Goal: Information Seeking & Learning: Learn about a topic

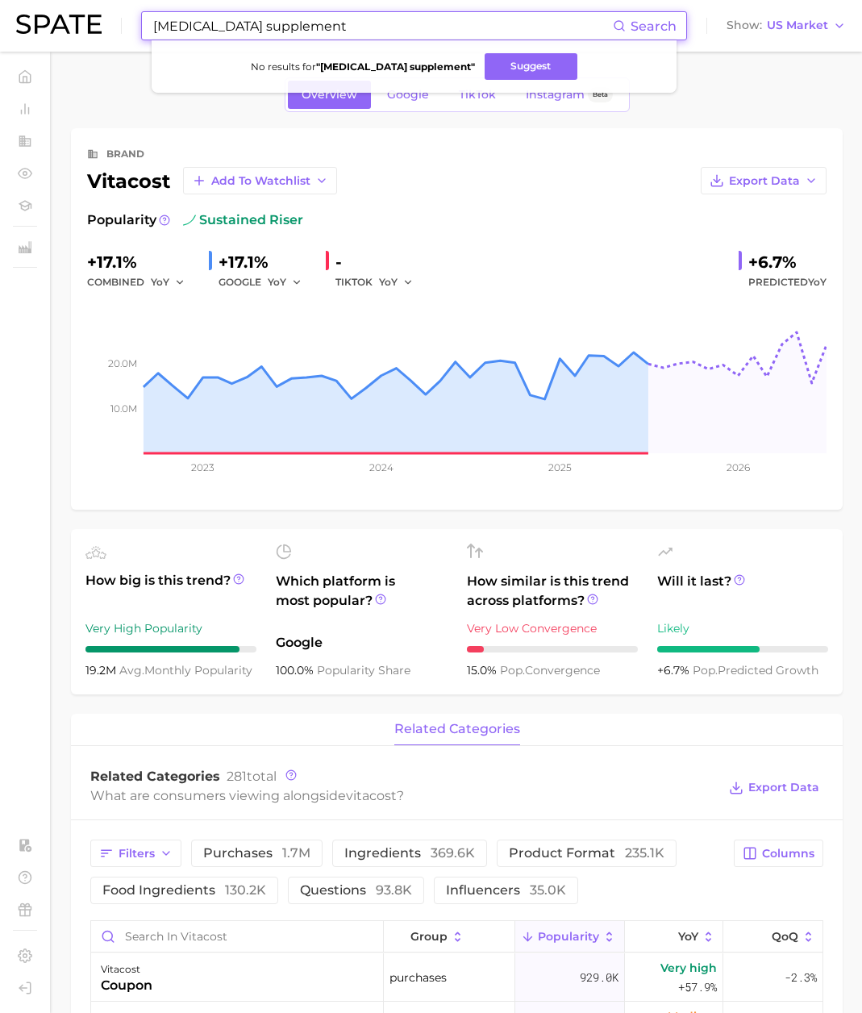
drag, startPoint x: 309, startPoint y: 19, endPoint x: 324, endPoint y: 30, distance: 17.9
click at [309, 20] on input "[MEDICAL_DATA] supplement" at bounding box center [382, 25] width 461 height 27
drag, startPoint x: 173, startPoint y: 23, endPoint x: 52, endPoint y: 22, distance: 121.0
click at [52, 22] on div "[MEDICAL_DATA] supplement Search No results for " [MEDICAL_DATA] supplement " S…" at bounding box center [431, 26] width 830 height 52
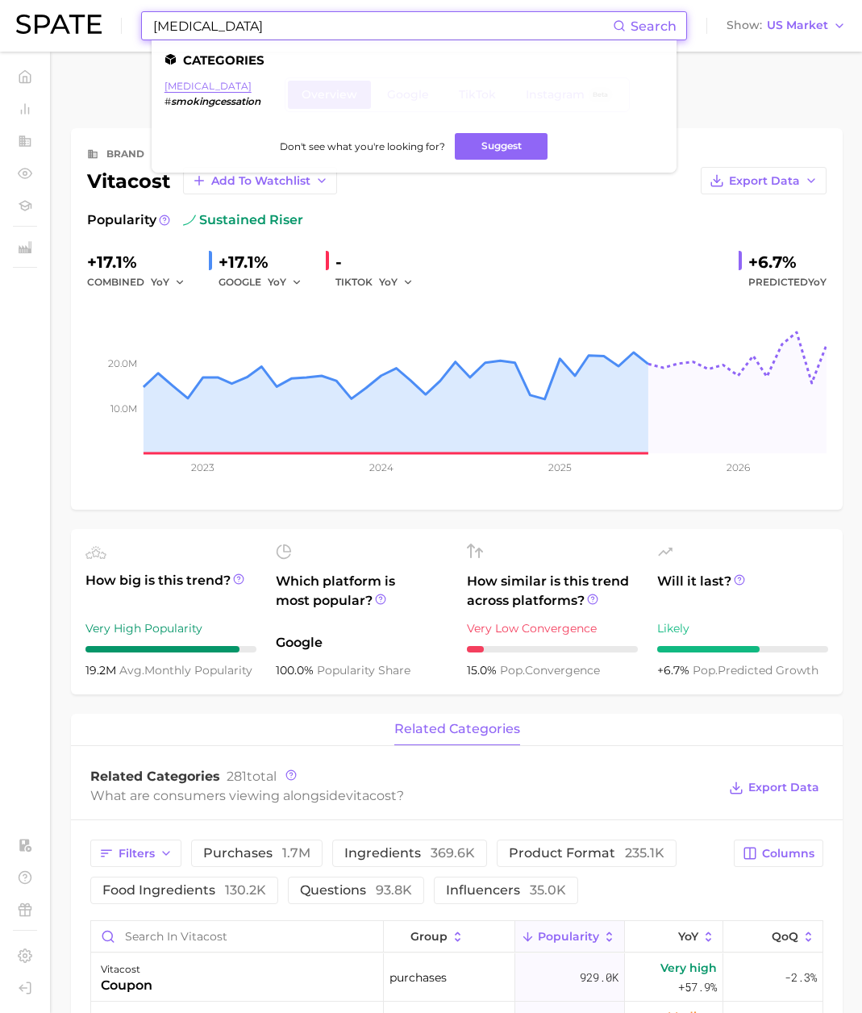
type input "[MEDICAL_DATA]"
click at [236, 86] on link "[MEDICAL_DATA]" at bounding box center [208, 86] width 87 height 12
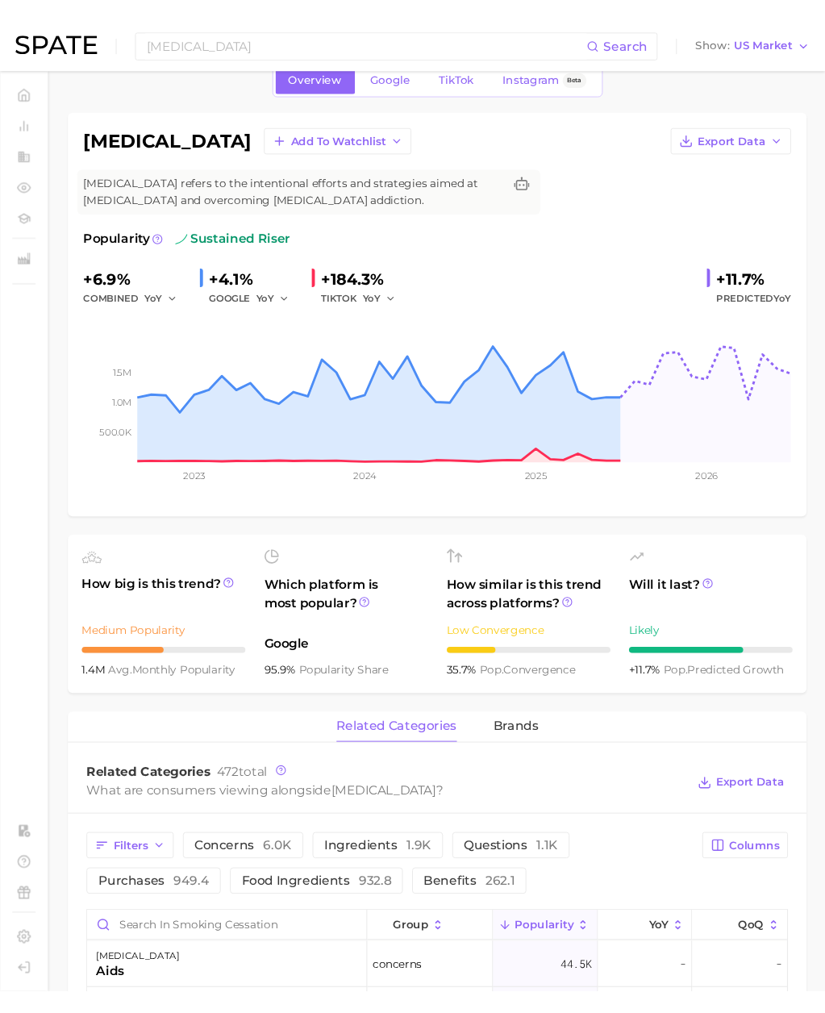
scroll to position [32, 0]
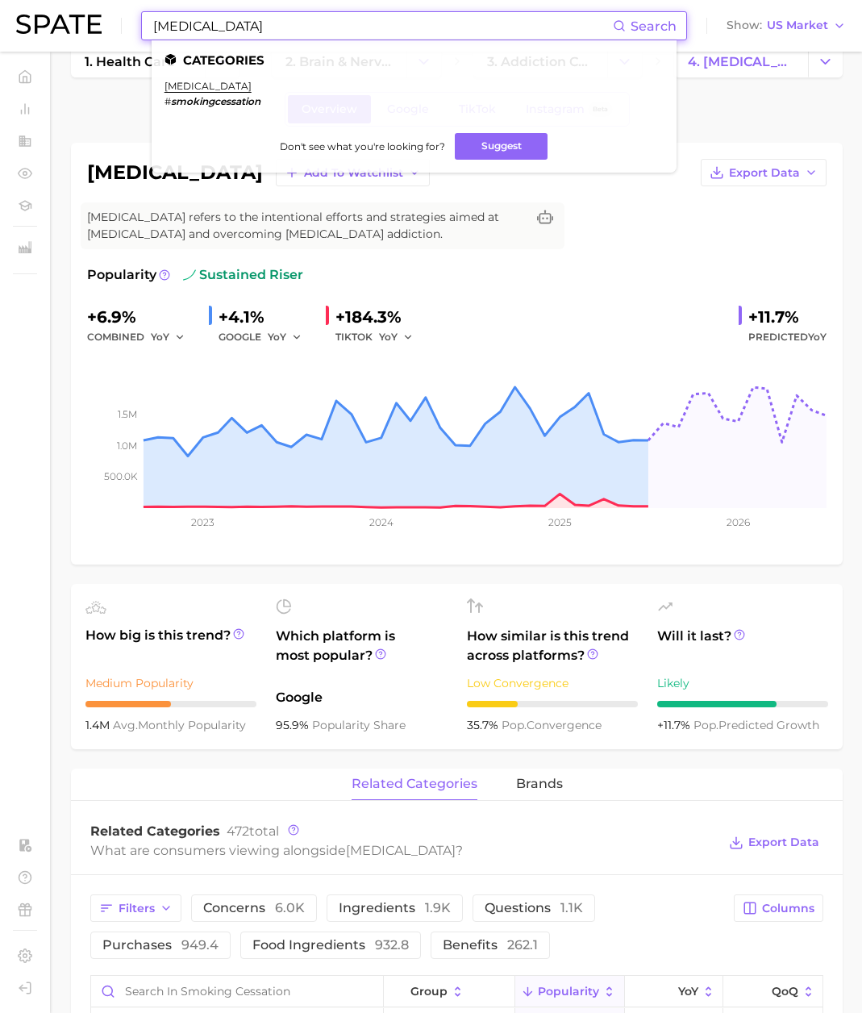
drag, startPoint x: 282, startPoint y: 27, endPoint x: 77, endPoint y: 25, distance: 205.7
click at [77, 25] on div "[MEDICAL_DATA] Search Categories [MEDICAL_DATA] # smokingcessation Don't see wh…" at bounding box center [431, 26] width 830 height 52
paste input "[MEDICAL_DATA] zyba"
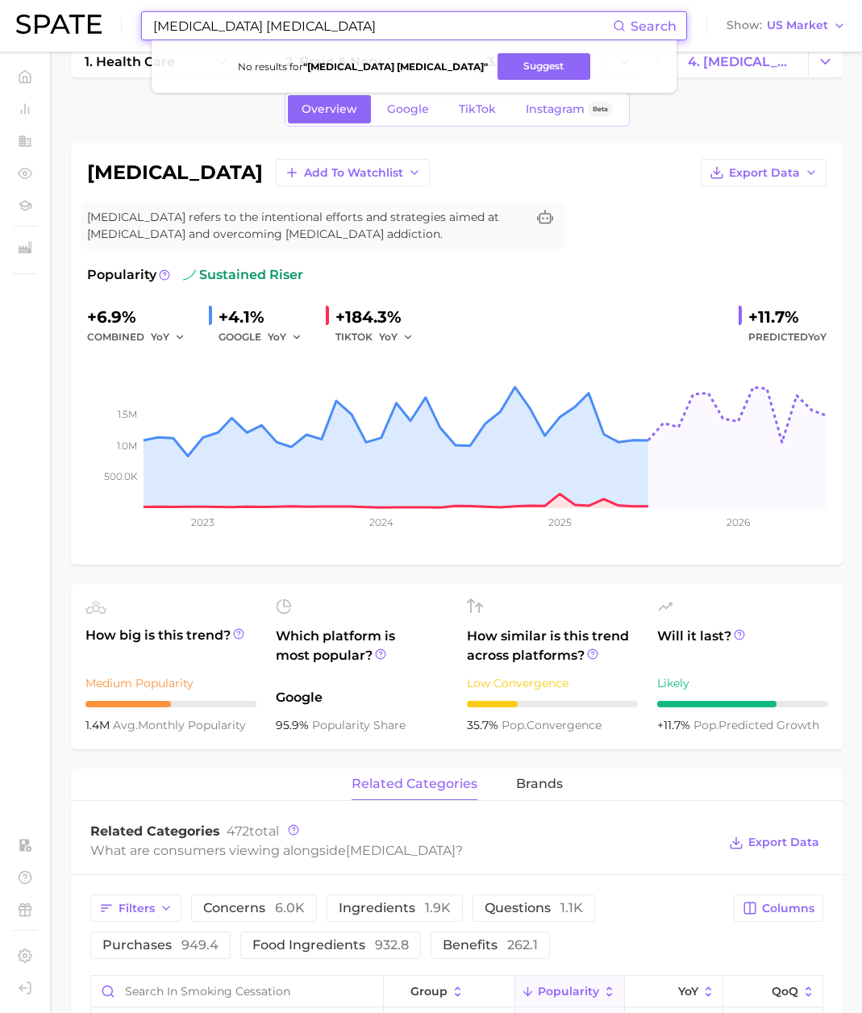
drag, startPoint x: 285, startPoint y: 31, endPoint x: 293, endPoint y: 27, distance: 8.7
click at [285, 31] on input "[MEDICAL_DATA] [MEDICAL_DATA]" at bounding box center [382, 25] width 461 height 27
drag, startPoint x: 144, startPoint y: 13, endPoint x: 108, endPoint y: 14, distance: 35.5
click at [90, 10] on div "[MEDICAL_DATA] [MEDICAL_DATA] Search No results for " [MEDICAL_DATA] [MEDICAL_D…" at bounding box center [431, 26] width 830 height 52
paste input "[MEDICAL_DATA]"
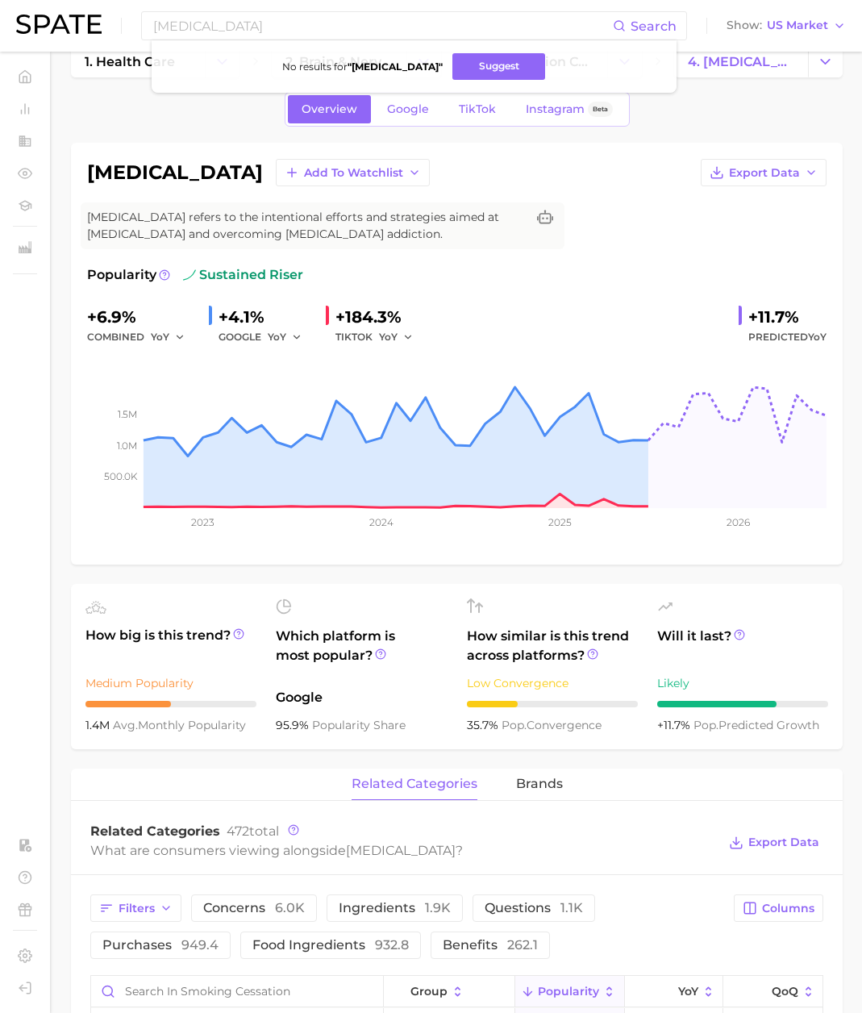
drag, startPoint x: 87, startPoint y: 170, endPoint x: 285, endPoint y: 167, distance: 197.7
click at [285, 167] on div "[MEDICAL_DATA] Add to Watchlist Export Data" at bounding box center [457, 172] width 740 height 27
copy h1 "[MEDICAL_DATA]"
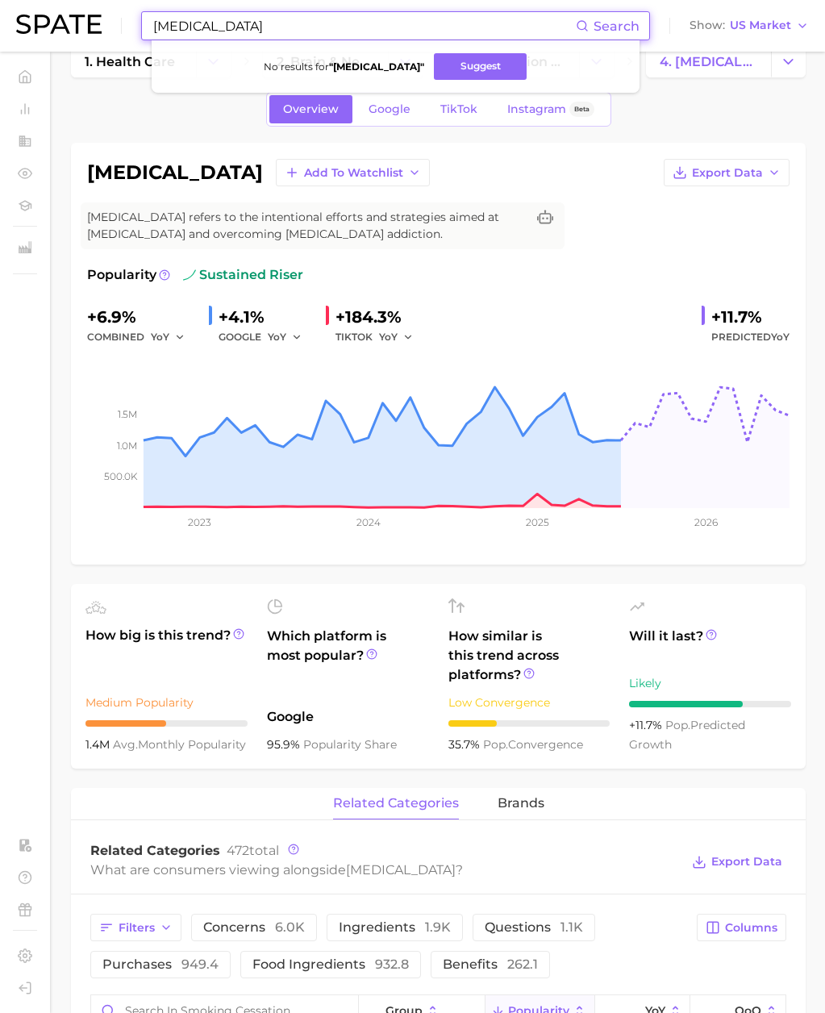
drag, startPoint x: 253, startPoint y: 29, endPoint x: 41, endPoint y: 24, distance: 211.4
click at [41, 24] on div "[MEDICAL_DATA] Search No results for " [MEDICAL_DATA] " Suggest Show US Market" at bounding box center [412, 26] width 793 height 52
paste input "[MEDICAL_DATA]"
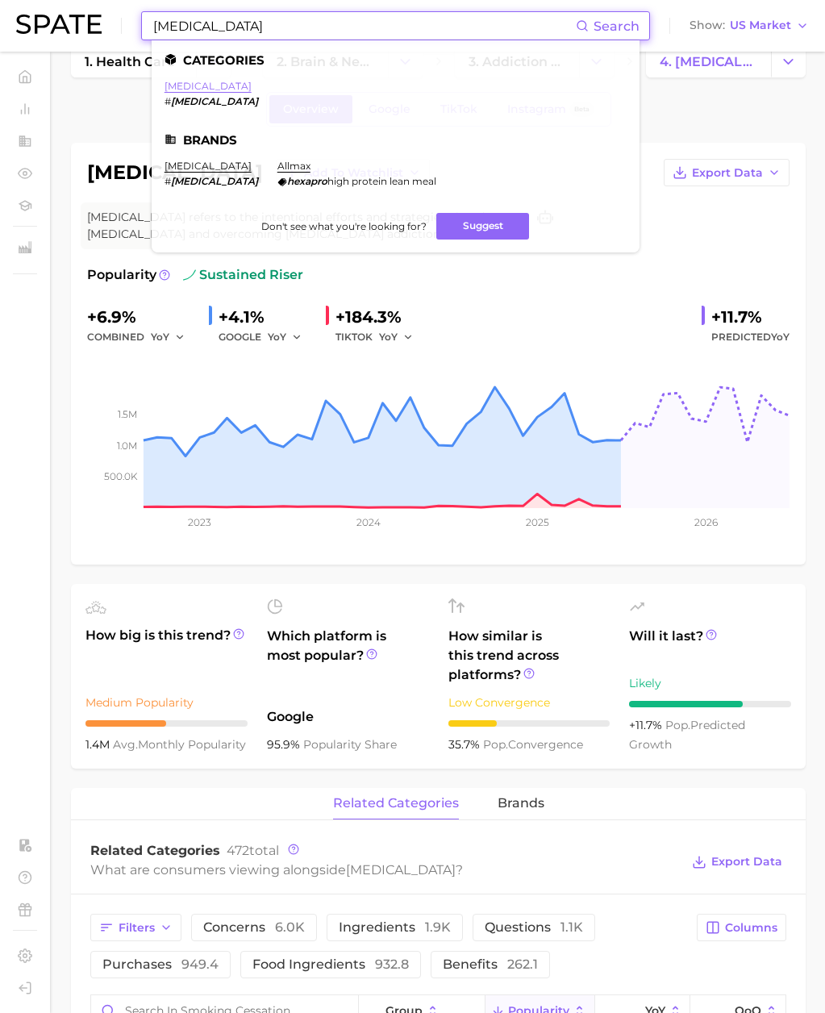
type input "[MEDICAL_DATA]"
click at [194, 86] on link "[MEDICAL_DATA]" at bounding box center [208, 86] width 87 height 12
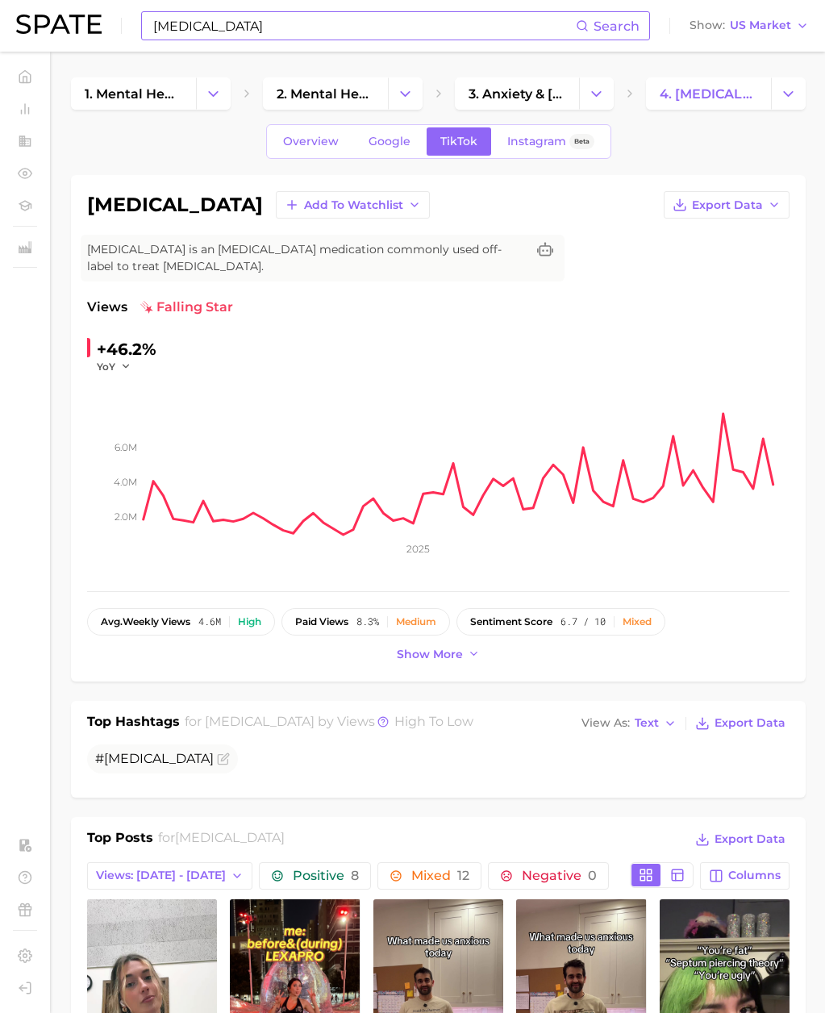
click at [145, 205] on h1 "[MEDICAL_DATA]" at bounding box center [175, 204] width 176 height 19
copy h1 "[MEDICAL_DATA]"
click at [517, 80] on link "3. anxiety & [MEDICAL_DATA] products" at bounding box center [517, 93] width 125 height 32
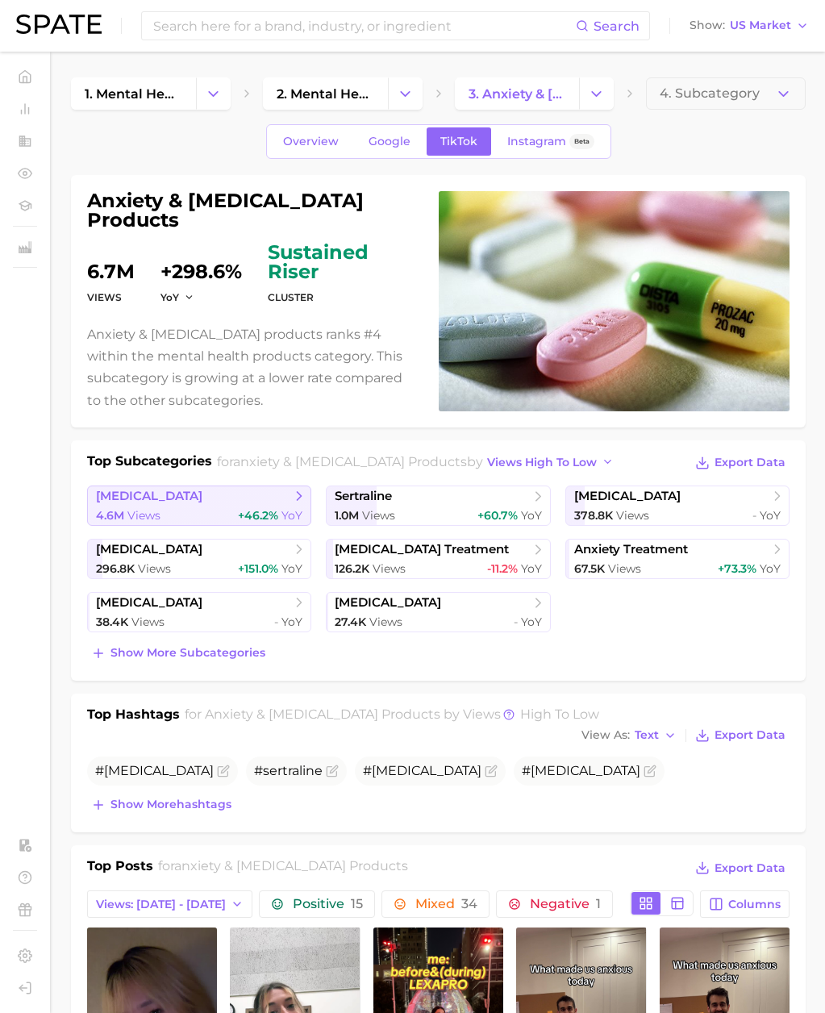
click at [182, 493] on link "[MEDICAL_DATA] 4.6m Views +46.2% YoY" at bounding box center [199, 506] width 224 height 40
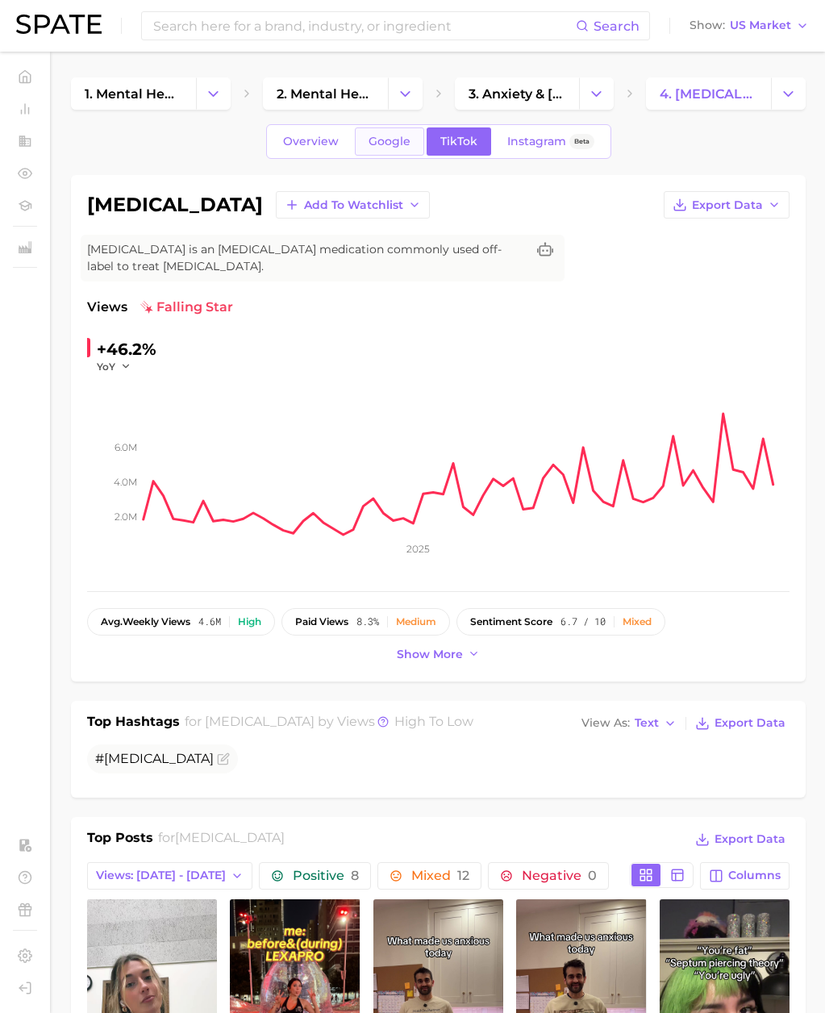
click at [374, 144] on span "Google" at bounding box center [390, 142] width 42 height 14
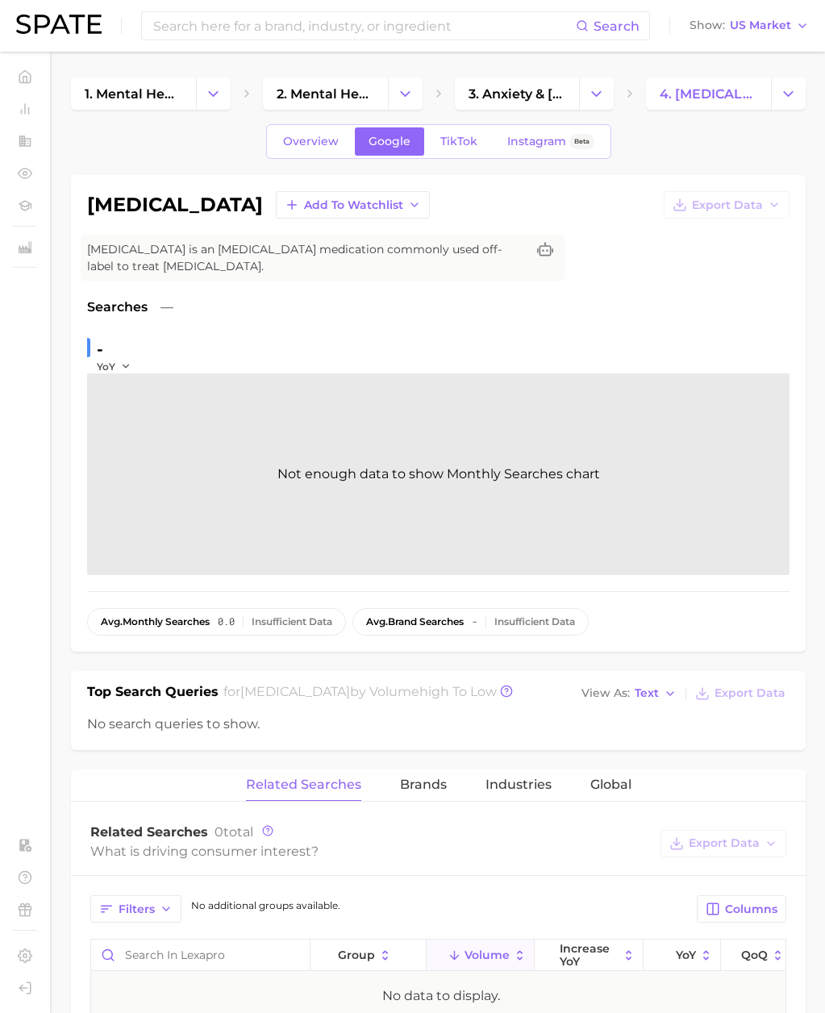
click at [120, 207] on h1 "[MEDICAL_DATA]" at bounding box center [175, 204] width 176 height 19
copy h1 "[MEDICAL_DATA]"
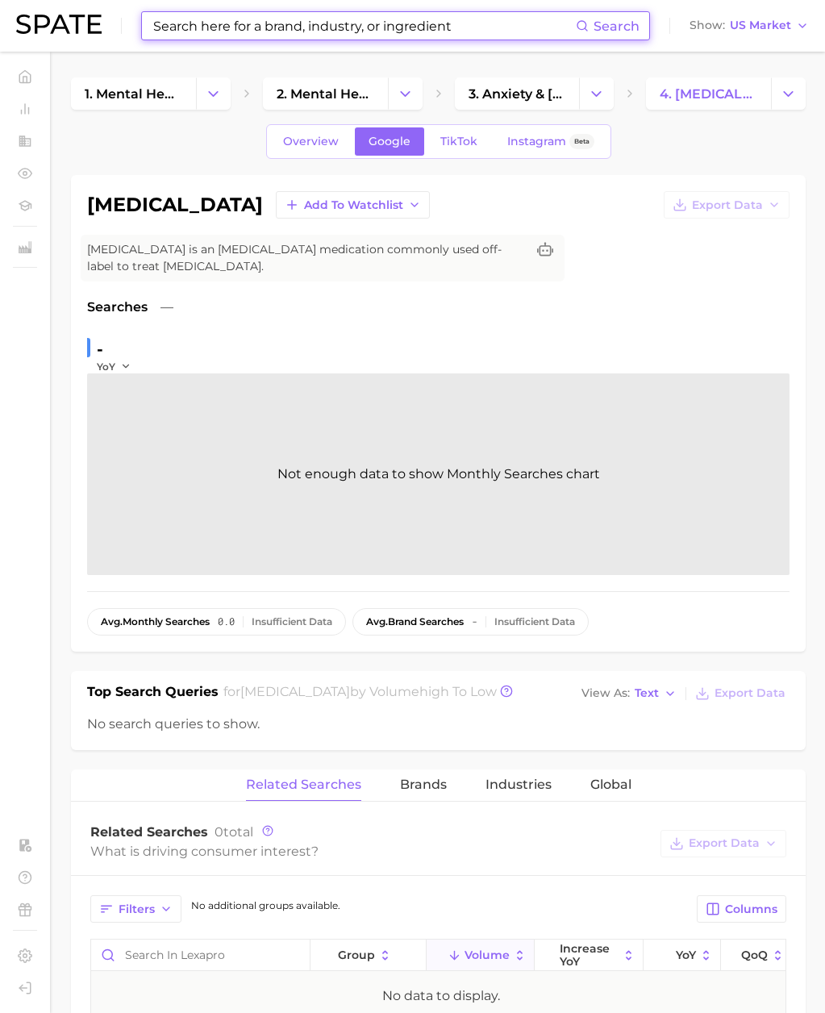
drag, startPoint x: 254, startPoint y: 19, endPoint x: 251, endPoint y: 30, distance: 11.0
click at [253, 20] on input at bounding box center [364, 25] width 424 height 27
paste input "[MEDICAL_DATA]"
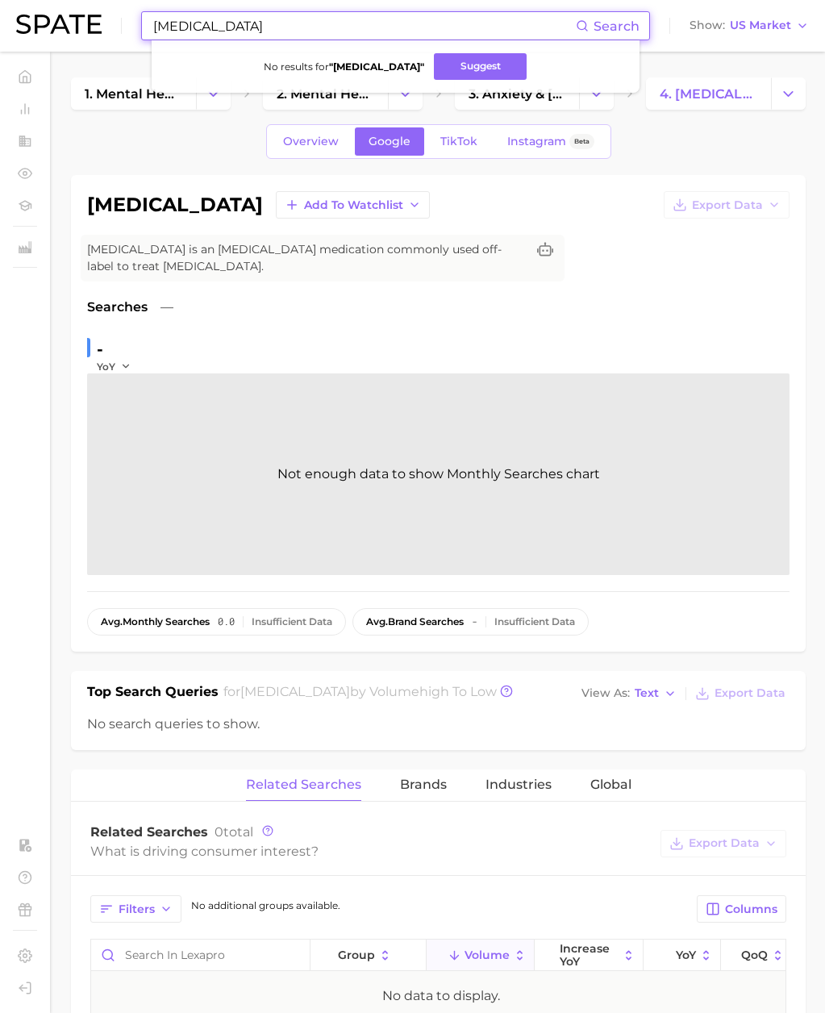
drag, startPoint x: 245, startPoint y: 28, endPoint x: 69, endPoint y: 17, distance: 177.1
click at [67, 18] on div "[MEDICAL_DATA] Search No results for " [MEDICAL_DATA] " Suggest Show US Market" at bounding box center [412, 26] width 793 height 52
paste input "paroxeti"
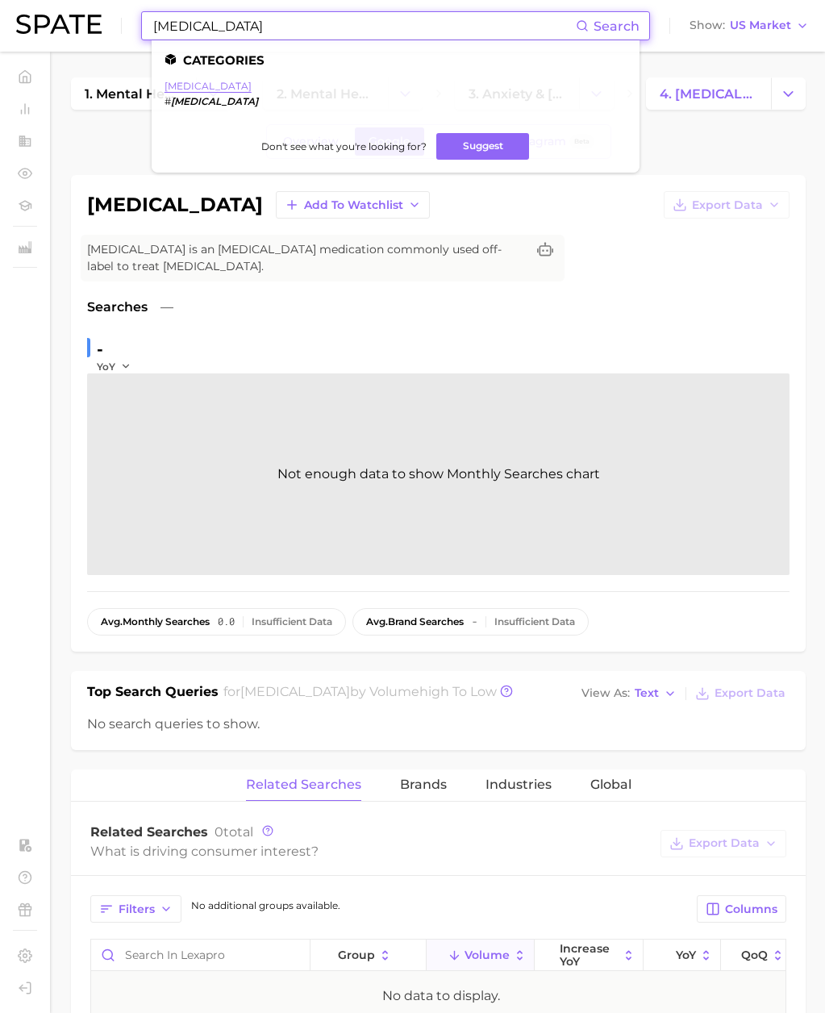
type input "[MEDICAL_DATA]"
click at [205, 88] on link "[MEDICAL_DATA]" at bounding box center [208, 86] width 87 height 12
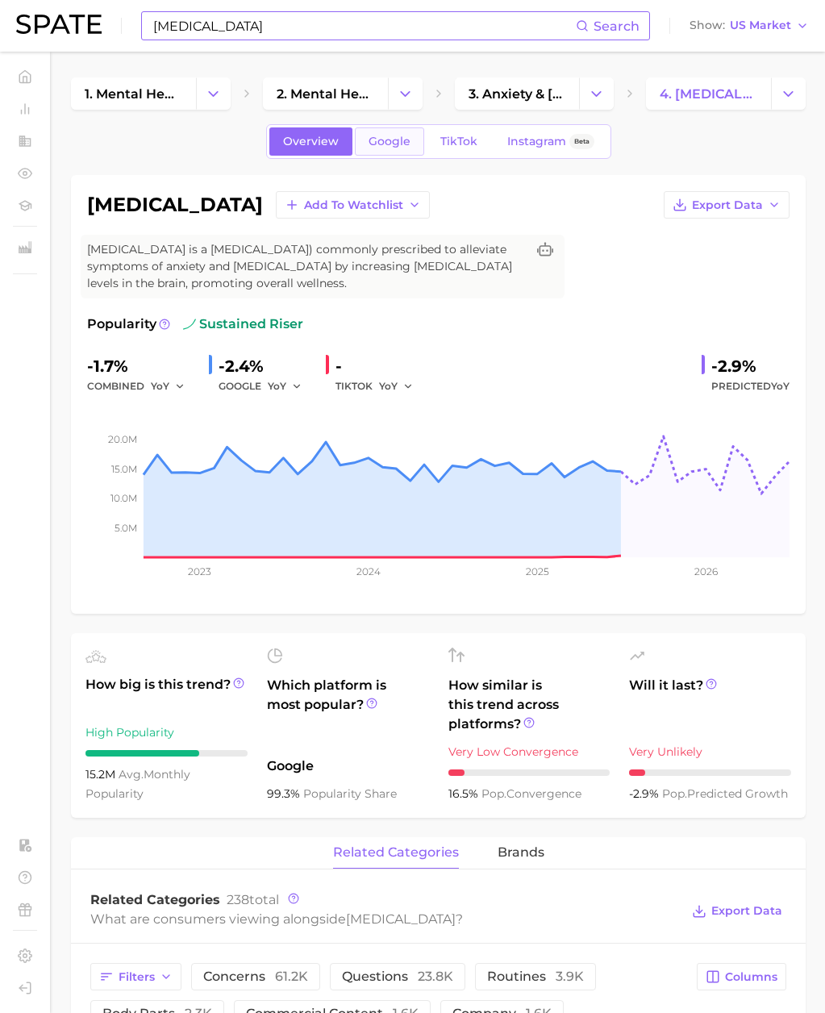
click at [370, 141] on span "Google" at bounding box center [390, 142] width 42 height 14
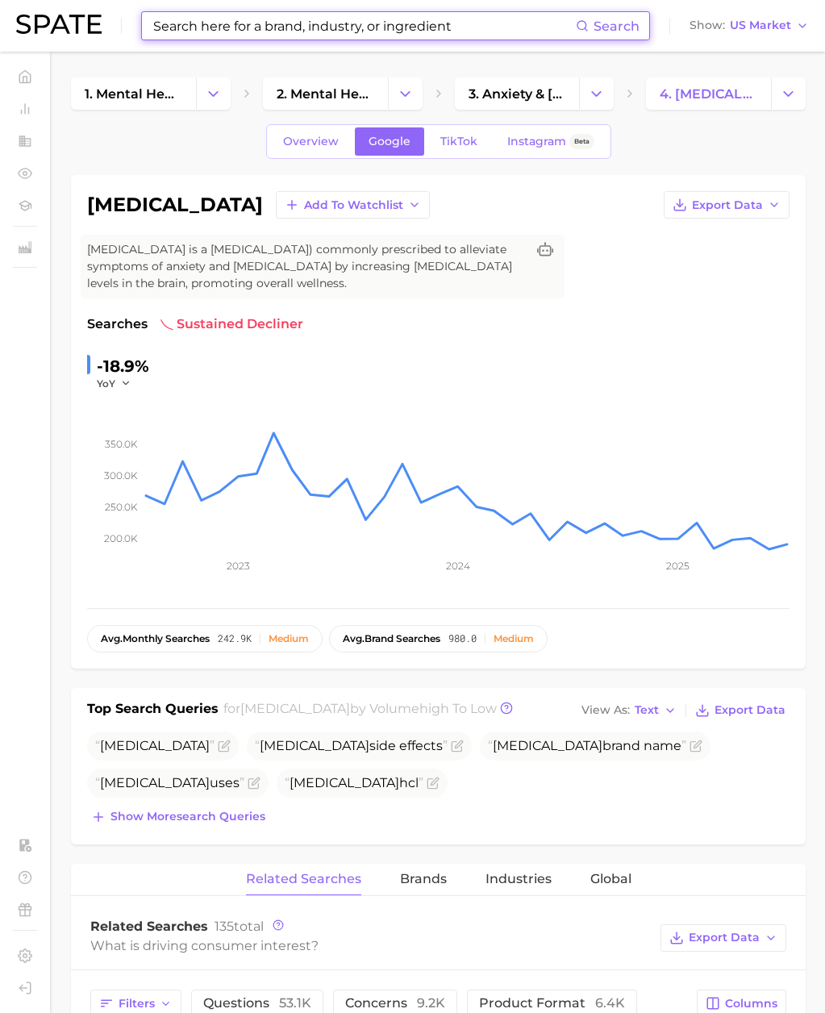
click at [274, 27] on input at bounding box center [364, 25] width 424 height 27
paste input "sertraline"
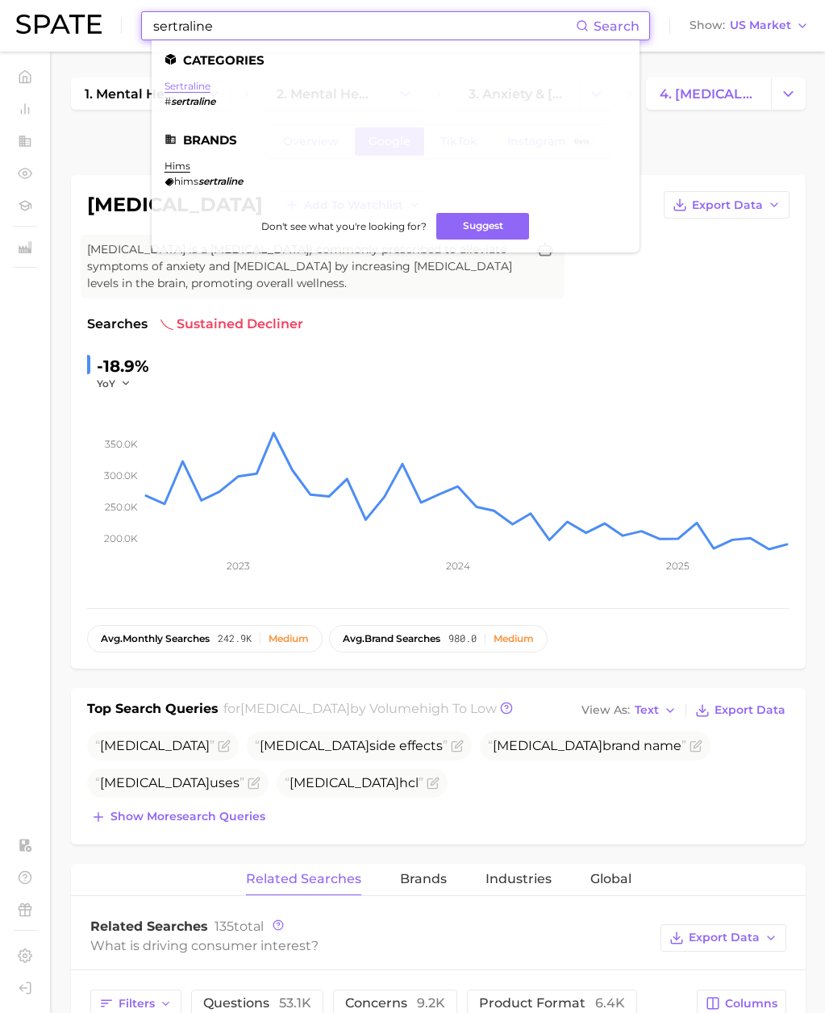
click at [189, 87] on link "sertraline" at bounding box center [188, 86] width 46 height 12
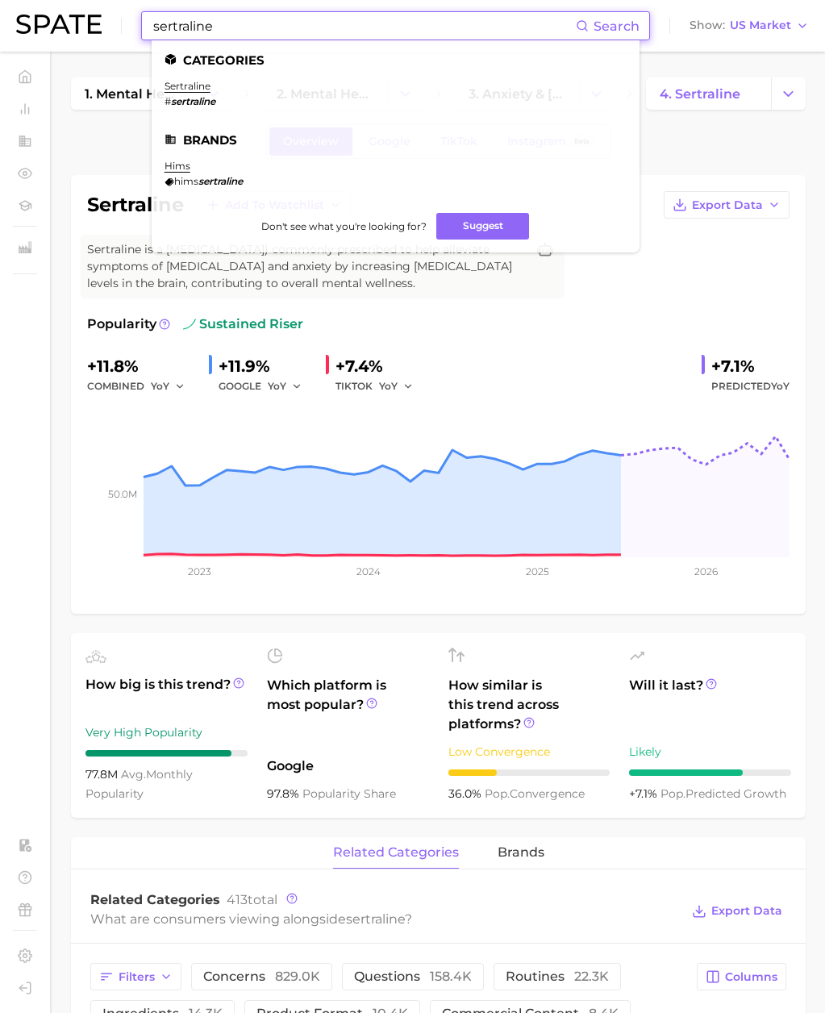
drag, startPoint x: 232, startPoint y: 23, endPoint x: 62, endPoint y: 22, distance: 169.4
click at [62, 21] on div "sertraline Search Categories sertraline # sertraline Brands hims hims sertralin…" at bounding box center [412, 26] width 793 height 52
paste input "duloxet"
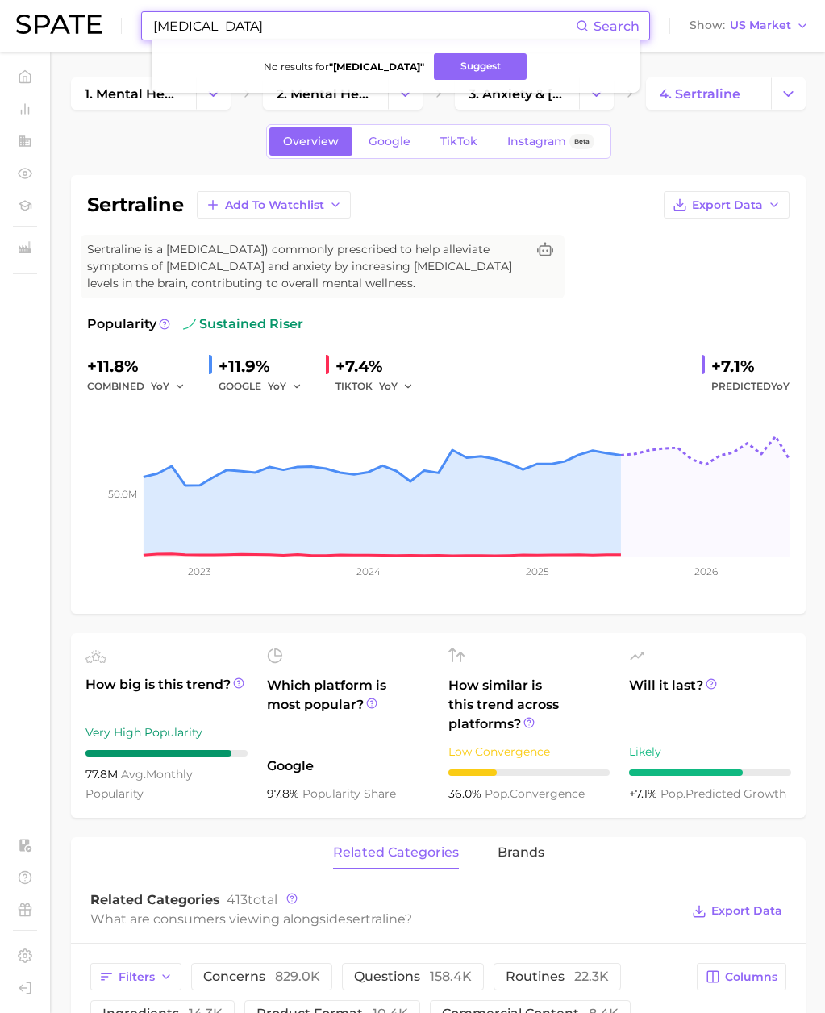
drag, startPoint x: 244, startPoint y: 25, endPoint x: 72, endPoint y: 28, distance: 172.7
click at [72, 28] on div "[MEDICAL_DATA] Search No results for " [MEDICAL_DATA] " Suggest Show US Market" at bounding box center [412, 26] width 793 height 52
paste input "[MEDICAL_DATA]"
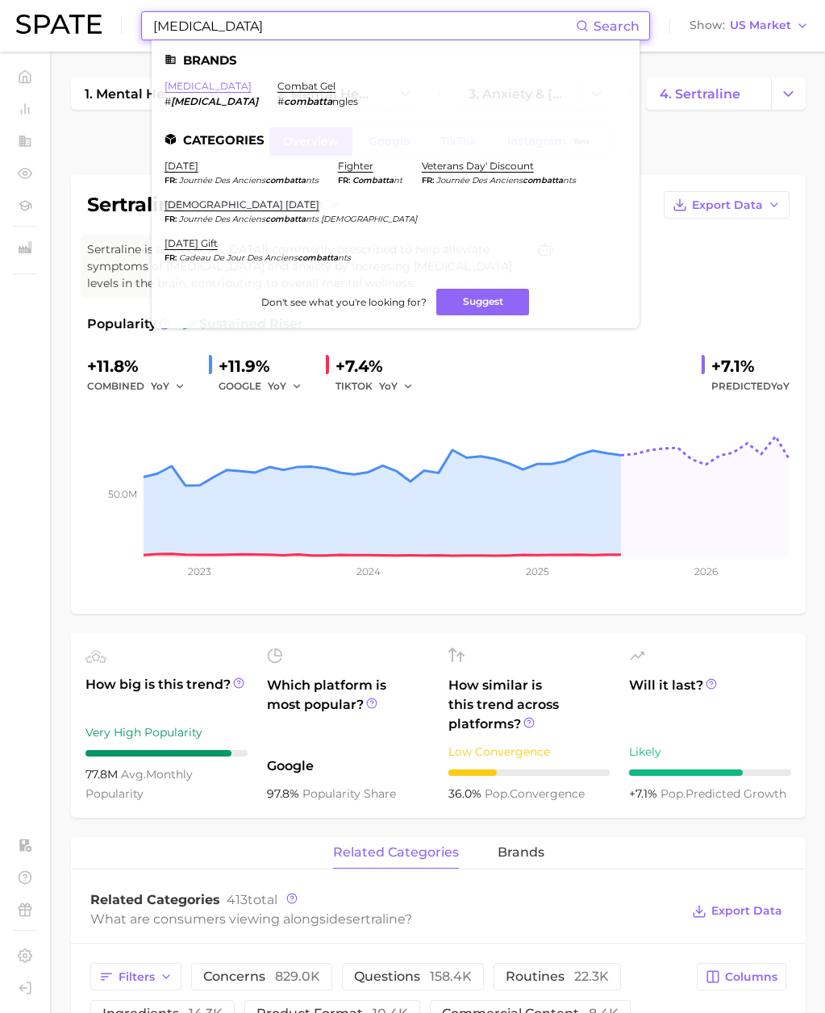
type input "[MEDICAL_DATA]"
click at [191, 88] on link "[MEDICAL_DATA]" at bounding box center [208, 86] width 87 height 12
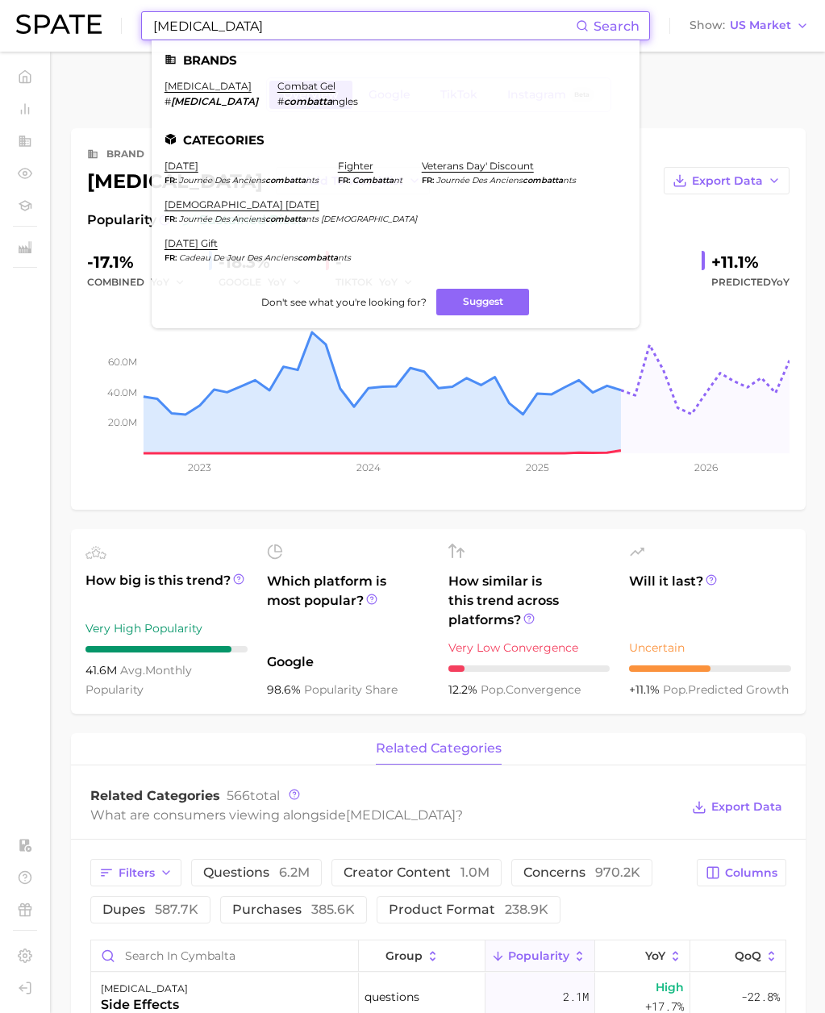
click at [237, 27] on input "[MEDICAL_DATA]" at bounding box center [364, 25] width 424 height 27
drag, startPoint x: 241, startPoint y: 27, endPoint x: 182, endPoint y: 24, distance: 58.9
click at [182, 24] on input "[MEDICAL_DATA]" at bounding box center [364, 25] width 424 height 27
click at [119, 181] on div "[MEDICAL_DATA] Add to Watchlist" at bounding box center [258, 180] width 343 height 27
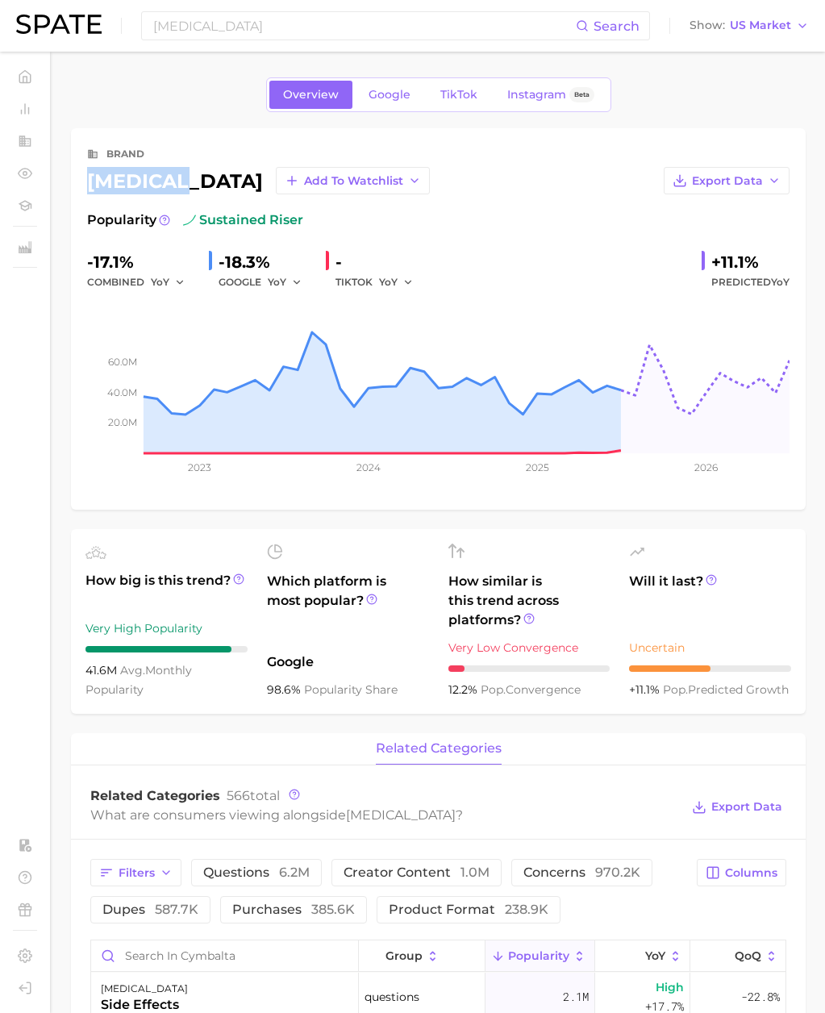
copy div "[MEDICAL_DATA]"
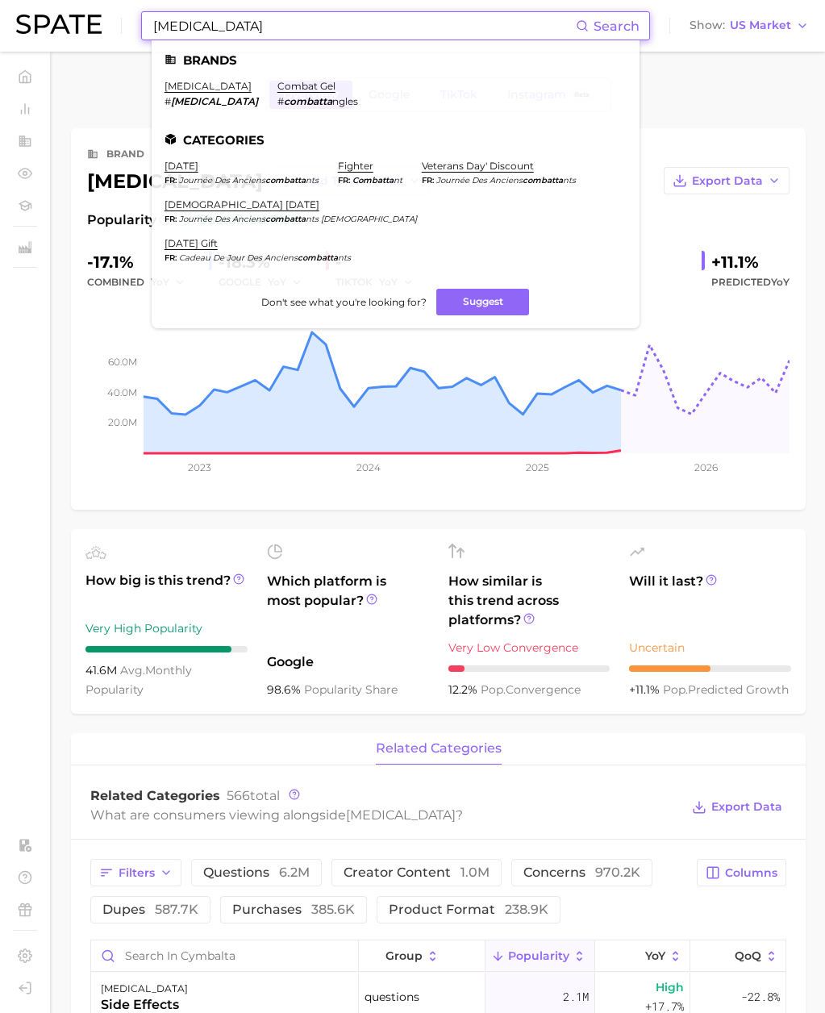
drag, startPoint x: 240, startPoint y: 29, endPoint x: 65, endPoint y: 18, distance: 175.4
click at [65, 18] on div "[MEDICAL_DATA] Search Brands [MEDICAL_DATA] # [MEDICAL_DATA] combat gel # comba…" at bounding box center [412, 26] width 793 height 52
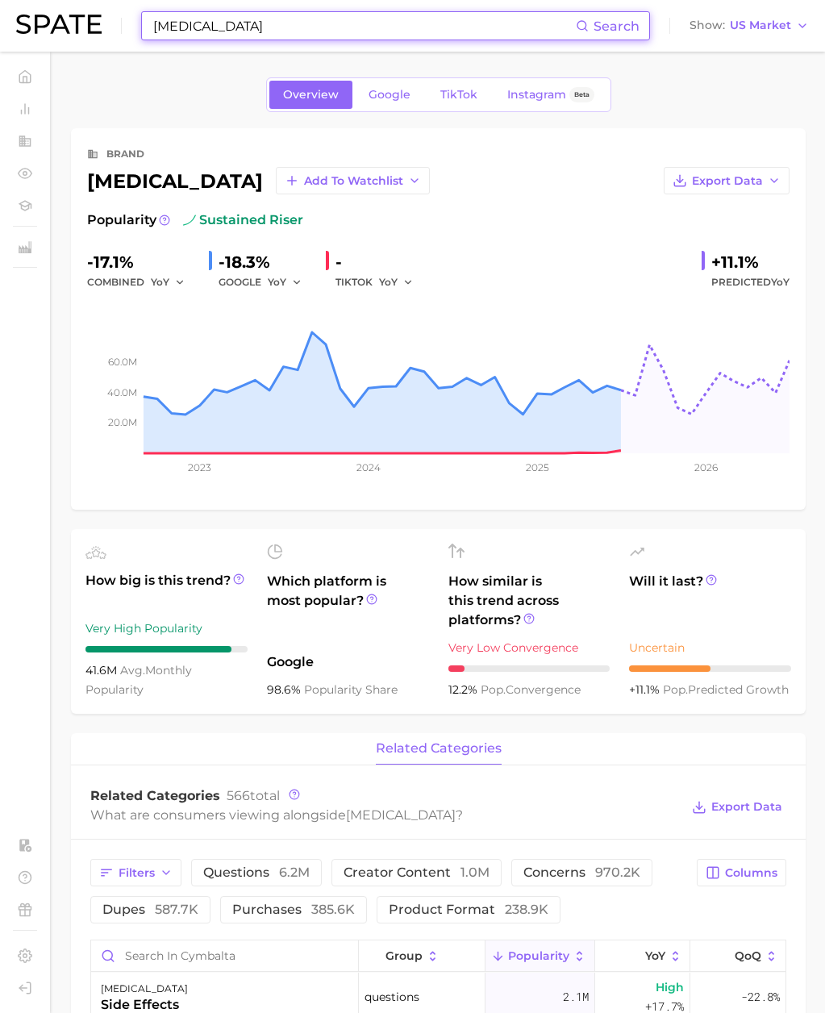
paste input "[MEDICAL_DATA]"
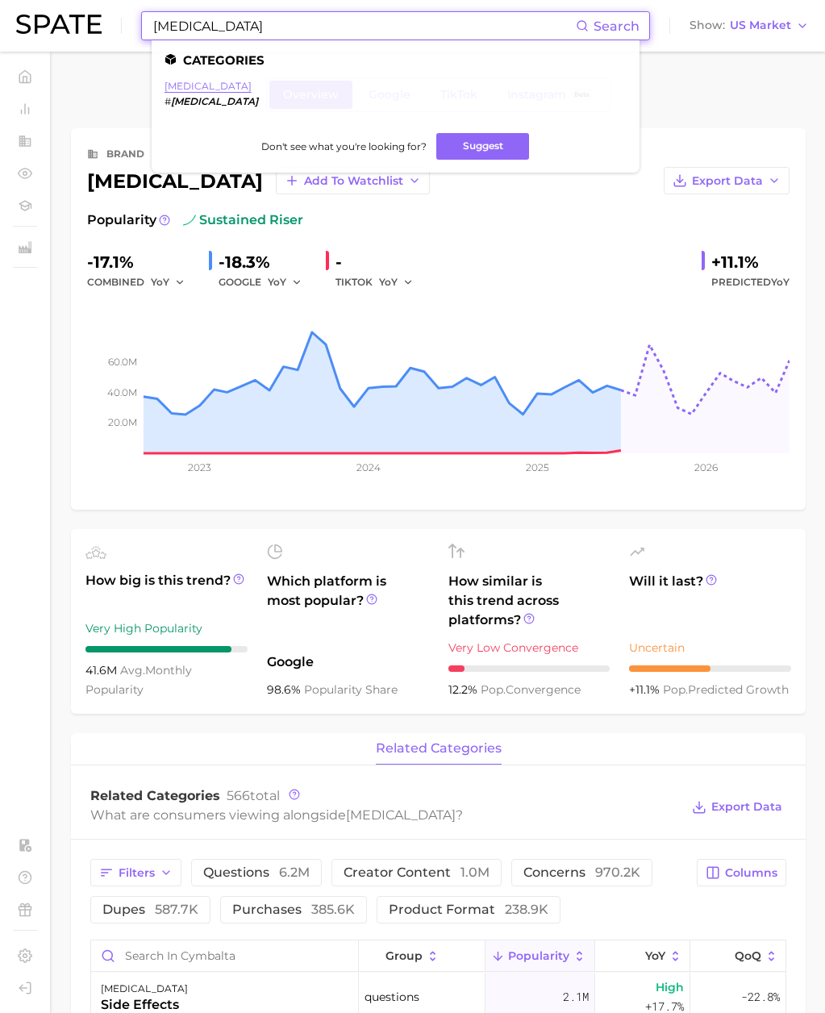
type input "[MEDICAL_DATA]"
click at [194, 90] on link "[MEDICAL_DATA]" at bounding box center [208, 86] width 87 height 12
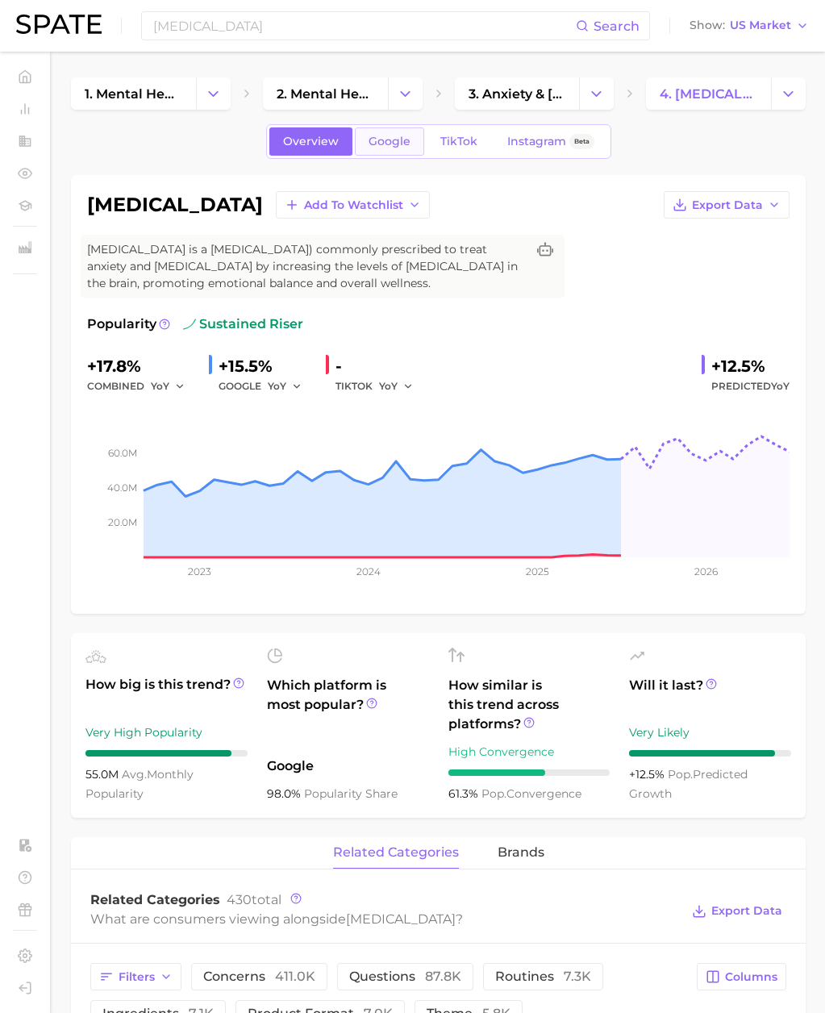
click at [382, 140] on span "Google" at bounding box center [390, 142] width 42 height 14
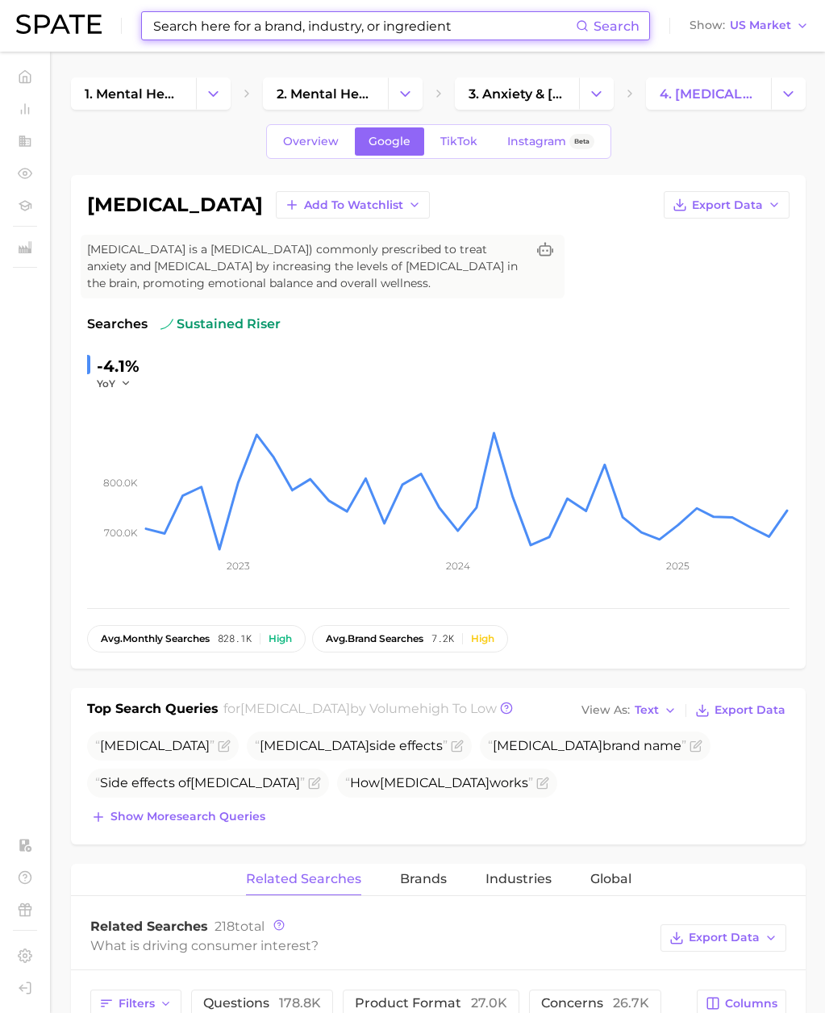
click at [292, 26] on input at bounding box center [364, 25] width 424 height 27
paste input "[MEDICAL_DATA]"
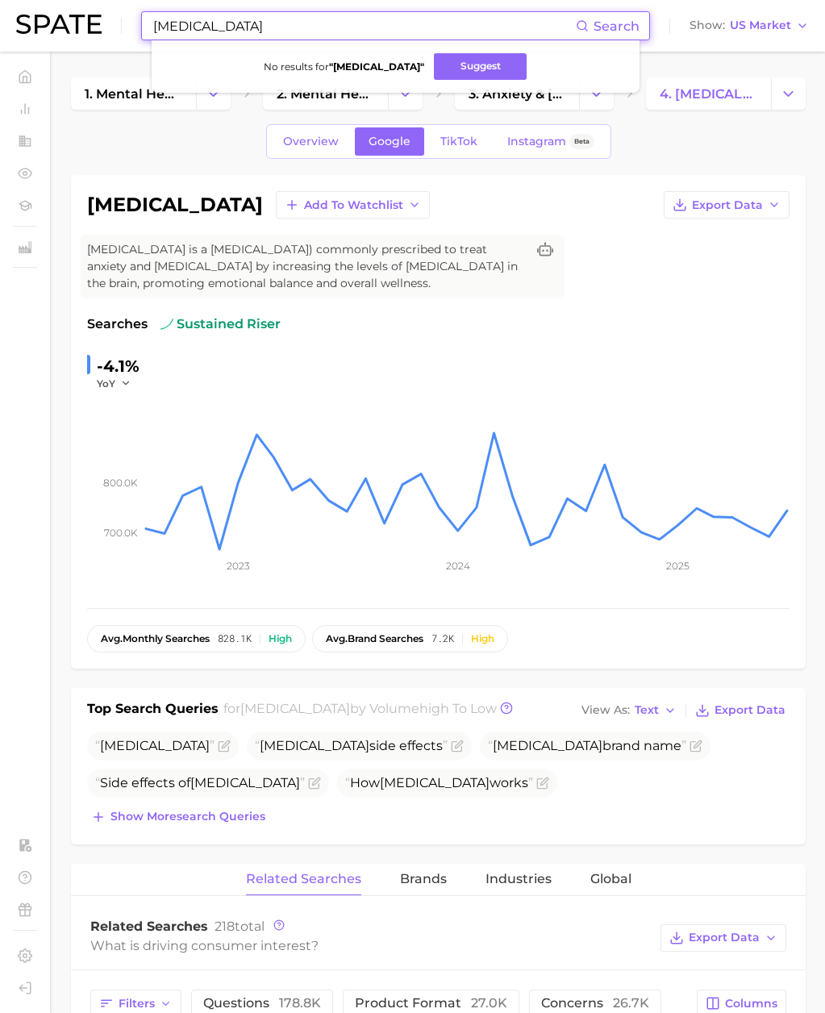
drag, startPoint x: 256, startPoint y: 27, endPoint x: 44, endPoint y: 27, distance: 211.4
click at [44, 27] on div "[MEDICAL_DATA] Search No results for " [MEDICAL_DATA] " Suggest Show US Market" at bounding box center [412, 26] width 793 height 52
paste input "[MEDICAL_DATA]"
drag, startPoint x: 266, startPoint y: 19, endPoint x: 254, endPoint y: 24, distance: 13.4
click at [257, 23] on input "[MEDICAL_DATA]" at bounding box center [364, 25] width 424 height 27
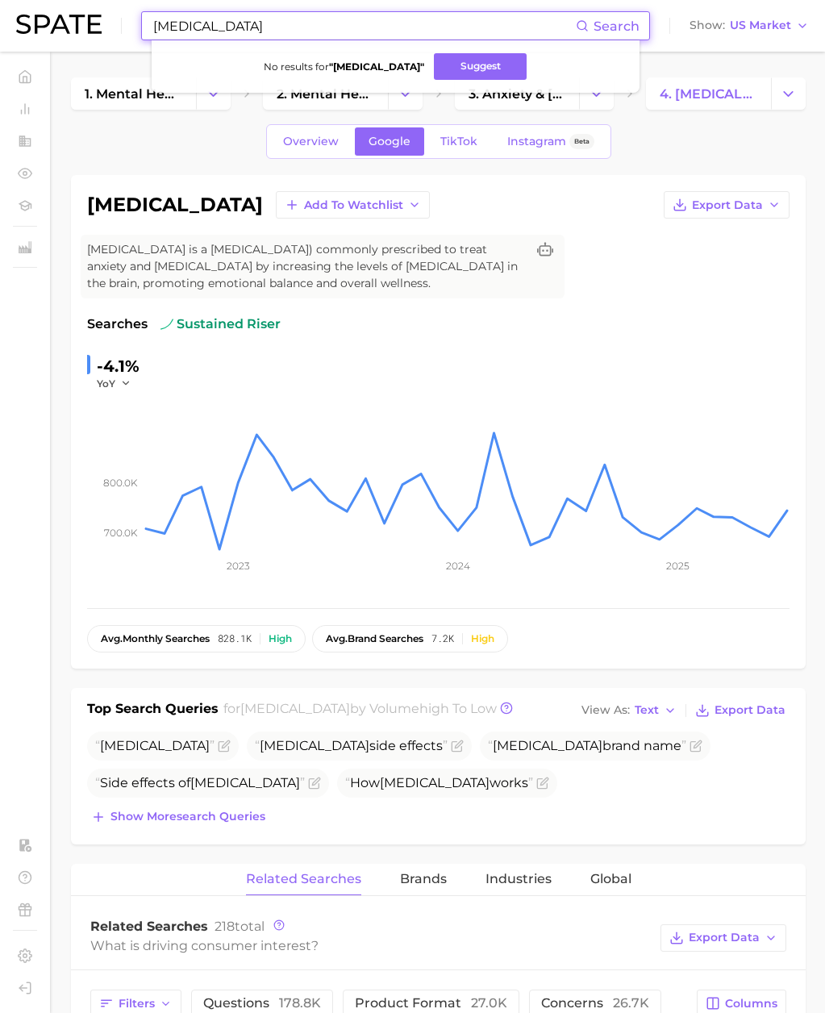
paste input "[MEDICAL_DATA]"
drag, startPoint x: 232, startPoint y: 29, endPoint x: 80, endPoint y: 26, distance: 151.7
click at [78, 25] on div "[MEDICAL_DATA] Search No results for " [MEDICAL_DATA] " Suggest Show US Market" at bounding box center [412, 26] width 793 height 52
click at [239, 28] on input "[MEDICAL_DATA]" at bounding box center [364, 25] width 424 height 27
paste input "[MEDICAL_DATA]"
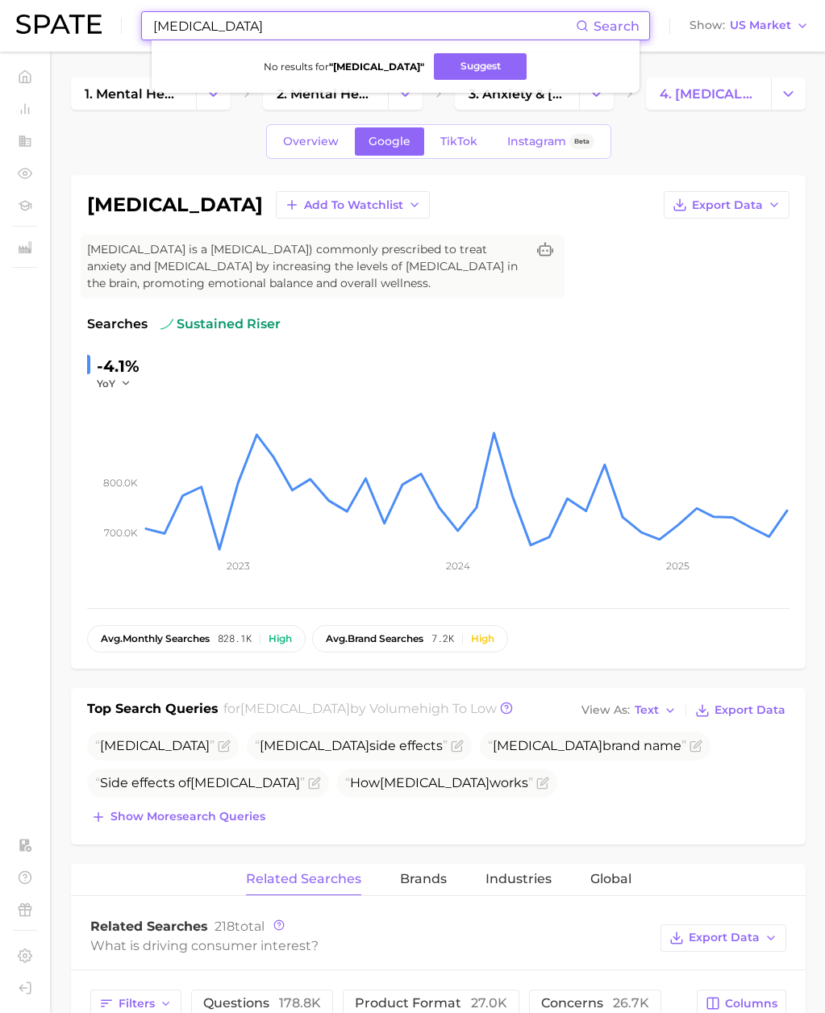
drag, startPoint x: 244, startPoint y: 28, endPoint x: 64, endPoint y: 31, distance: 180.8
click at [64, 31] on div "[MEDICAL_DATA] Search No results for " [MEDICAL_DATA] " Suggest Show US Market" at bounding box center [412, 26] width 793 height 52
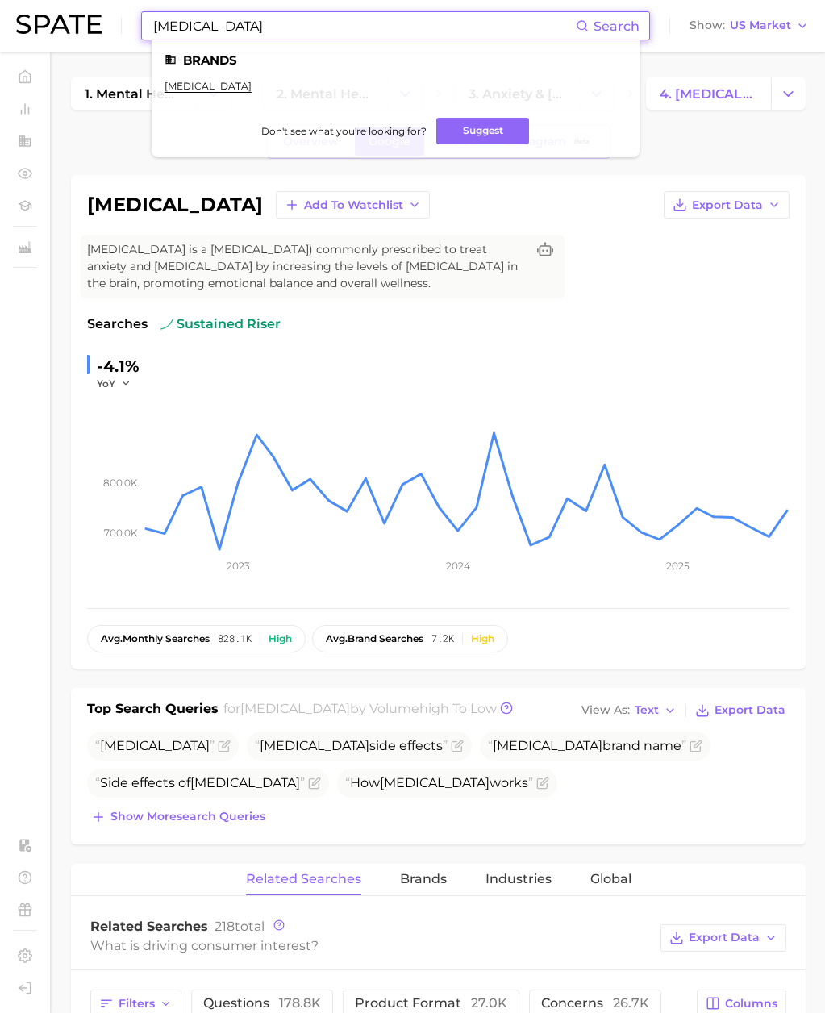
drag, startPoint x: 247, startPoint y: 29, endPoint x: 52, endPoint y: 27, distance: 195.3
click at [52, 26] on div "[MEDICAL_DATA] Search Brands [MEDICAL_DATA] Don't see what you're looking for? …" at bounding box center [412, 26] width 793 height 52
paste input "non latex condoms"
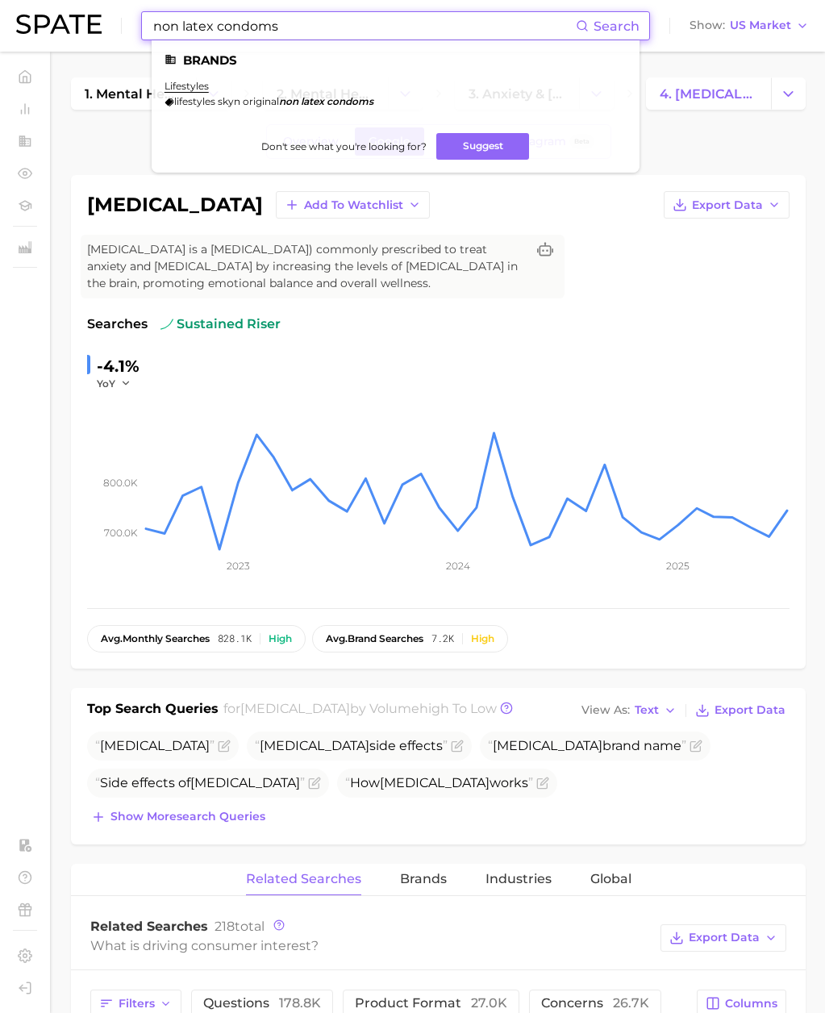
drag, startPoint x: 182, startPoint y: 26, endPoint x: 16, endPoint y: 27, distance: 165.4
click at [16, 27] on div "non latex condoms Search Brands lifestyles lifestyles skyn original non latex c…" at bounding box center [412, 26] width 793 height 52
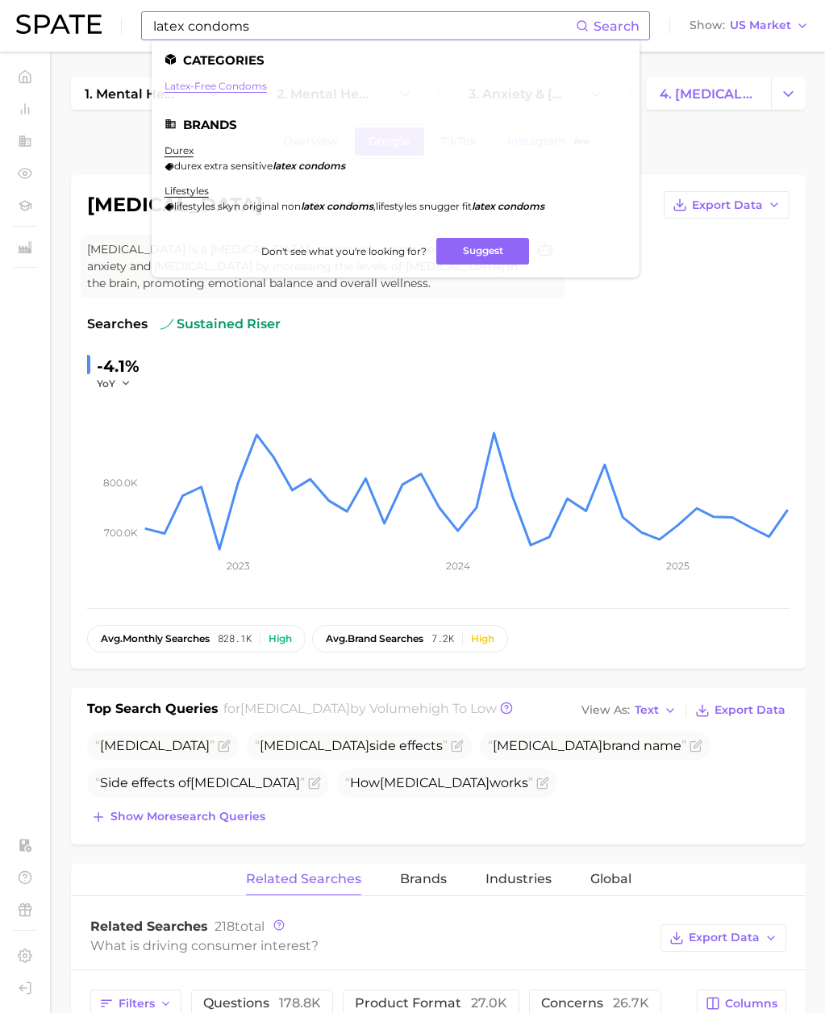
click at [217, 91] on link "latex-free condoms" at bounding box center [216, 86] width 102 height 12
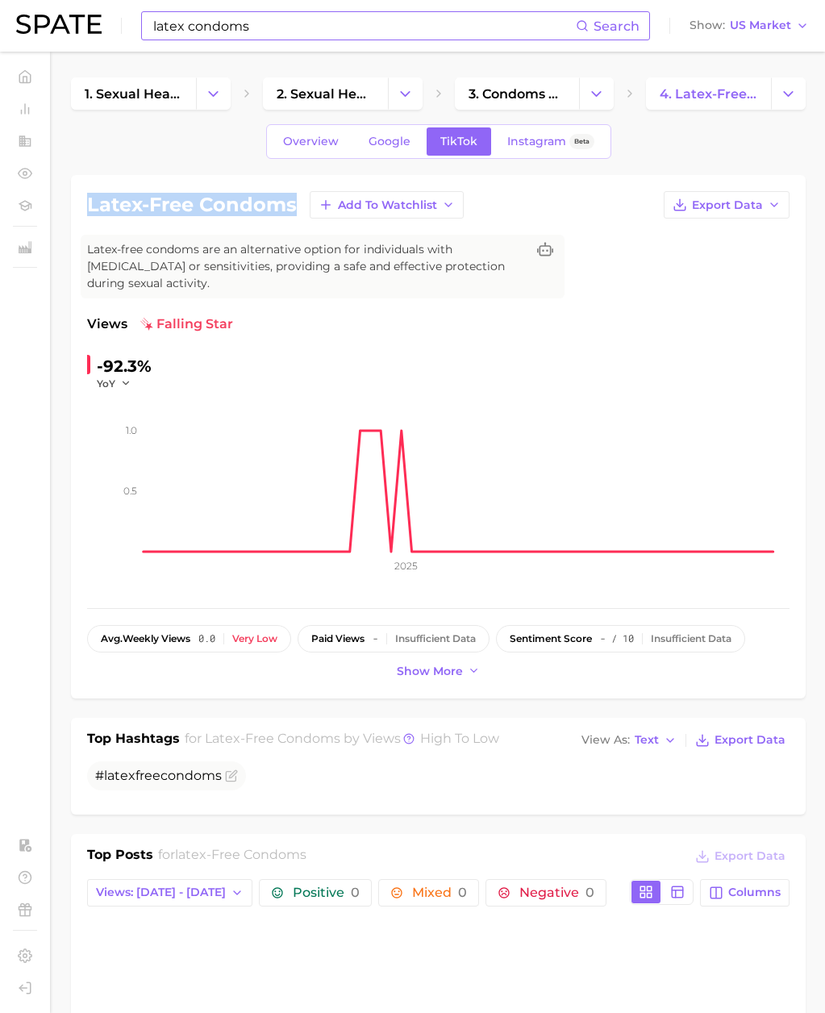
drag, startPoint x: 89, startPoint y: 208, endPoint x: 293, endPoint y: 204, distance: 204.2
click at [293, 204] on h1 "latex-free condoms" at bounding box center [192, 204] width 210 height 19
copy h1 "latex-free condoms"
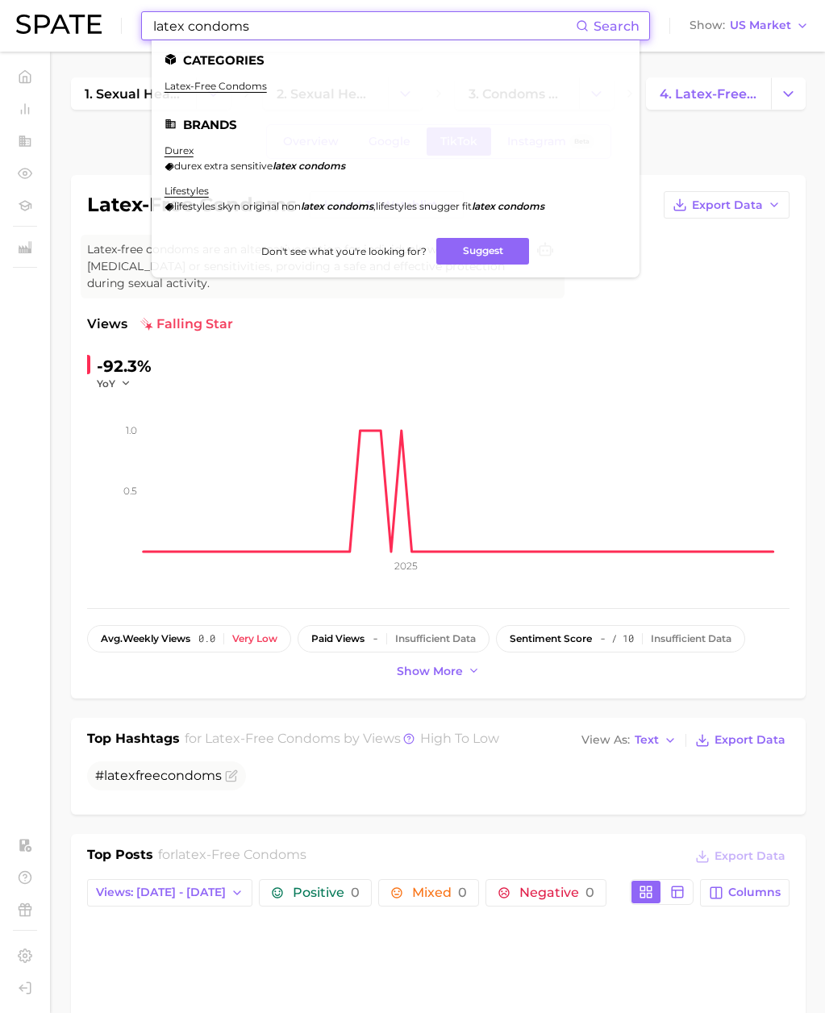
click at [197, 27] on input "latex condoms" at bounding box center [364, 25] width 424 height 27
drag, startPoint x: 112, startPoint y: 21, endPoint x: 26, endPoint y: 23, distance: 86.4
click at [26, 23] on div "latex condoms Search Categories latex-free condoms Brands durex durex extra sen…" at bounding box center [412, 26] width 793 height 52
paste input "skyn"
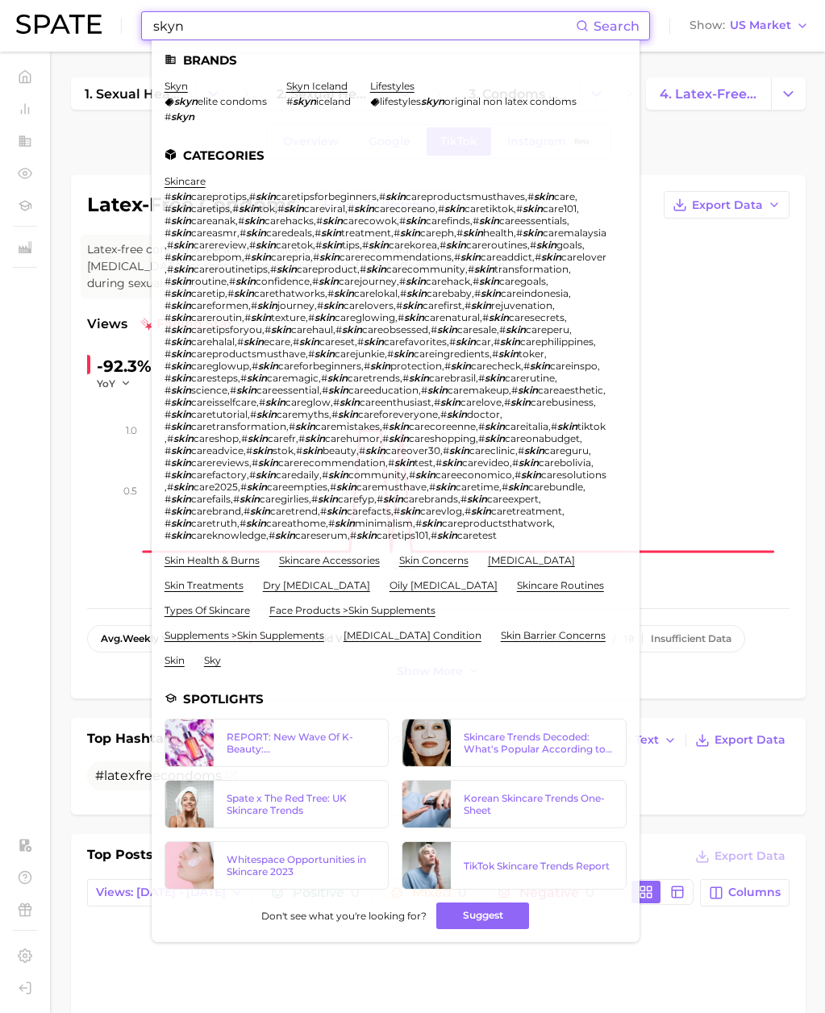
paste input "durex"
click at [115, 27] on div "durex Search Brands skyn skyn elite condoms # skyn skyn iceland # skyn iceland …" at bounding box center [412, 26] width 793 height 52
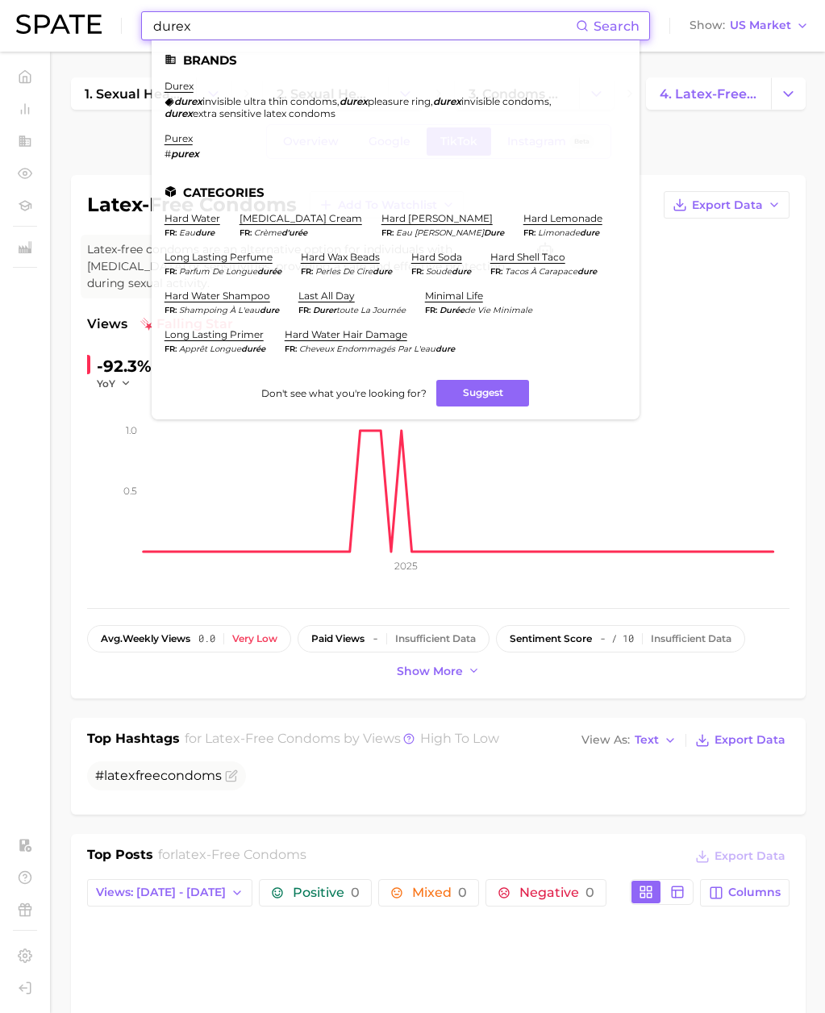
paste input "lifestyles"
drag, startPoint x: 111, startPoint y: 23, endPoint x: 101, endPoint y: 23, distance: 10.5
click at [101, 23] on div "lifestyles Search Brands durex durex invisible ultra thin condoms , durex pleas…" at bounding box center [412, 26] width 793 height 52
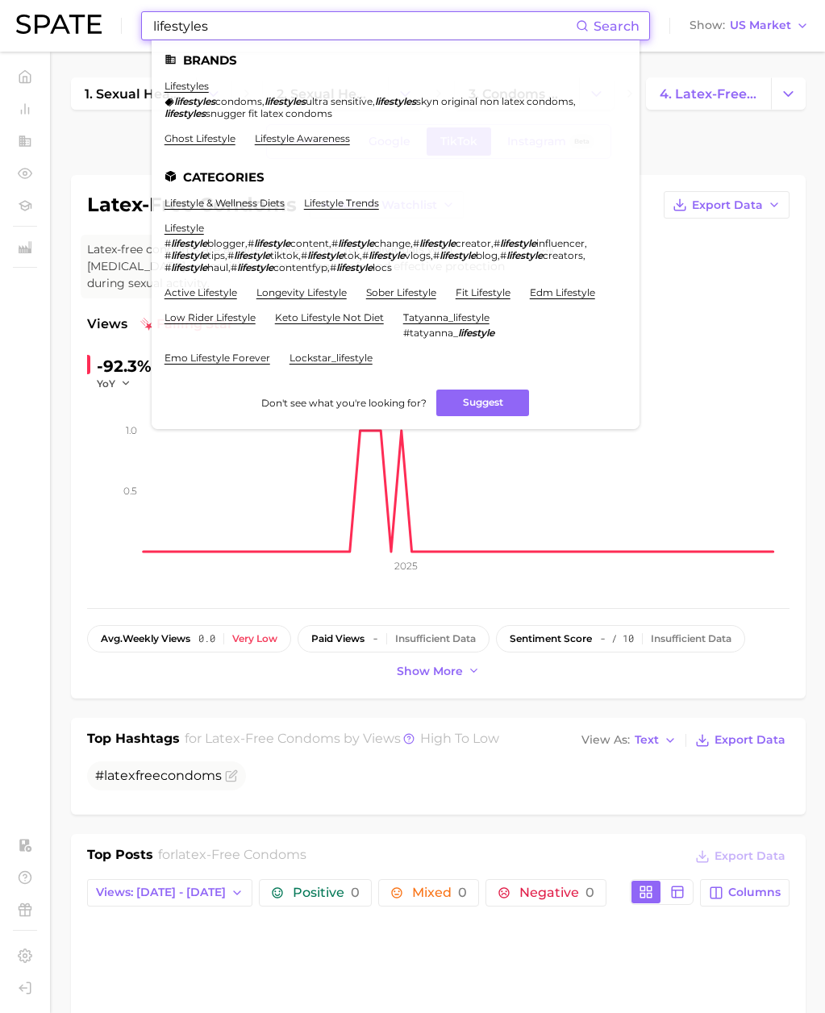
drag, startPoint x: 211, startPoint y: 25, endPoint x: 45, endPoint y: 24, distance: 165.4
click at [45, 24] on div "lifestyles Search Brands lifestyles lifestyles condoms , lifestyles ultra sensi…" at bounding box center [412, 26] width 793 height 52
paste input "magnum"
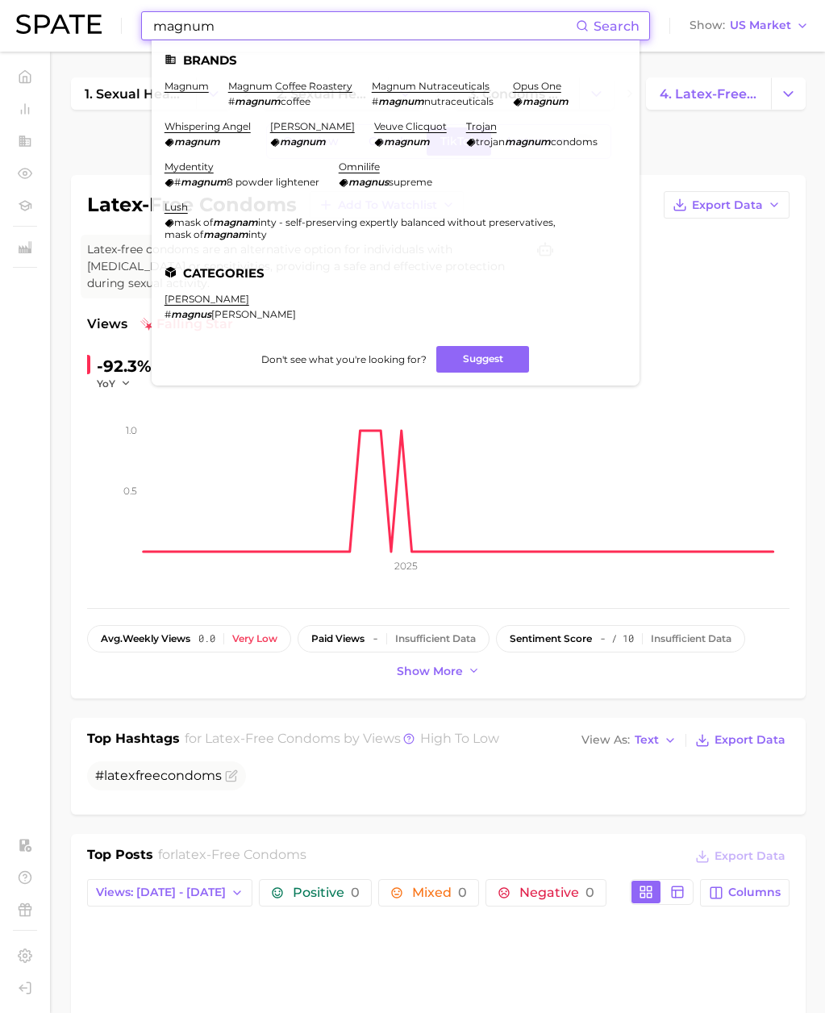
drag, startPoint x: 133, startPoint y: 23, endPoint x: 61, endPoint y: 22, distance: 71.8
click at [61, 22] on div "magnum Search Brands magnum magnum coffee roastery # magnum coffee magnum nutra…" at bounding box center [412, 26] width 793 height 52
paste input "lifestyles"
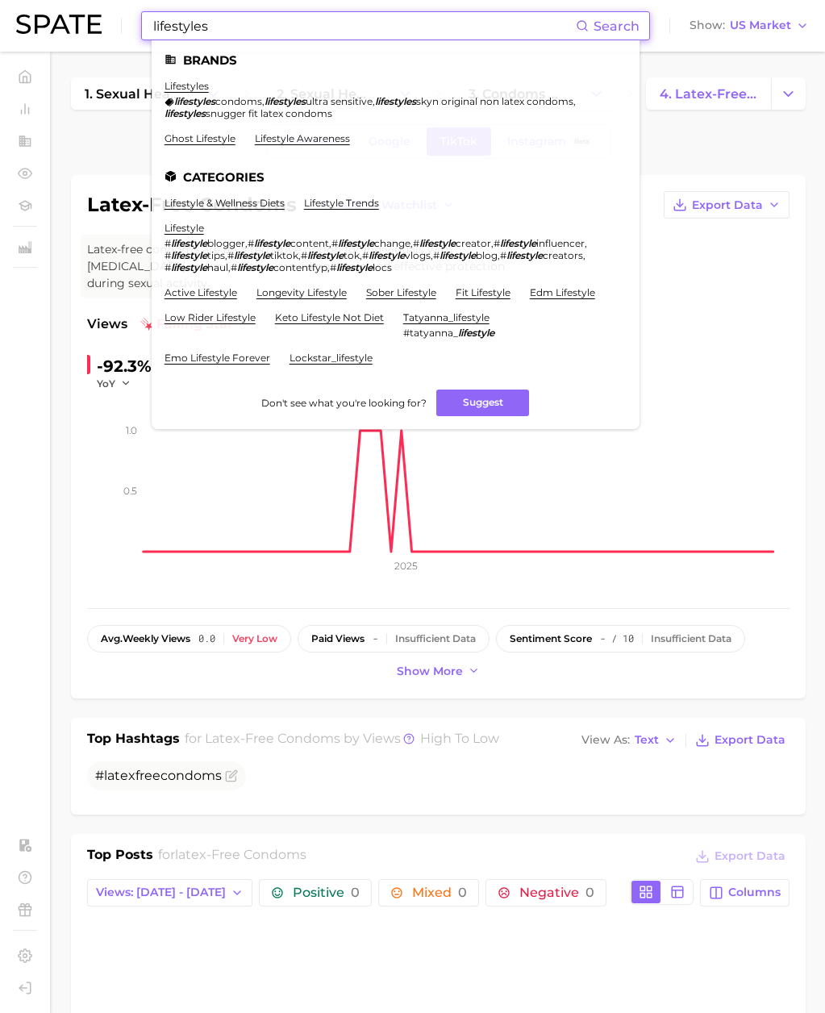
paste input "skyn"
drag, startPoint x: 238, startPoint y: 28, endPoint x: 94, endPoint y: 17, distance: 144.9
click at [93, 15] on div "skyn Search Brands lifestyles lifestyles condoms , lifestyles ultra sensitive ,…" at bounding box center [412, 26] width 793 height 52
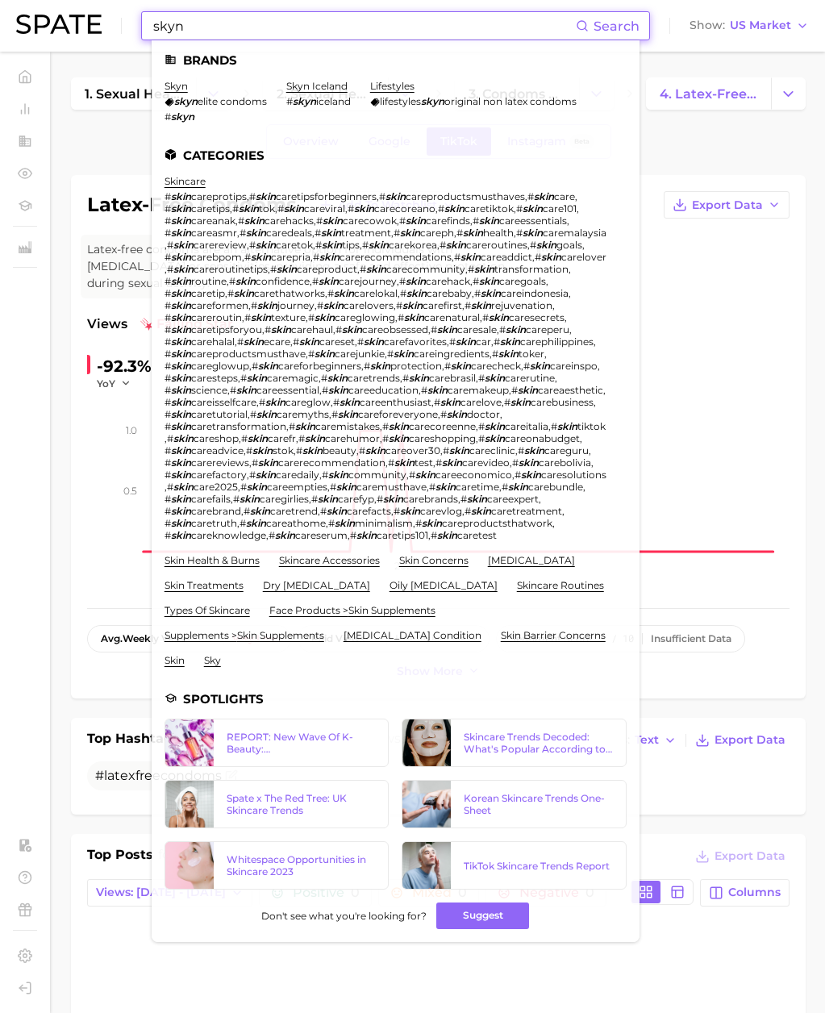
click at [211, 23] on input "skyn" at bounding box center [364, 25] width 424 height 27
drag, startPoint x: 98, startPoint y: 23, endPoint x: 80, endPoint y: 22, distance: 18.6
click at [80, 22] on div "skyn Search Brands skyn skyn elite condoms # skyn skyn iceland # skyn iceland l…" at bounding box center [412, 26] width 793 height 52
paste input "decathlo"
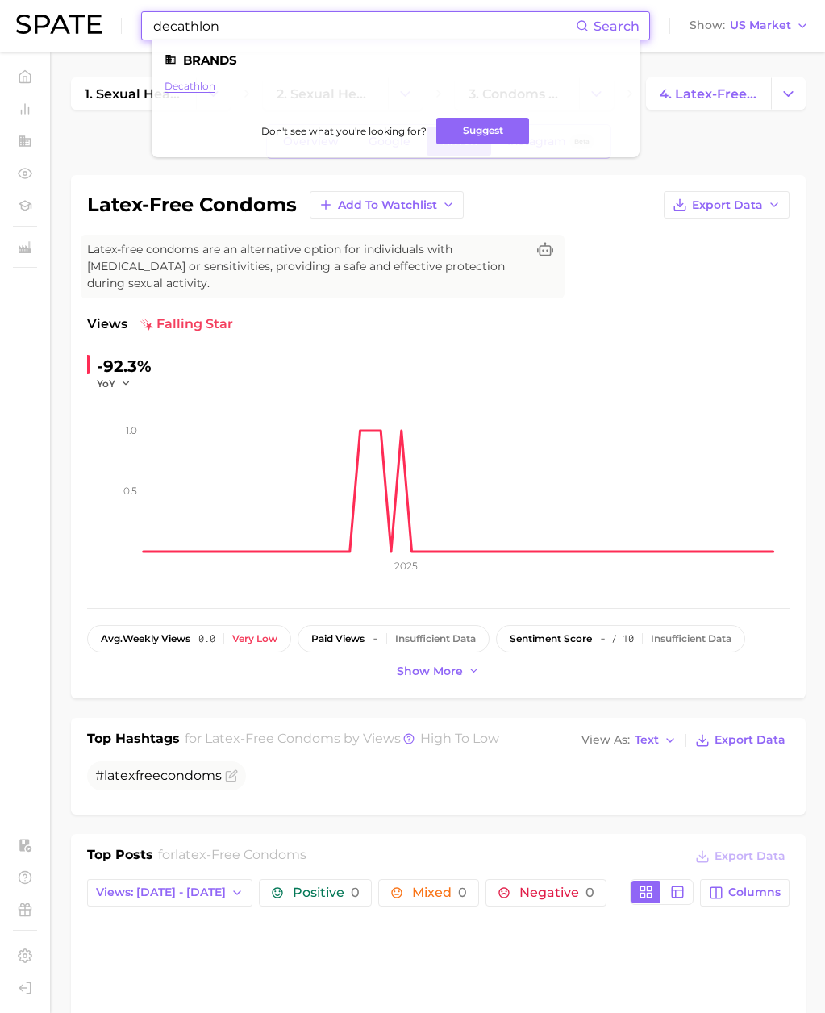
type input "decathlon"
click at [193, 83] on link "decathlon" at bounding box center [190, 86] width 51 height 12
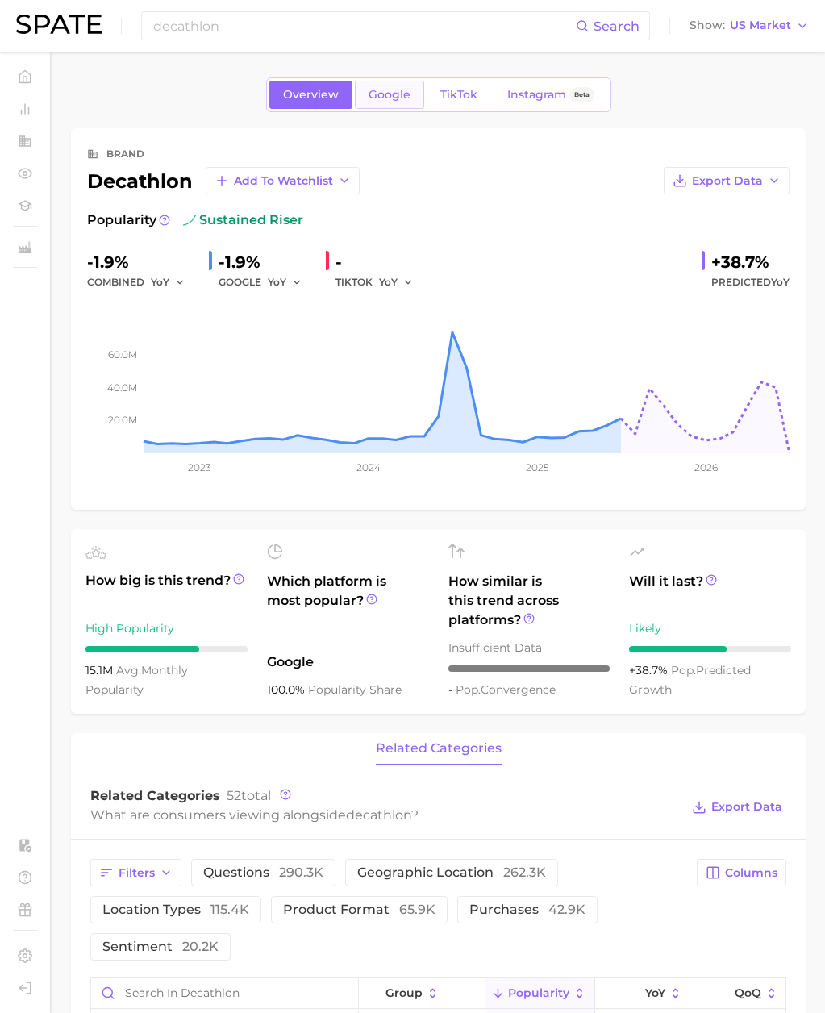
click at [408, 104] on link "Google" at bounding box center [389, 95] width 69 height 28
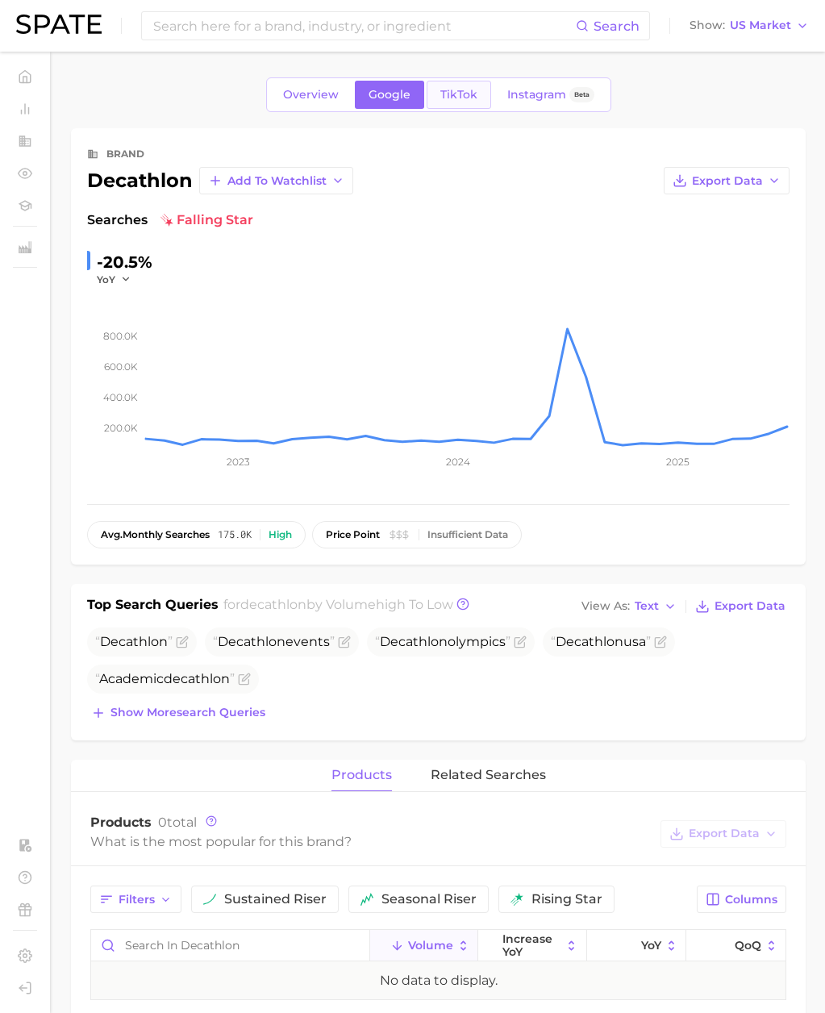
click at [445, 92] on span "TikTok" at bounding box center [459, 95] width 37 height 14
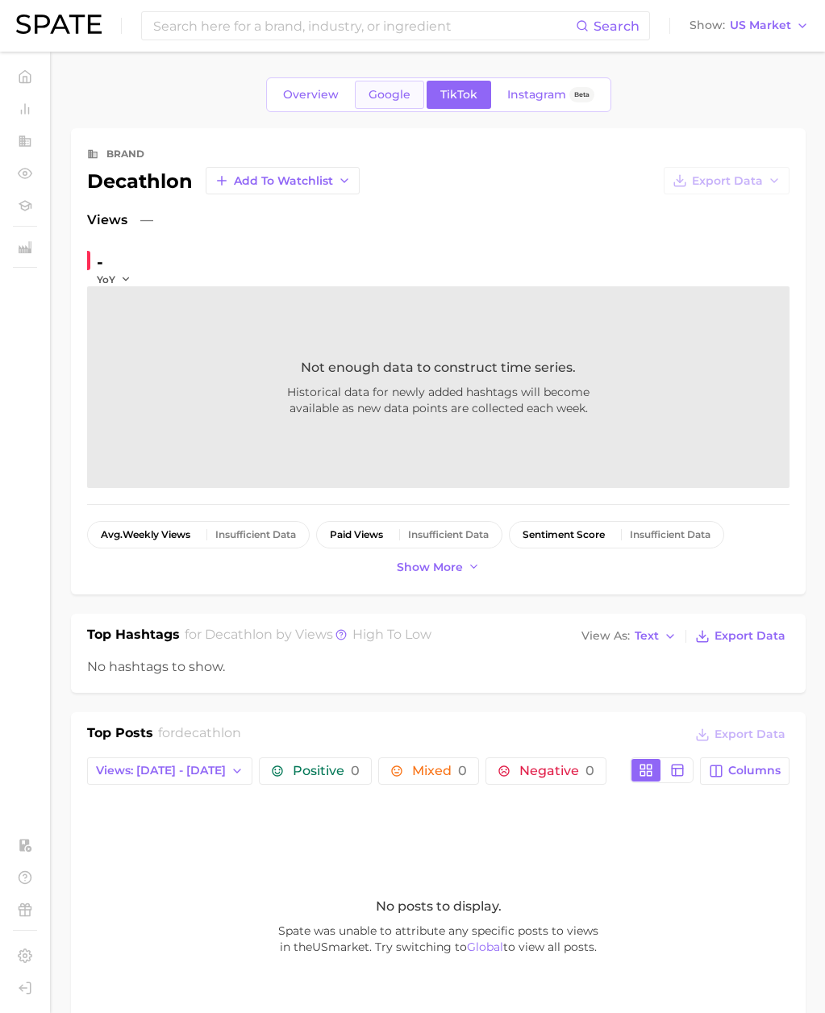
click at [399, 98] on span "Google" at bounding box center [390, 95] width 42 height 14
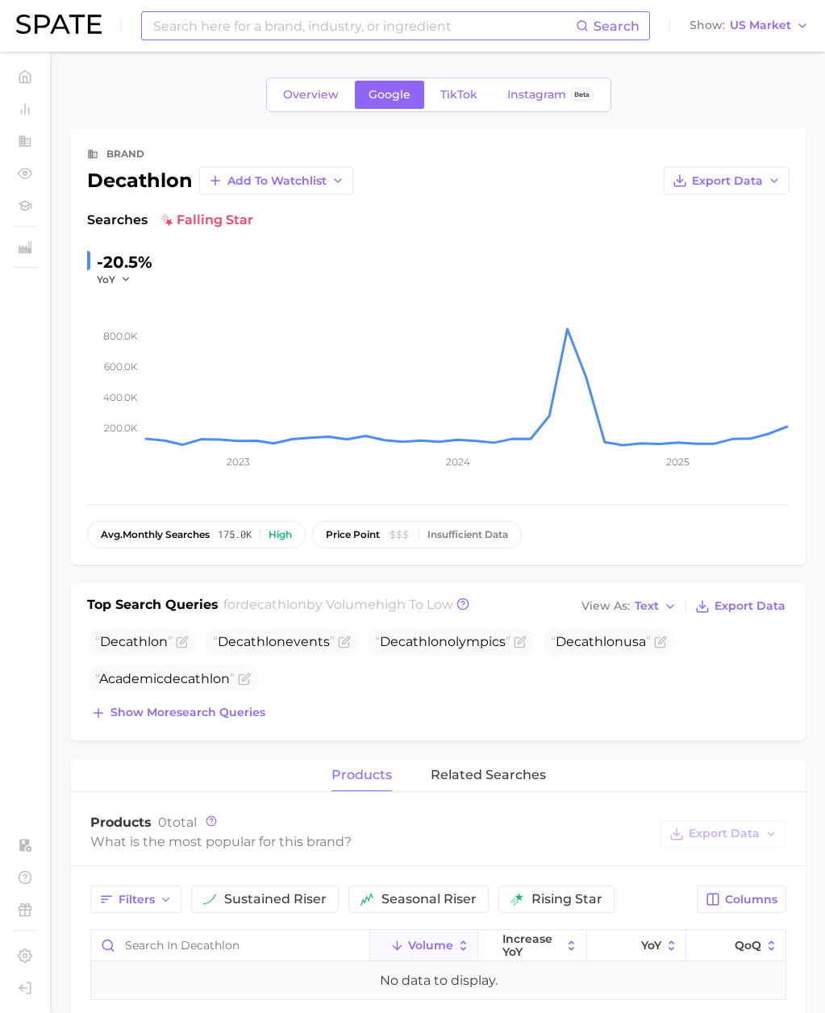
click at [182, 24] on input at bounding box center [364, 25] width 424 height 27
type input "s"
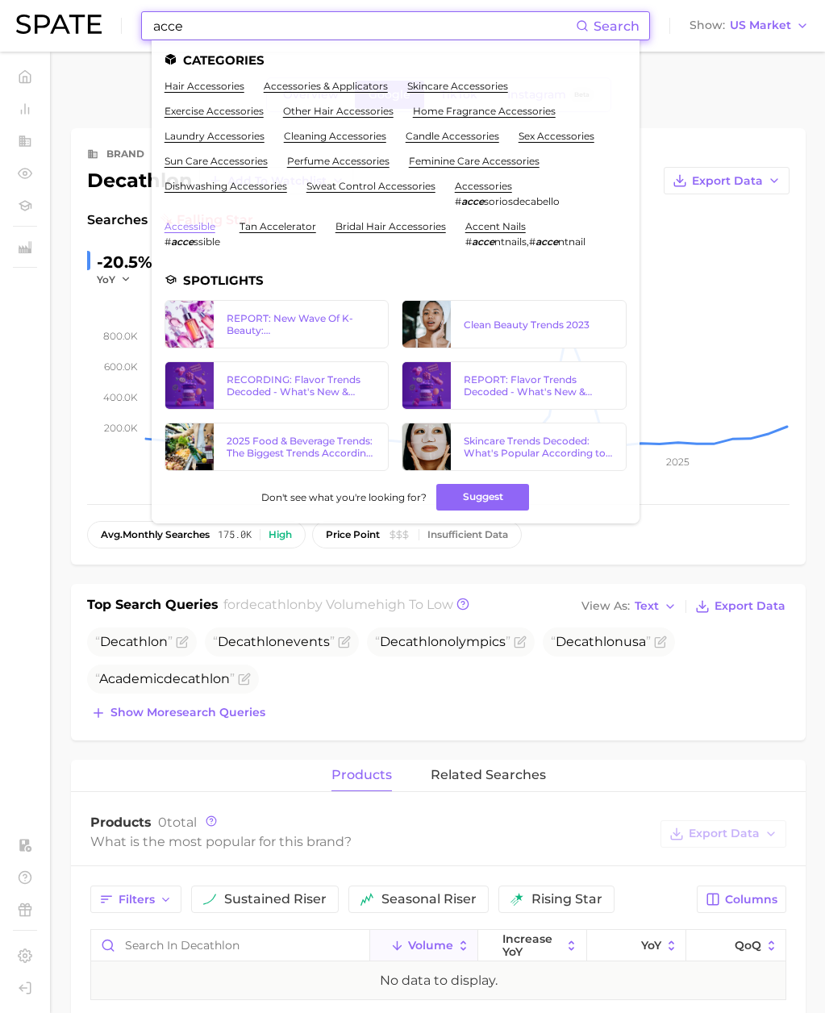
type input "acce"
click at [186, 221] on link "accessible" at bounding box center [190, 226] width 51 height 12
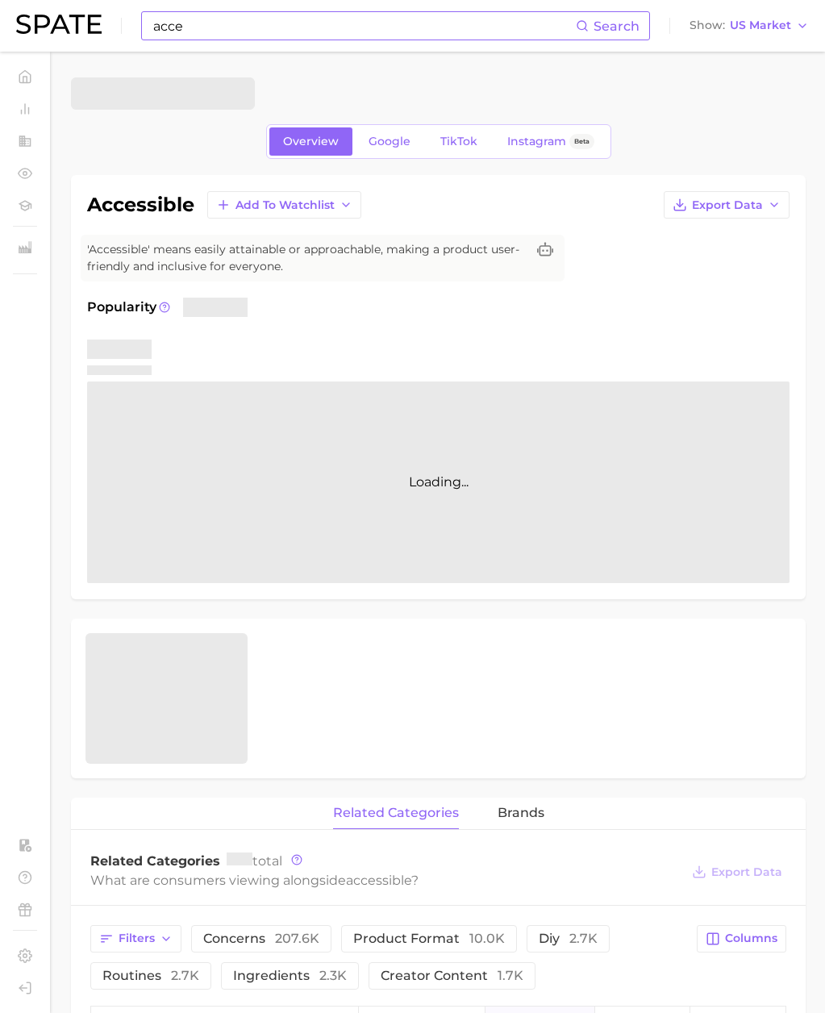
click at [201, 31] on input "acce" at bounding box center [364, 25] width 424 height 27
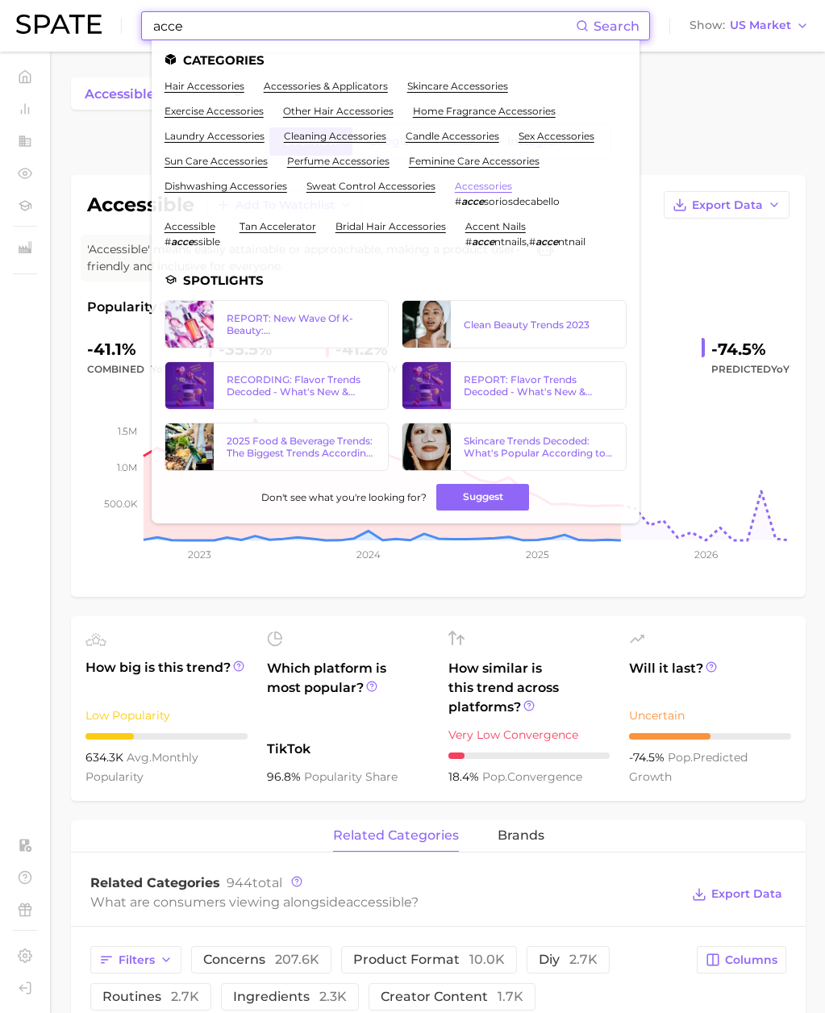
click at [482, 182] on link "accessories" at bounding box center [483, 186] width 57 height 12
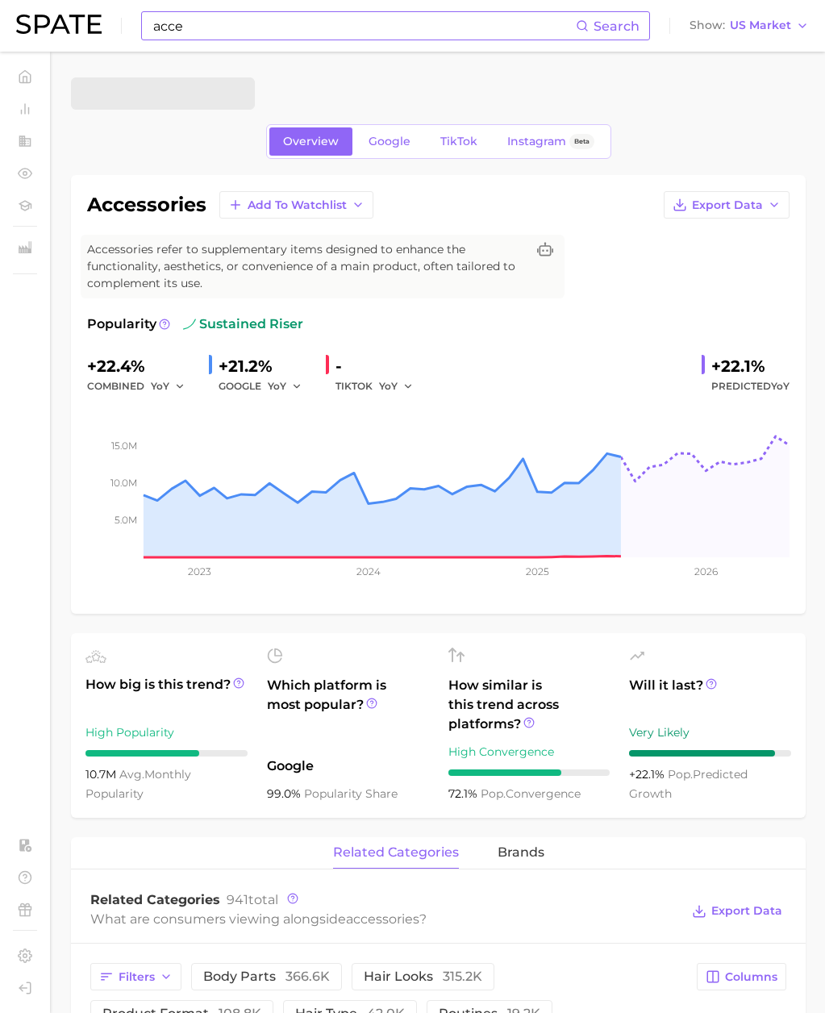
click at [177, 197] on h1 "accessories" at bounding box center [146, 204] width 119 height 19
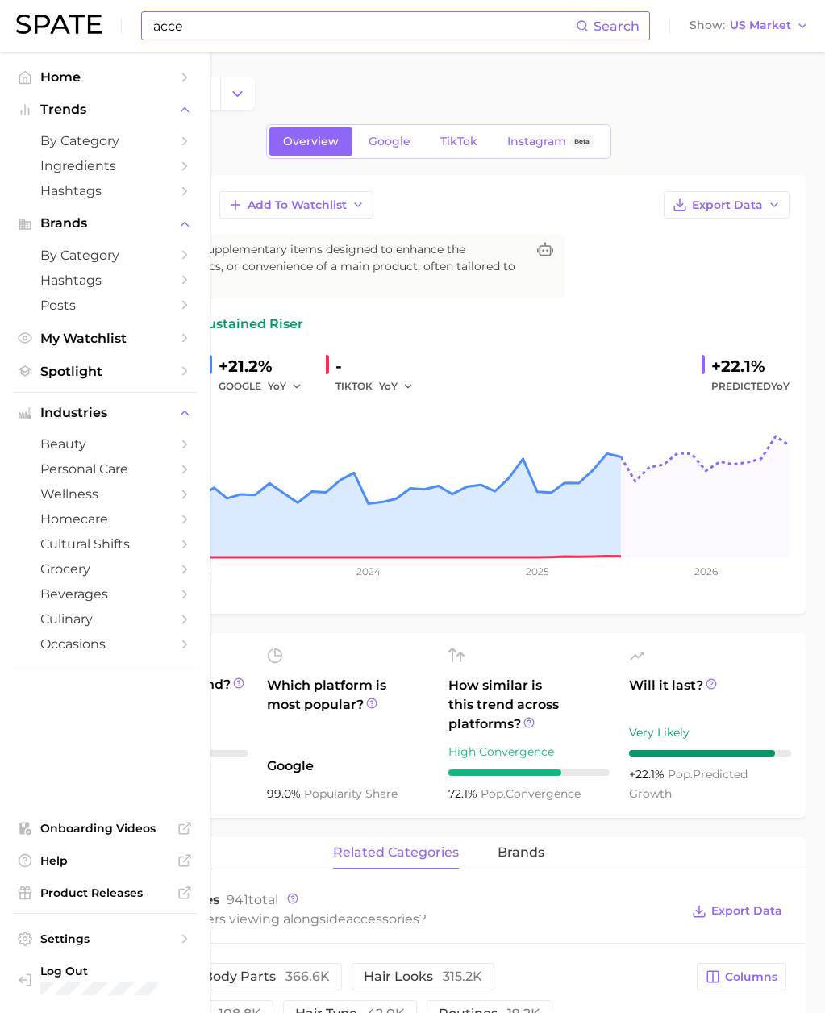
copy h1 "accessories"
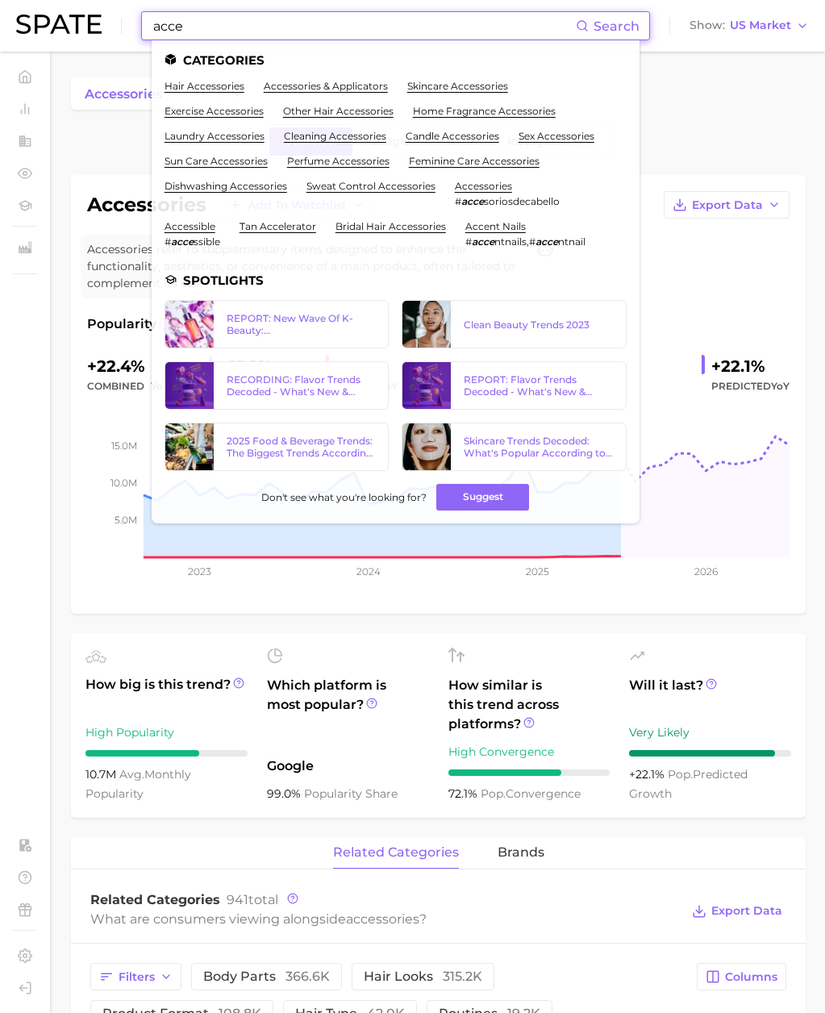
click at [222, 23] on input "acce" at bounding box center [364, 25] width 424 height 27
drag, startPoint x: 221, startPoint y: 29, endPoint x: 69, endPoint y: 28, distance: 152.5
click at [69, 28] on div "acce Search Categories hair accessories accessories & applicators skincare acce…" at bounding box center [412, 26] width 793 height 52
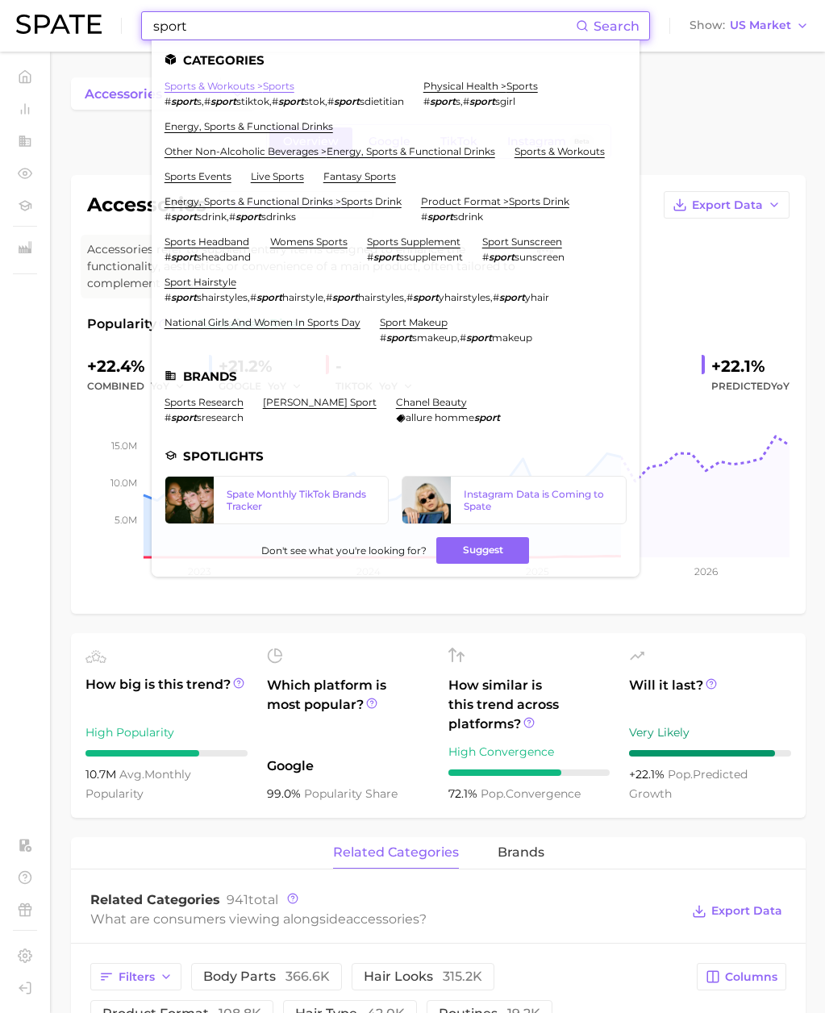
type input "sport"
click at [270, 88] on link "sports & workouts > sports" at bounding box center [230, 86] width 130 height 12
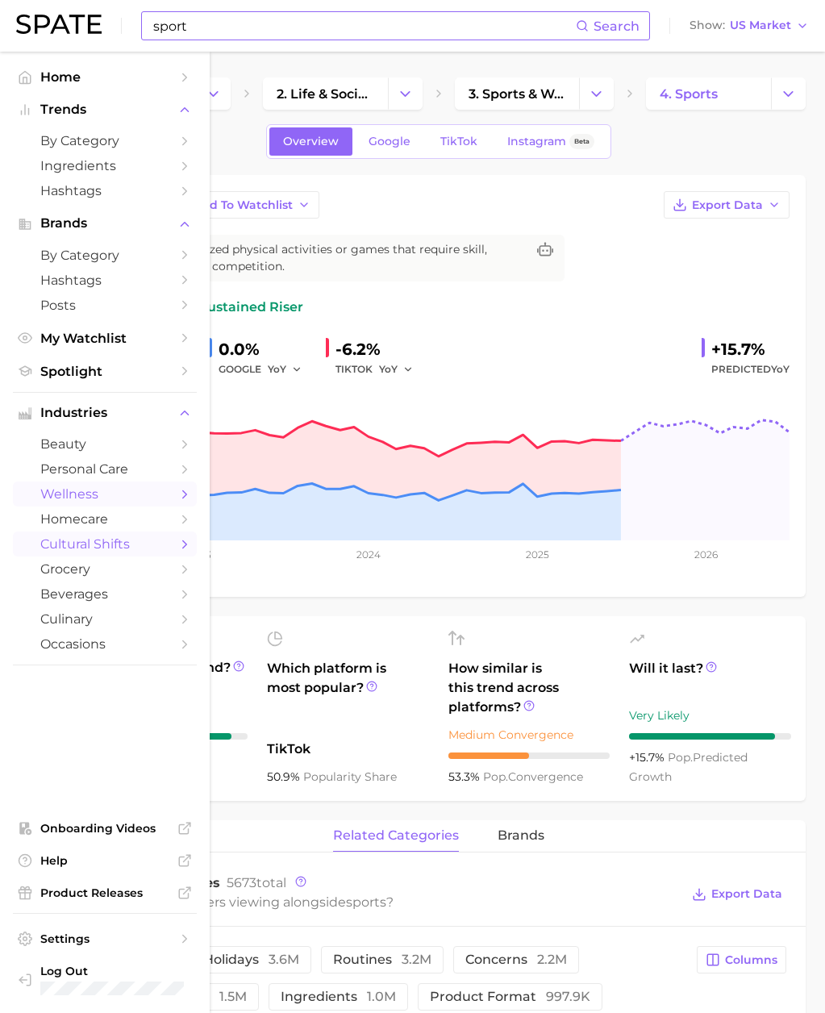
click at [99, 499] on span "wellness" at bounding box center [104, 494] width 129 height 15
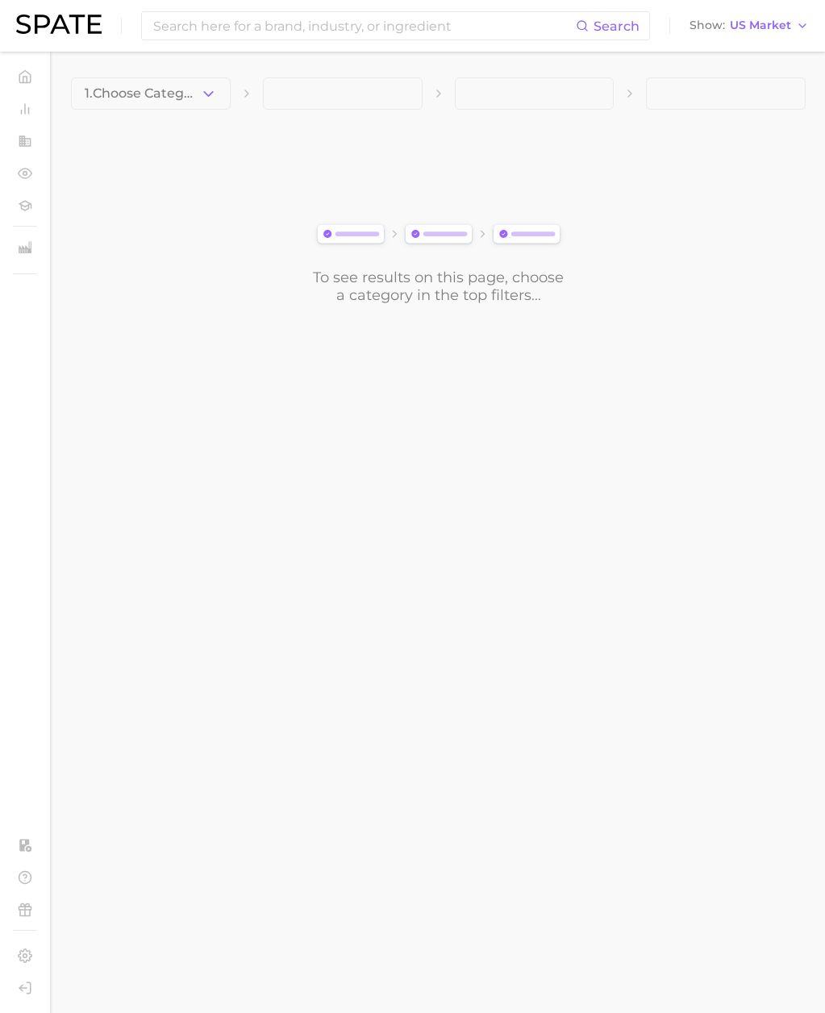
click at [219, 91] on button "1. Choose Category" at bounding box center [151, 93] width 160 height 32
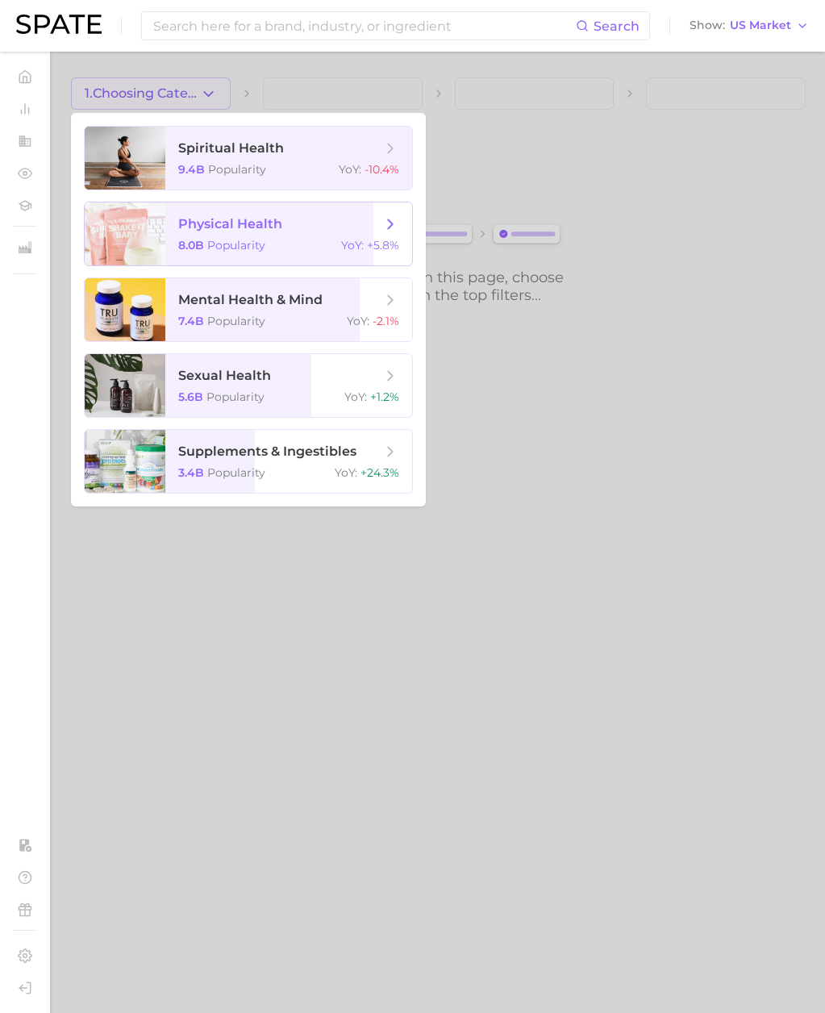
click at [219, 214] on span "physical health 8.0b Popularity YoY : +5.8%" at bounding box center [288, 234] width 247 height 63
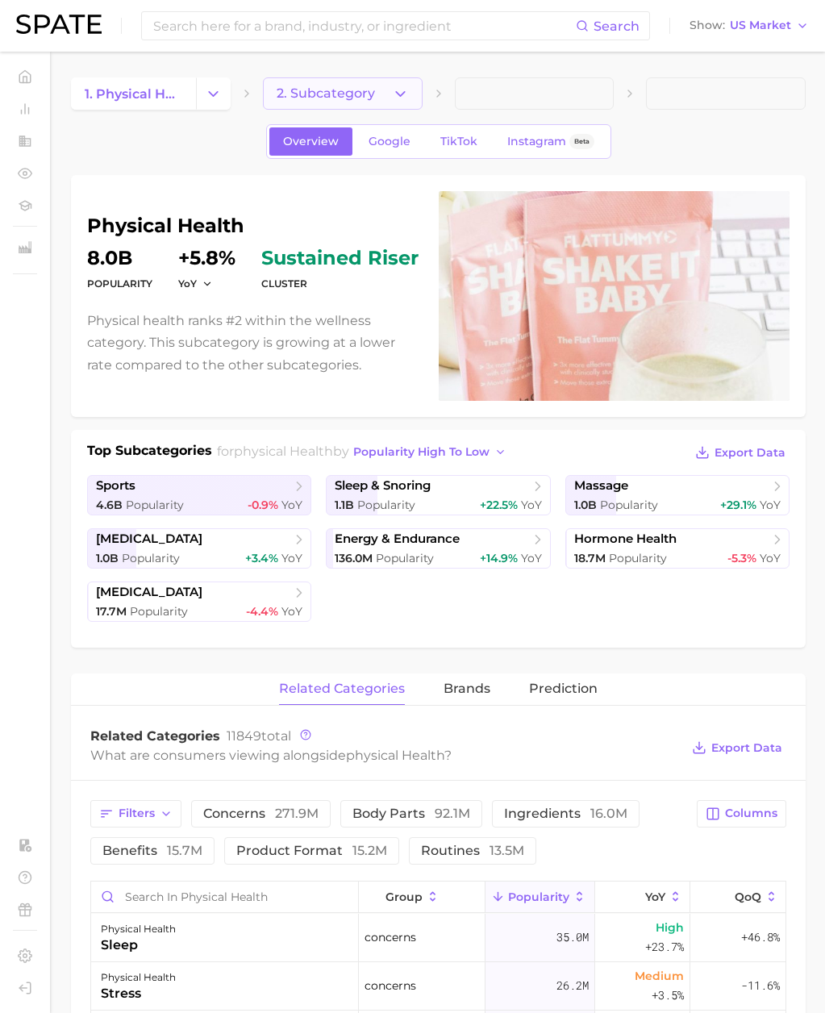
click at [403, 96] on icon "button" at bounding box center [400, 94] width 17 height 17
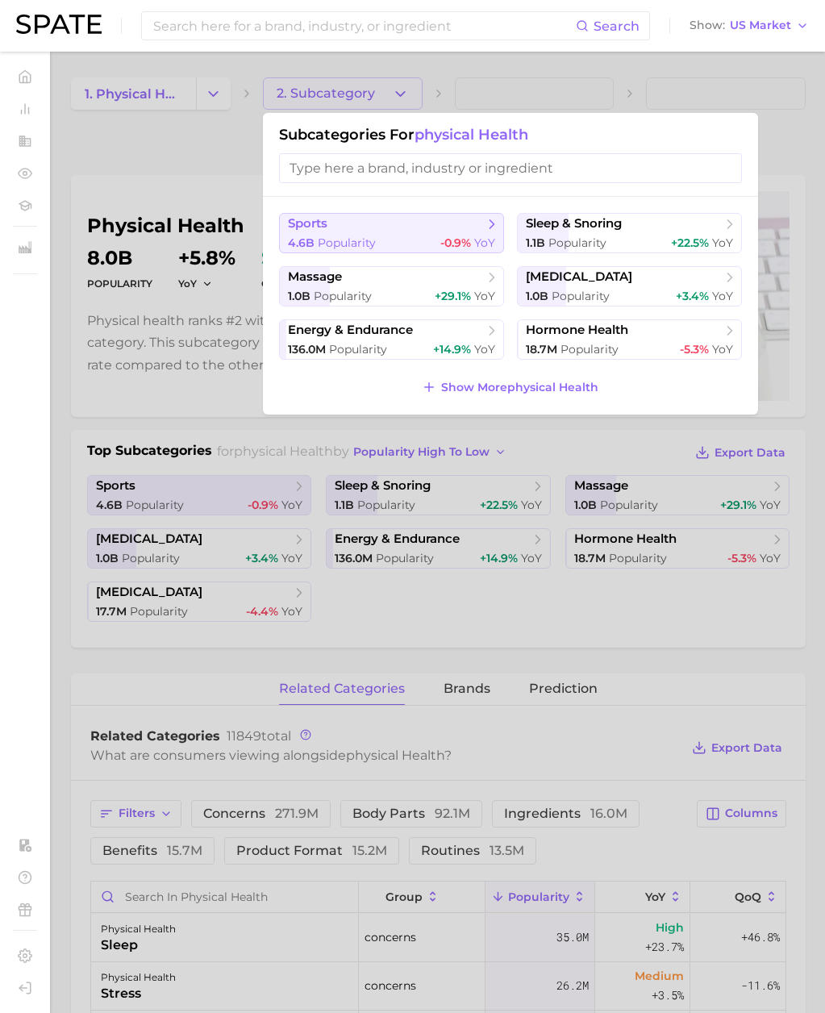
click at [346, 227] on span "sports" at bounding box center [386, 224] width 196 height 16
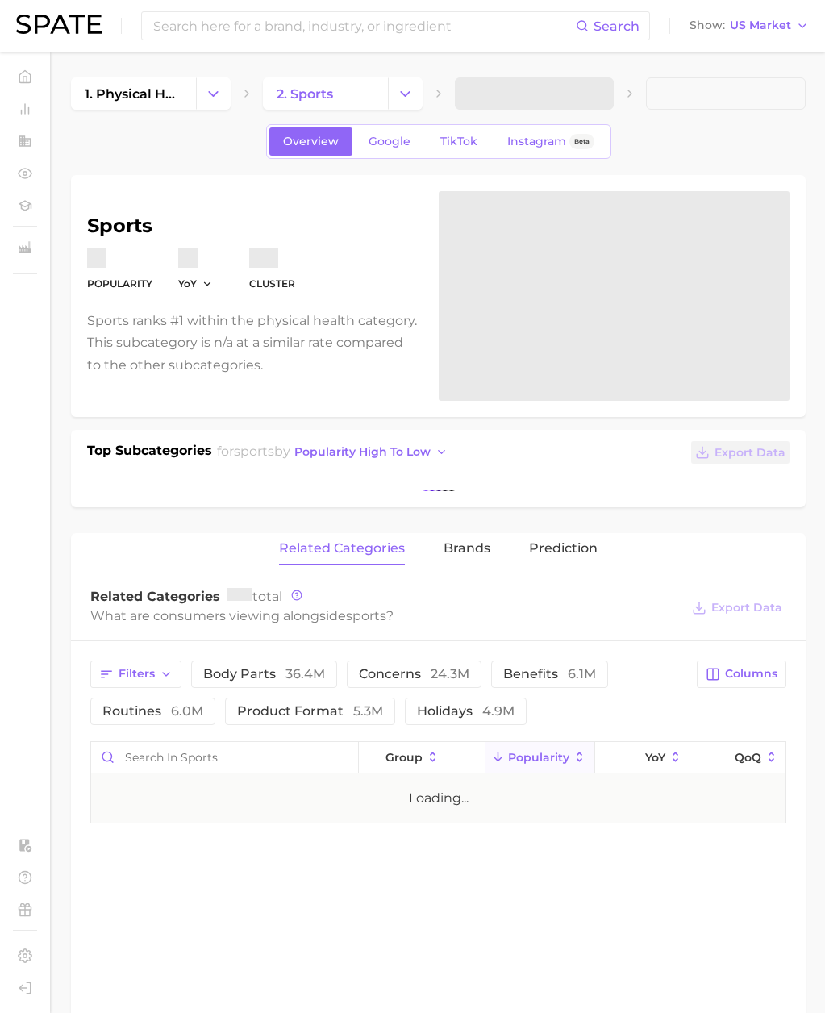
click at [595, 98] on span at bounding box center [535, 93] width 160 height 32
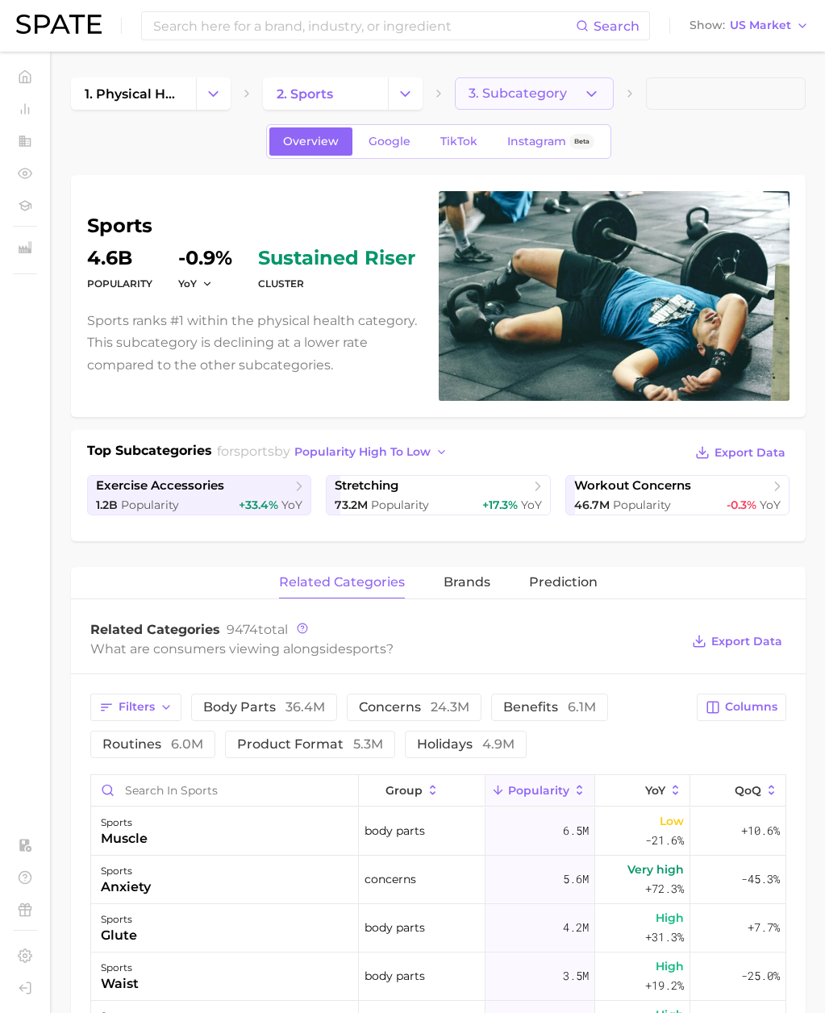
click at [595, 95] on icon "button" at bounding box center [591, 94] width 17 height 17
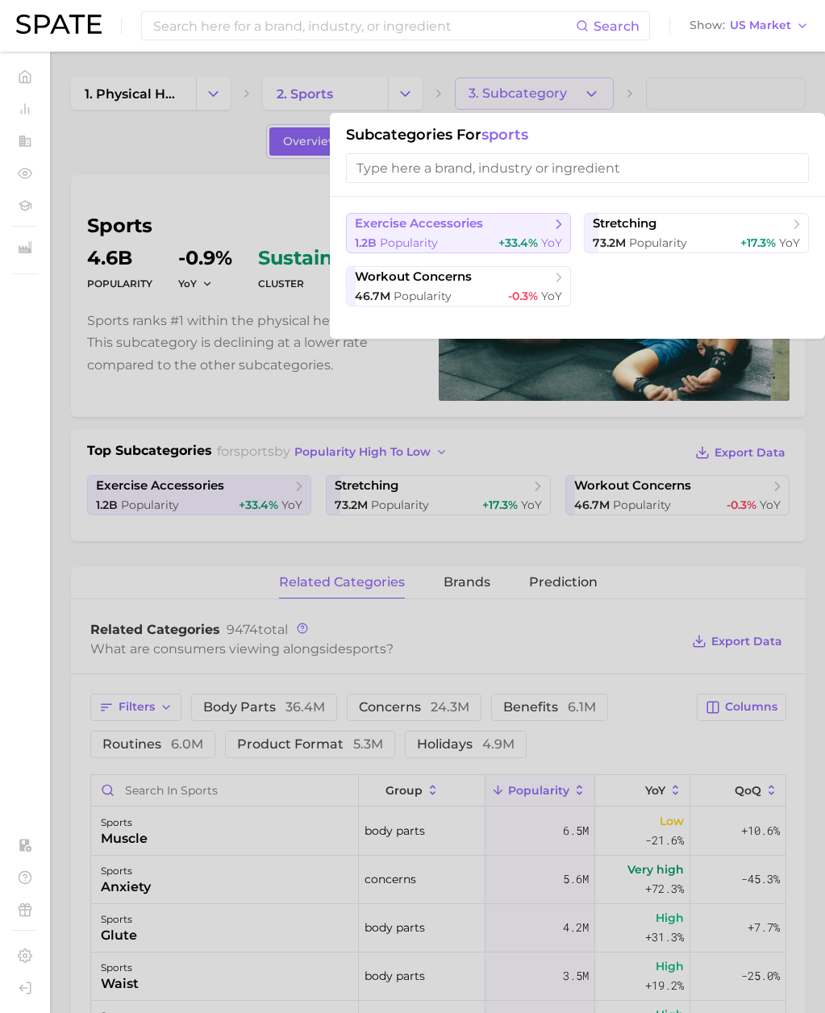
click at [459, 232] on span "exercise accessories" at bounding box center [453, 224] width 196 height 16
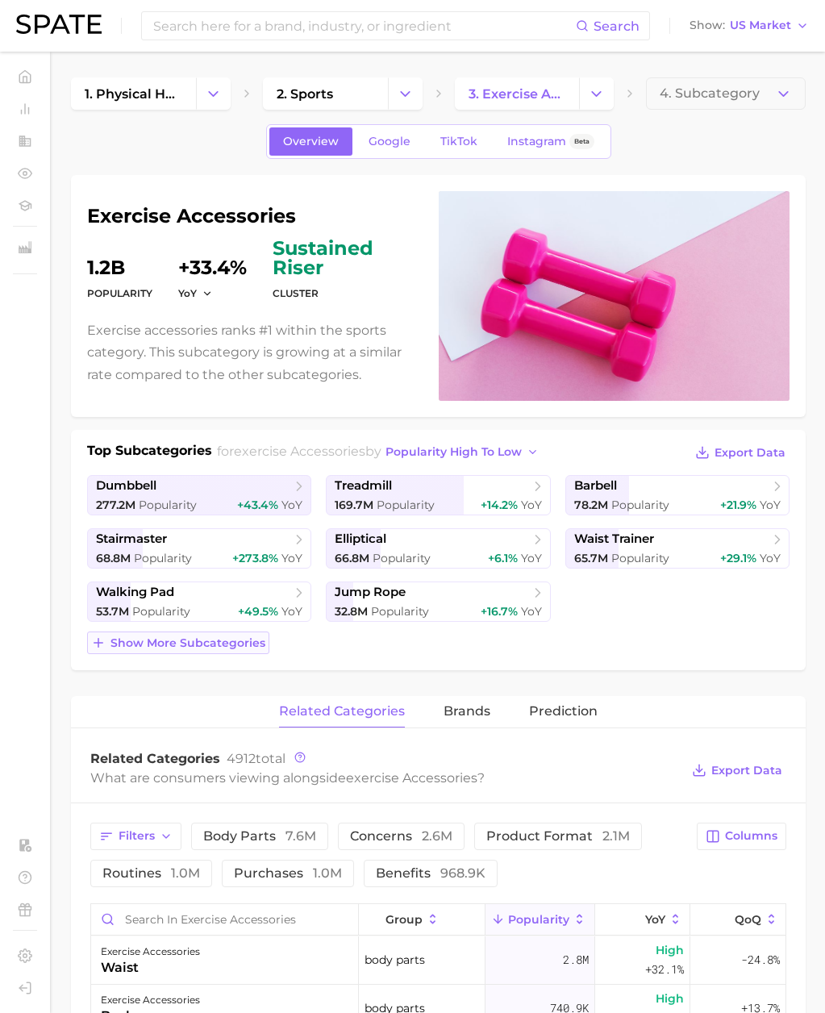
click at [217, 644] on span "Show more subcategories" at bounding box center [188, 644] width 155 height 14
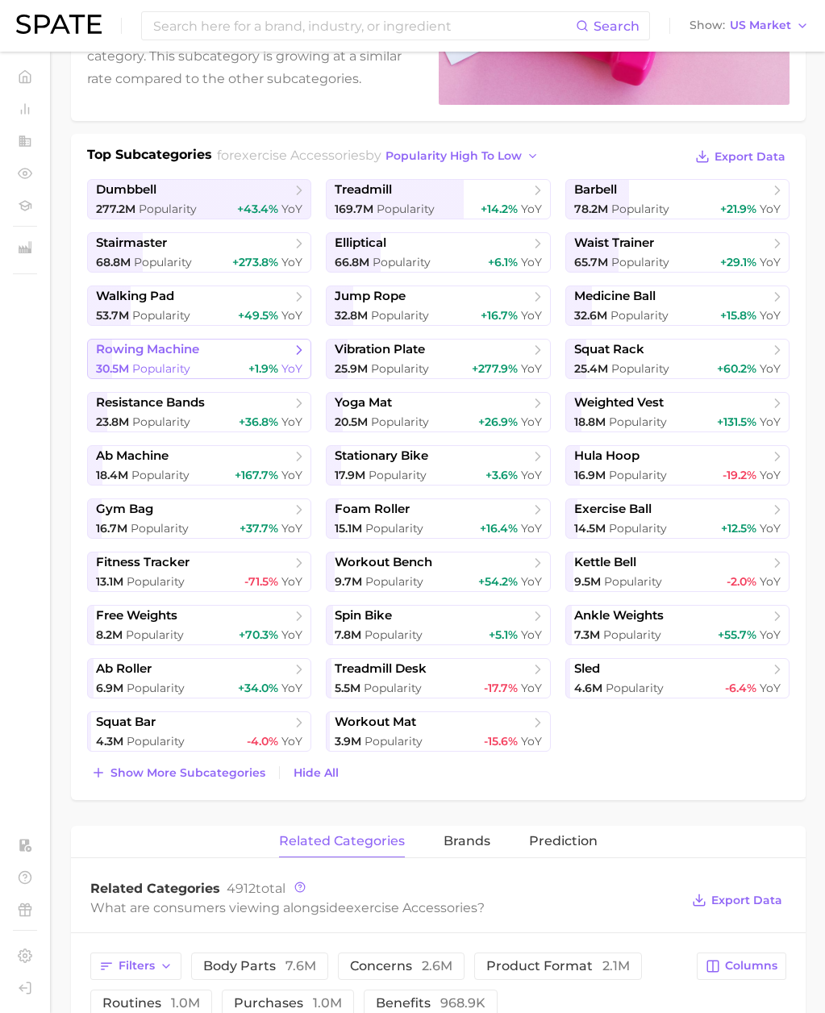
scroll to position [299, 0]
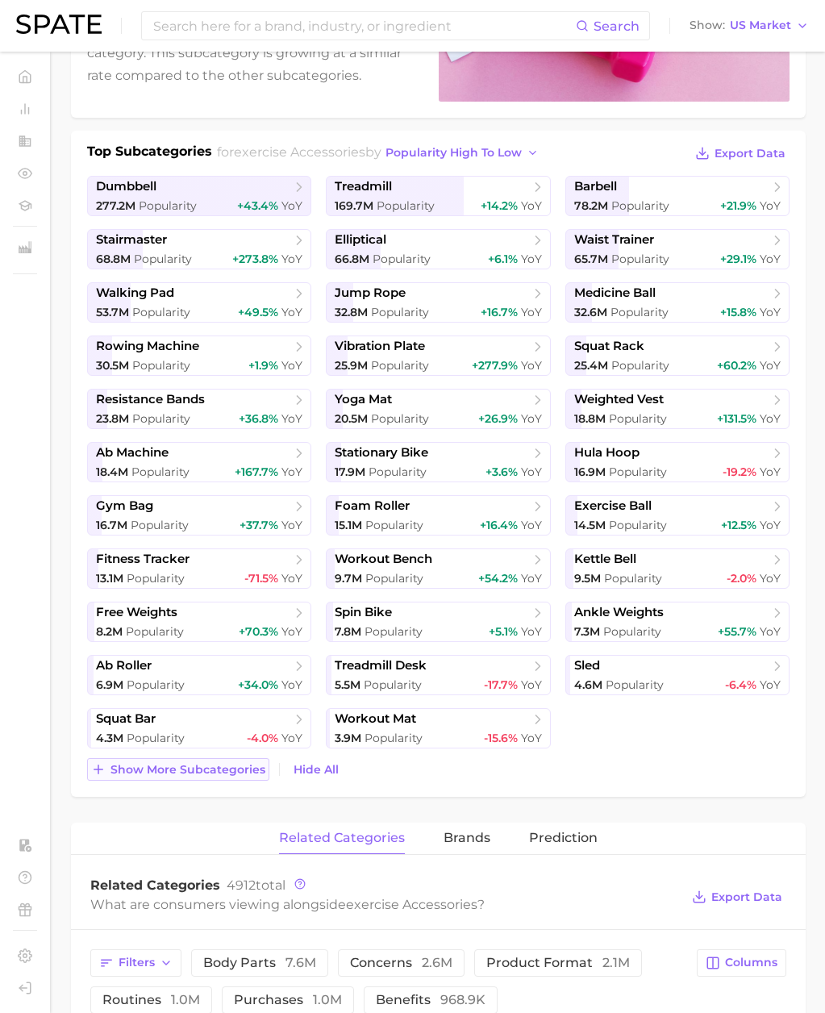
click at [245, 769] on span "Show more subcategories" at bounding box center [188, 770] width 155 height 14
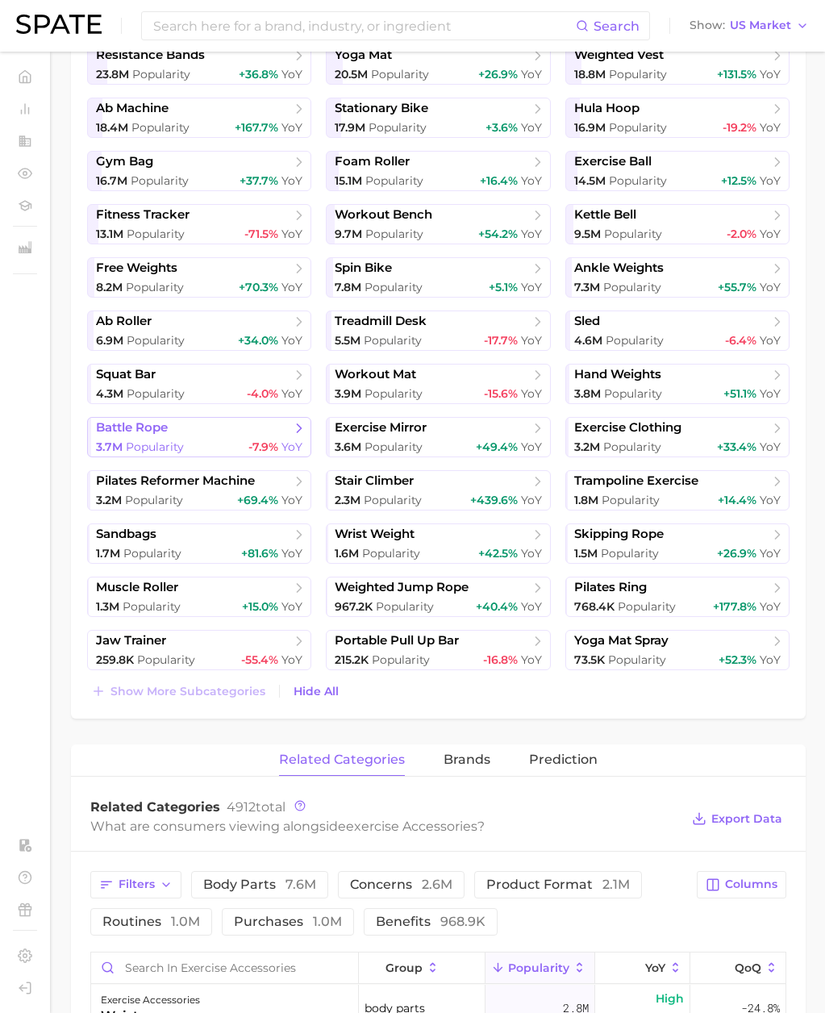
scroll to position [0, 0]
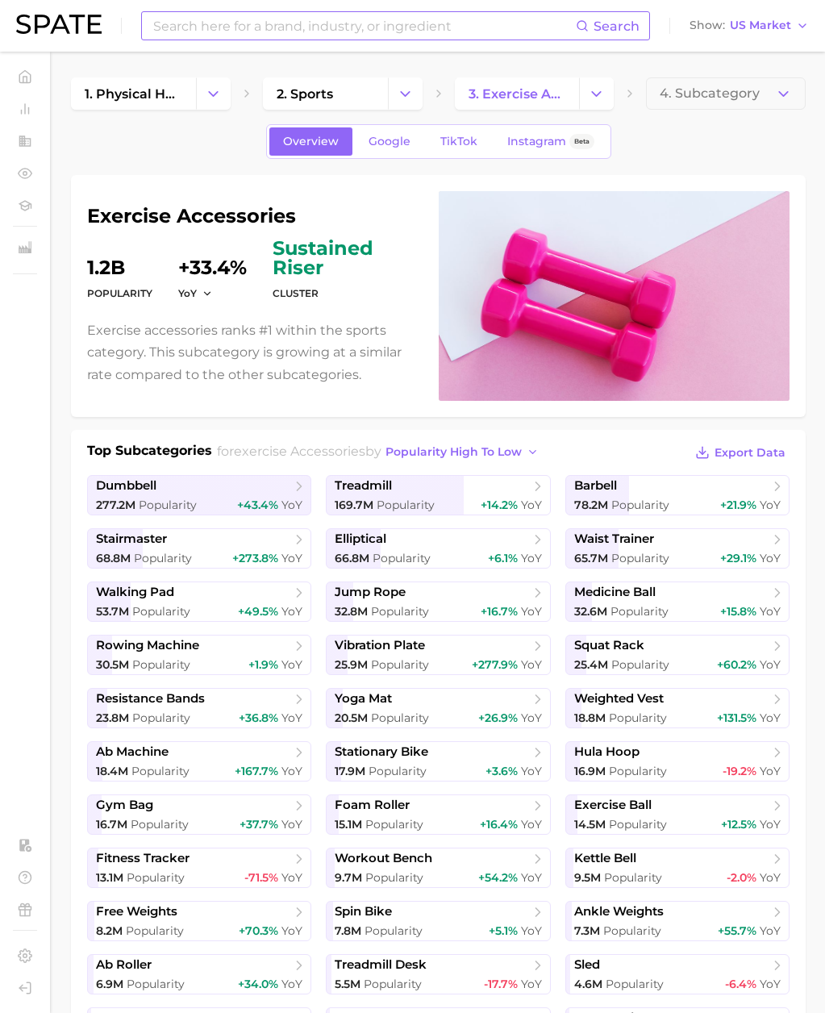
click at [208, 20] on input at bounding box center [364, 25] width 424 height 27
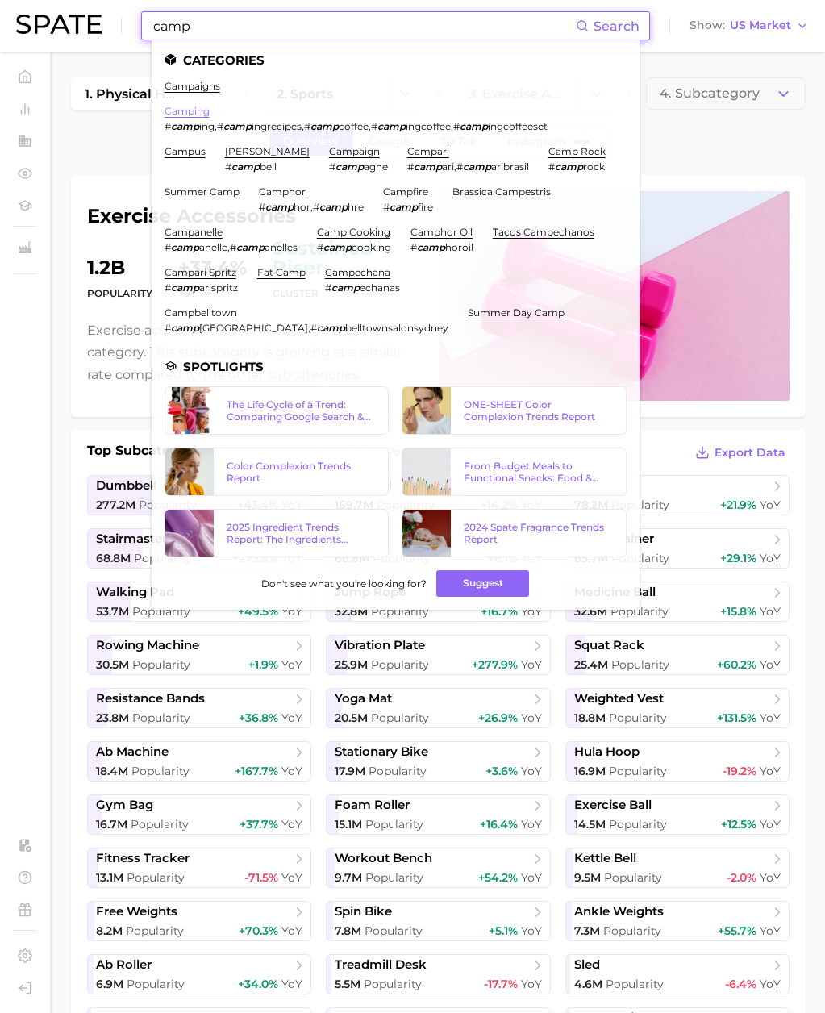
type input "camp"
click at [185, 111] on link "camping" at bounding box center [187, 111] width 45 height 12
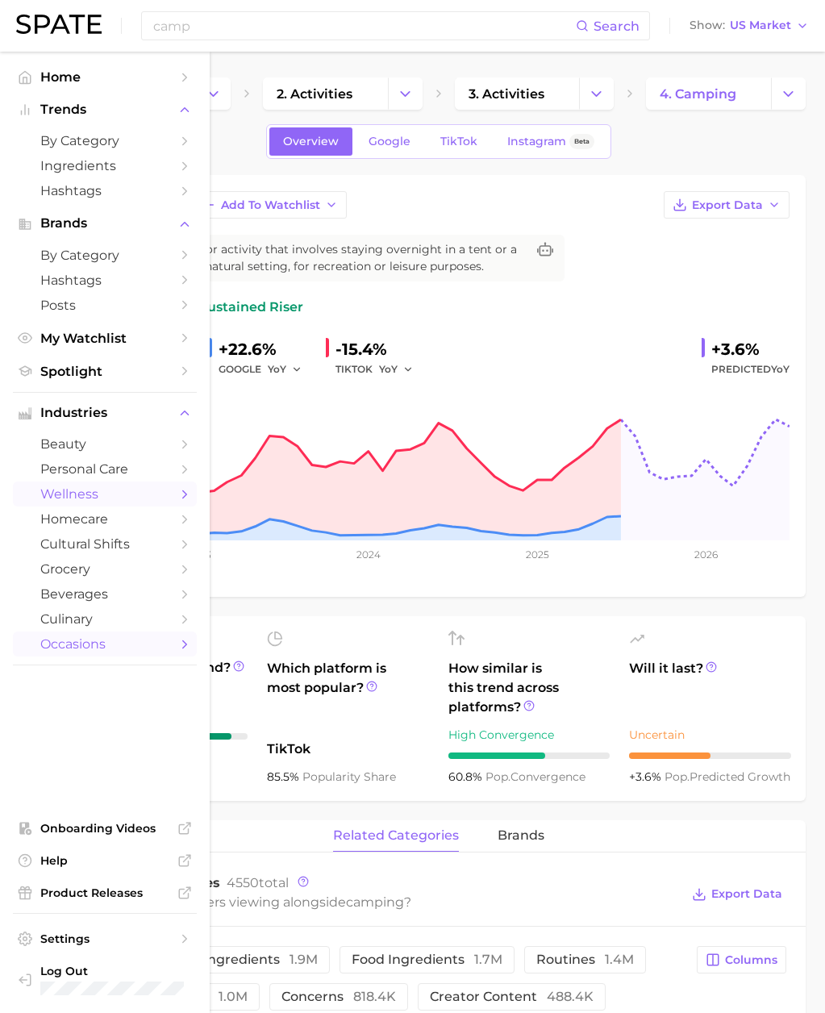
click at [106, 495] on span "wellness" at bounding box center [104, 494] width 129 height 15
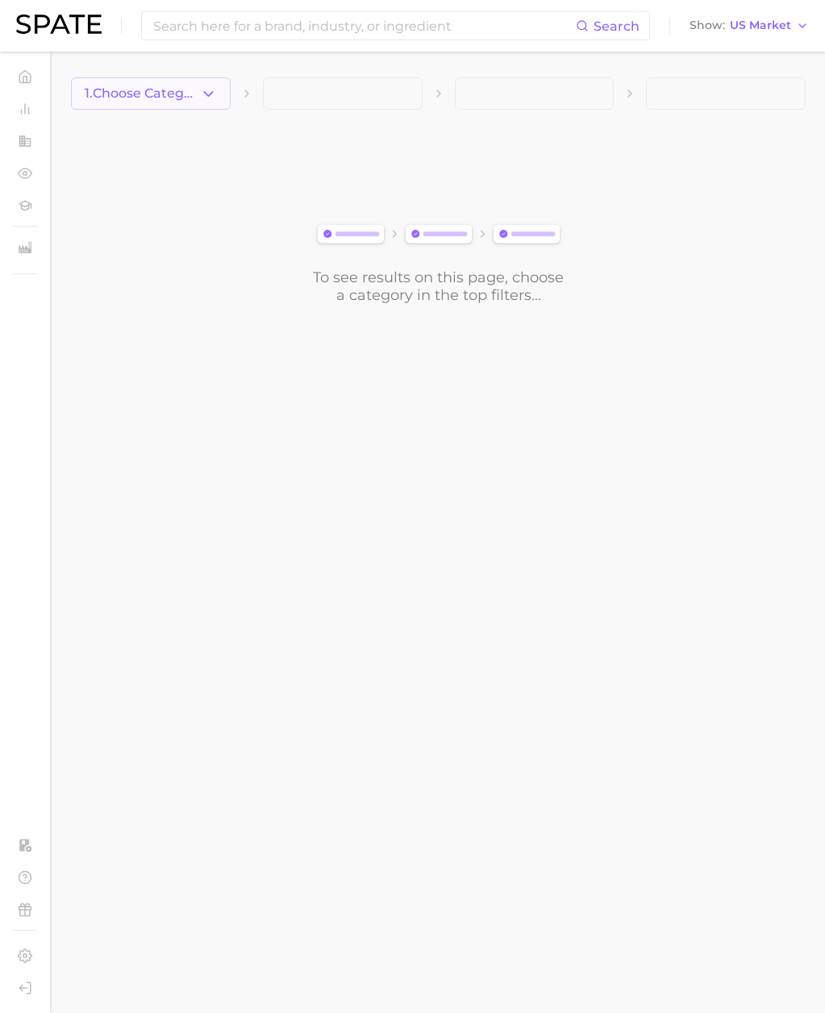
click at [215, 97] on icon "button" at bounding box center [208, 94] width 17 height 17
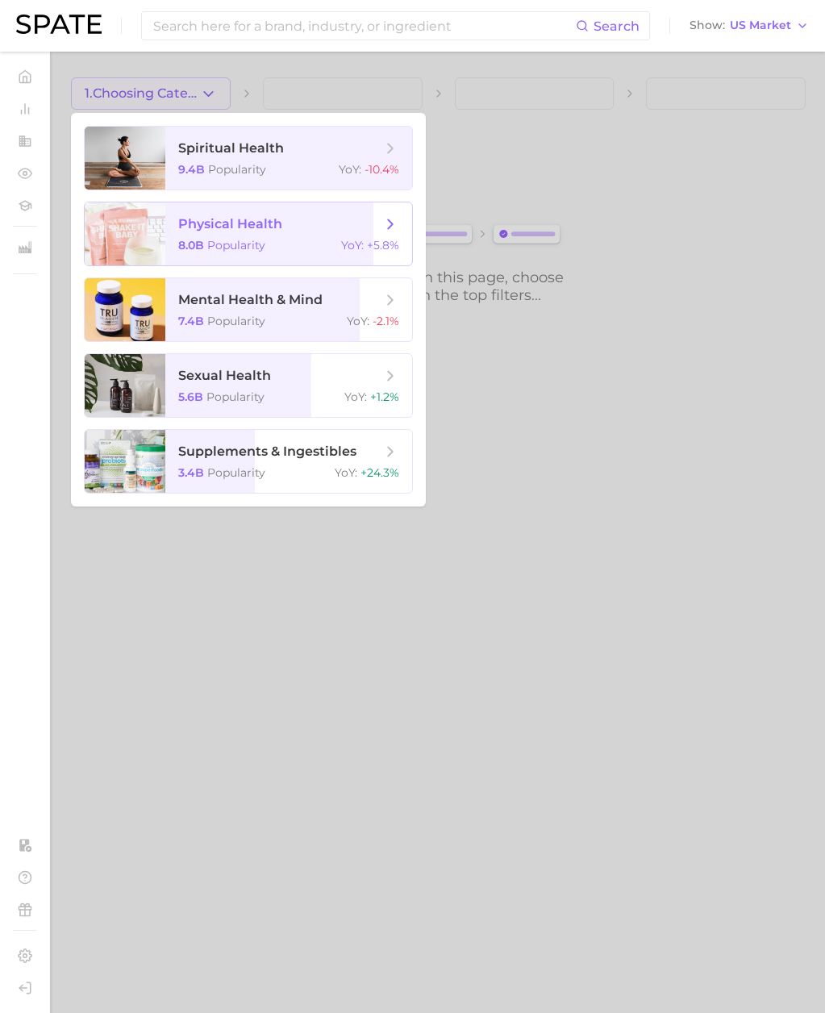
click at [241, 252] on span "Popularity" at bounding box center [236, 245] width 58 height 15
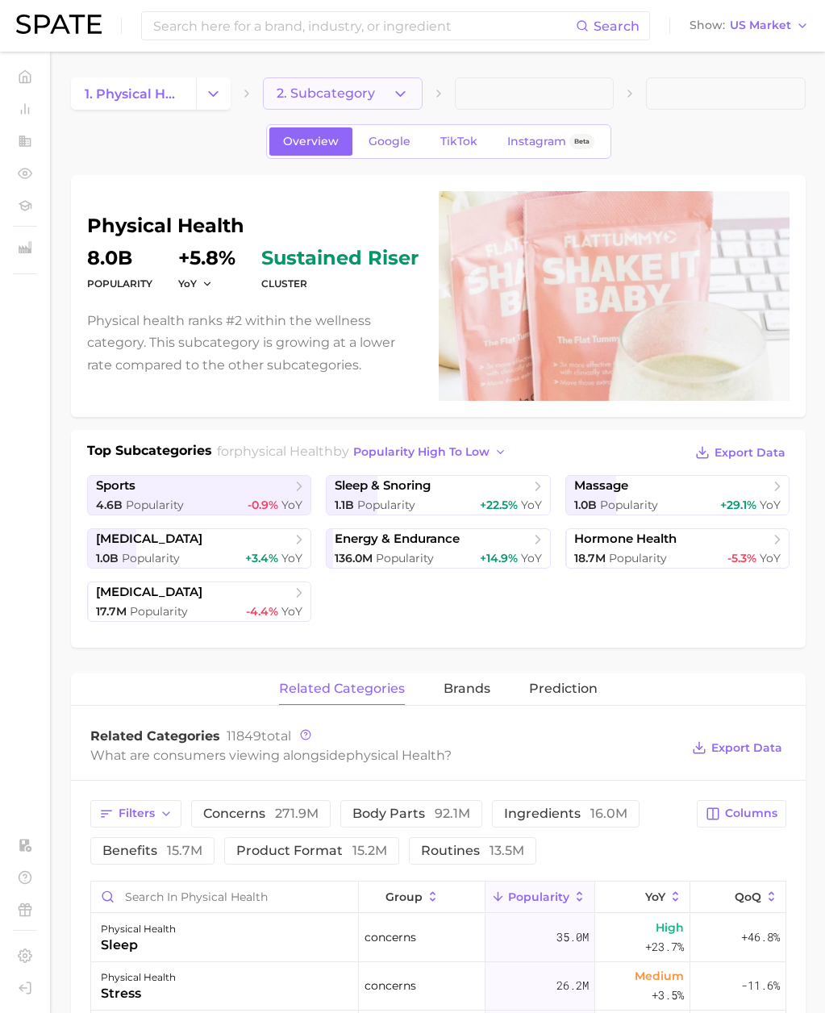
click at [367, 100] on span "2. Subcategory" at bounding box center [326, 93] width 98 height 15
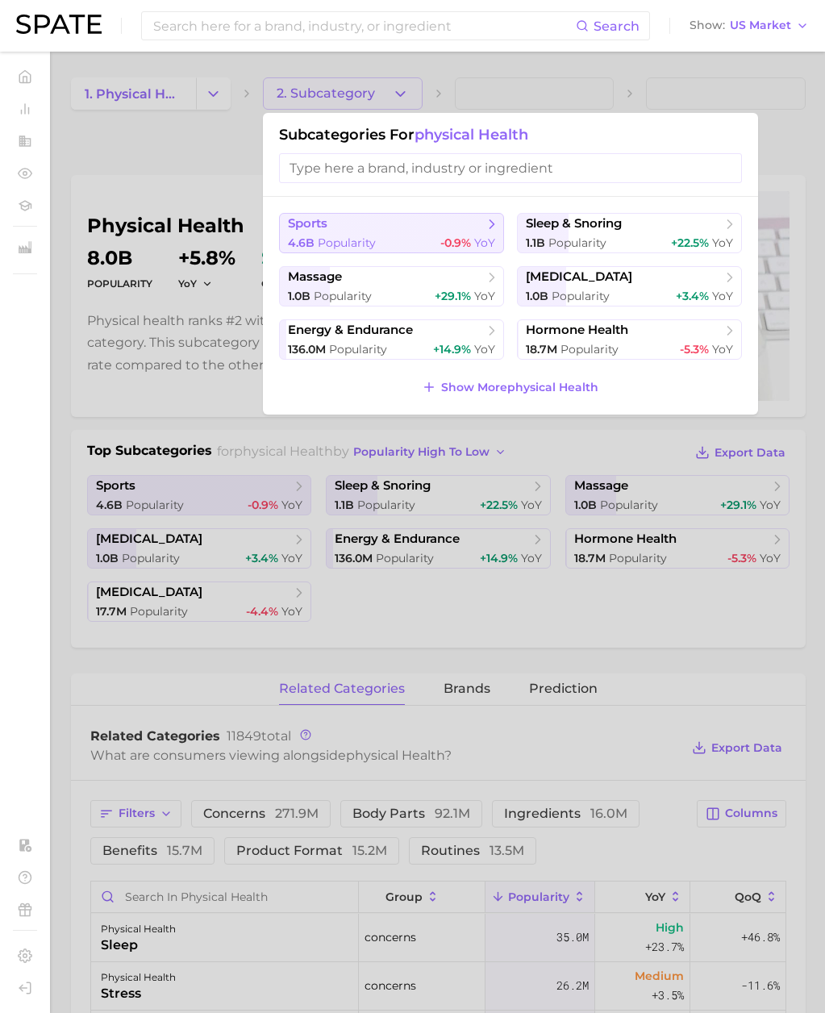
click at [371, 236] on span "4.6b Popularity" at bounding box center [332, 243] width 88 height 15
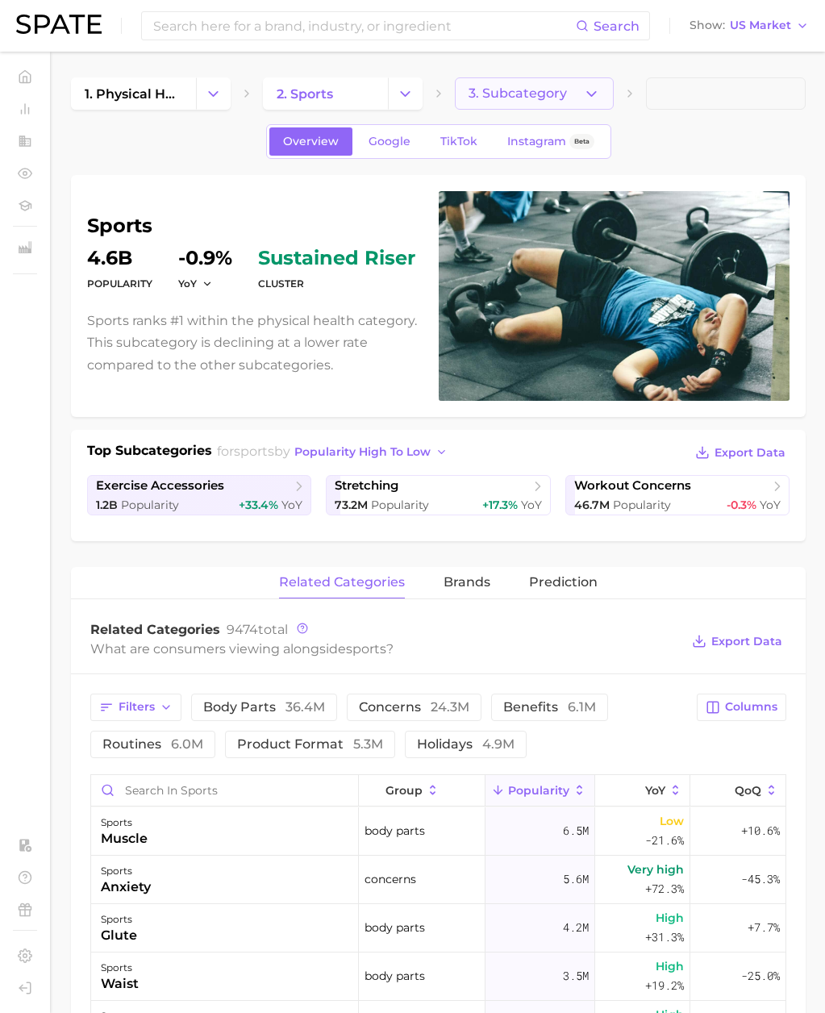
click at [578, 95] on button "3. Subcategory" at bounding box center [535, 93] width 160 height 32
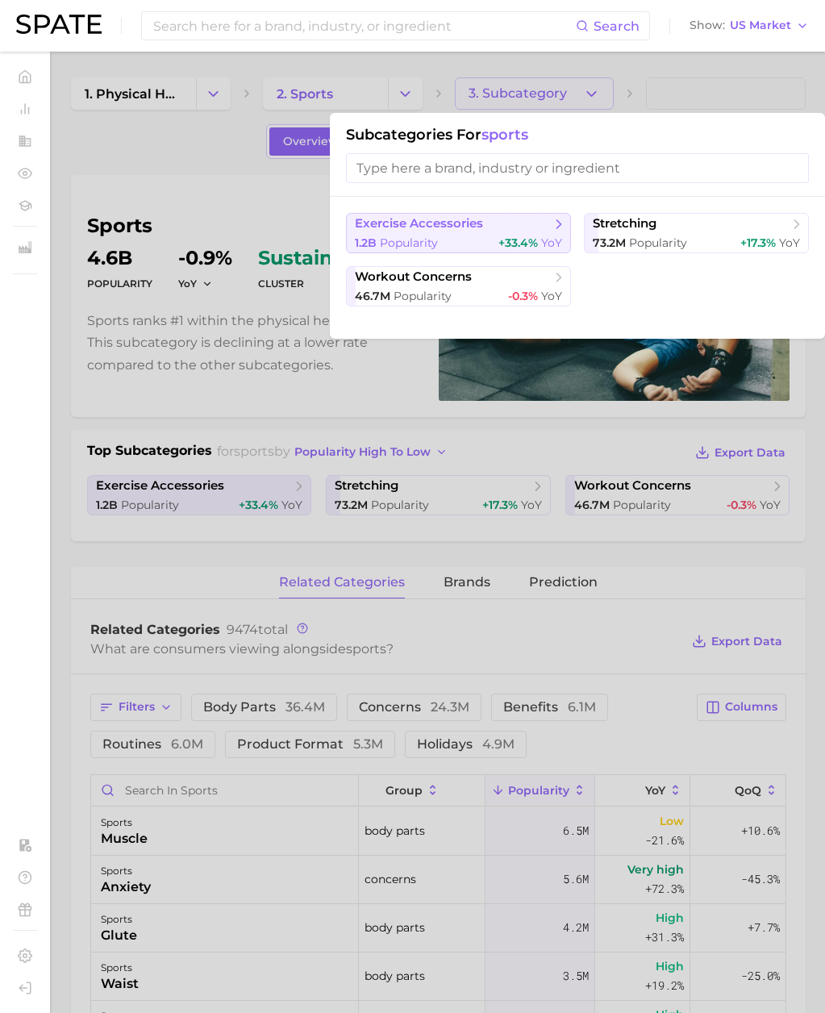
click at [433, 243] on span "Popularity" at bounding box center [409, 243] width 58 height 15
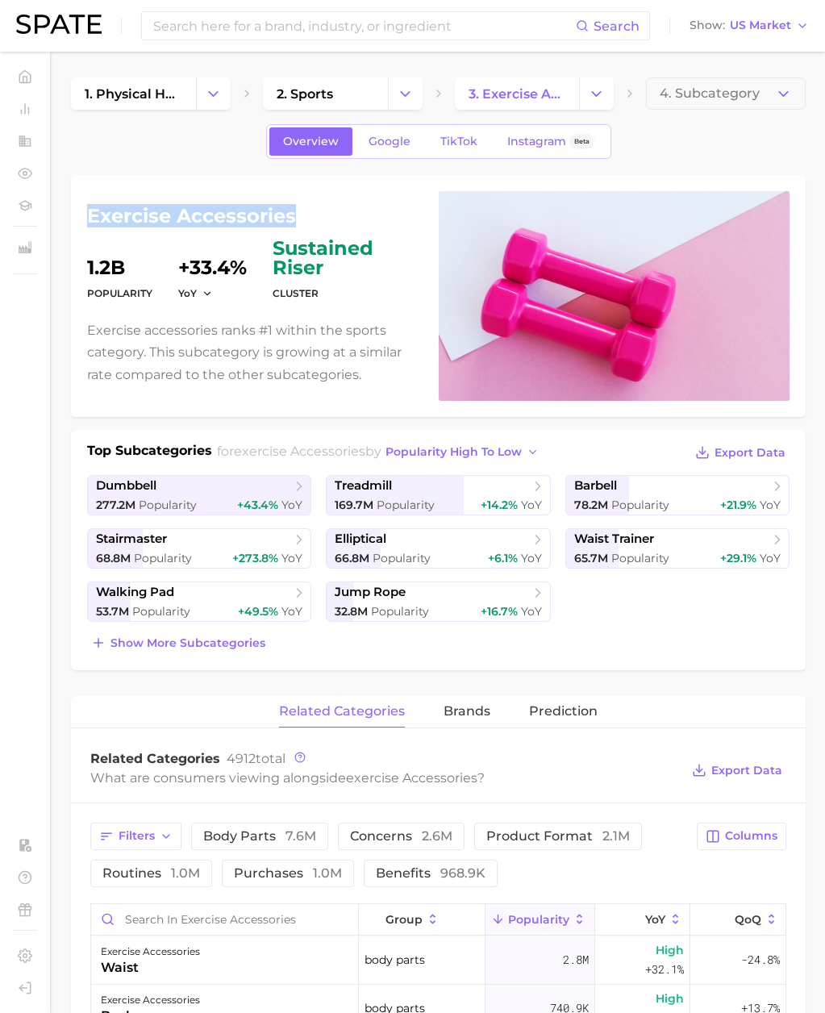
drag, startPoint x: 295, startPoint y: 216, endPoint x: 74, endPoint y: 214, distance: 221.1
click at [74, 214] on div "exercise accessories Popularity 1.2b YoY +33.4% cluster sustained riser Exercis…" at bounding box center [438, 296] width 735 height 242
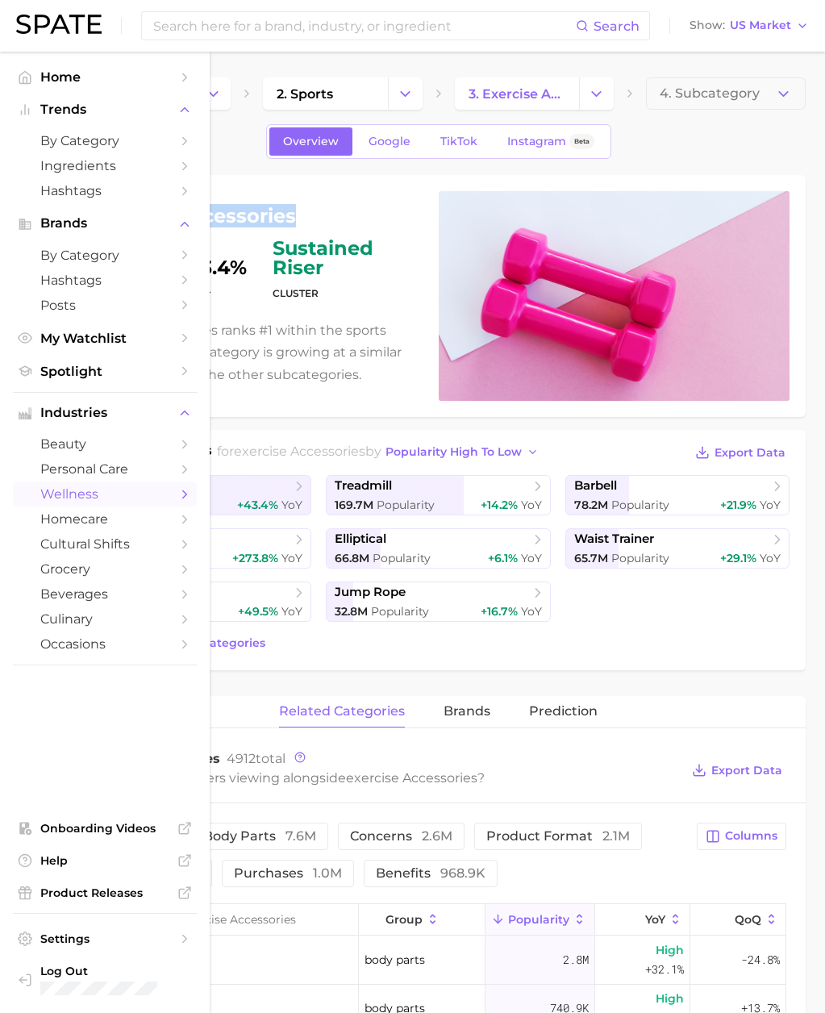
copy h1 "exercise accessories"
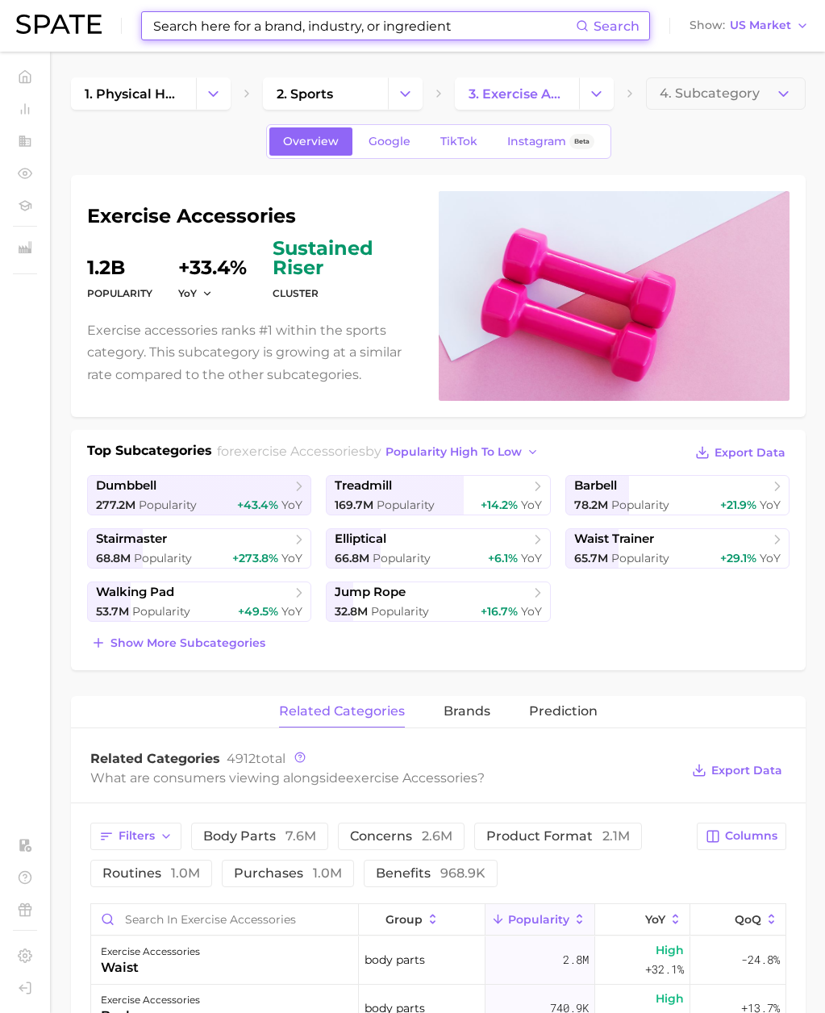
click at [181, 30] on input at bounding box center [364, 25] width 424 height 27
paste input "decathlon"
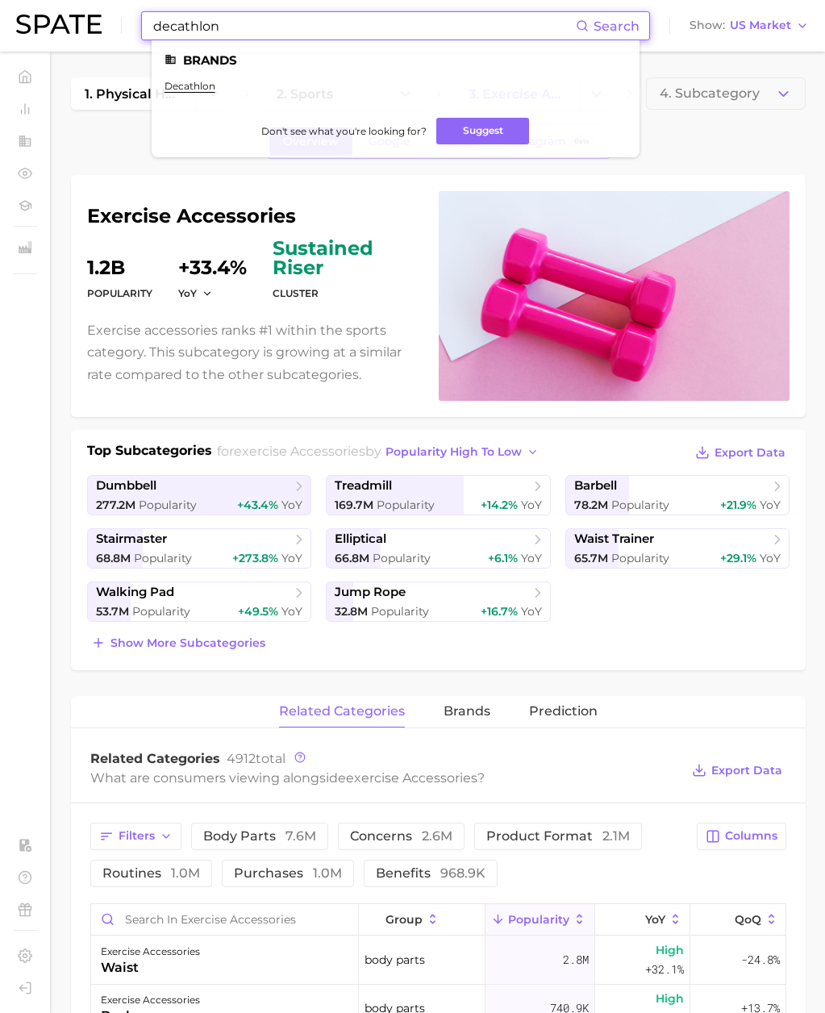
type input "decathlon"
click at [186, 93] on ul "decathlon" at bounding box center [396, 92] width 462 height 25
click at [188, 86] on link "decathlon" at bounding box center [190, 86] width 51 height 12
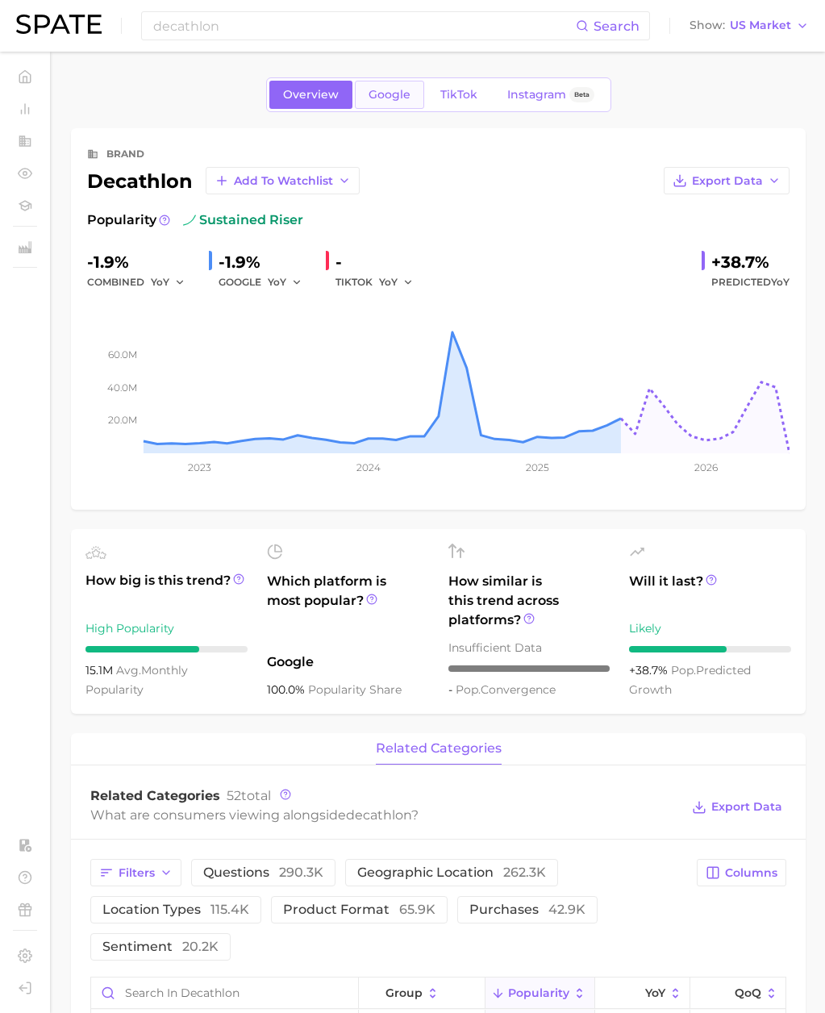
click at [382, 90] on span "Google" at bounding box center [390, 95] width 42 height 14
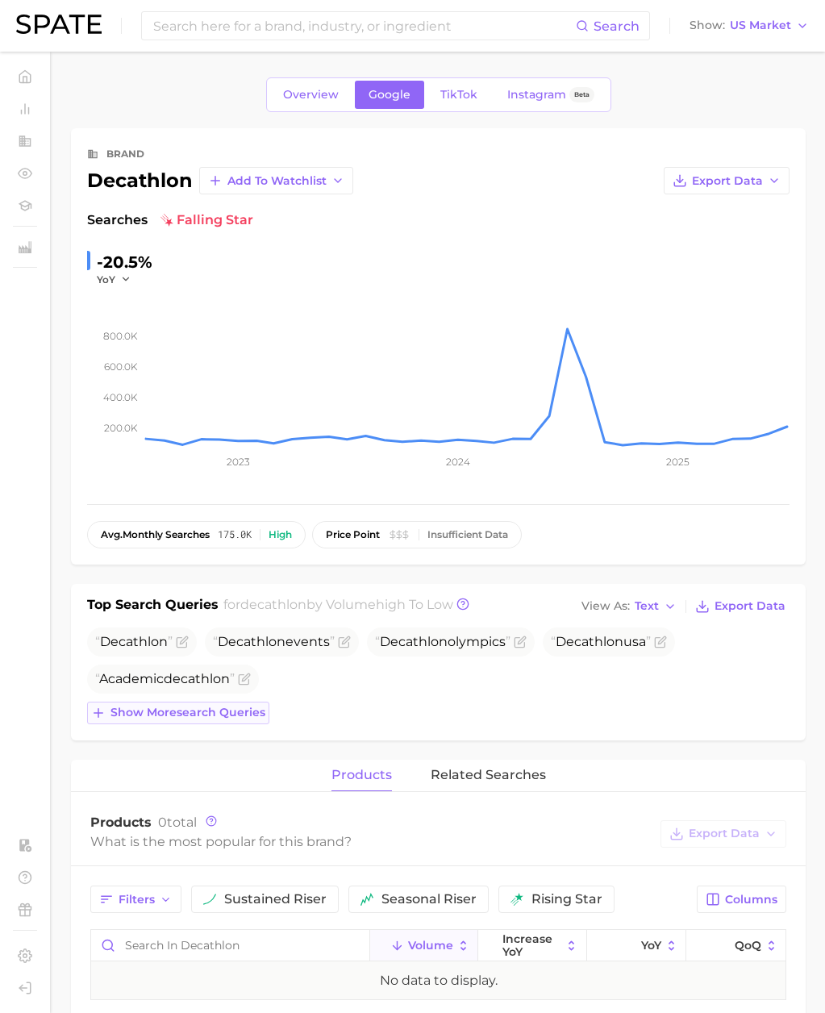
click at [231, 710] on span "Show more search queries" at bounding box center [188, 713] width 155 height 14
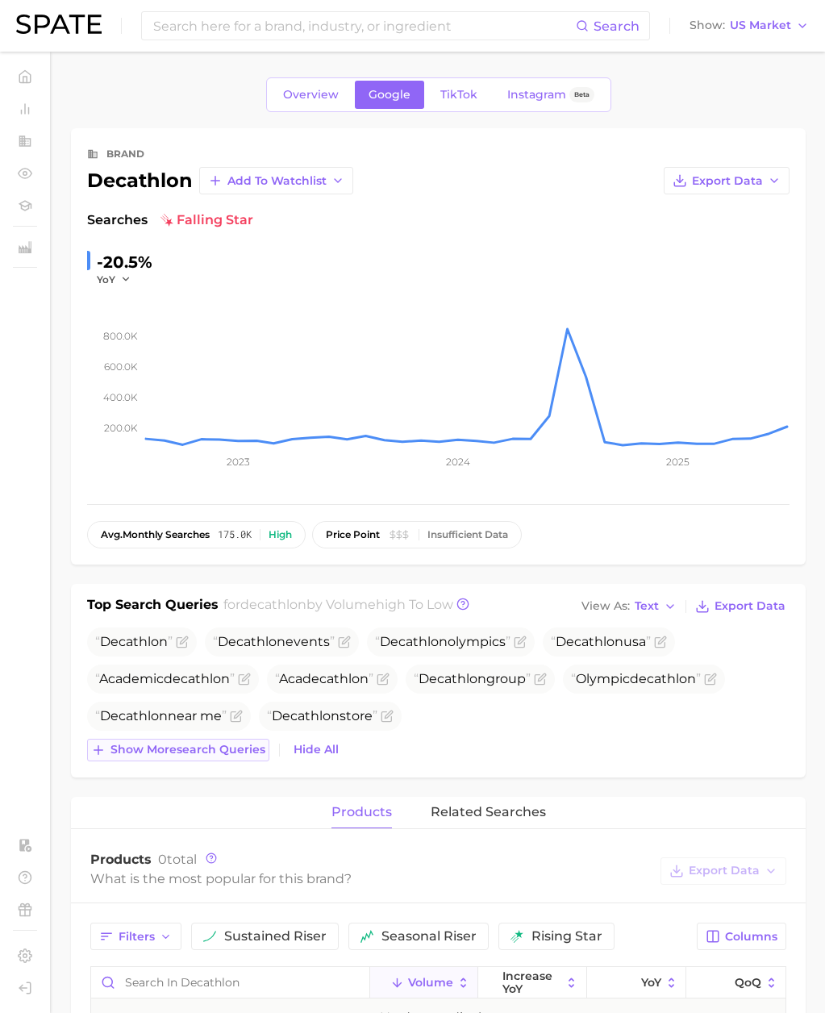
click at [251, 754] on span "Show more search queries" at bounding box center [188, 750] width 155 height 14
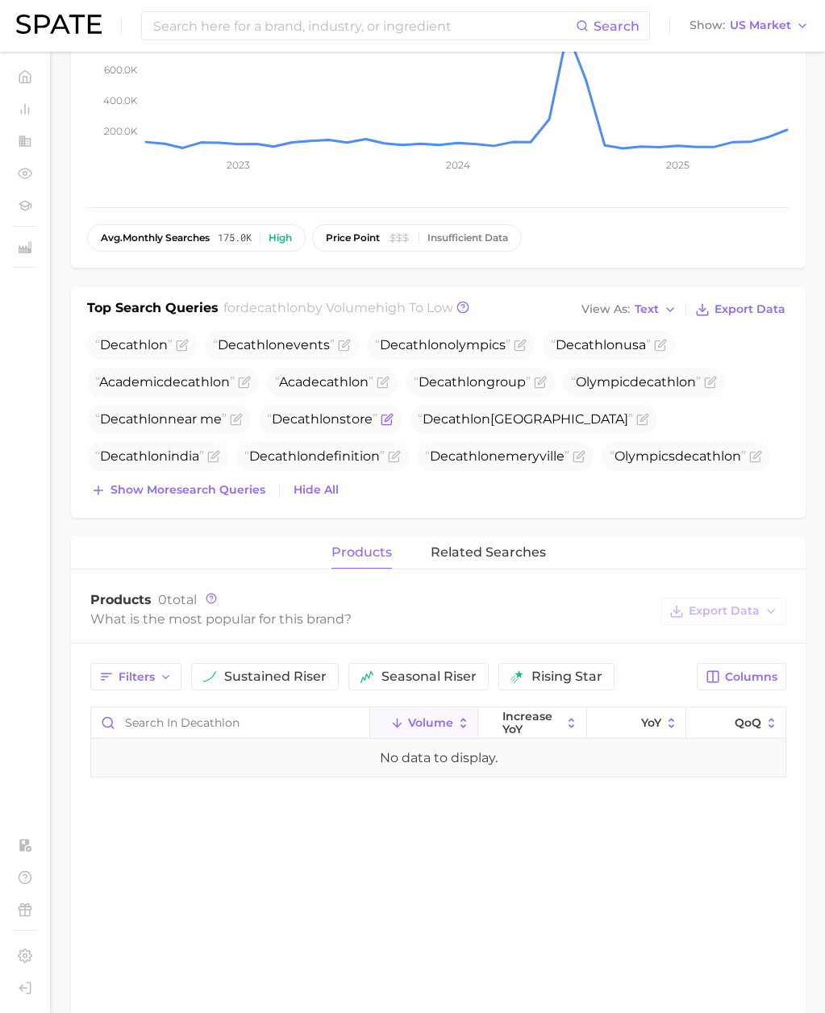
scroll to position [284, 0]
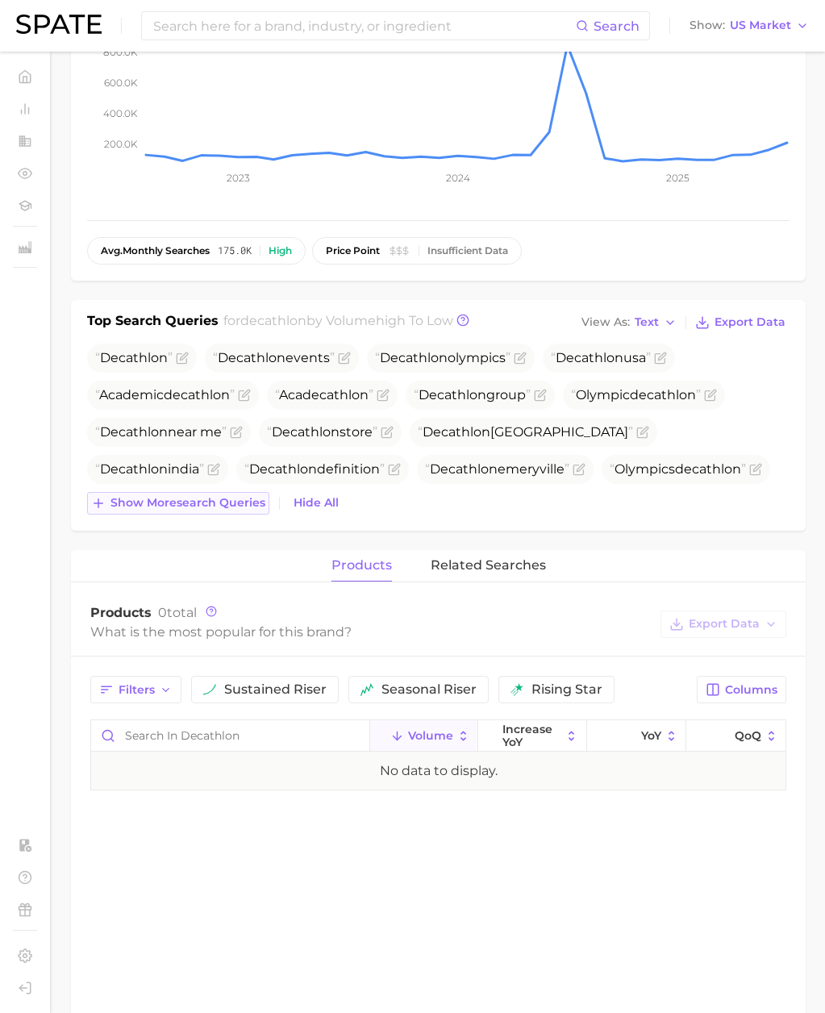
click at [237, 508] on span "Show more search queries" at bounding box center [188, 503] width 155 height 14
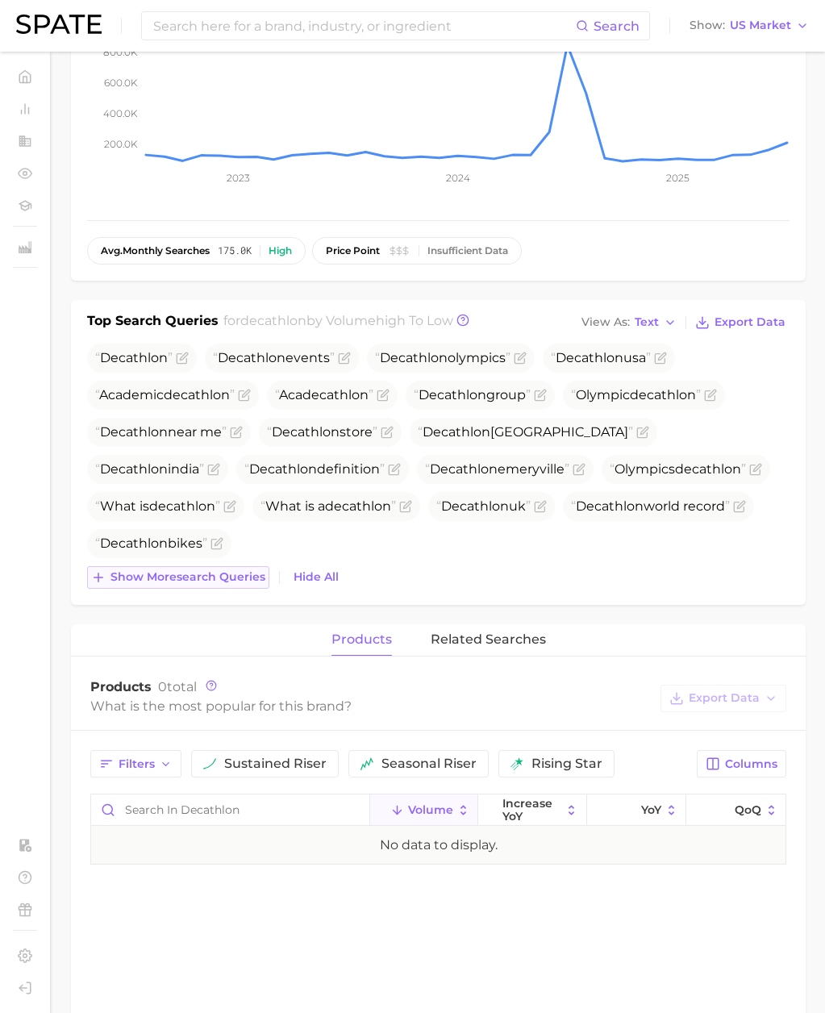
click at [244, 579] on span "Show more search queries" at bounding box center [188, 577] width 155 height 14
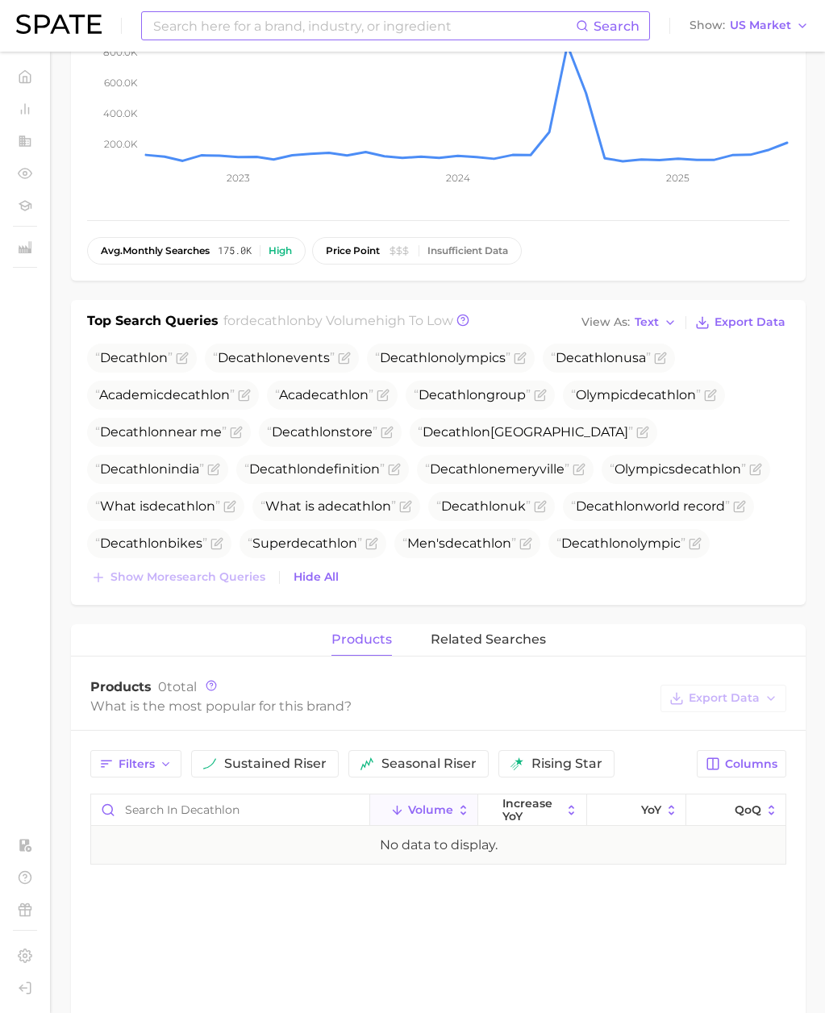
click at [177, 25] on input at bounding box center [364, 25] width 424 height 27
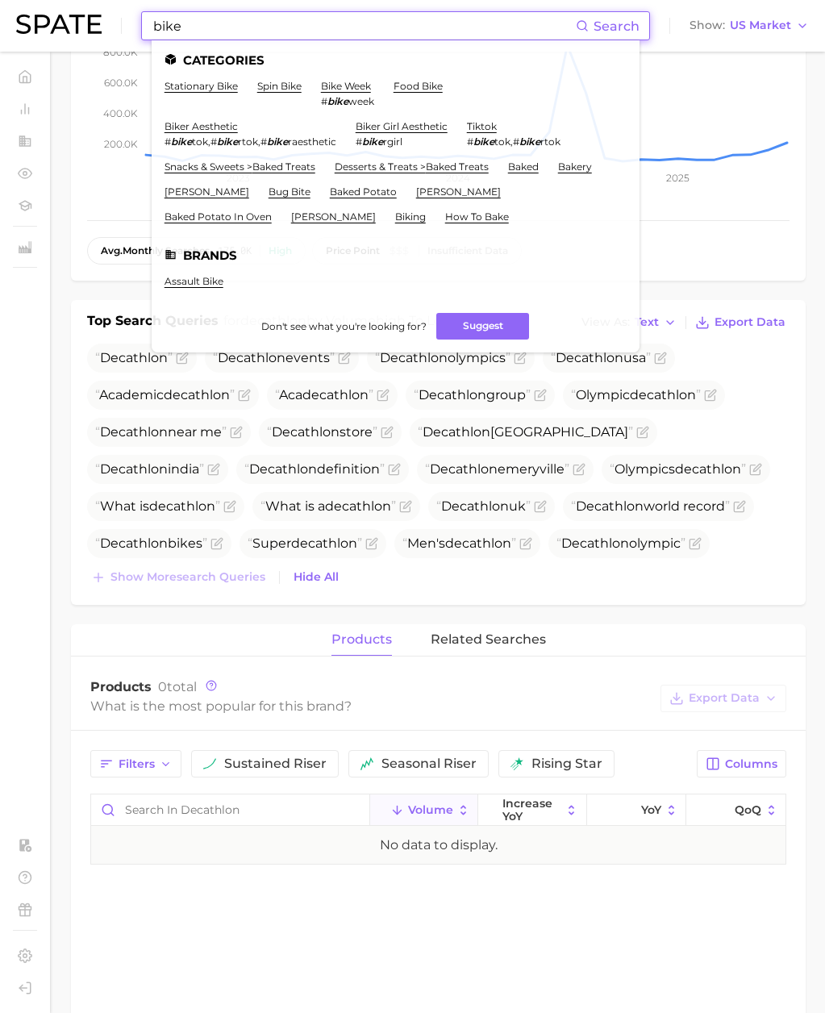
click at [186, 31] on input "bike" at bounding box center [364, 25] width 424 height 27
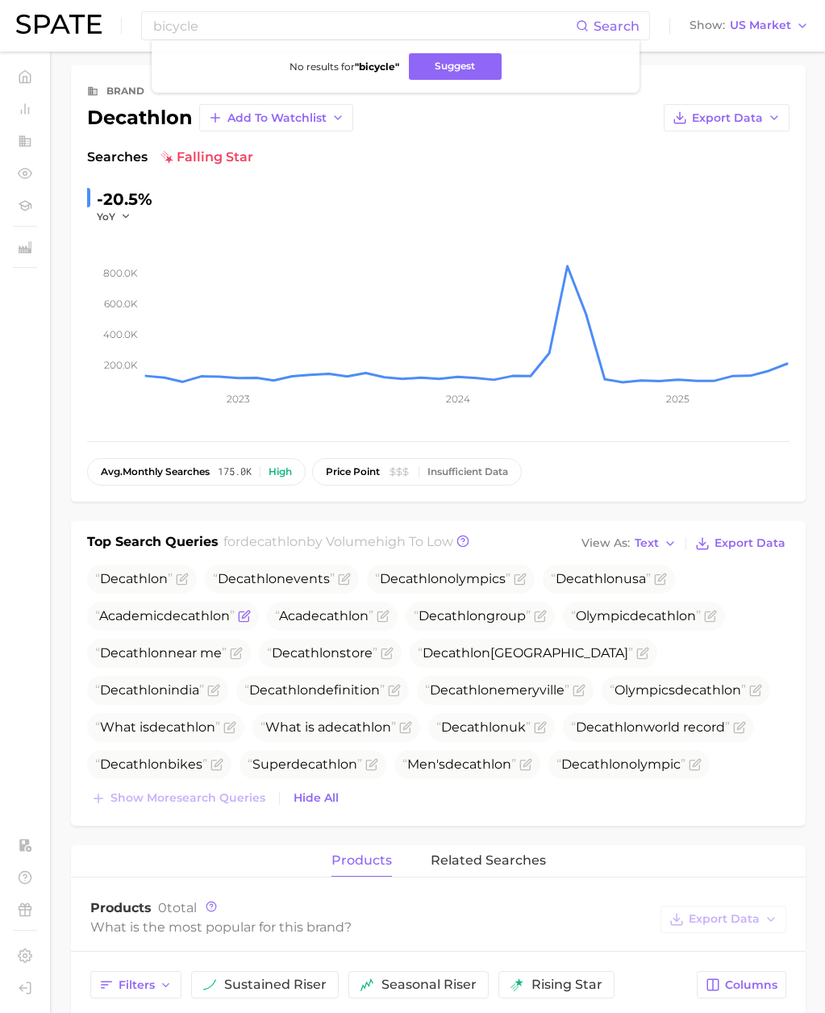
scroll to position [0, 0]
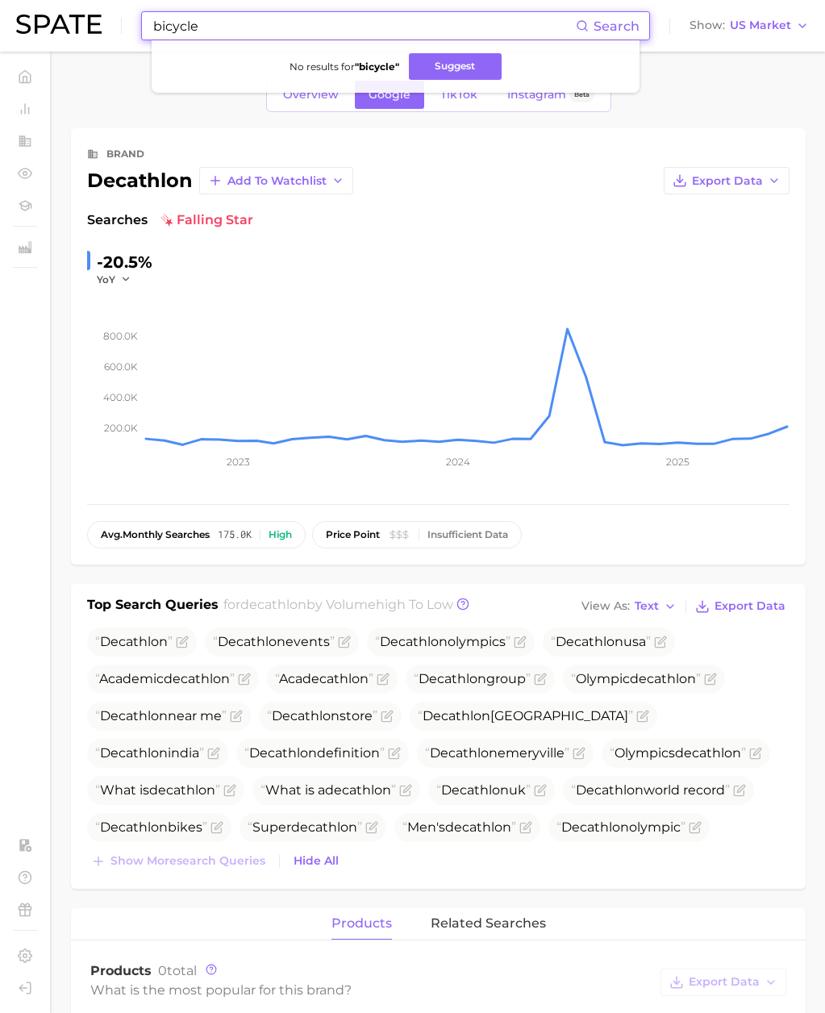
drag, startPoint x: 138, startPoint y: 23, endPoint x: 56, endPoint y: 26, distance: 82.3
click at [56, 26] on div "bicycle Search No results for " bicycle " Suggest Show US Market" at bounding box center [412, 26] width 793 height 52
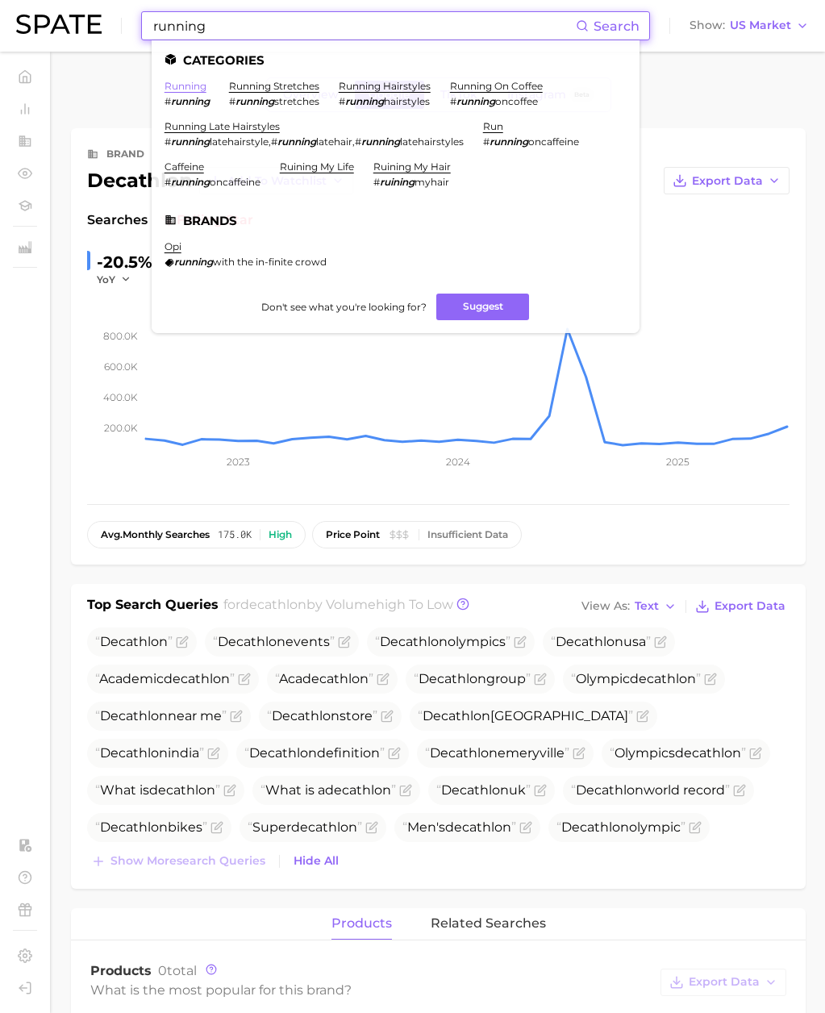
type input "running"
click at [201, 85] on link "running" at bounding box center [186, 86] width 42 height 12
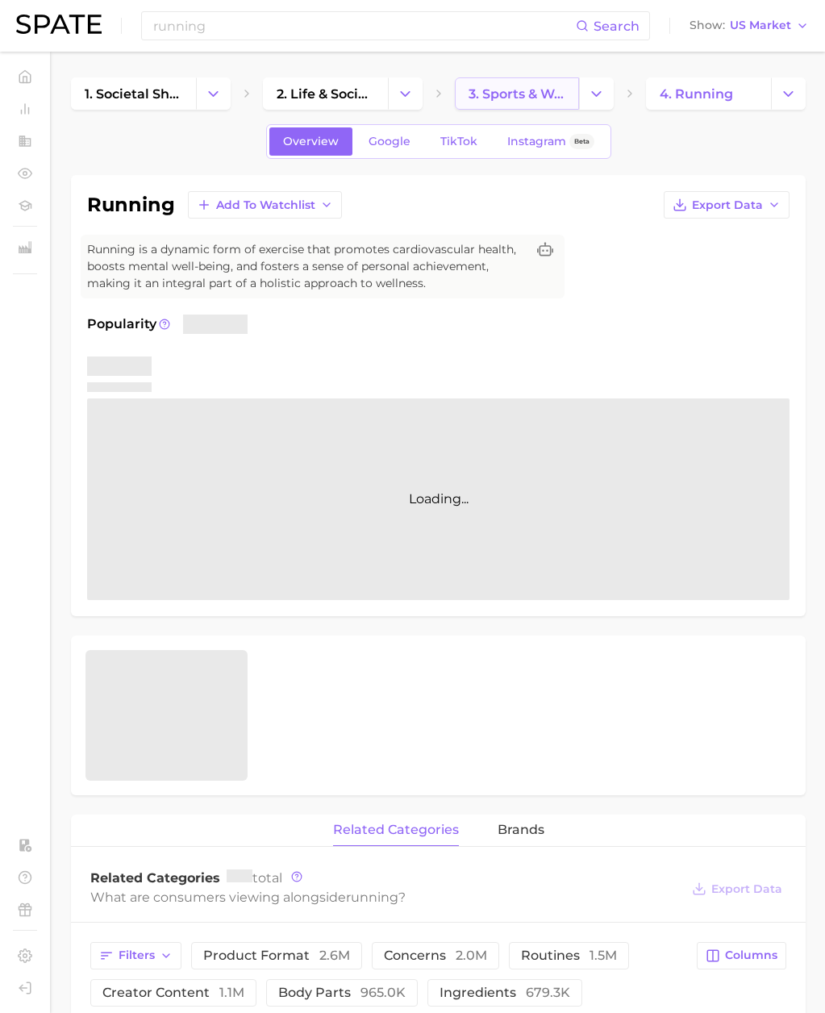
click at [535, 98] on span "3. sports & workouts" at bounding box center [518, 93] width 98 height 15
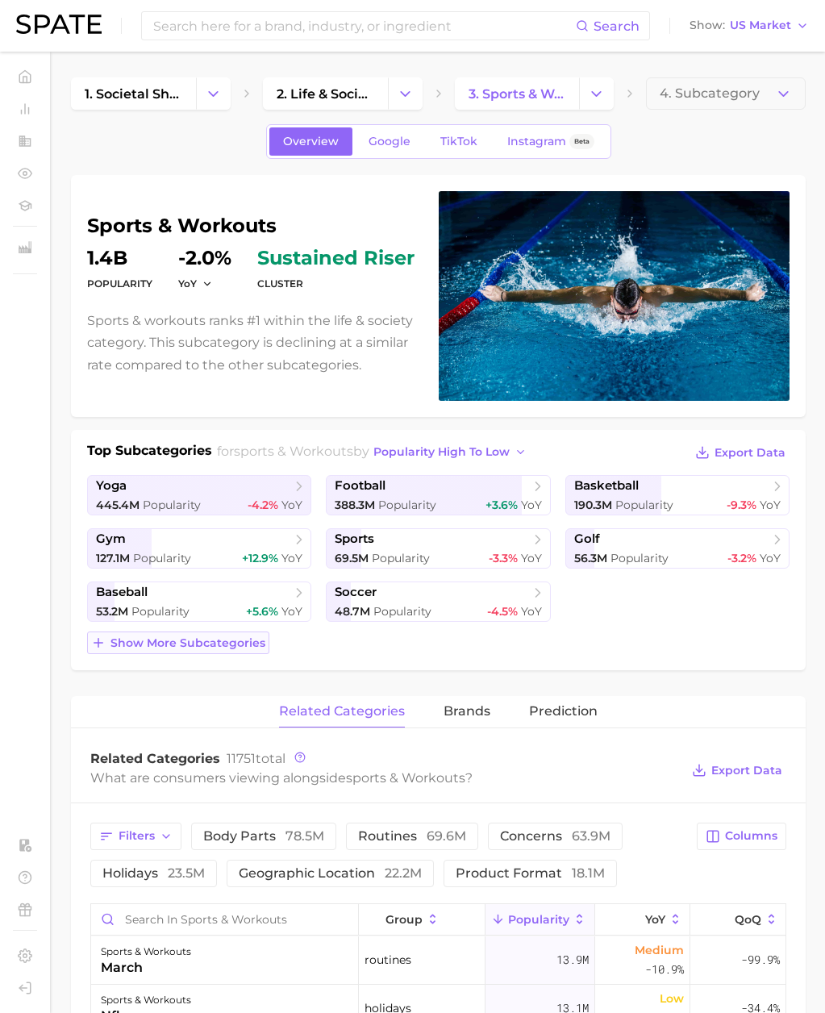
click at [197, 640] on span "Show more subcategories" at bounding box center [188, 644] width 155 height 14
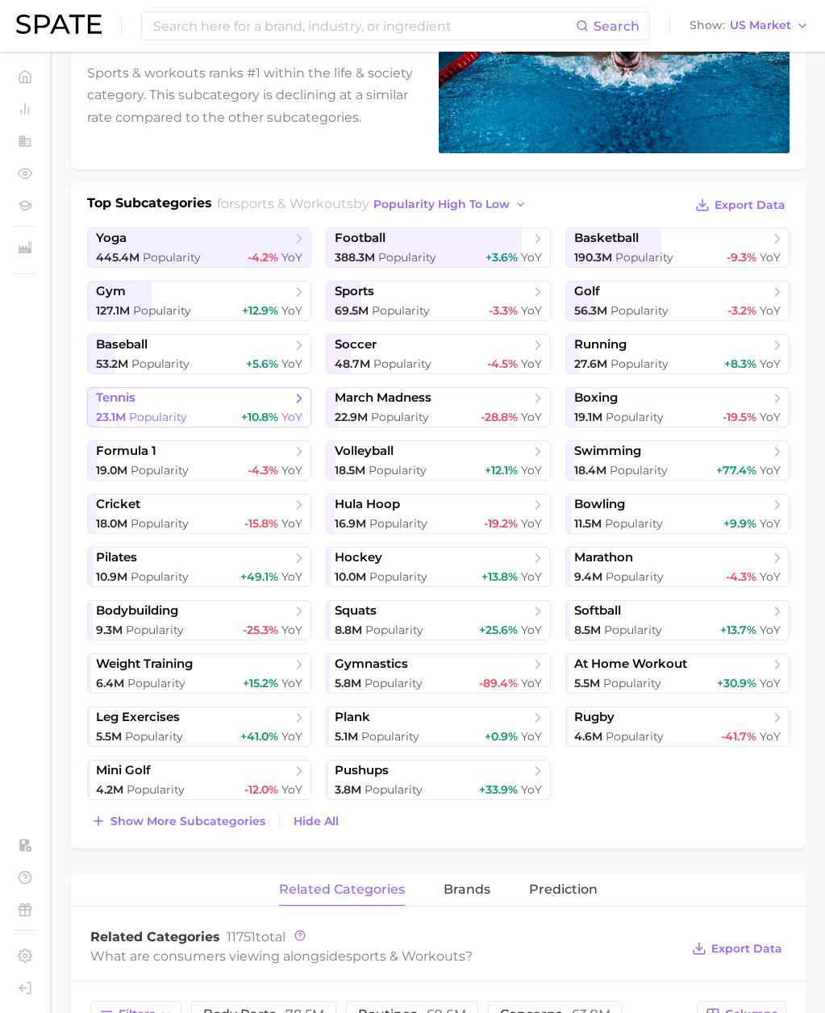
scroll to position [248, 0]
click at [177, 28] on input at bounding box center [364, 25] width 424 height 27
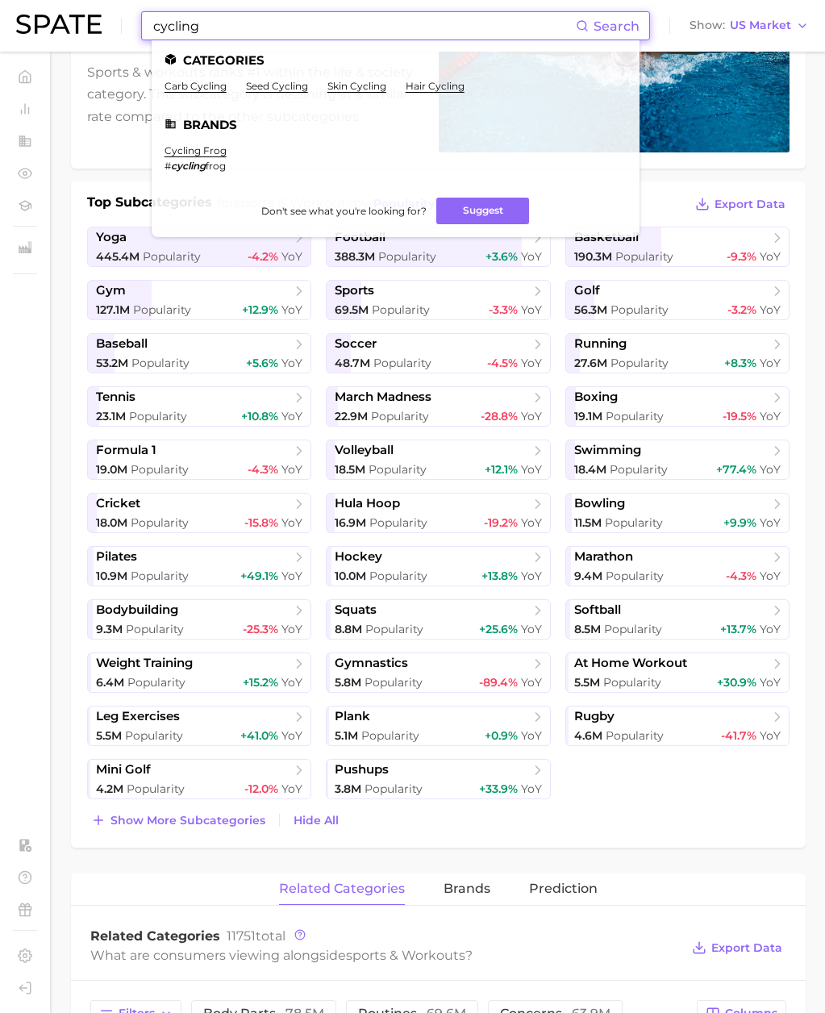
drag, startPoint x: 179, startPoint y: 33, endPoint x: 32, endPoint y: 29, distance: 146.9
click at [32, 29] on div "cycling Search Categories carb cycling seed cycling skin cycling hair cycling B…" at bounding box center [412, 26] width 793 height 52
click at [244, 31] on input "cycling" at bounding box center [364, 25] width 424 height 27
drag, startPoint x: 256, startPoint y: 29, endPoint x: 84, endPoint y: 20, distance: 172.1
click at [84, 20] on div "cycling Search Categories carb cycling seed cycling skin cycling hair cycling B…" at bounding box center [412, 26] width 793 height 52
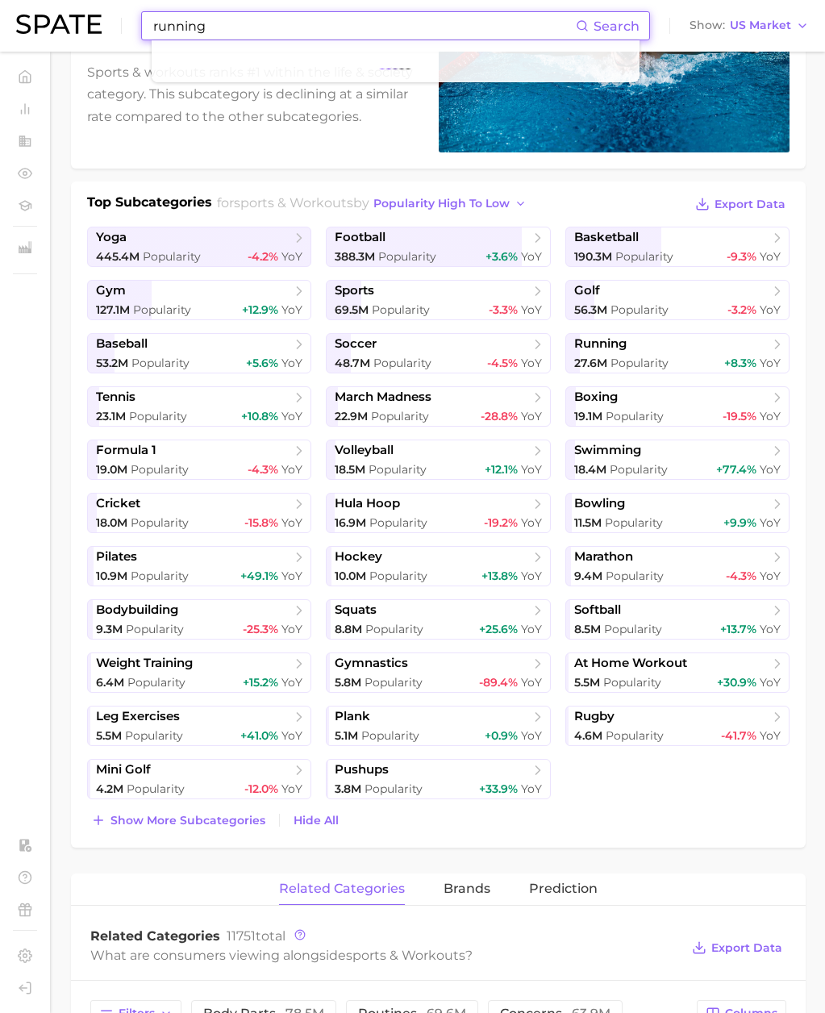
type input "running"
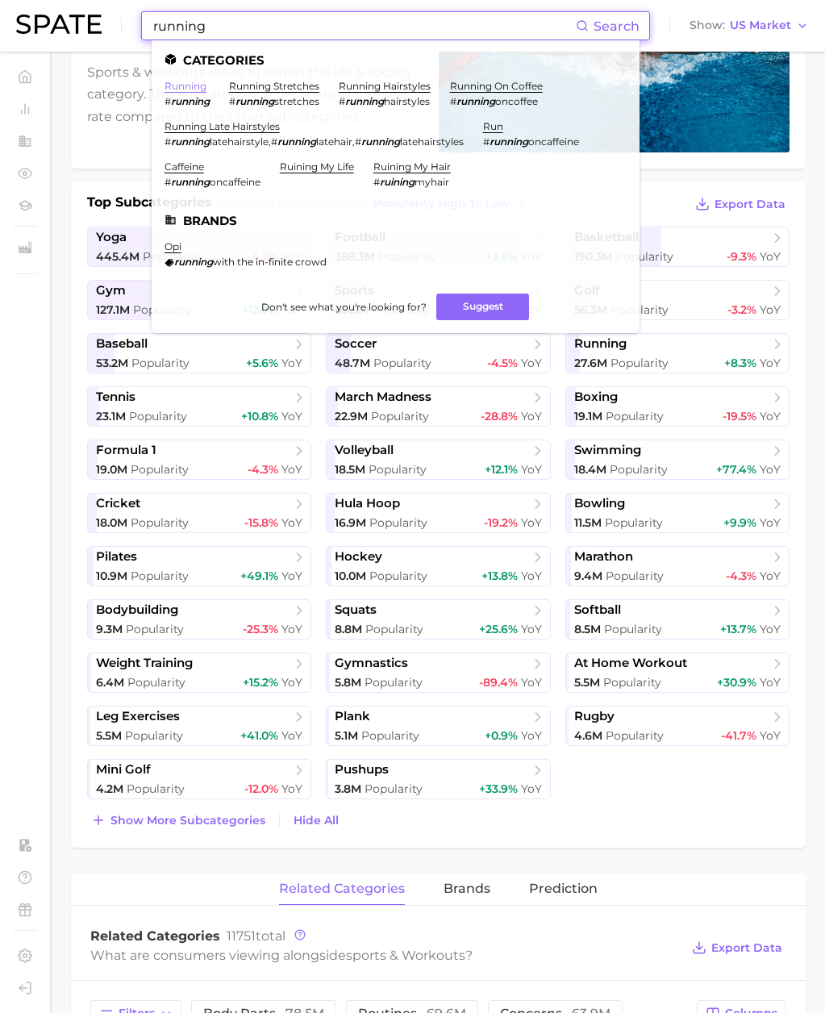
click at [185, 89] on link "running" at bounding box center [186, 86] width 42 height 12
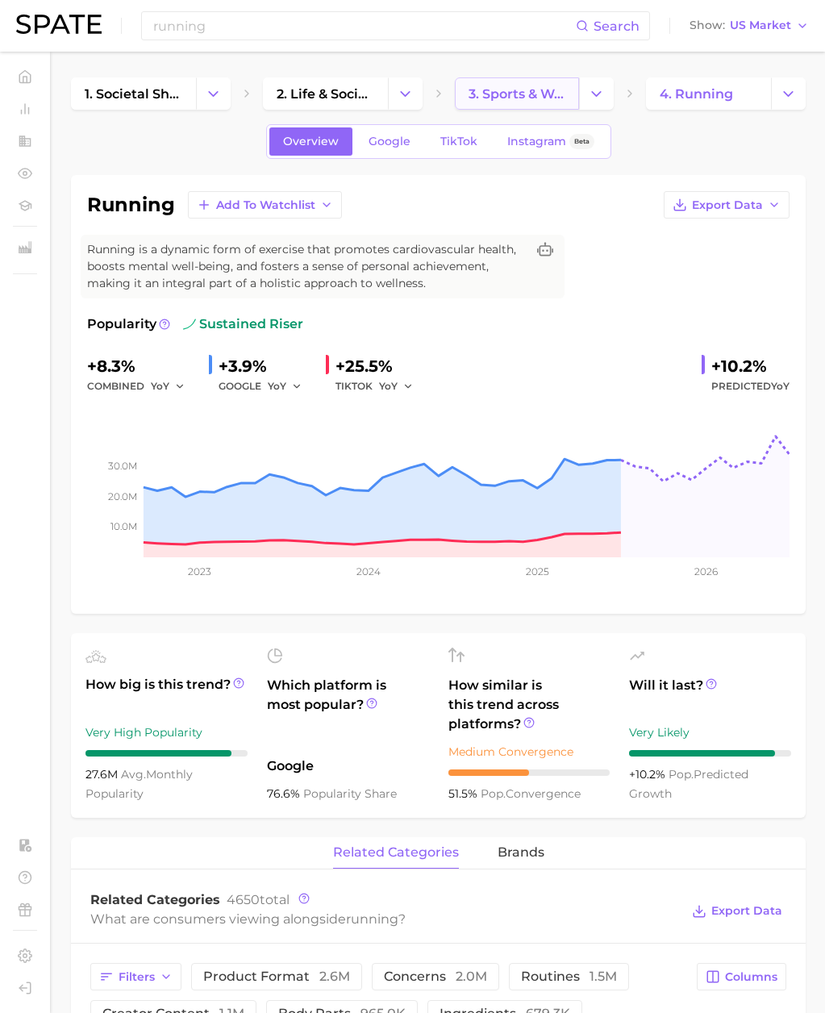
click at [532, 94] on span "3. sports & workouts" at bounding box center [518, 93] width 98 height 15
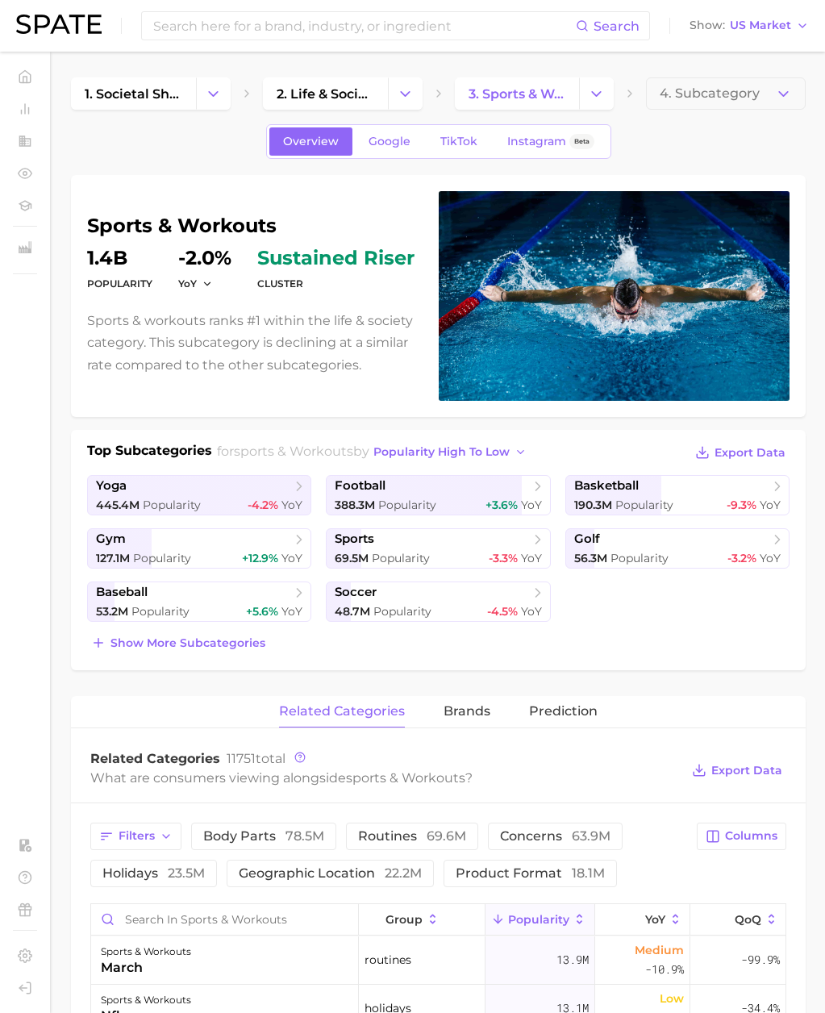
click at [247, 159] on div "Overview Google TikTok Instagram Beta sports & workouts Popularity 1.4b YoY -2.…" at bounding box center [438, 1030] width 735 height 1812
click at [167, 21] on input at bounding box center [364, 25] width 424 height 27
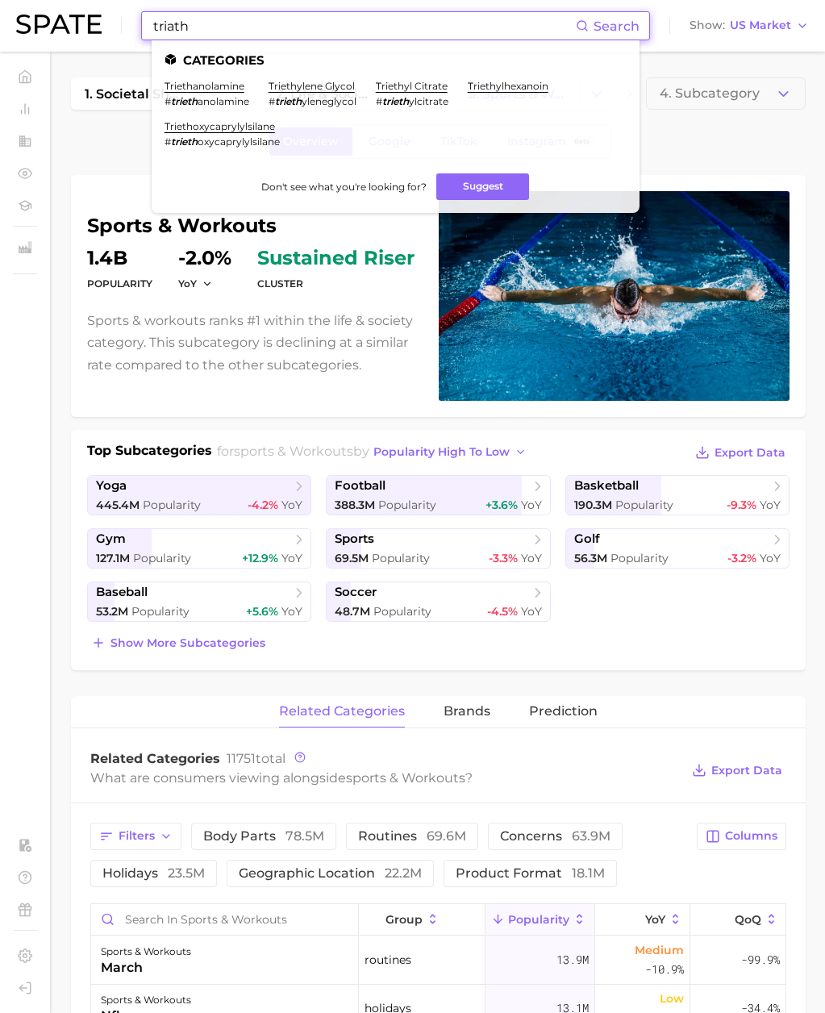
paste input "lon"
drag, startPoint x: 137, startPoint y: 23, endPoint x: 113, endPoint y: 15, distance: 25.5
click at [59, 17] on div "triathlon Search Categories triethanolamine # trieth anolamine triethylene glyc…" at bounding box center [412, 26] width 793 height 52
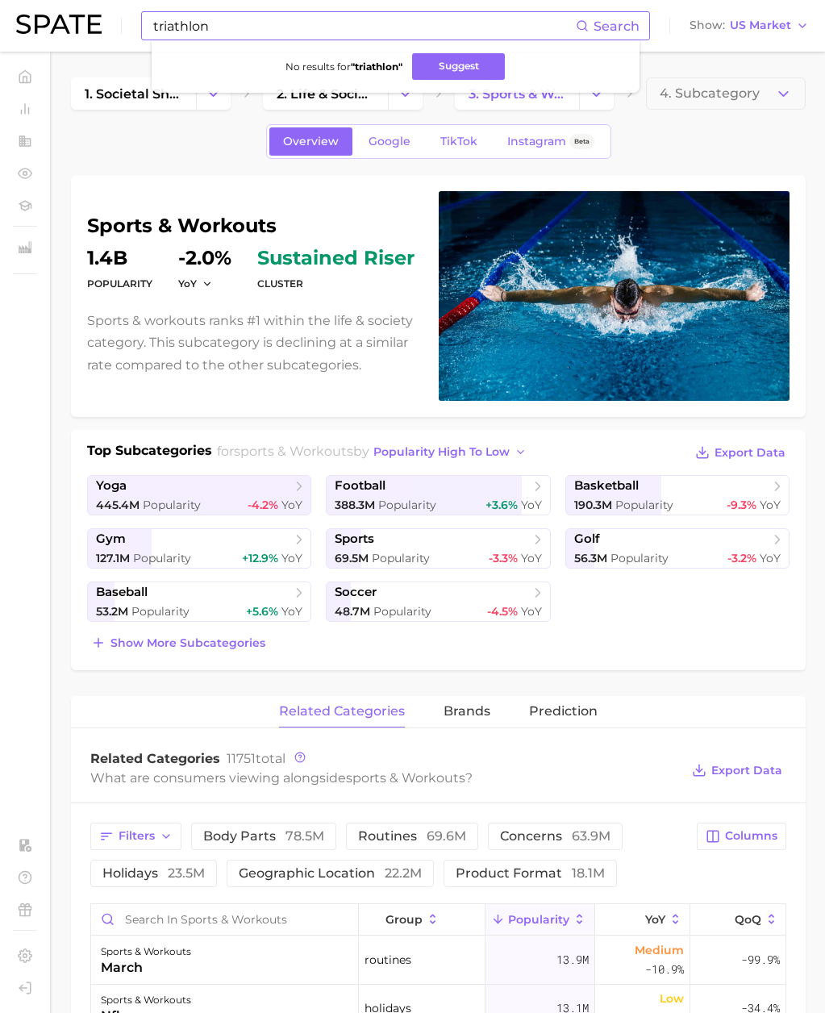
click at [314, 42] on ul "No results for " triathlon " Suggest" at bounding box center [396, 66] width 488 height 52
drag, startPoint x: 248, startPoint y: 143, endPoint x: 419, endPoint y: 113, distance: 172.8
click at [248, 142] on div "Overview Google TikTok Instagram Beta" at bounding box center [438, 141] width 735 height 35
click at [491, 100] on span "3. sports & workouts" at bounding box center [518, 93] width 98 height 15
click at [251, 640] on span "Show more subcategories" at bounding box center [188, 644] width 155 height 14
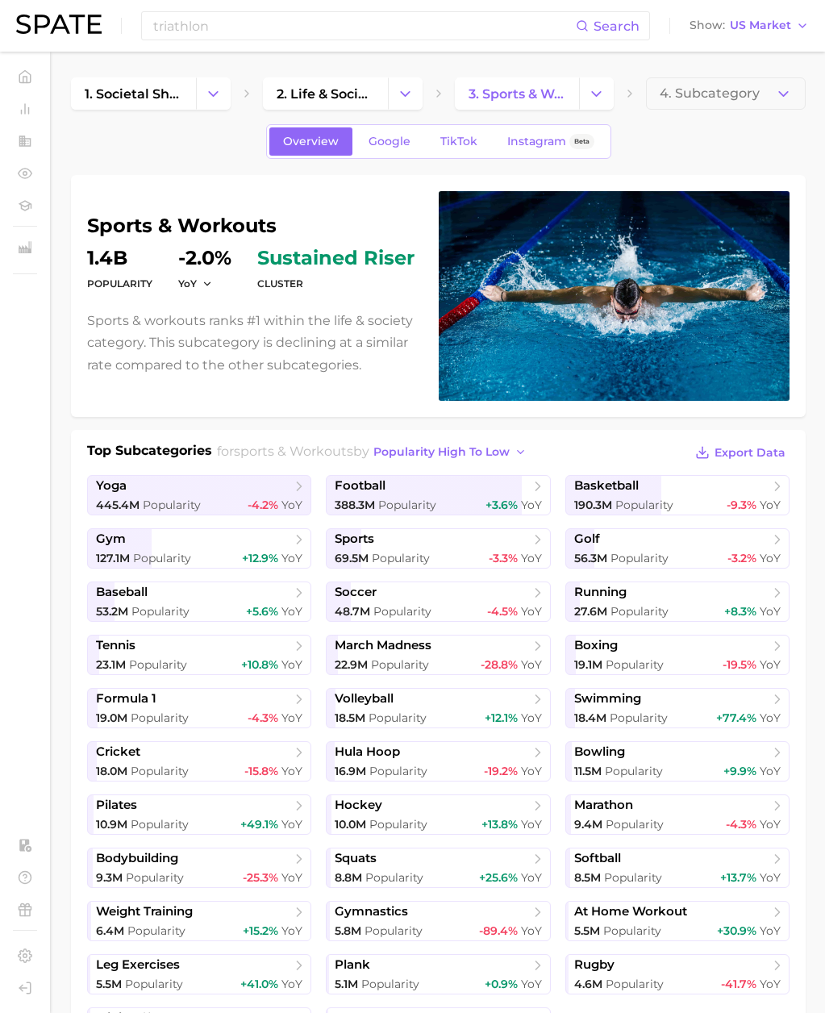
click at [250, 244] on div "sports & workouts Popularity 1.4b YoY -2.0% cluster sustained riser Sports & wo…" at bounding box center [253, 296] width 332 height 160
drag, startPoint x: 279, startPoint y: 224, endPoint x: 82, endPoint y: 228, distance: 196.9
click at [82, 228] on div "sports & workouts Popularity 1.4b YoY -2.0% cluster sustained riser Sports & wo…" at bounding box center [438, 296] width 735 height 242
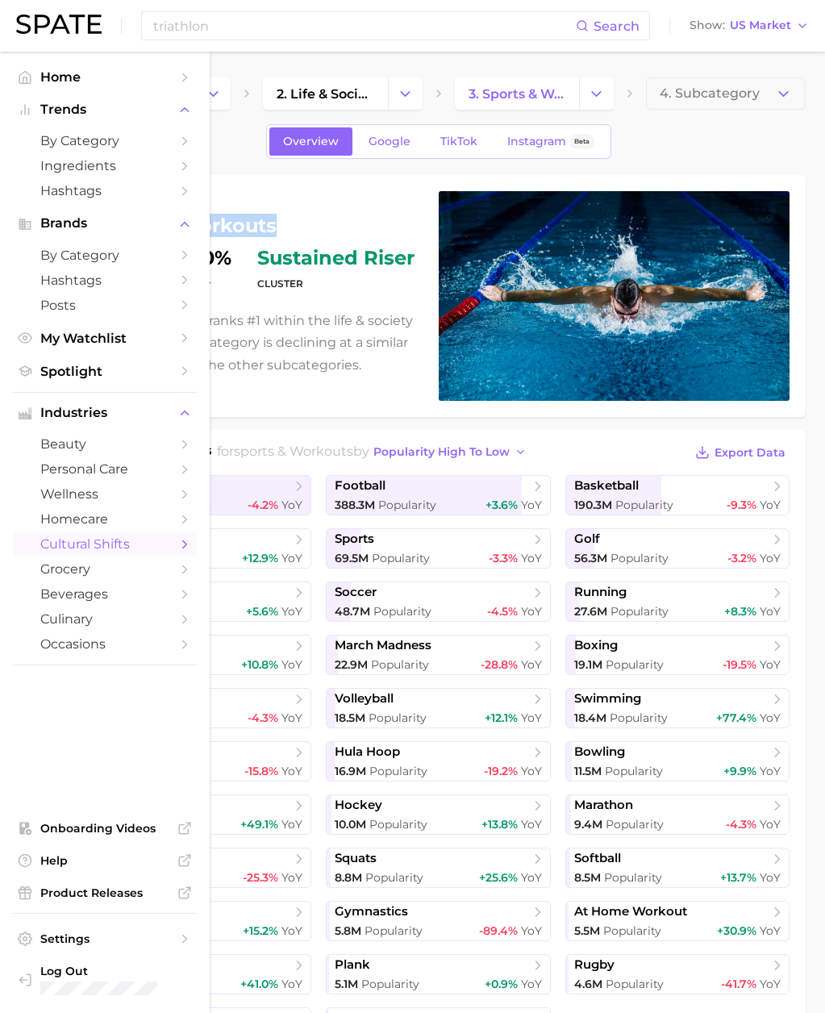
copy h1 "sports & workouts"
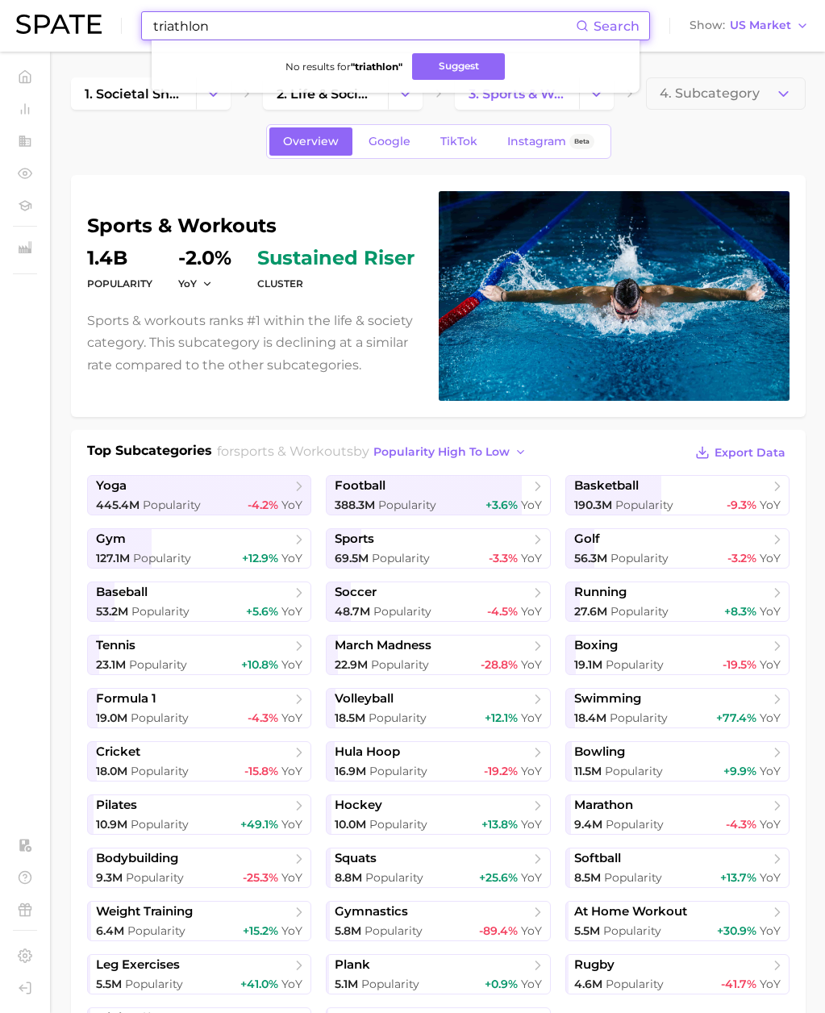
drag, startPoint x: 219, startPoint y: 24, endPoint x: 30, endPoint y: 36, distance: 190.0
click at [32, 36] on div "triathlon Search No results for " triathlon " Suggest Show US Market" at bounding box center [412, 26] width 793 height 52
drag, startPoint x: 56, startPoint y: 28, endPoint x: 44, endPoint y: 27, distance: 13.0
click at [44, 27] on div "triathlon Search Show US Market" at bounding box center [412, 26] width 793 height 52
click at [236, 38] on input "triathlon" at bounding box center [364, 25] width 424 height 27
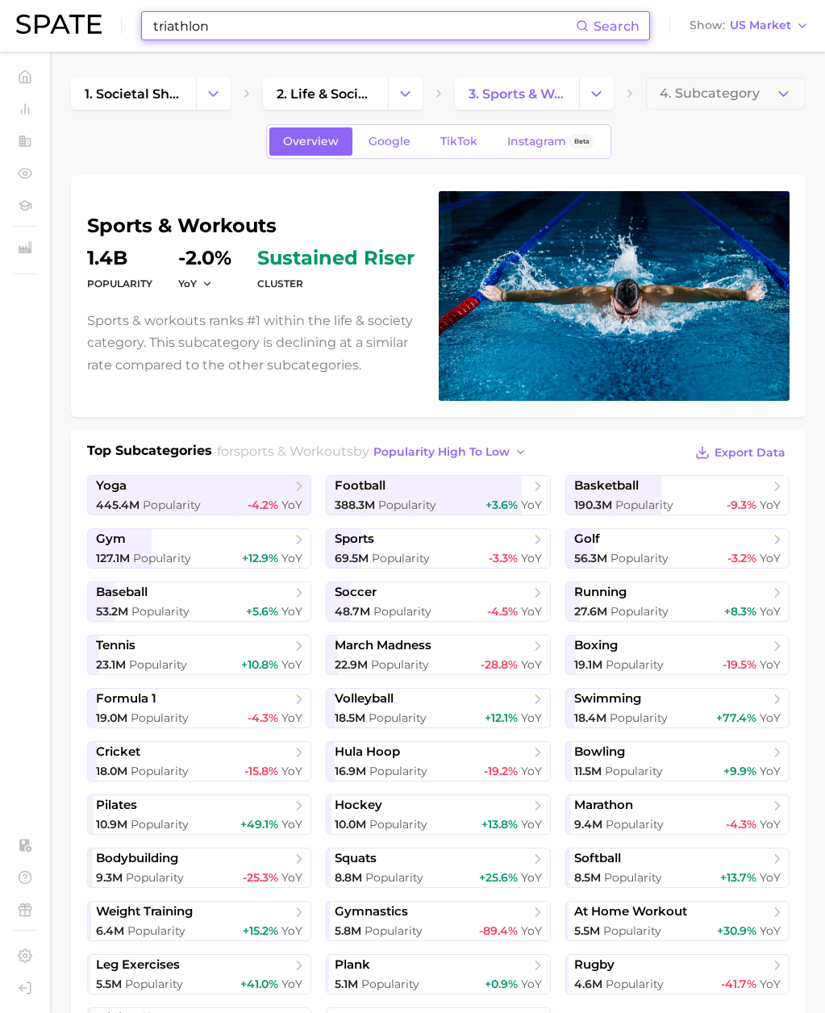
drag, startPoint x: 239, startPoint y: 27, endPoint x: 101, endPoint y: 20, distance: 138.2
click at [101, 20] on div "triathlon Search Show US Market" at bounding box center [412, 26] width 793 height 52
click at [242, 31] on input "triathlon" at bounding box center [364, 25] width 424 height 27
paste input "elaste"
drag, startPoint x: 245, startPoint y: 23, endPoint x: -2, endPoint y: 11, distance: 247.9
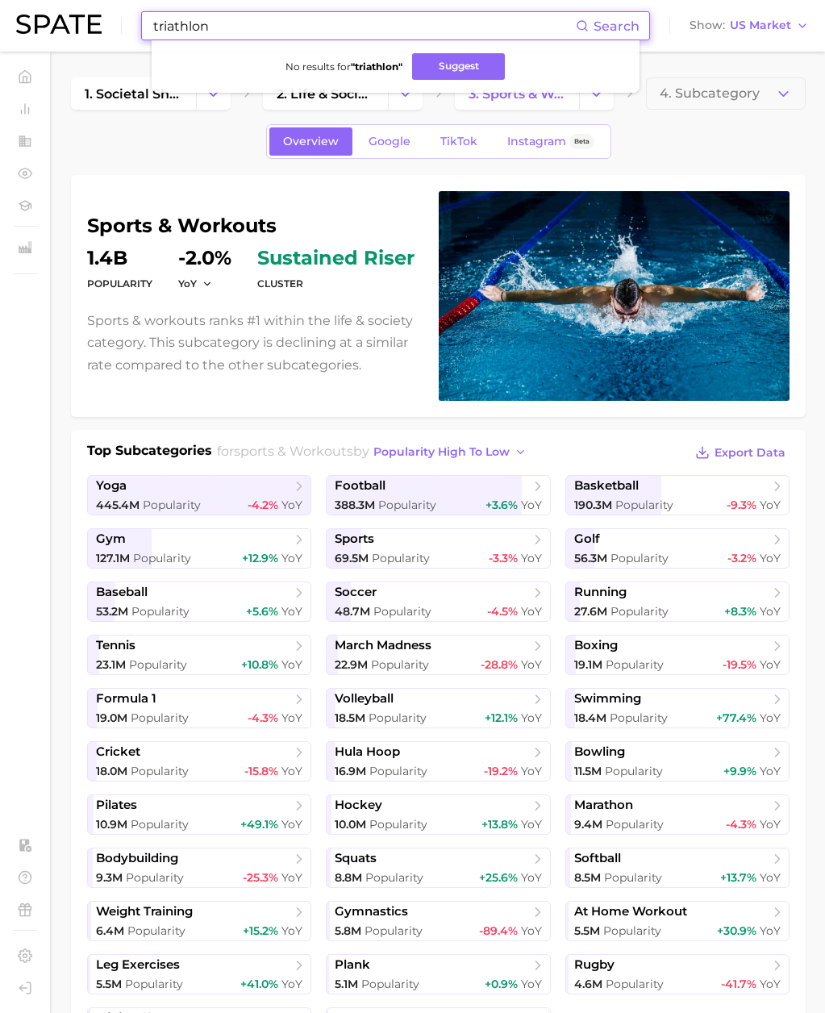
click at [0, 11] on html "triathlon Search No results for " triathlon " Suggest Show US Market Home Trend…" at bounding box center [412, 506] width 825 height 1013
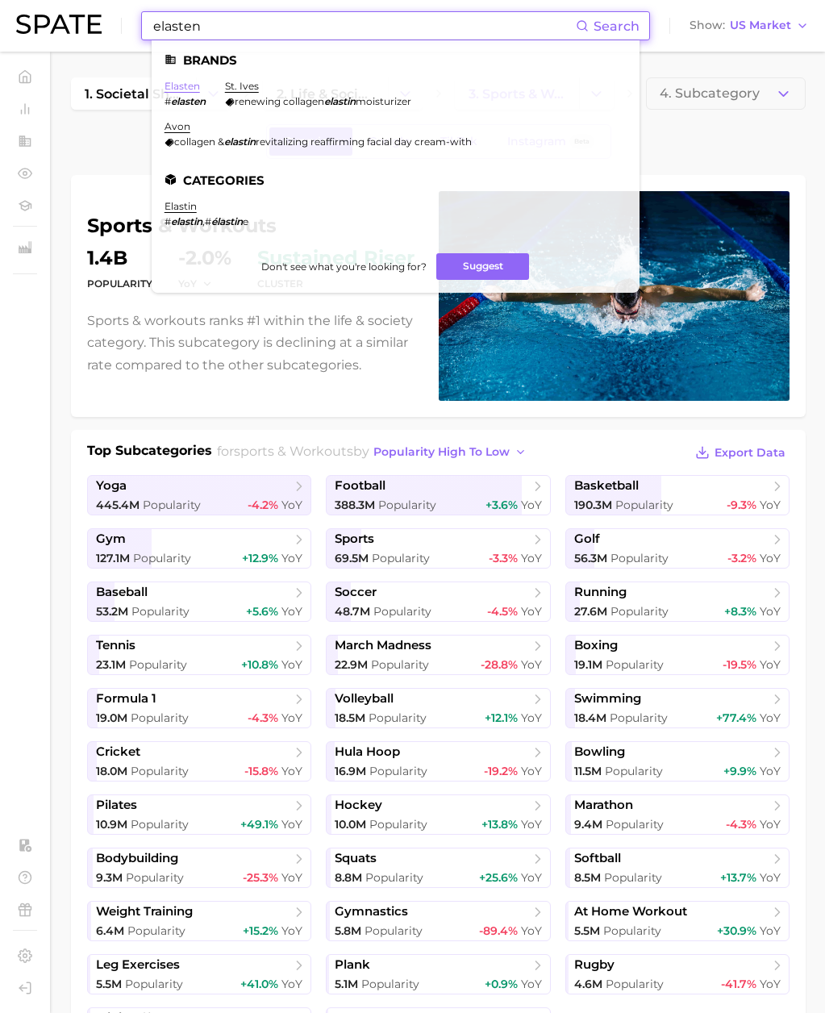
type input "elasten"
click at [186, 82] on link "elasten" at bounding box center [182, 86] width 35 height 12
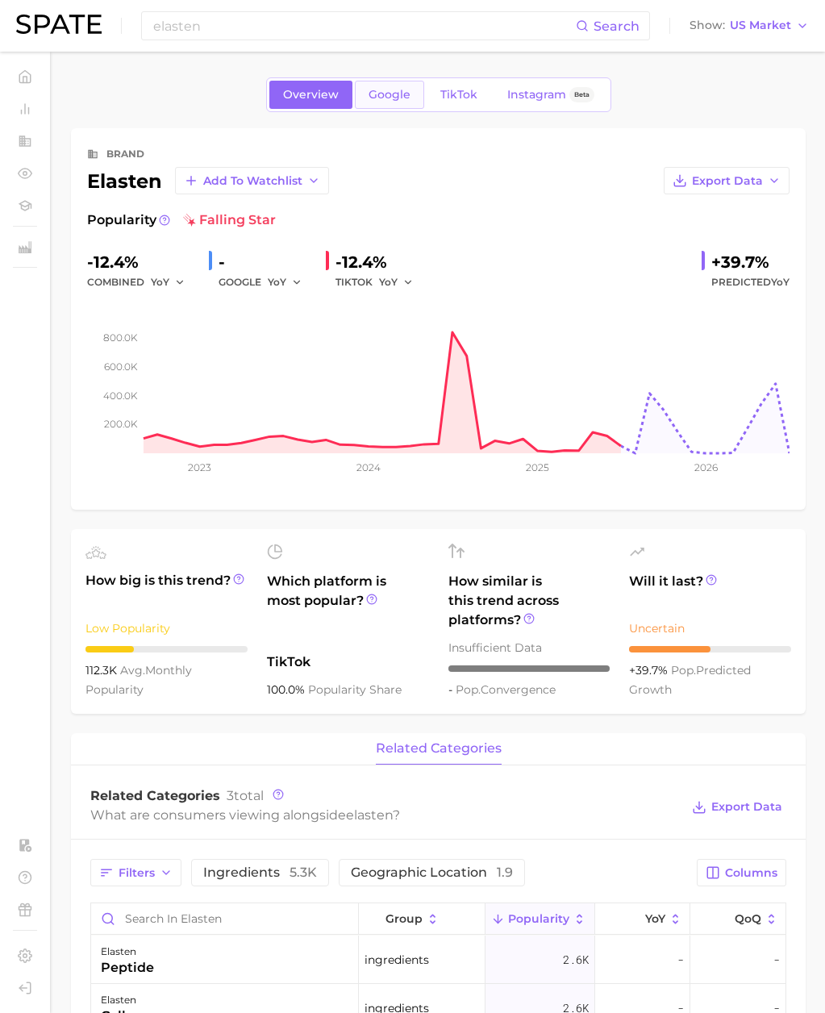
click at [400, 94] on span "Google" at bounding box center [390, 95] width 42 height 14
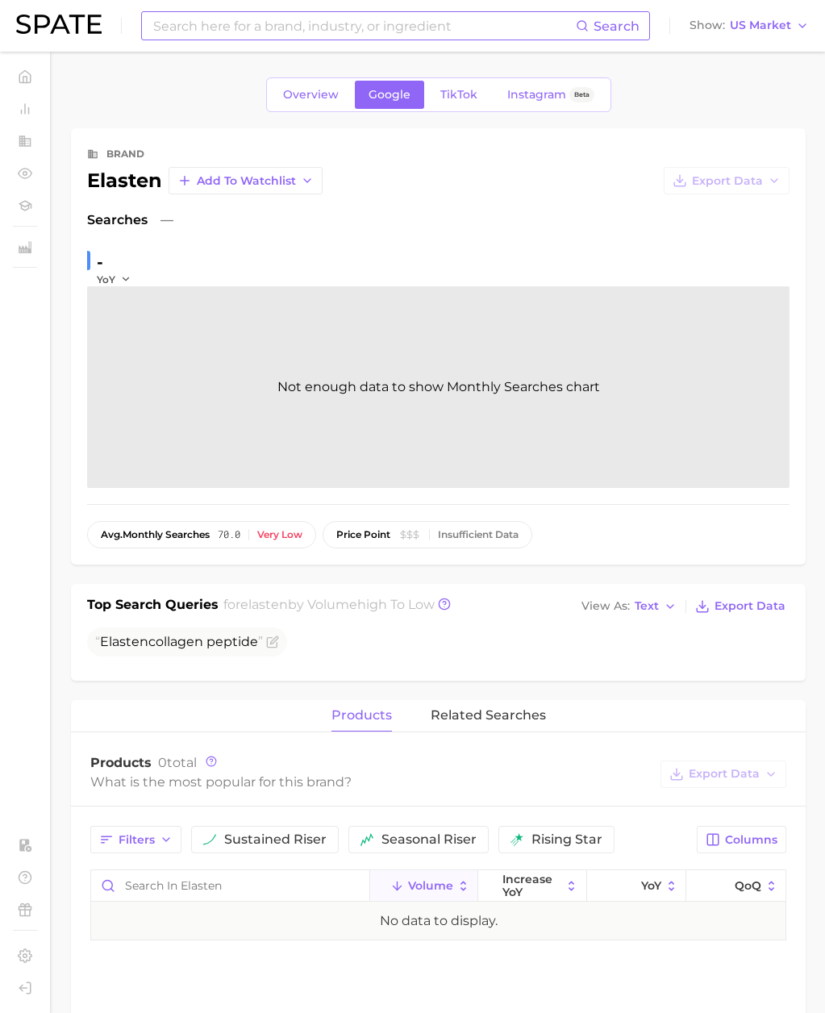
click at [237, 21] on input at bounding box center [364, 25] width 424 height 27
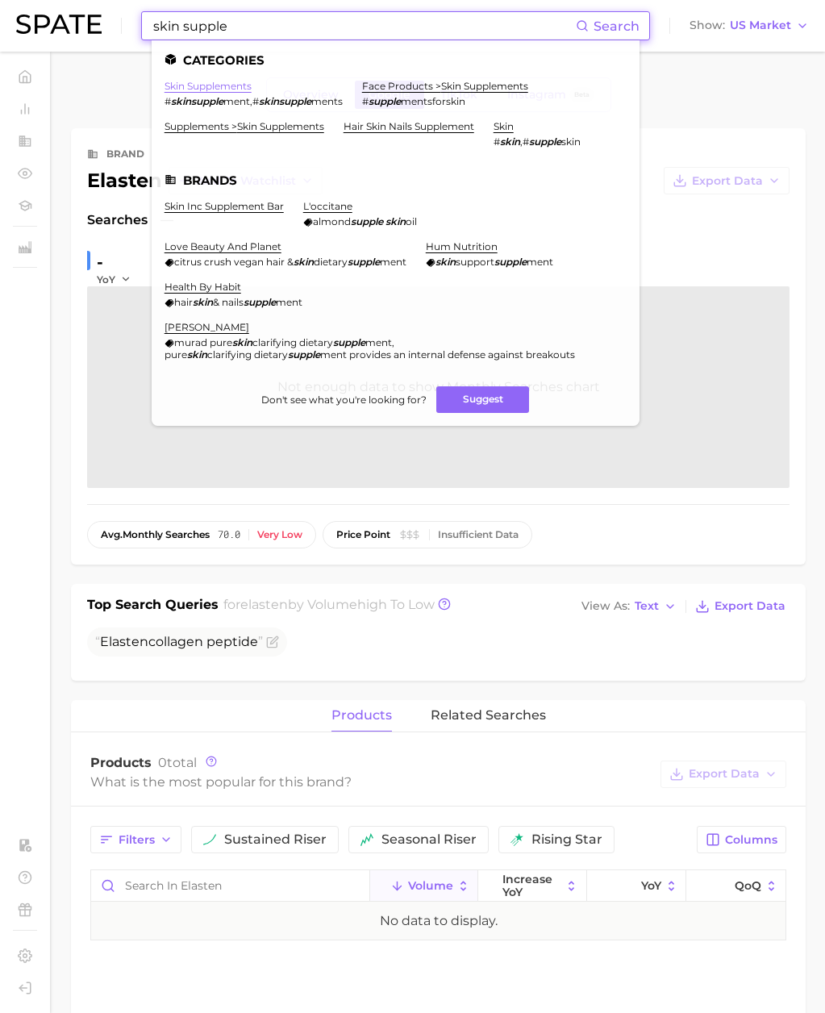
type input "skin supple"
click at [225, 86] on link "skin supplements" at bounding box center [208, 86] width 87 height 12
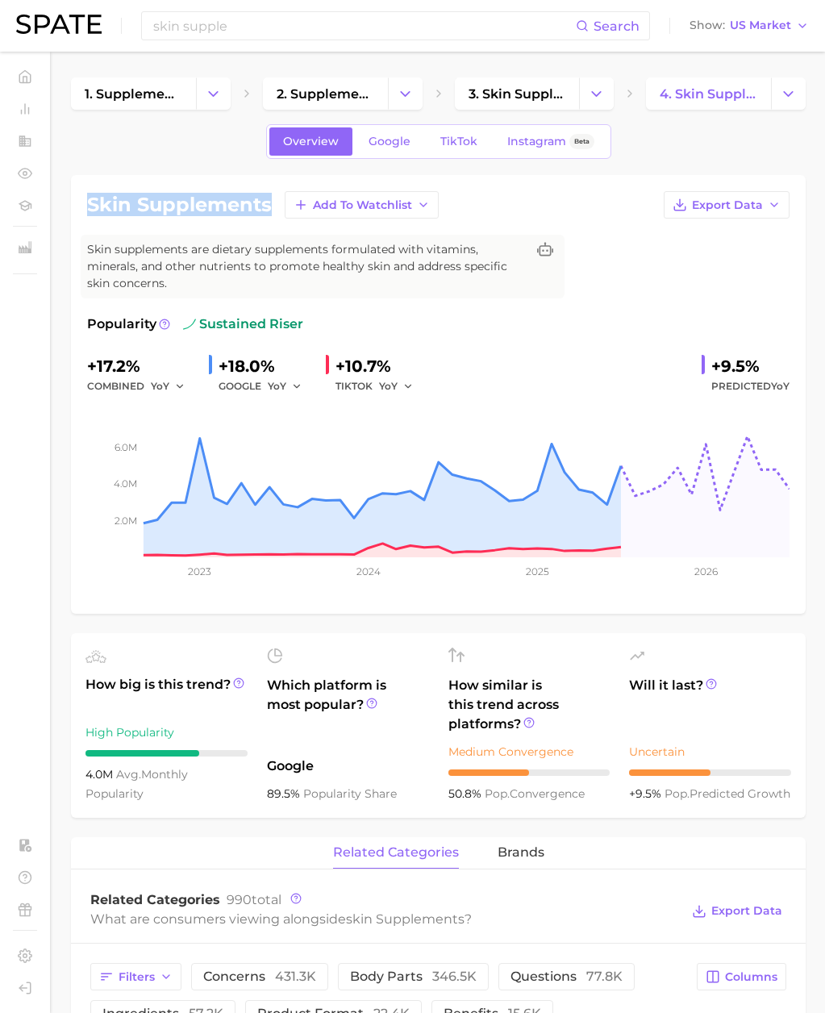
drag, startPoint x: 274, startPoint y: 202, endPoint x: 79, endPoint y: 206, distance: 195.3
click at [79, 207] on div "skin supplements Add to Watchlist Export Data Skin supplements are dietary supp…" at bounding box center [438, 394] width 735 height 439
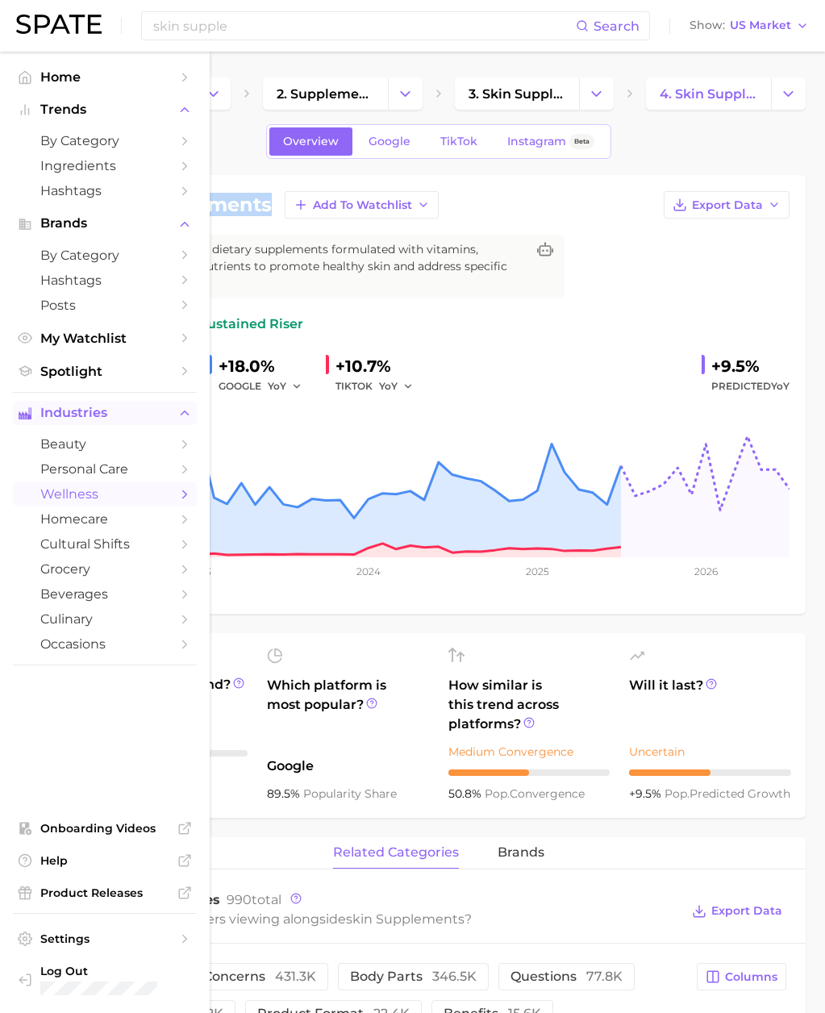
copy h1 "skin supplements"
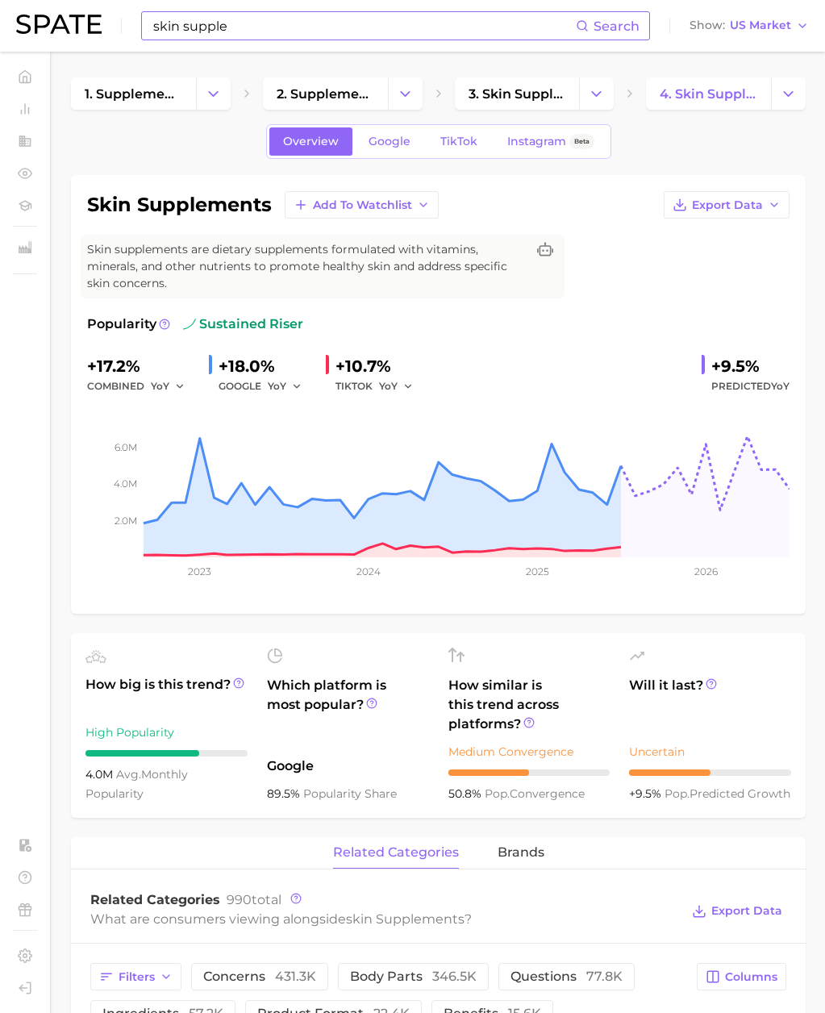
click at [268, 27] on input "skin supple" at bounding box center [364, 25] width 424 height 27
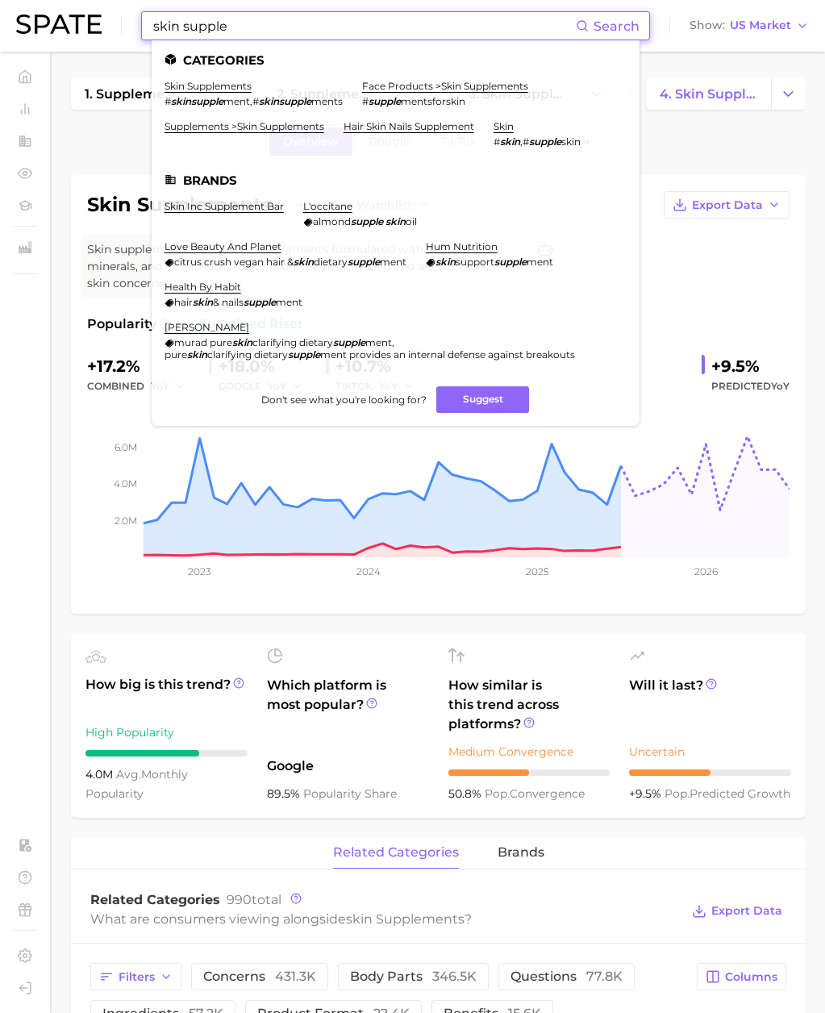
drag, startPoint x: 265, startPoint y: 34, endPoint x: 79, endPoint y: 22, distance: 186.8
click at [79, 22] on div "skin supple Search Categories skin supplements # skinsupple ment , # skinsupple…" at bounding box center [412, 26] width 793 height 52
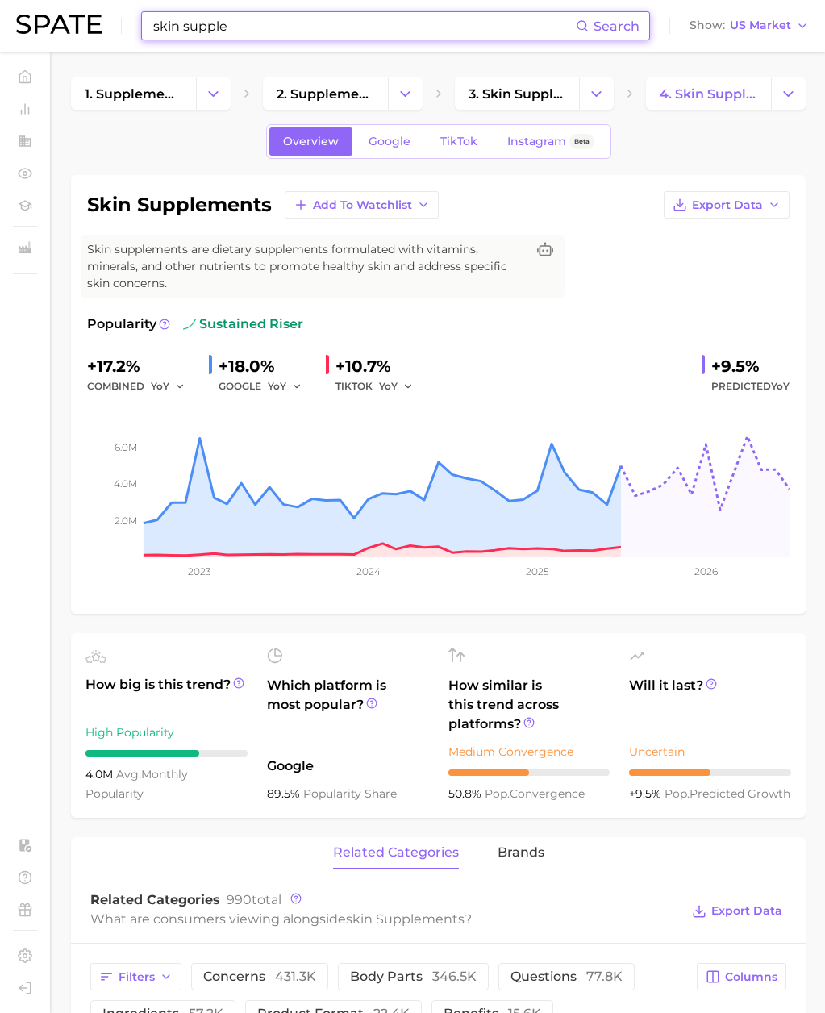
paste input "norcal organic"
drag, startPoint x: 270, startPoint y: 34, endPoint x: 94, endPoint y: 23, distance: 176.2
click at [94, 23] on div "norcal organic Search No results for " norcal organic " Suggest Show US Market" at bounding box center [412, 26] width 793 height 52
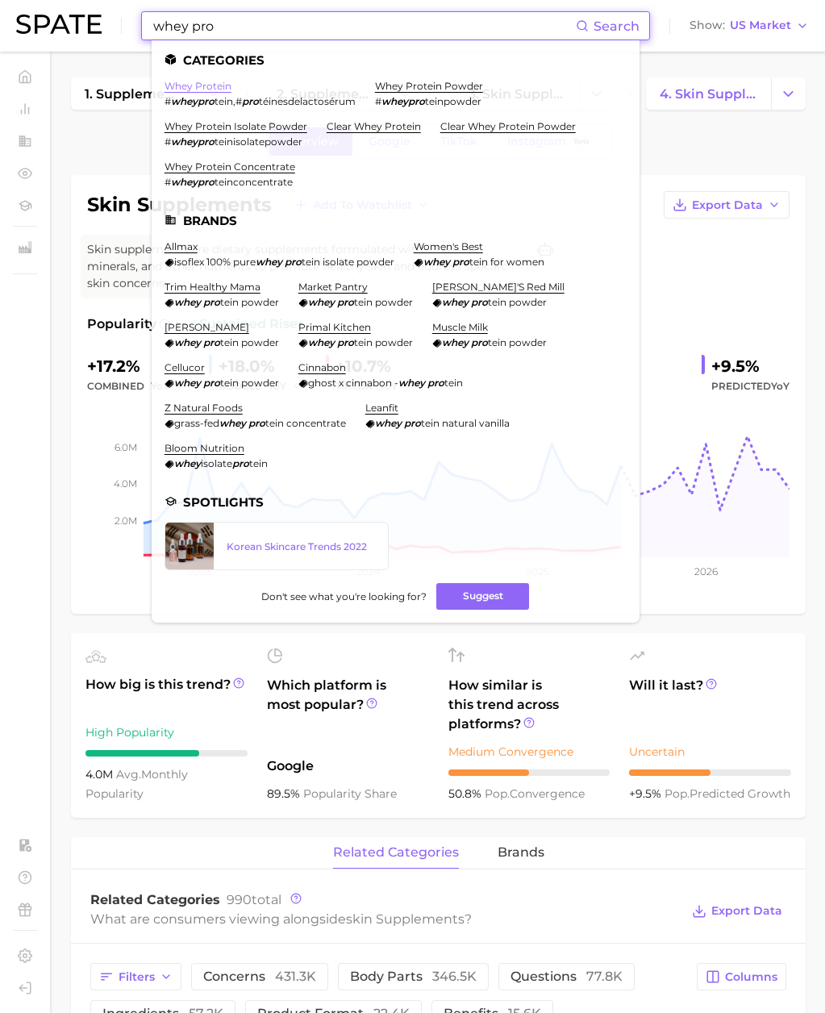
type input "whey pro"
click at [200, 86] on link "whey protein" at bounding box center [198, 86] width 67 height 12
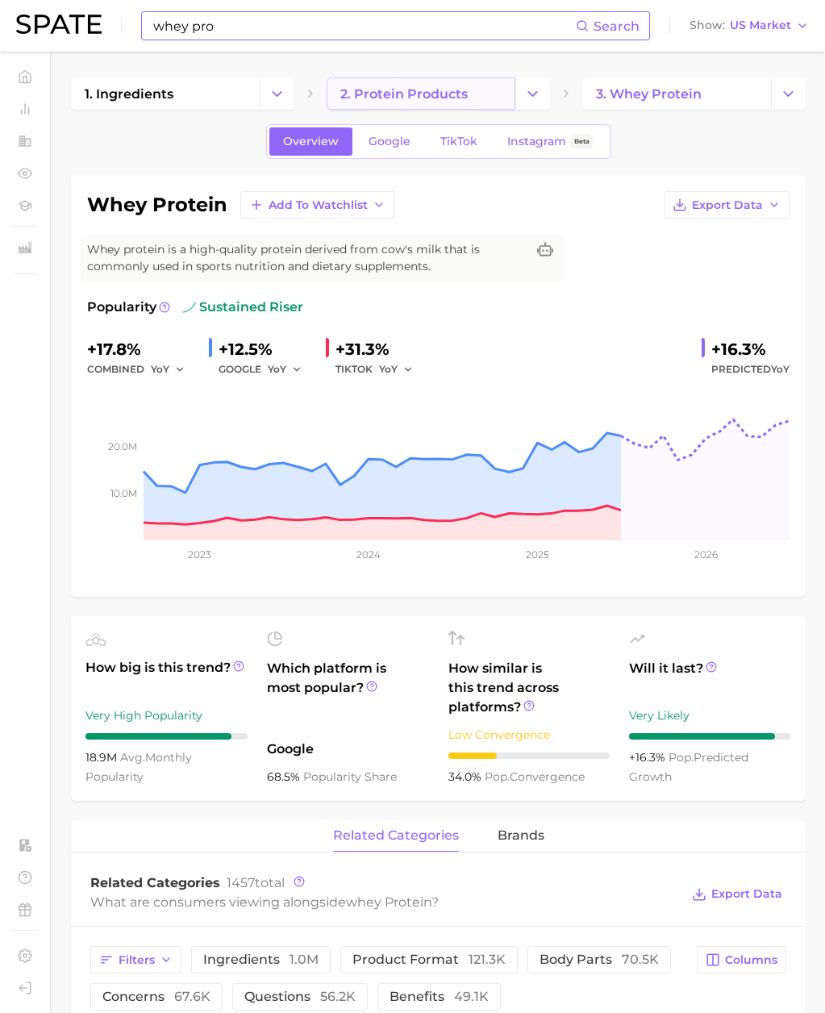
click at [446, 97] on span "2. protein products" at bounding box center [403, 93] width 127 height 15
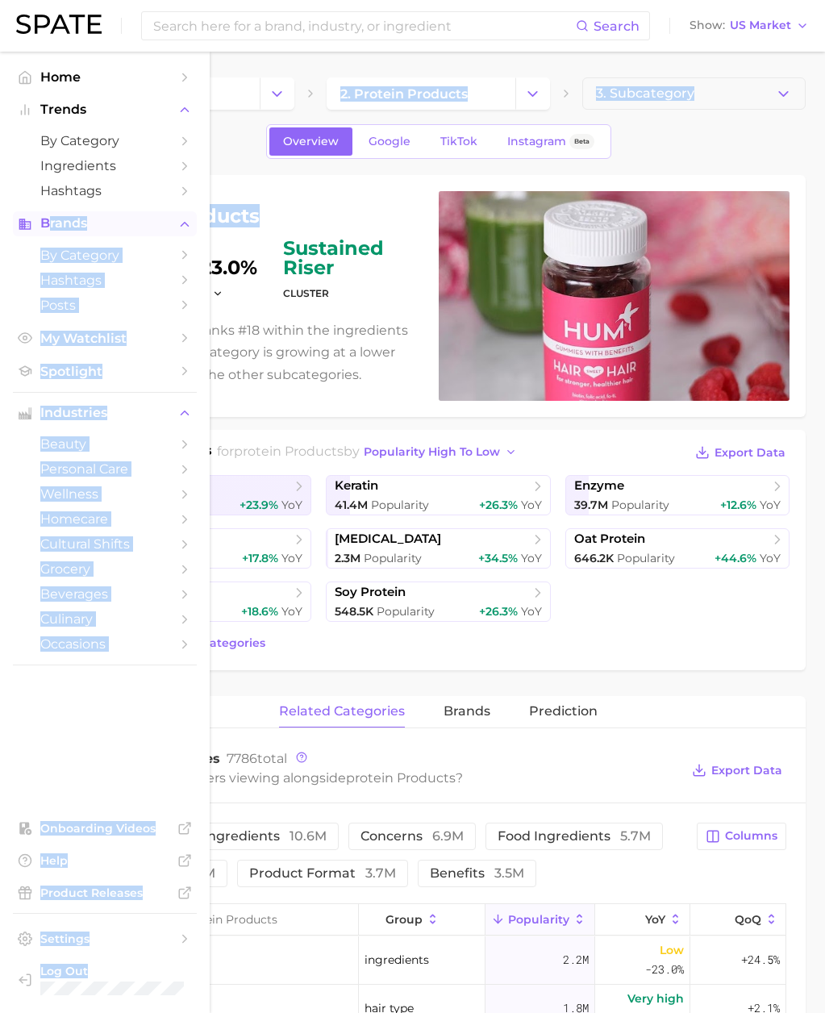
drag, startPoint x: 260, startPoint y: 218, endPoint x: 48, endPoint y: 218, distance: 212.2
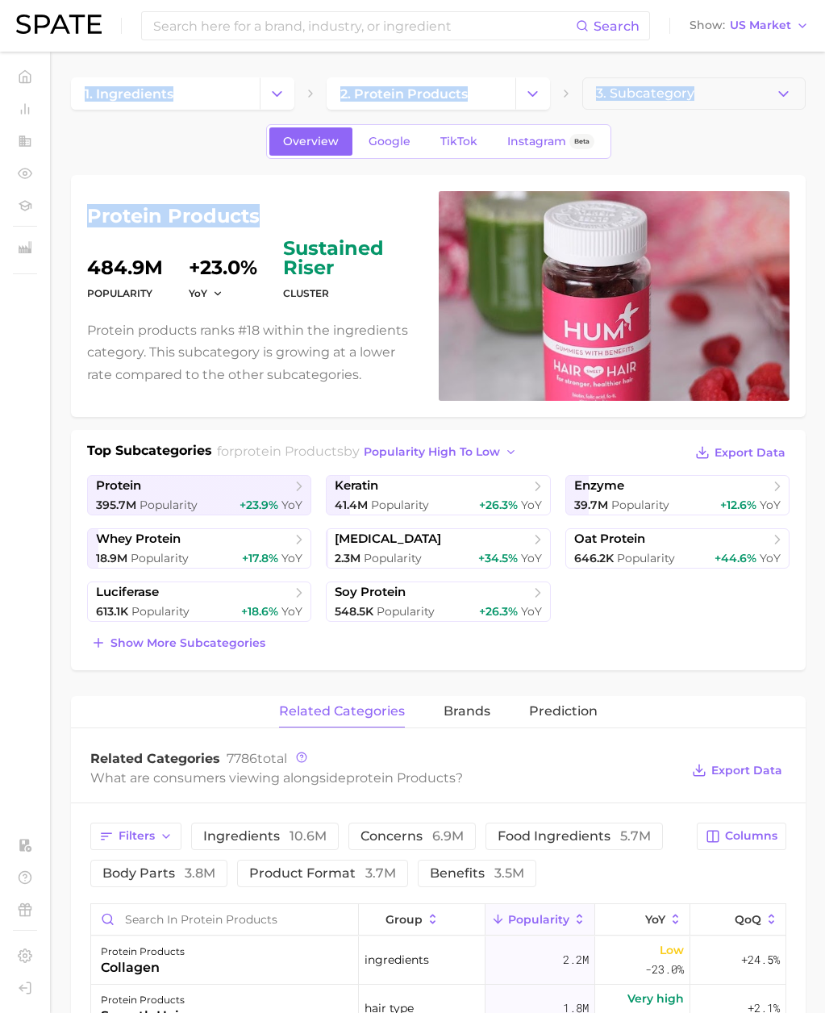
click at [219, 218] on h1 "protein products" at bounding box center [253, 216] width 332 height 19
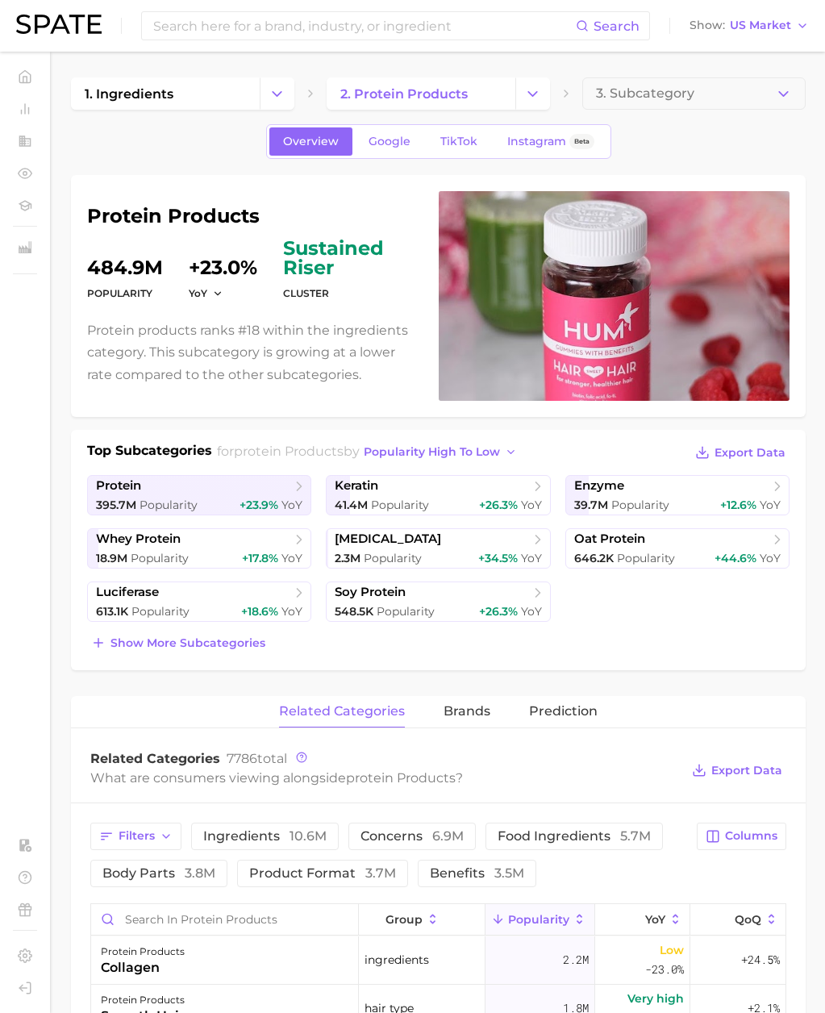
drag, startPoint x: 244, startPoint y: 235, endPoint x: 254, endPoint y: 230, distance: 10.8
click at [248, 233] on div "protein products Popularity 484.9m YoY +23.0% cluster sustained riser Protein p…" at bounding box center [253, 296] width 332 height 179
drag, startPoint x: 225, startPoint y: 218, endPoint x: 81, endPoint y: 218, distance: 143.6
click at [81, 218] on div "protein products Popularity 484.9m YoY +23.0% cluster sustained riser Protein p…" at bounding box center [438, 296] width 735 height 242
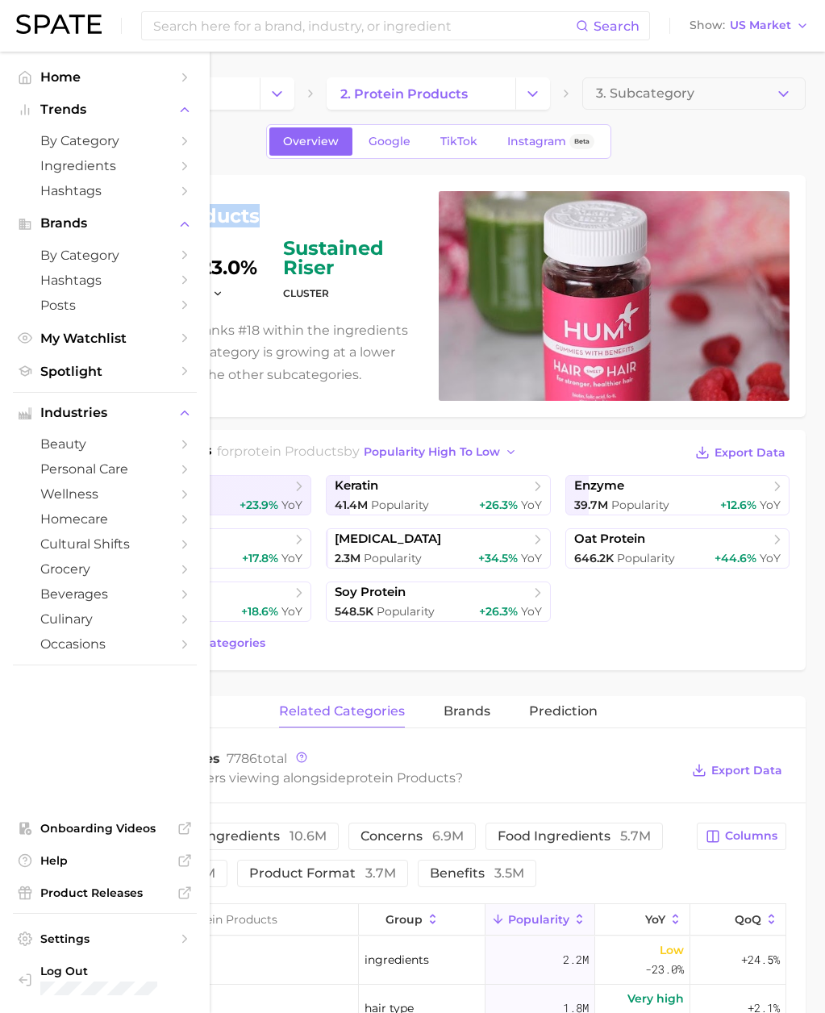
copy h1 "protein products"
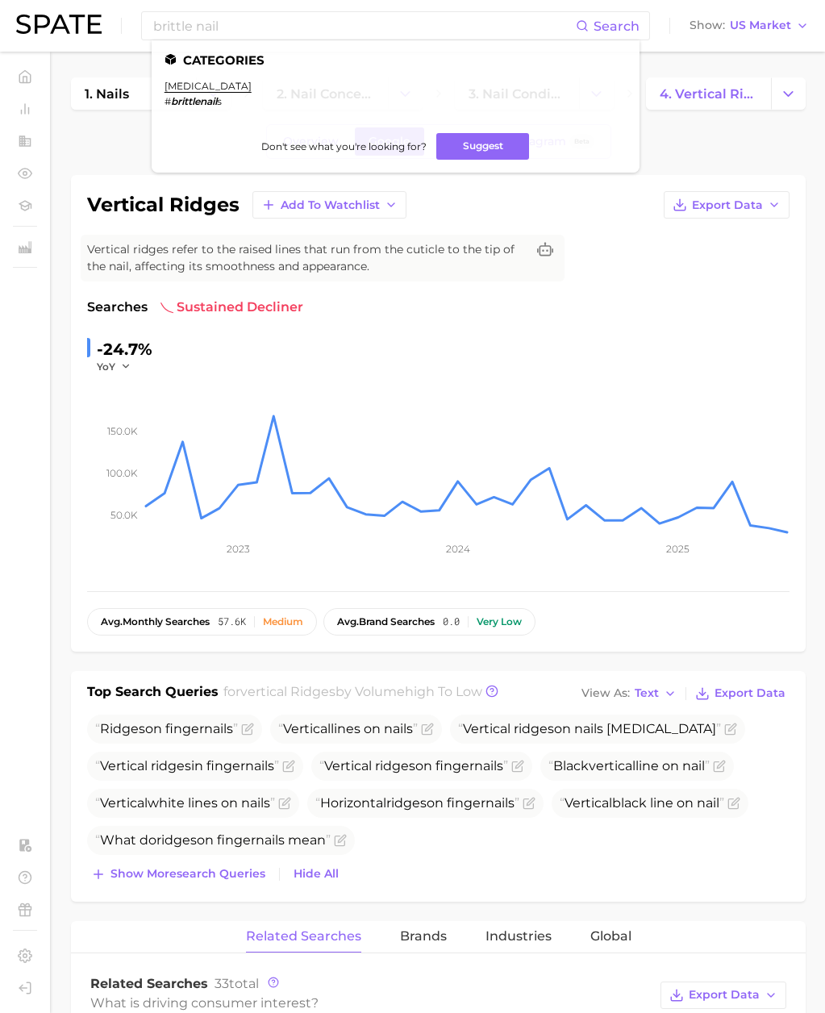
scroll to position [42, 0]
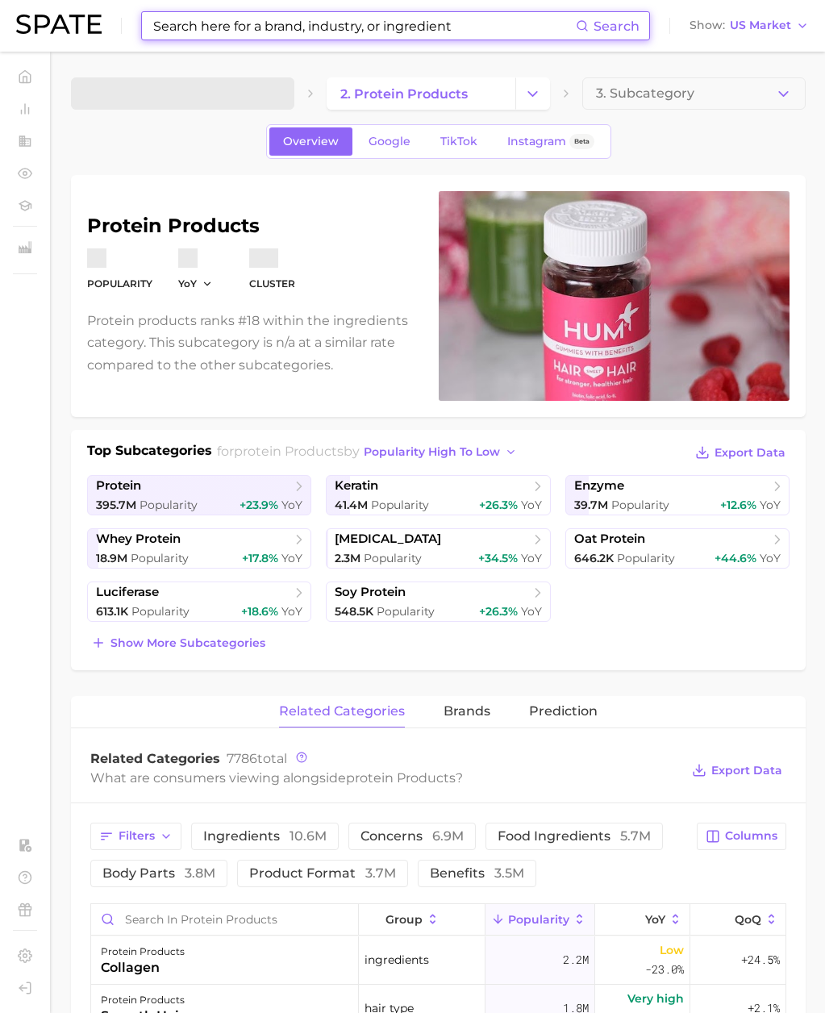
click at [259, 29] on input at bounding box center [364, 25] width 424 height 27
paste input "pea protein"
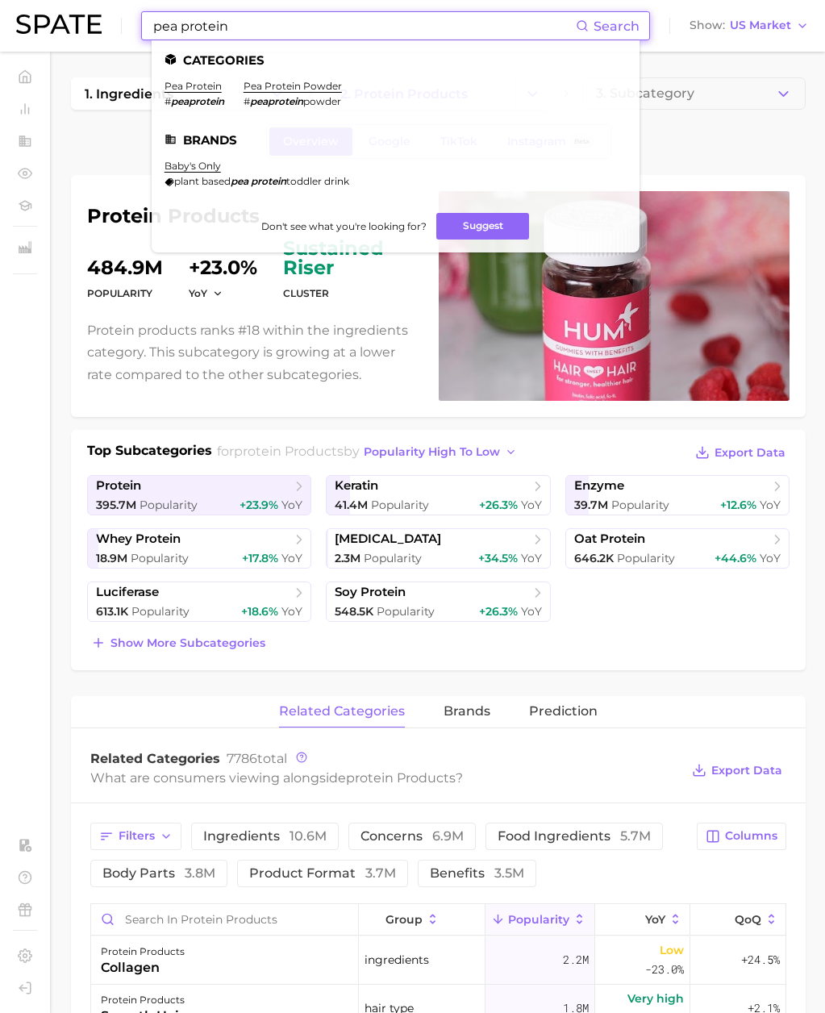
drag, startPoint x: 212, startPoint y: 27, endPoint x: 104, endPoint y: 27, distance: 108.1
click at [104, 27] on div "pea protein Search Categories pea protein # peaprotein pea protein powder # pea…" at bounding box center [412, 26] width 793 height 52
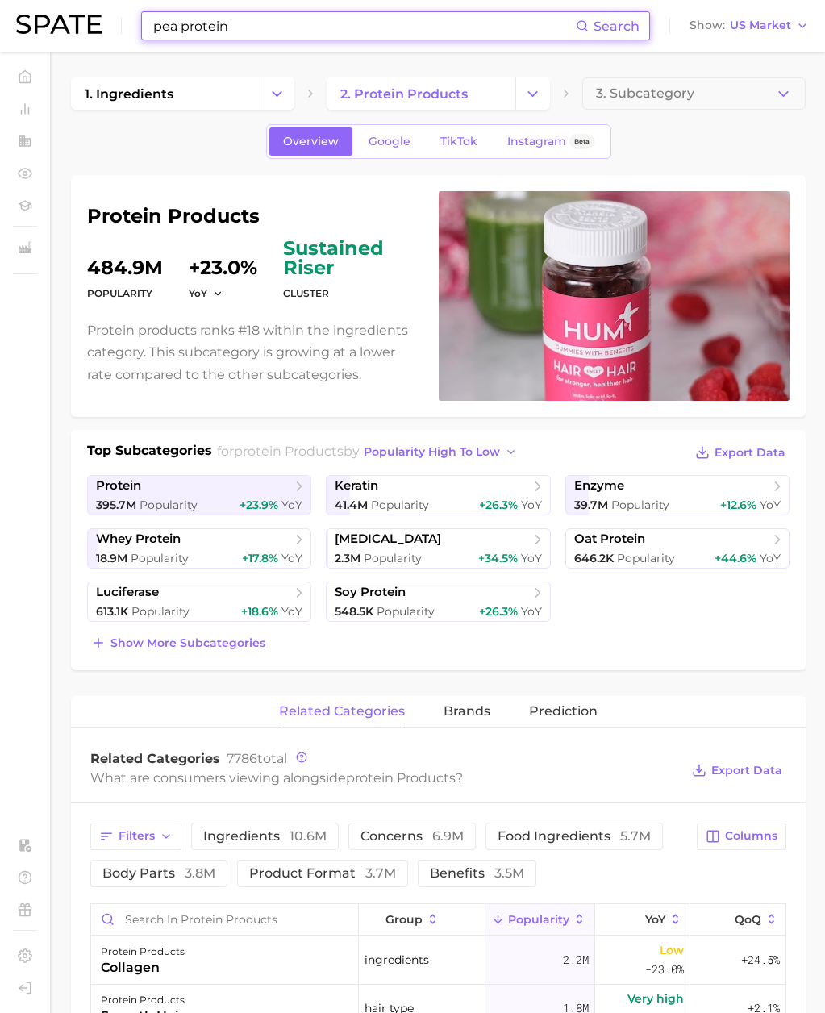
paste input "[MEDICAL_DATA] supplement"
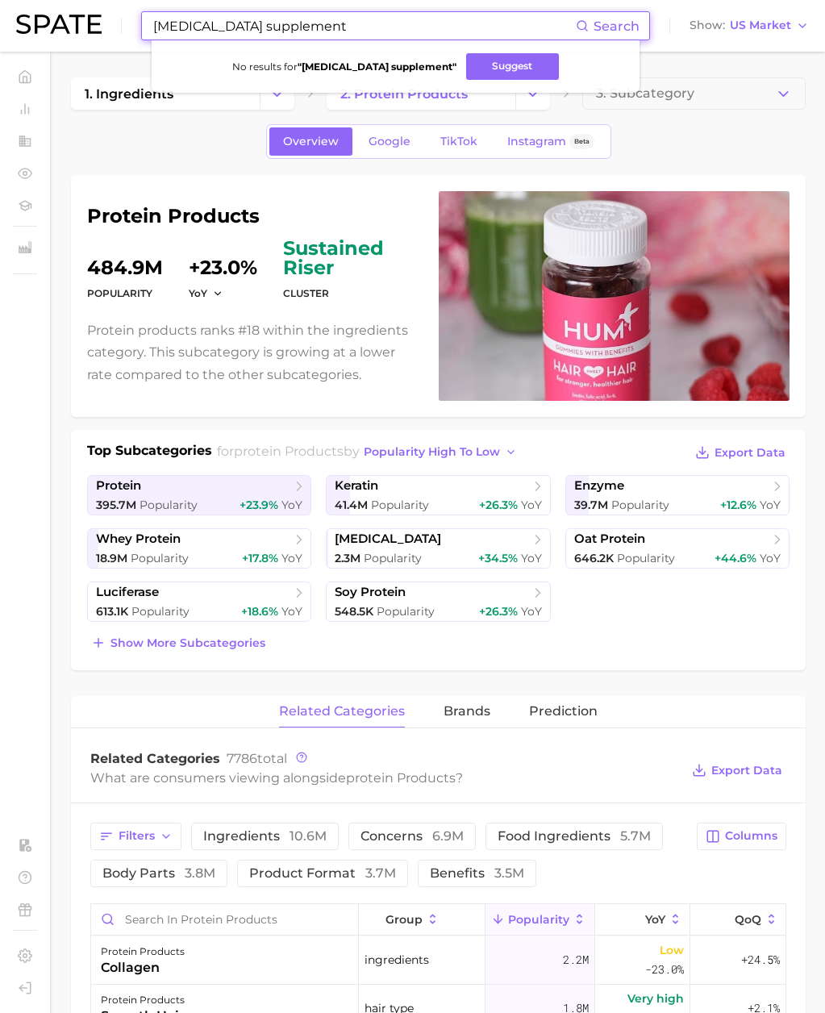
drag, startPoint x: 119, startPoint y: 24, endPoint x: 67, endPoint y: 22, distance: 51.7
click at [67, 22] on div "[MEDICAL_DATA] supplement Search No results for " [MEDICAL_DATA] supplement " S…" at bounding box center [412, 26] width 793 height 52
paste input "yeast products"
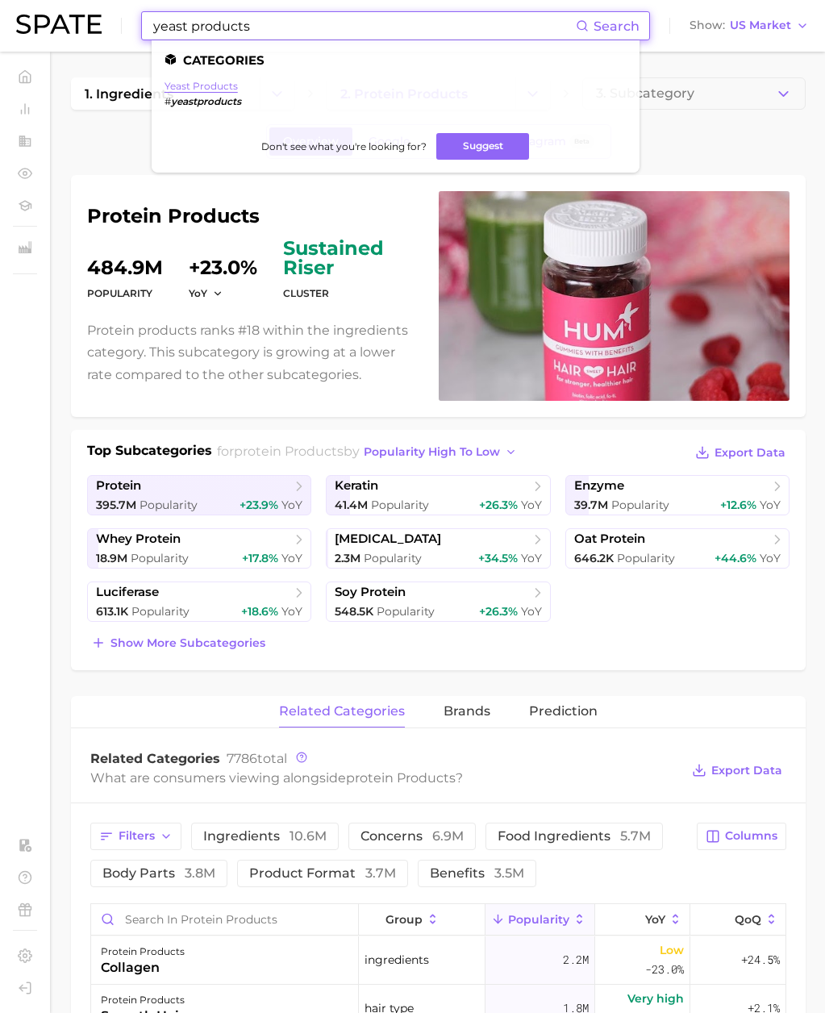
type input "yeast products"
click at [215, 88] on link "yeast products" at bounding box center [201, 86] width 73 height 12
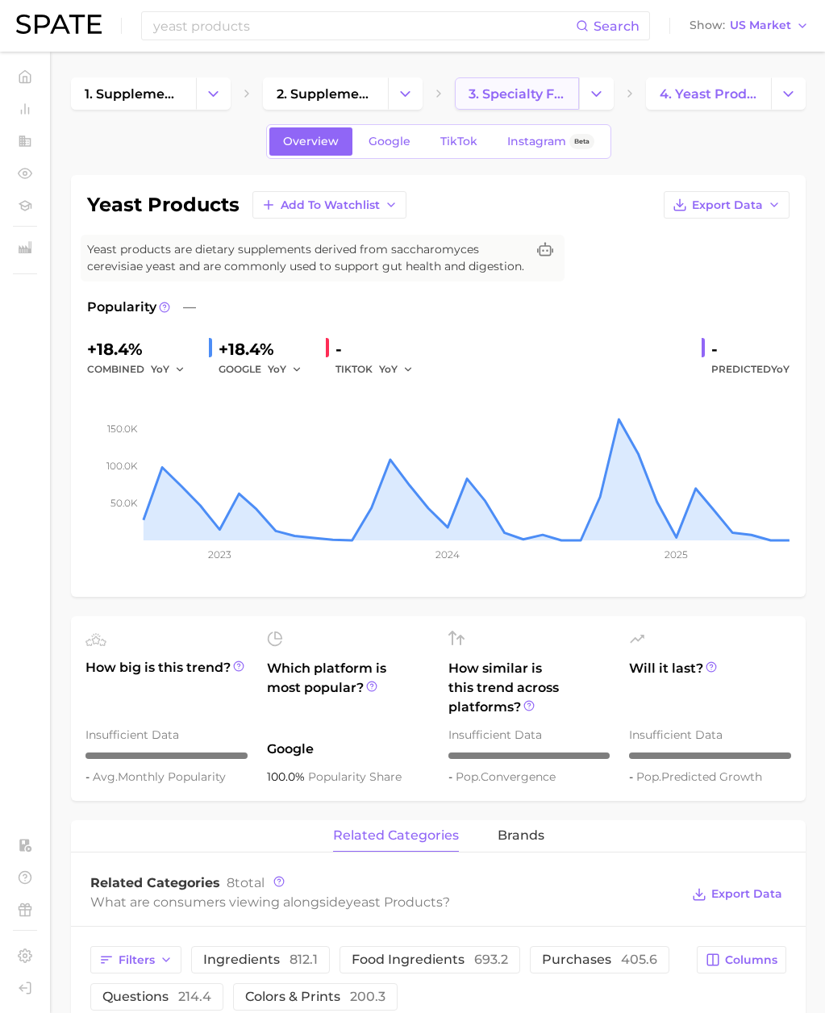
click at [490, 100] on span "3. specialty formula supplements" at bounding box center [518, 93] width 98 height 15
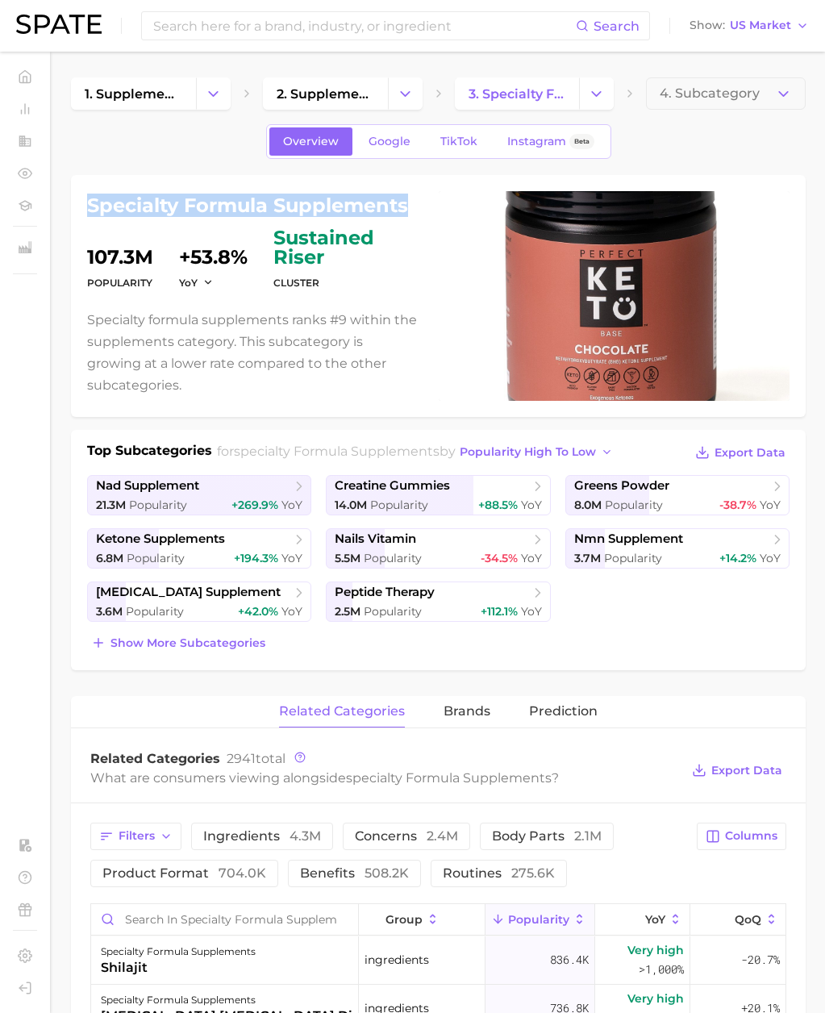
drag, startPoint x: 409, startPoint y: 206, endPoint x: 88, endPoint y: 206, distance: 321.1
click at [88, 206] on h1 "specialty formula supplements" at bounding box center [253, 205] width 332 height 19
copy h1 "specialty formula supplements"
click at [239, 30] on input at bounding box center [364, 25] width 424 height 27
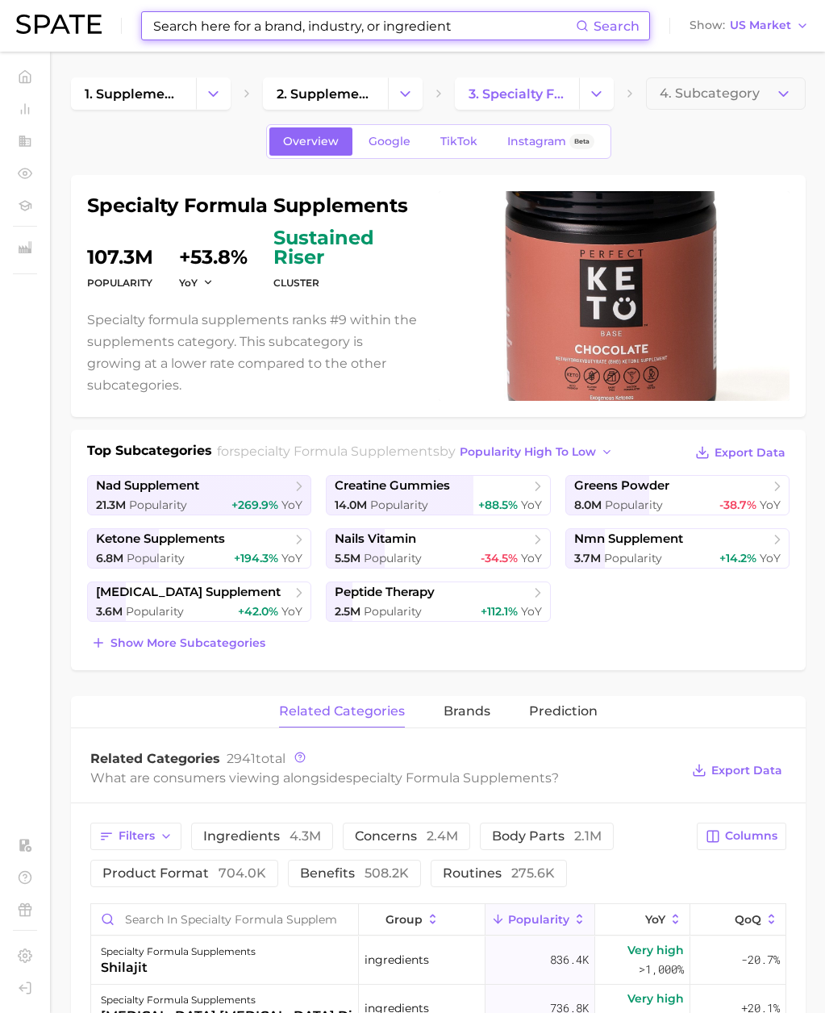
paste input "myers briggs"
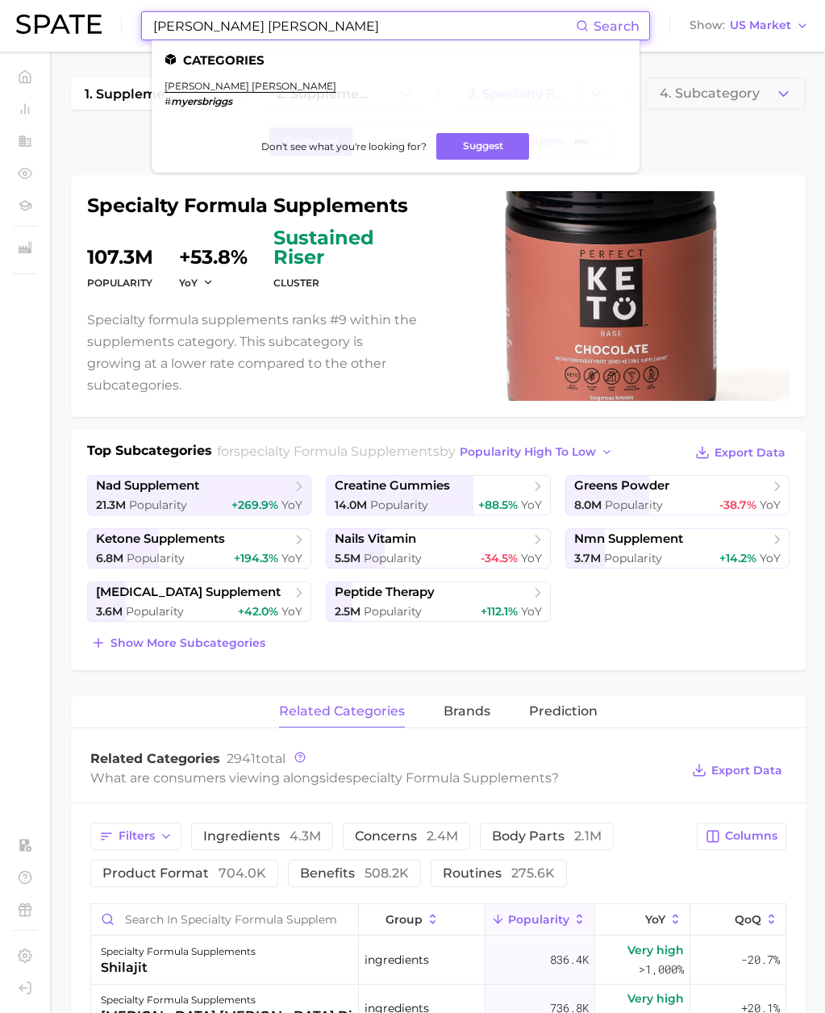
click at [197, 28] on input "myers briggs" at bounding box center [364, 25] width 424 height 27
drag, startPoint x: 244, startPoint y: 28, endPoint x: 52, endPoint y: 24, distance: 192.9
click at [52, 24] on div "myers briggs Search Categories myers briggs # myersbriggs Don't see what you're…" at bounding box center [412, 26] width 793 height 52
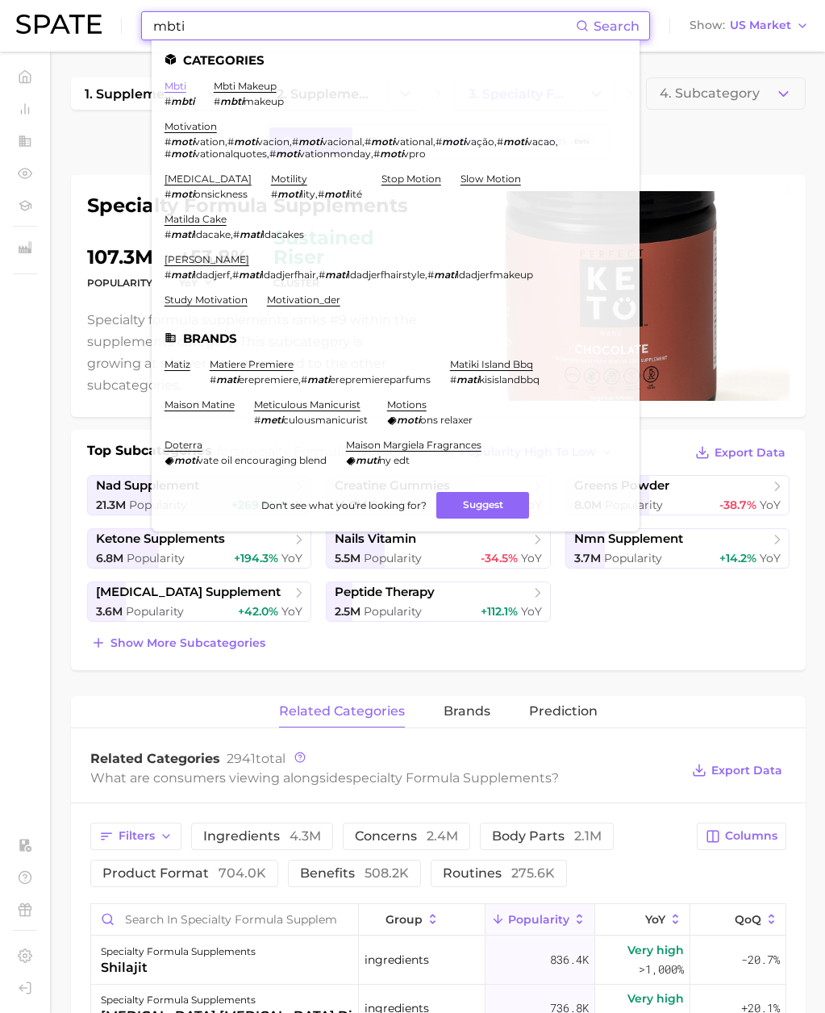
type input "mbti"
click at [186, 86] on link "mbti" at bounding box center [176, 86] width 22 height 12
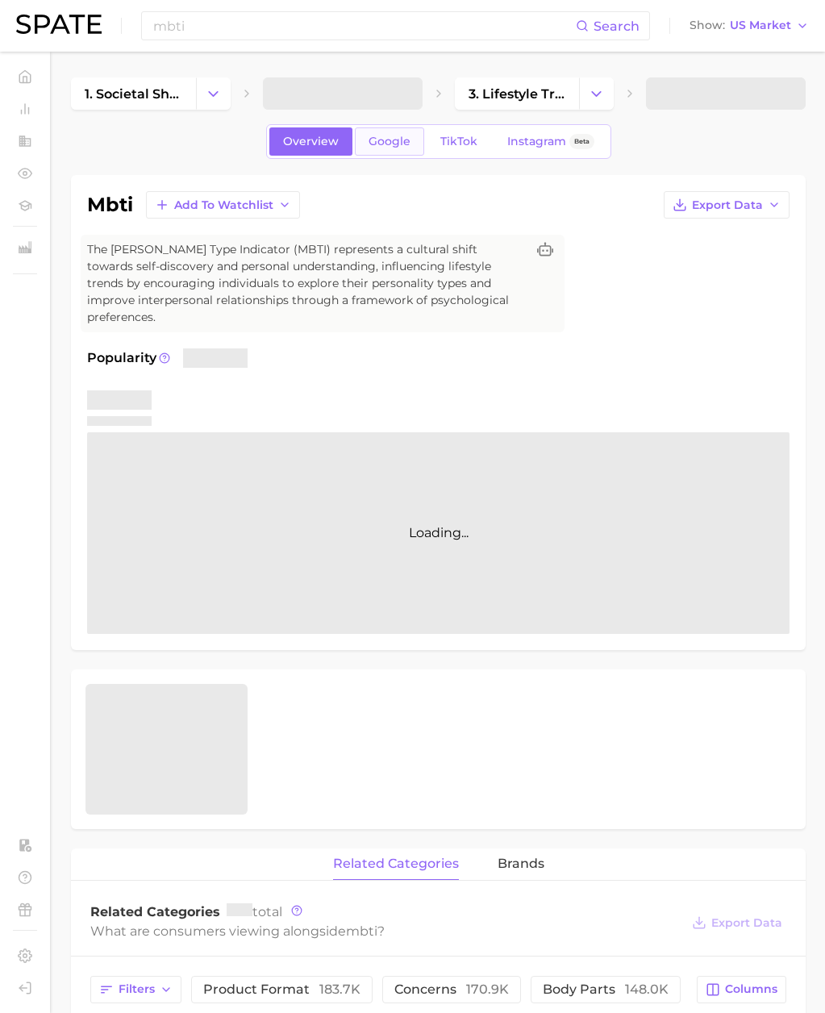
click at [375, 148] on span "Google" at bounding box center [390, 142] width 42 height 14
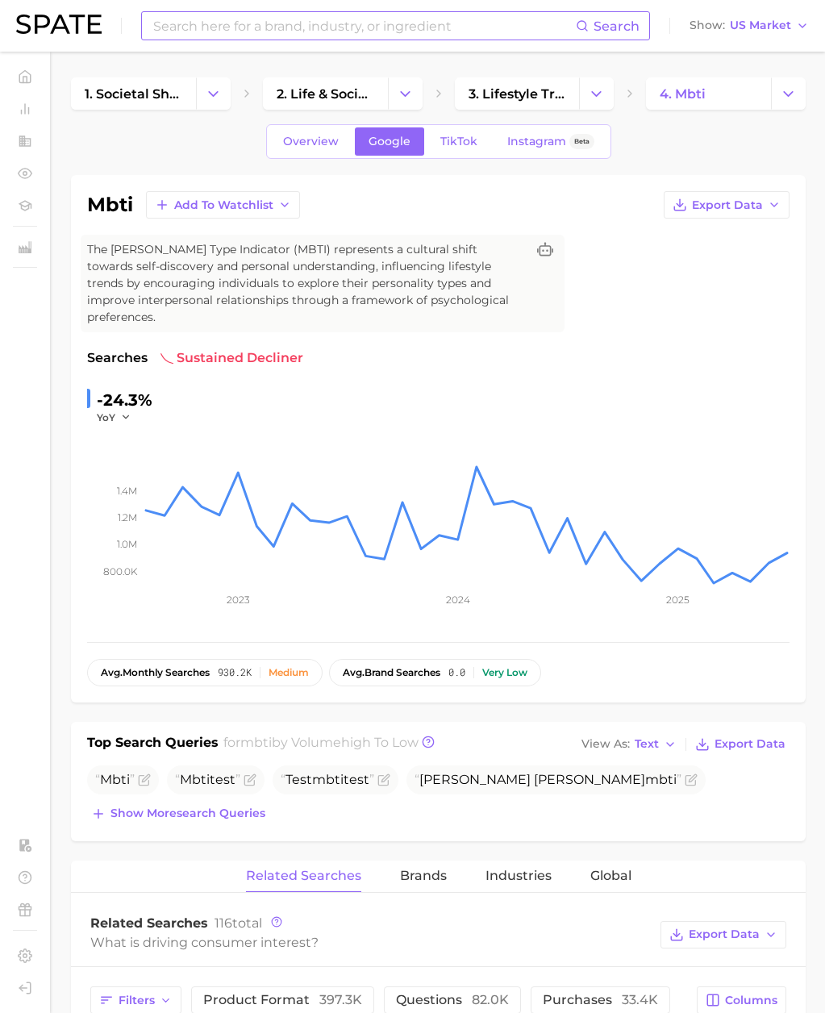
click at [295, 7] on div "Search Show US Market" at bounding box center [412, 26] width 793 height 52
click at [284, 19] on input at bounding box center [364, 25] width 424 height 27
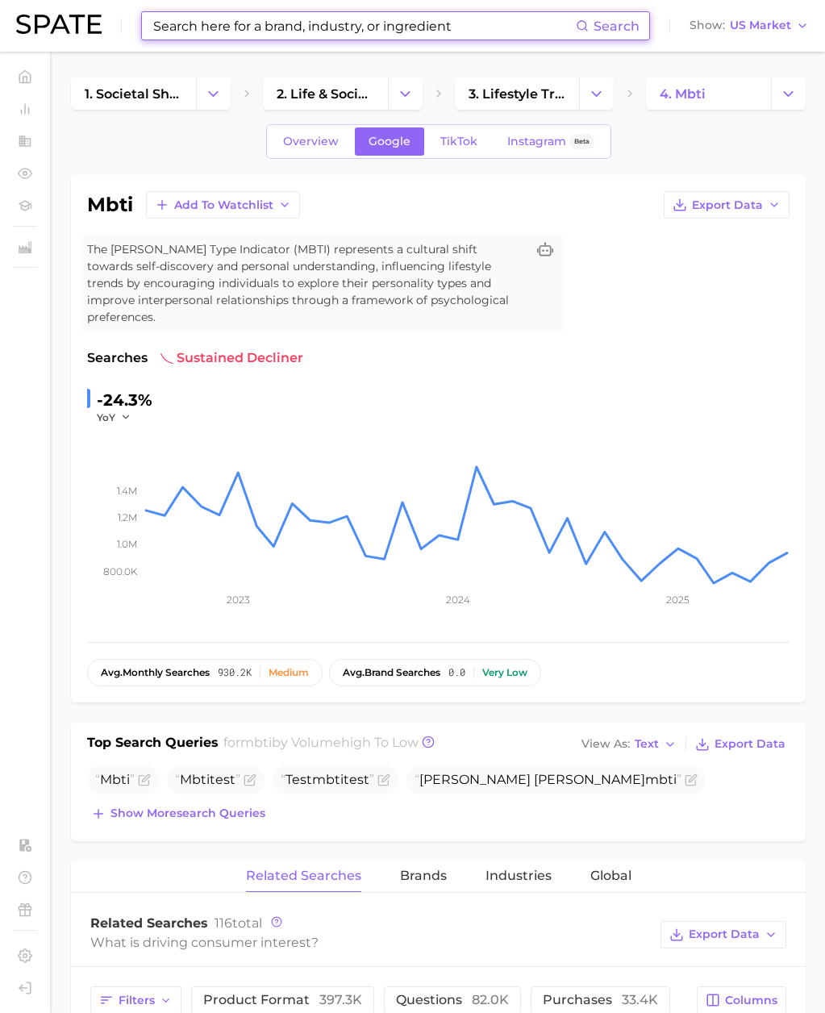
paste input "detox cream"
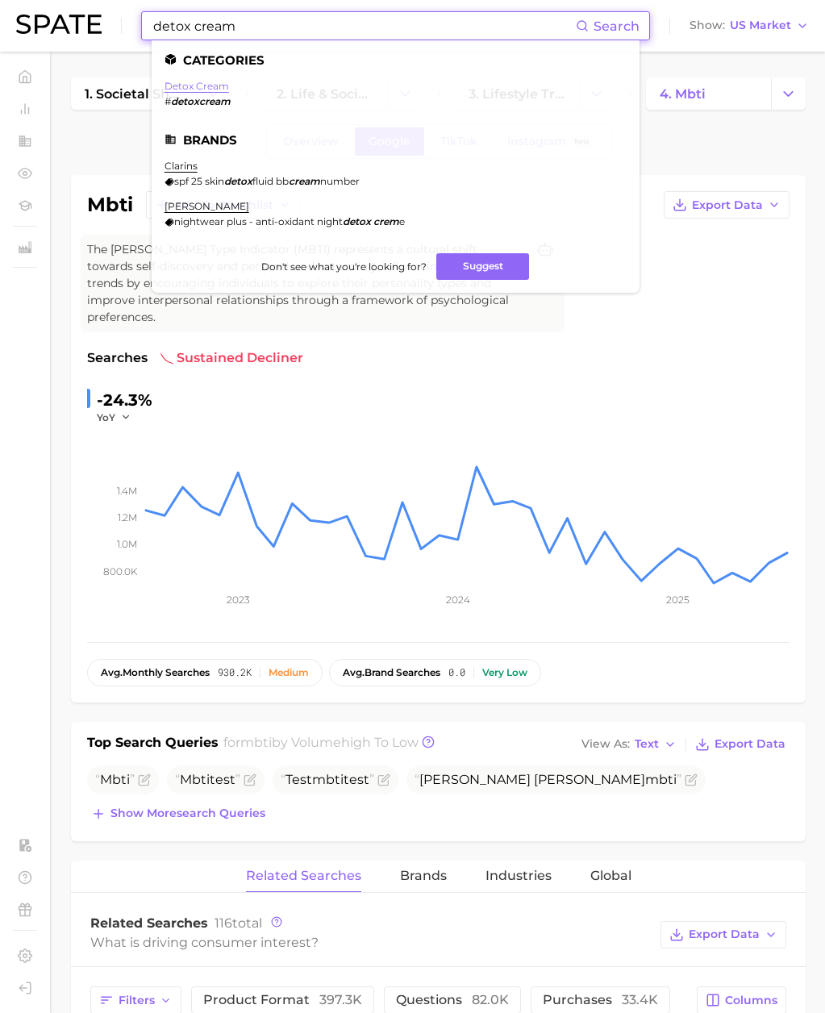
type input "detox cream"
click at [215, 84] on link "detox cream" at bounding box center [197, 86] width 65 height 12
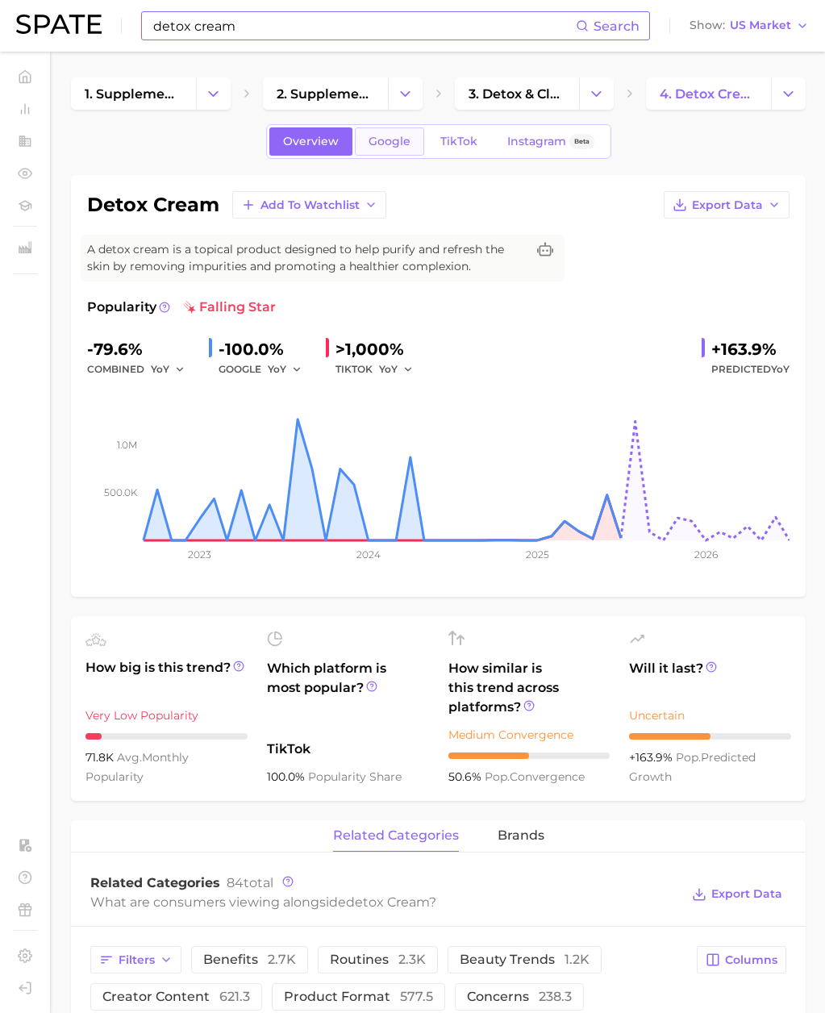
click at [395, 148] on link "Google" at bounding box center [389, 141] width 69 height 28
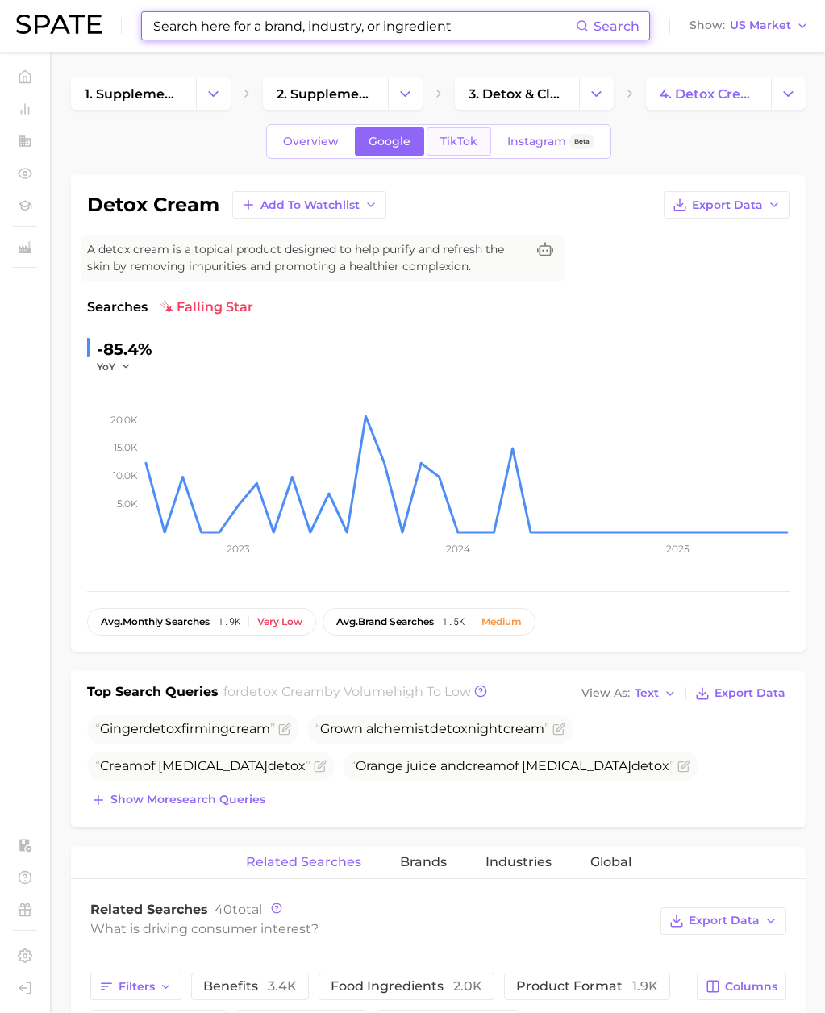
click at [441, 154] on link "TikTok" at bounding box center [459, 141] width 65 height 28
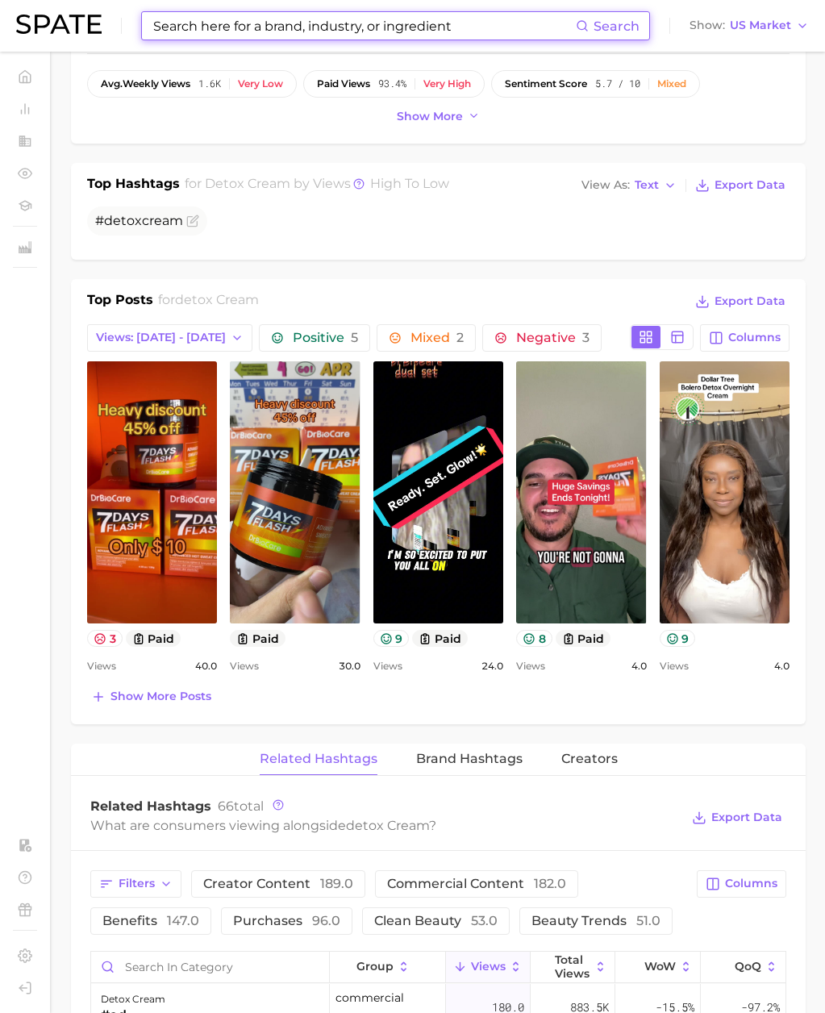
scroll to position [552, 0]
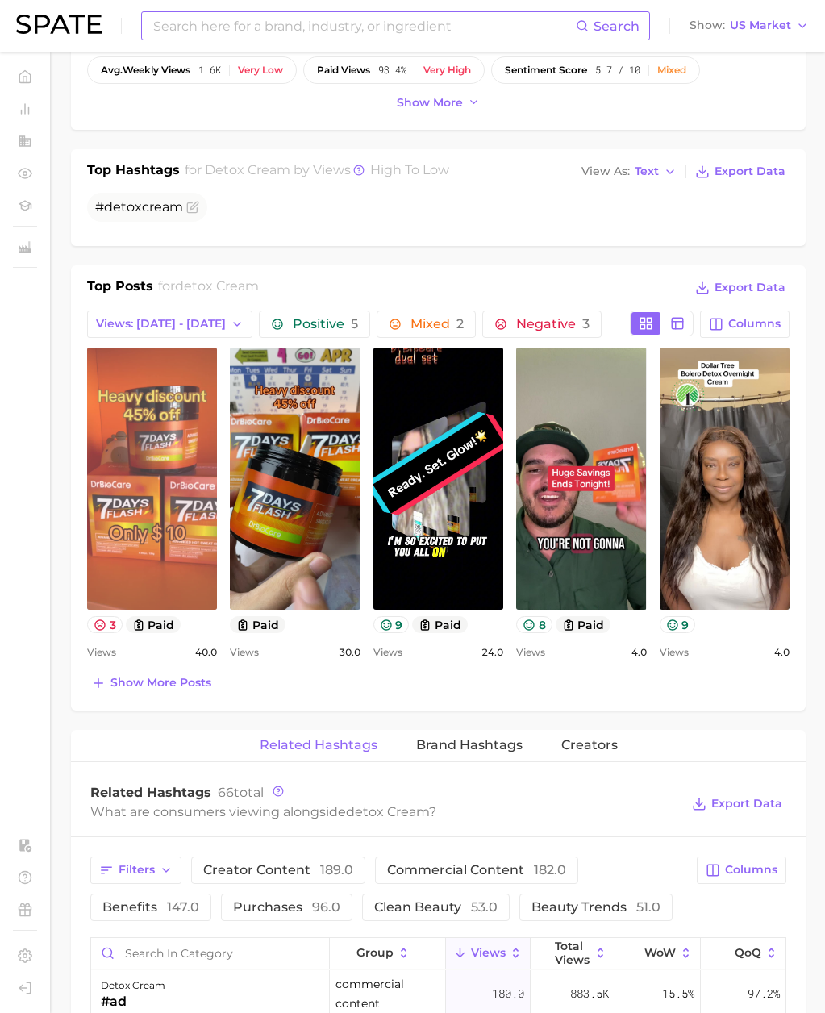
click at [139, 580] on link "view post on TikTok" at bounding box center [152, 479] width 130 height 262
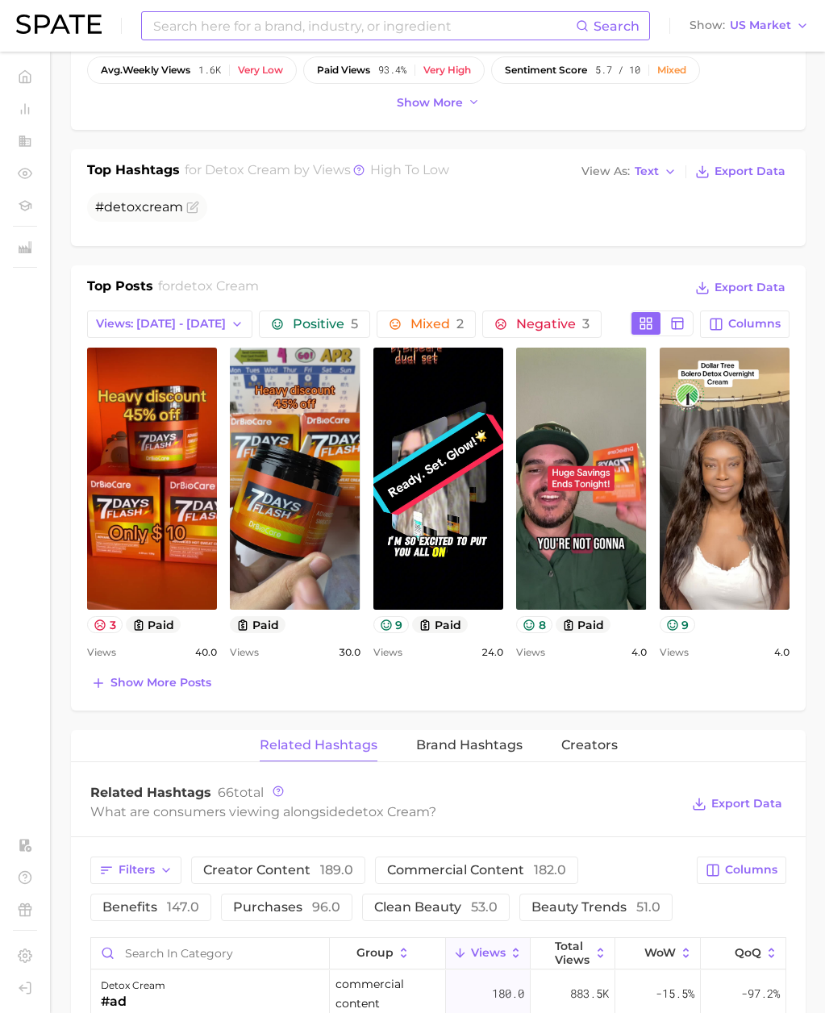
click at [367, 264] on div "detox cream Add to Watchlist Export Data A detox cream is a topical product des…" at bounding box center [438, 796] width 735 height 2347
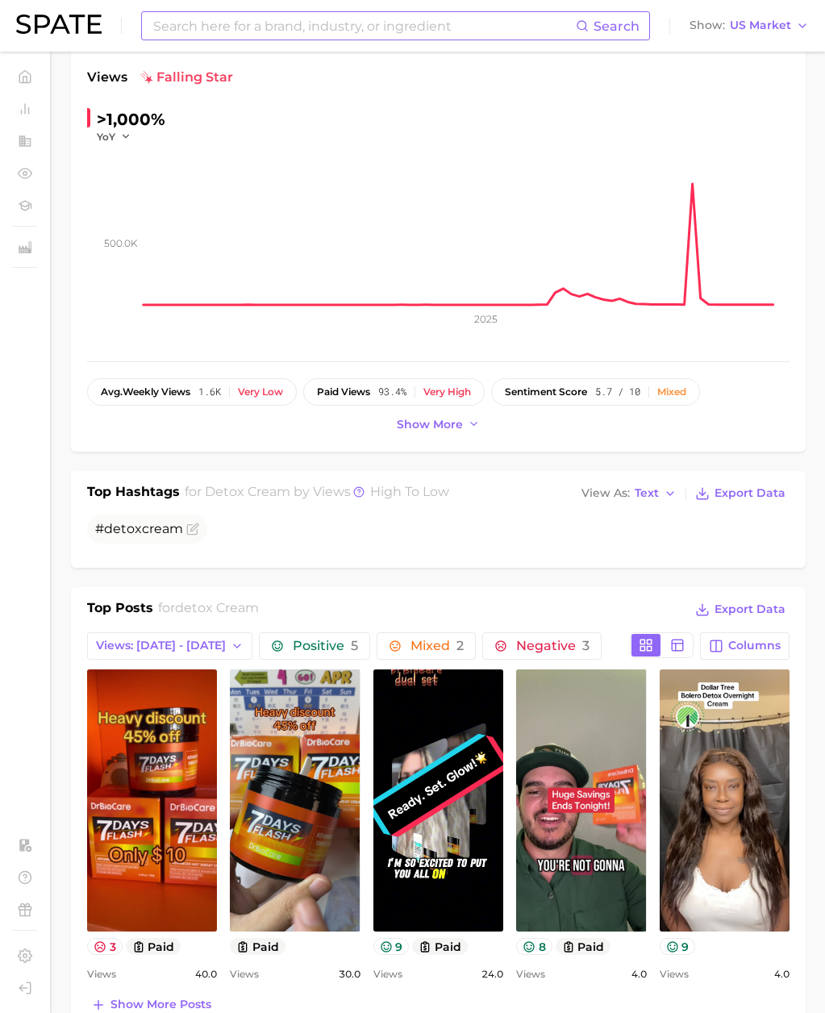
scroll to position [0, 0]
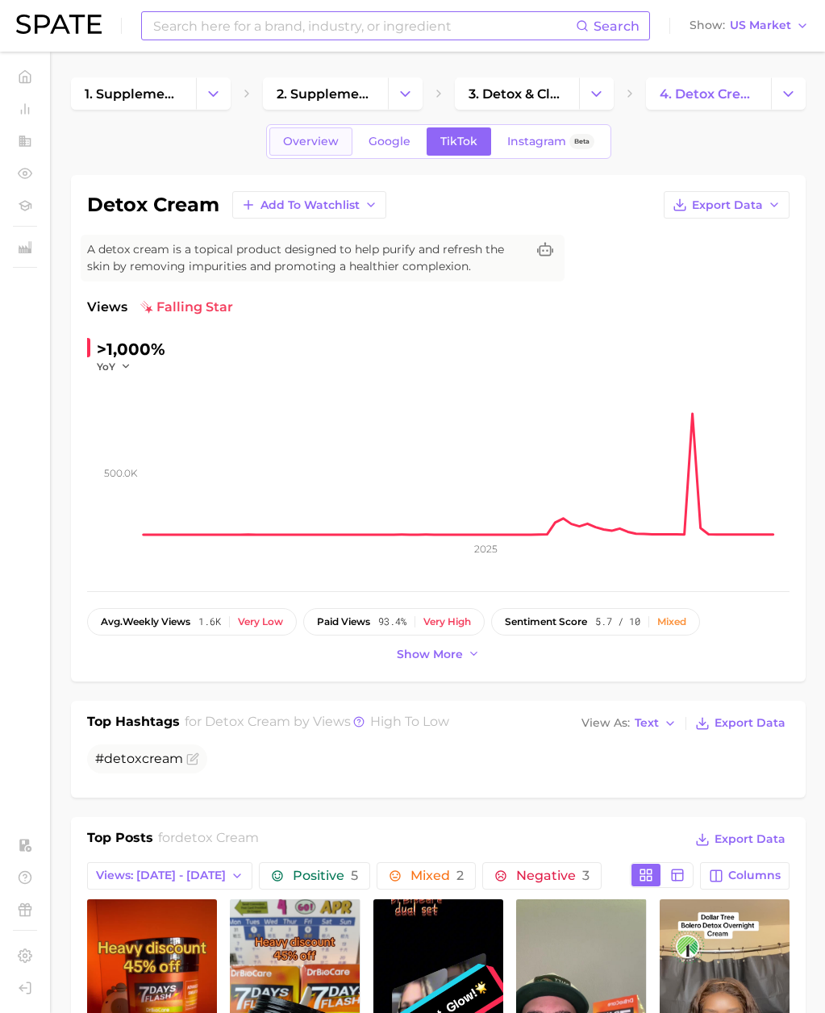
click at [339, 141] on link "Overview" at bounding box center [310, 141] width 83 height 28
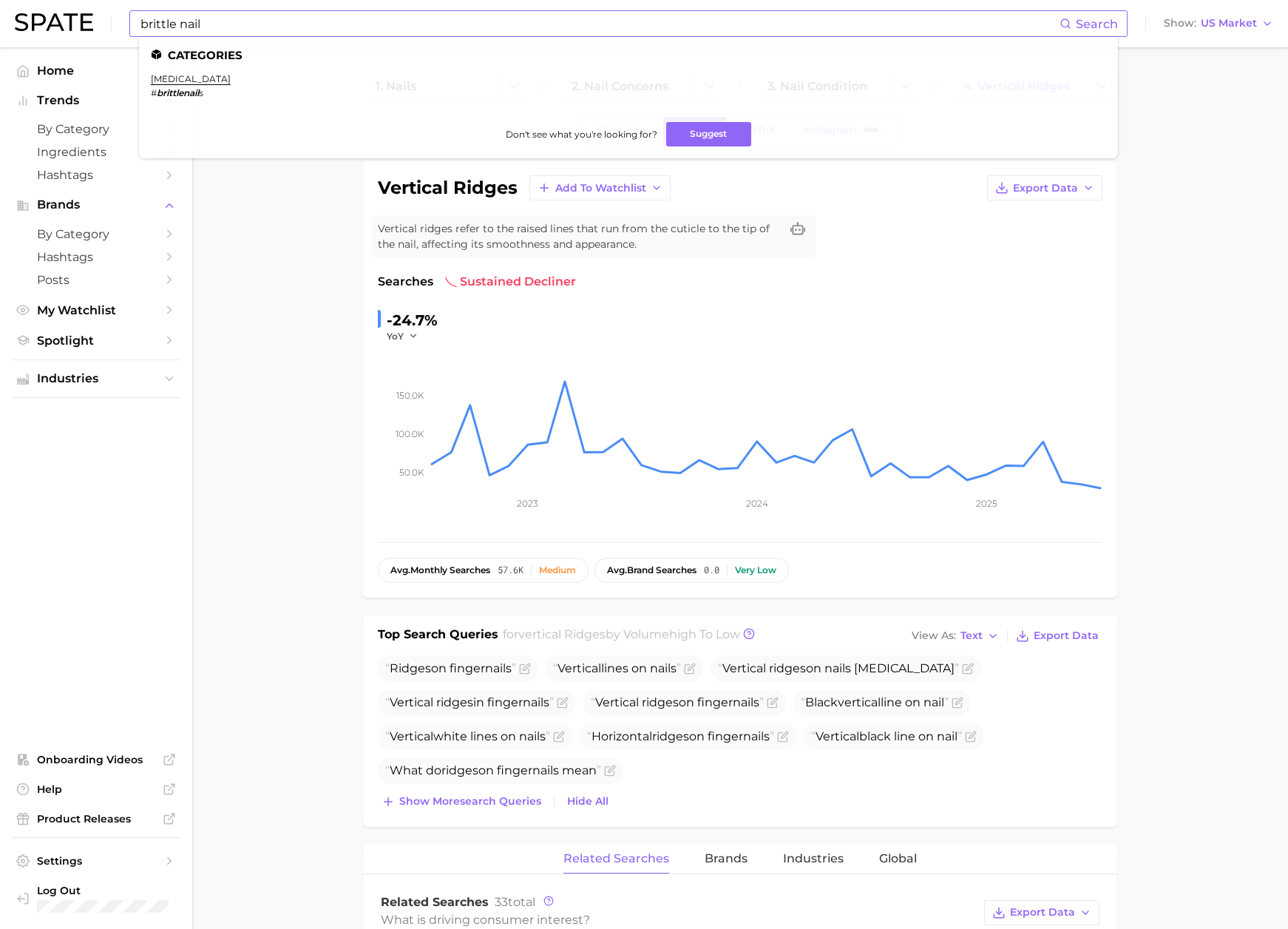
scroll to position [39, 0]
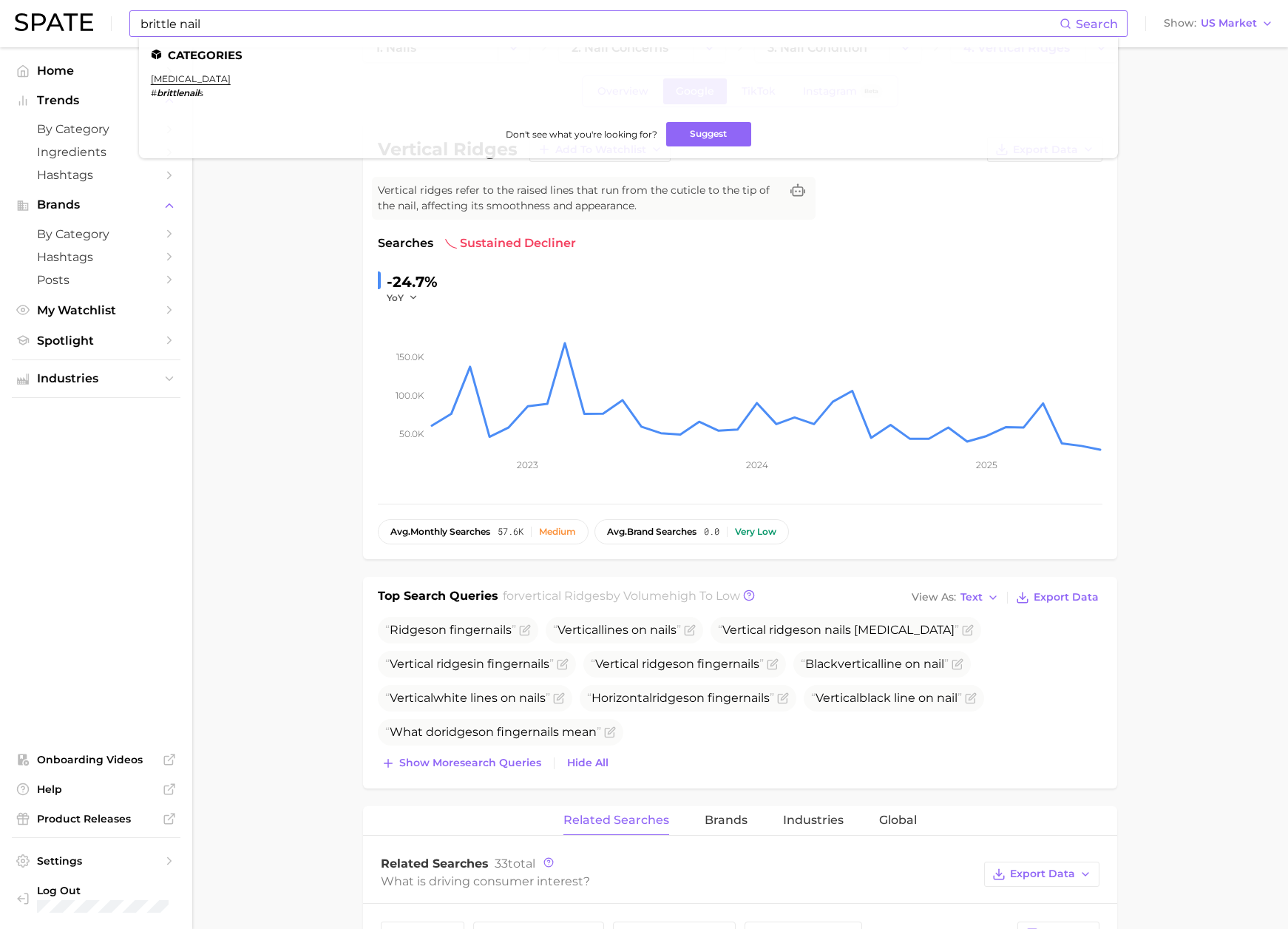
click at [326, 28] on input "brittle nail" at bounding box center [600, 23] width 920 height 25
drag, startPoint x: 148, startPoint y: 22, endPoint x: 83, endPoint y: 19, distance: 65.1
click at [83, 19] on div "brittle nail Search Categories brittle nails # brittlenail s Don't see what you…" at bounding box center [644, 24] width 1259 height 48
paste input "work culture"
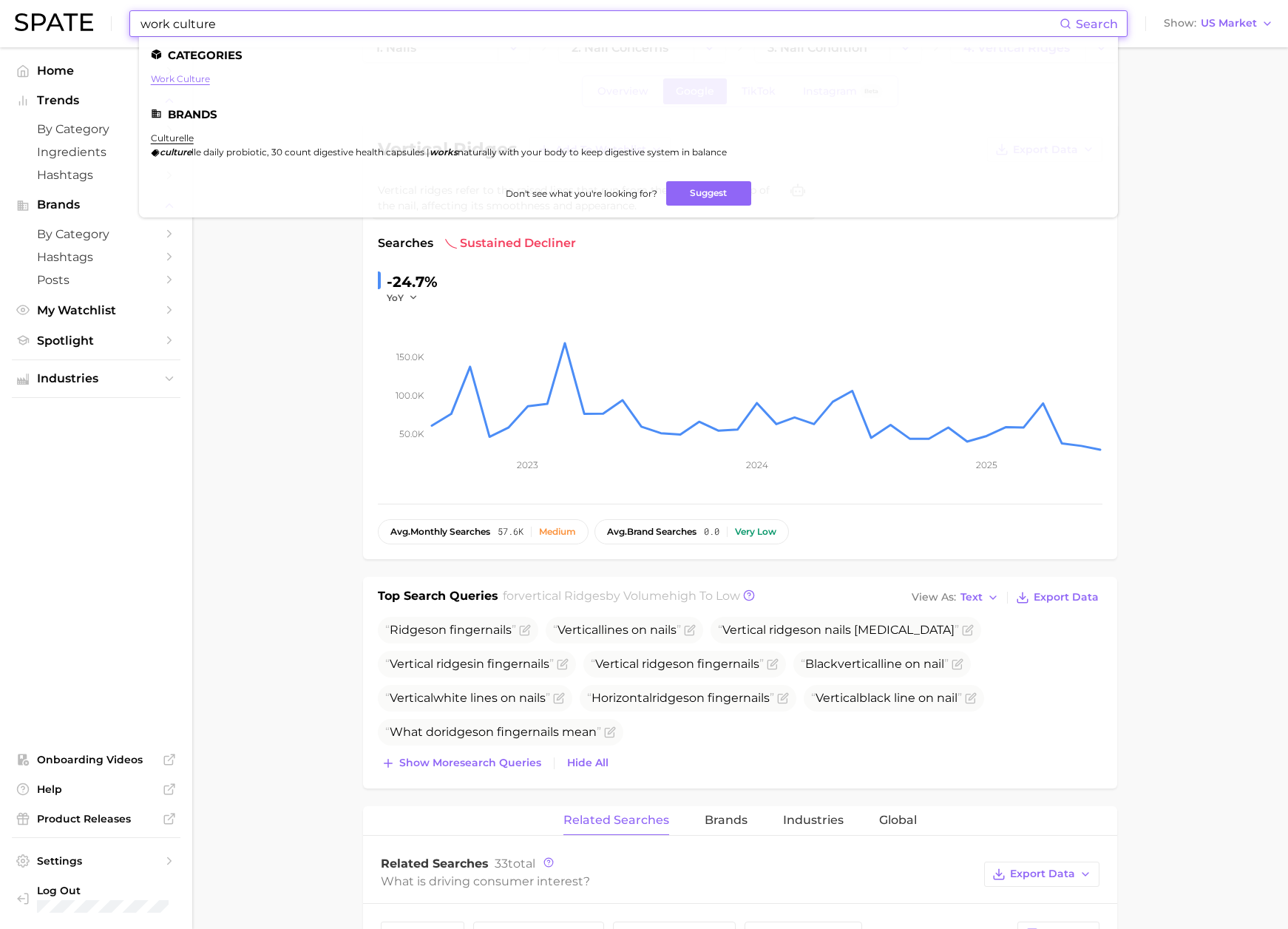
type input "work culture"
click at [190, 77] on link "work culture" at bounding box center [181, 79] width 60 height 11
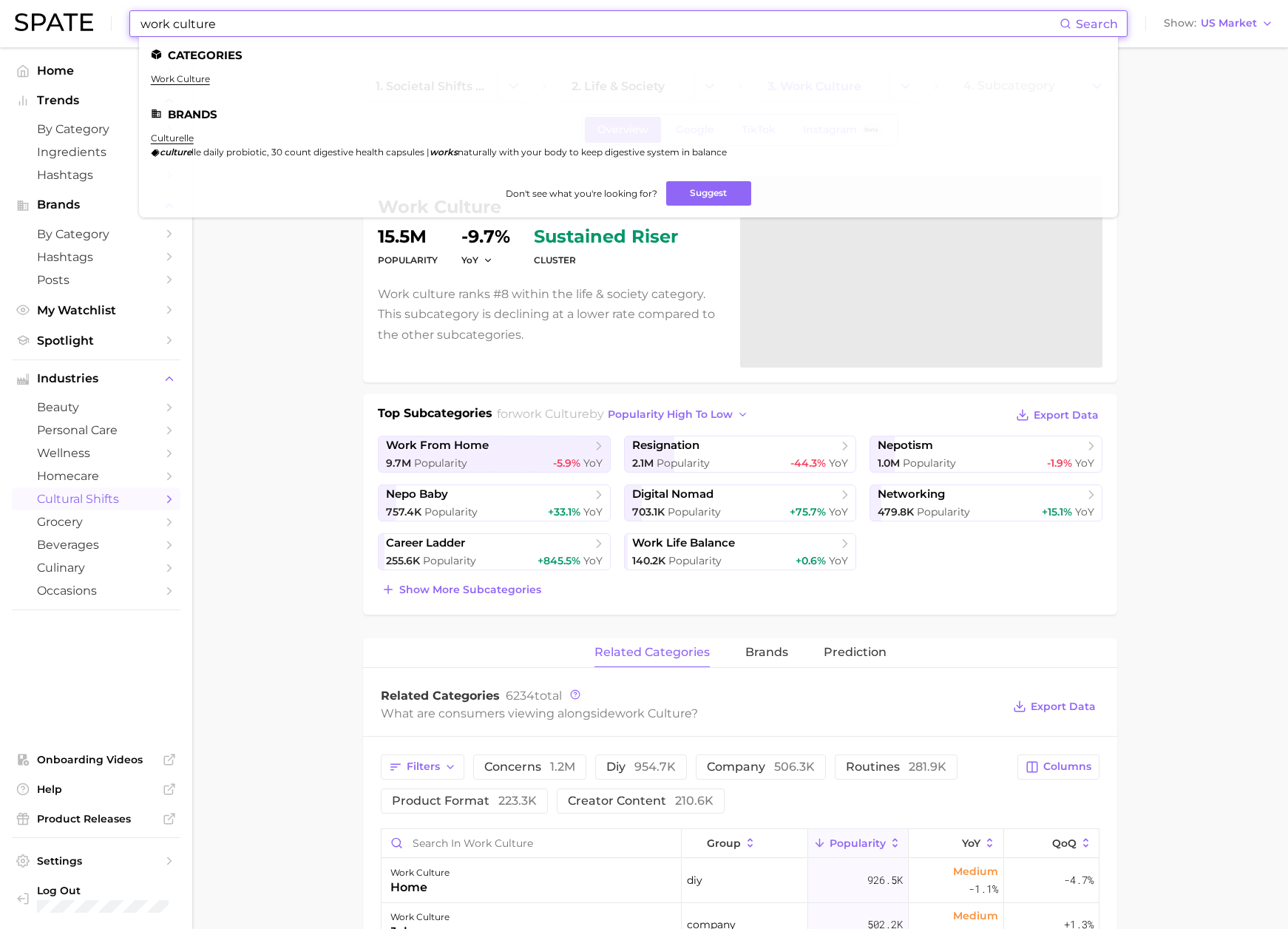
drag, startPoint x: 261, startPoint y: 28, endPoint x: 140, endPoint y: 29, distance: 121.0
click at [146, 25] on input "work culture" at bounding box center [600, 23] width 920 height 25
click at [226, 23] on input "work culture" at bounding box center [600, 23] width 920 height 25
drag, startPoint x: 235, startPoint y: 23, endPoint x: 36, endPoint y: 21, distance: 199.0
click at [36, 21] on div "work culture Search Categories work culture Brands culturelle culture lle daily…" at bounding box center [644, 24] width 1259 height 48
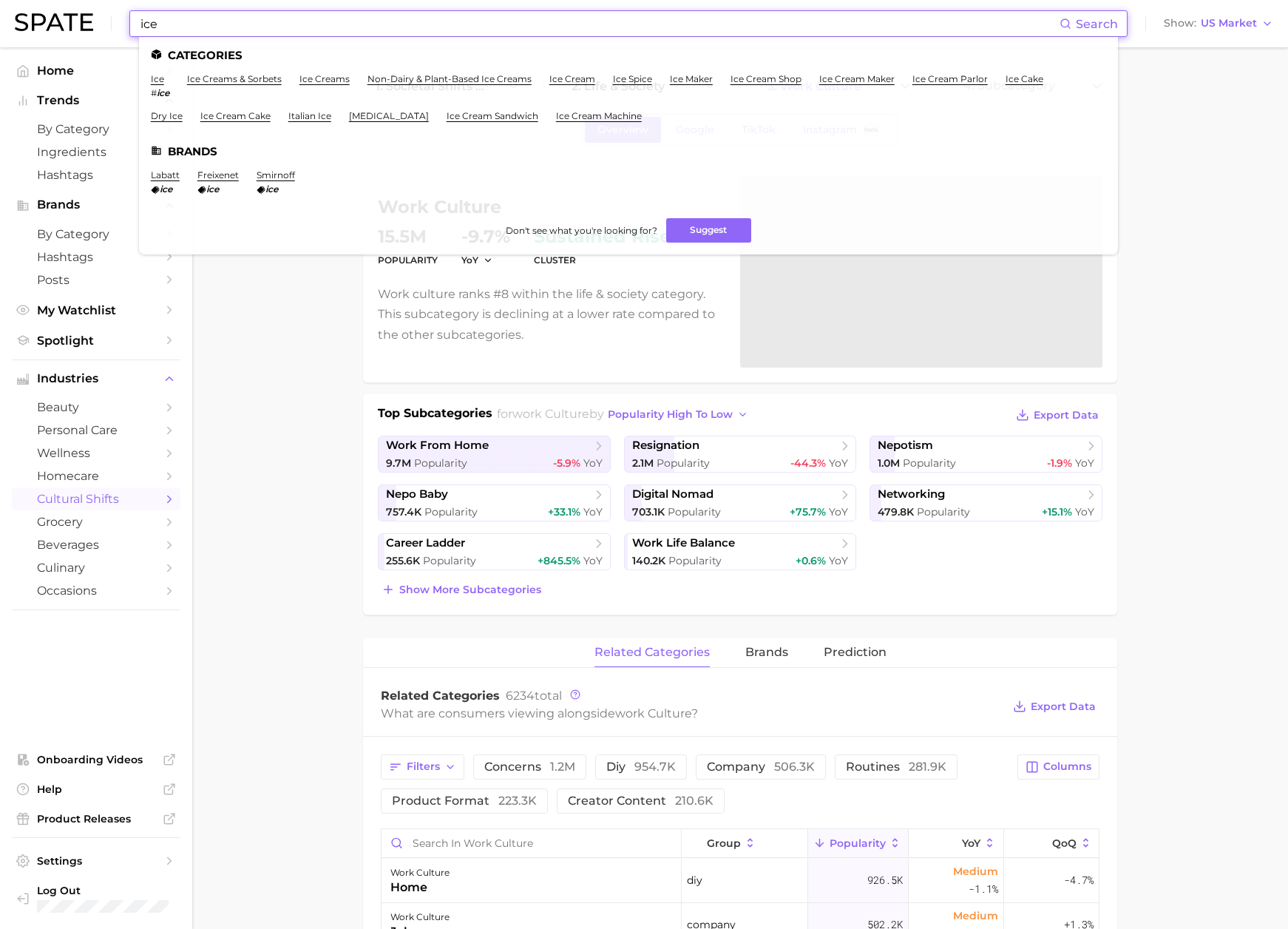
drag, startPoint x: 243, startPoint y: 31, endPoint x: 103, endPoint y: 27, distance: 140.1
click at [103, 27] on div "ice Search Categories ice # ice ice creams & sorbets ice creams non-dairy & pla…" at bounding box center [644, 24] width 1259 height 48
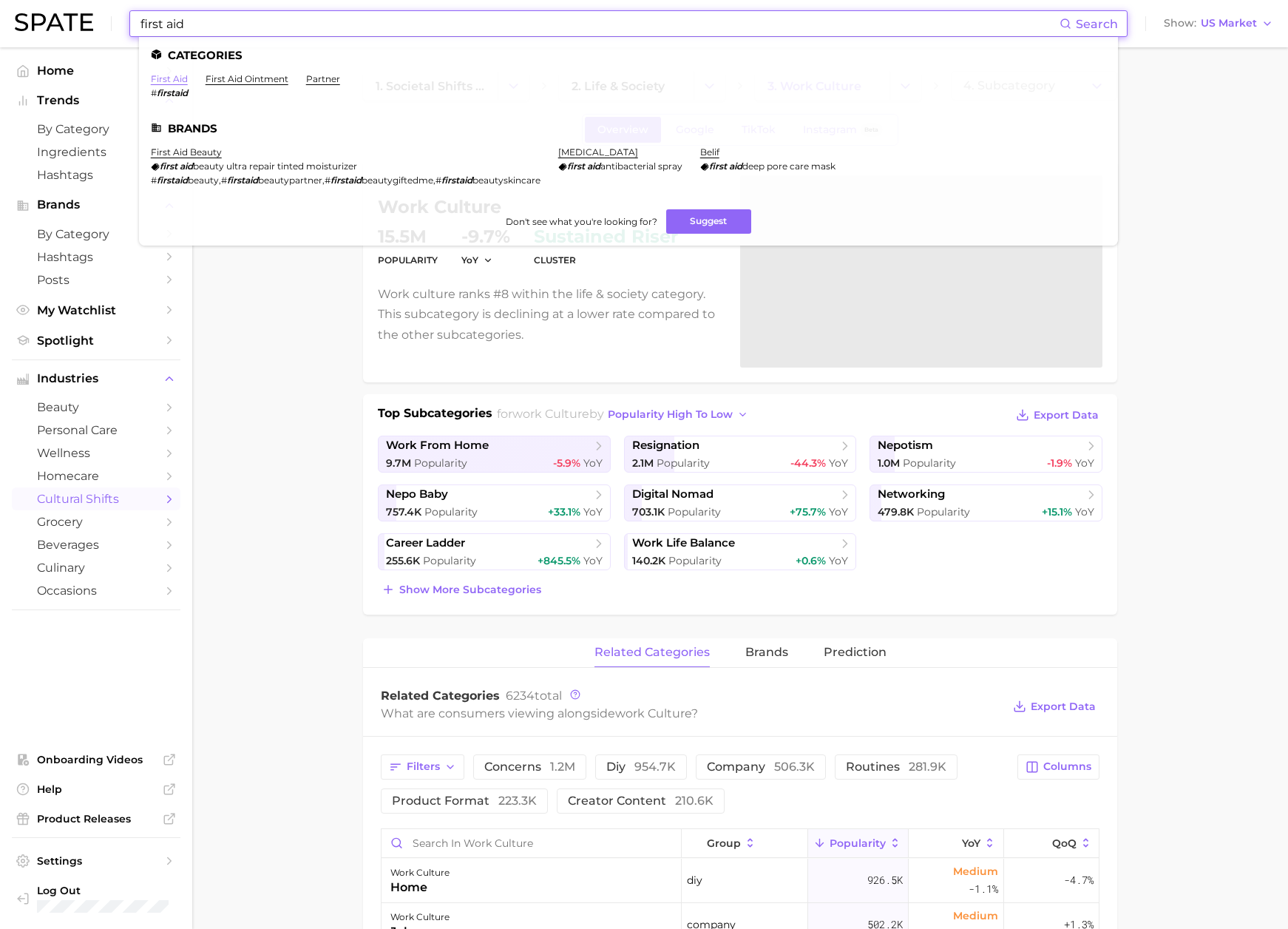
type input "first aid"
click at [180, 77] on link "first aid" at bounding box center [170, 79] width 37 height 11
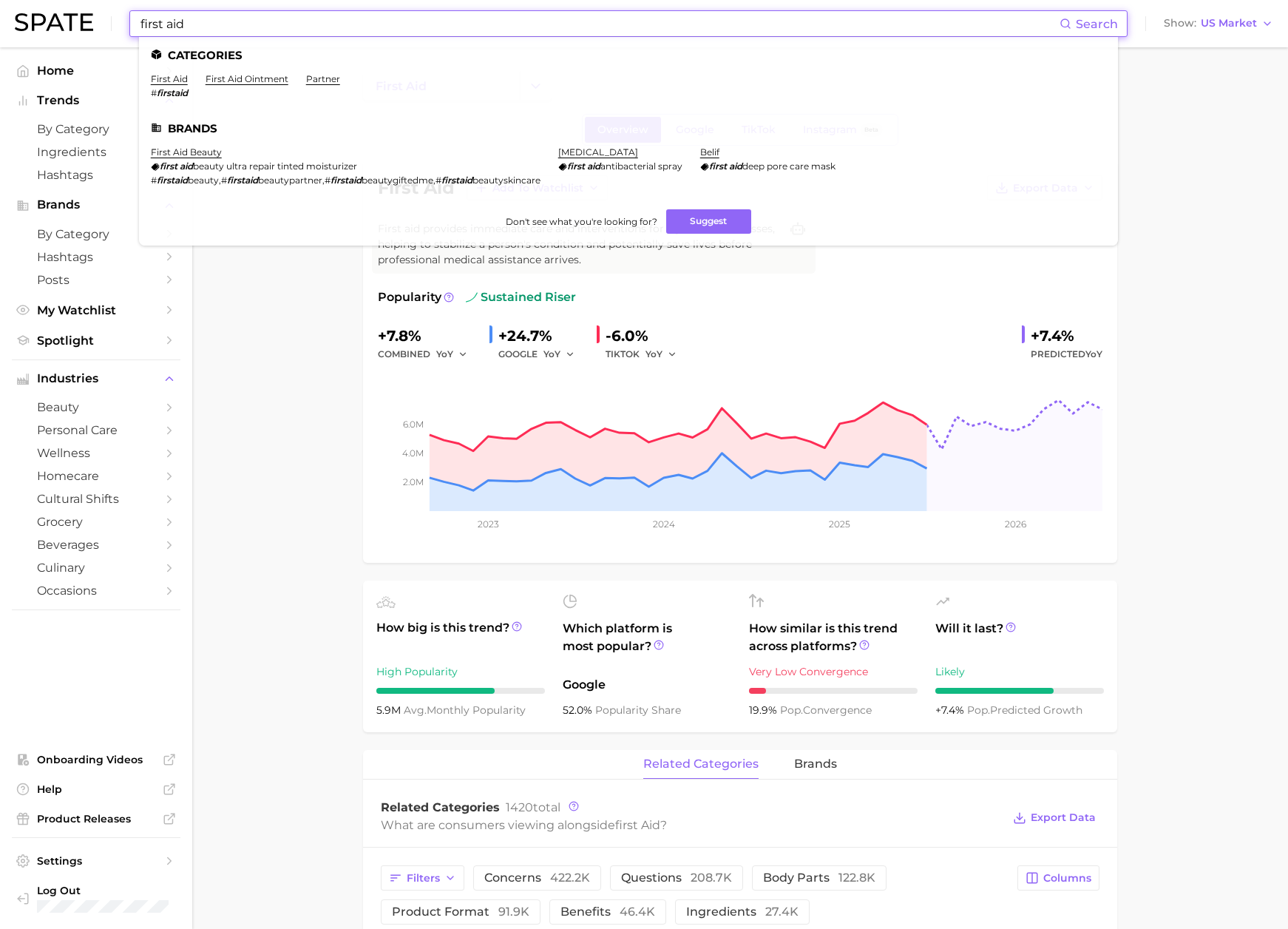
drag, startPoint x: 246, startPoint y: 26, endPoint x: 116, endPoint y: 17, distance: 130.3
click at [116, 17] on div "first aid Search Categories first aid # firstaid first aid ointment partner Bra…" at bounding box center [644, 24] width 1259 height 48
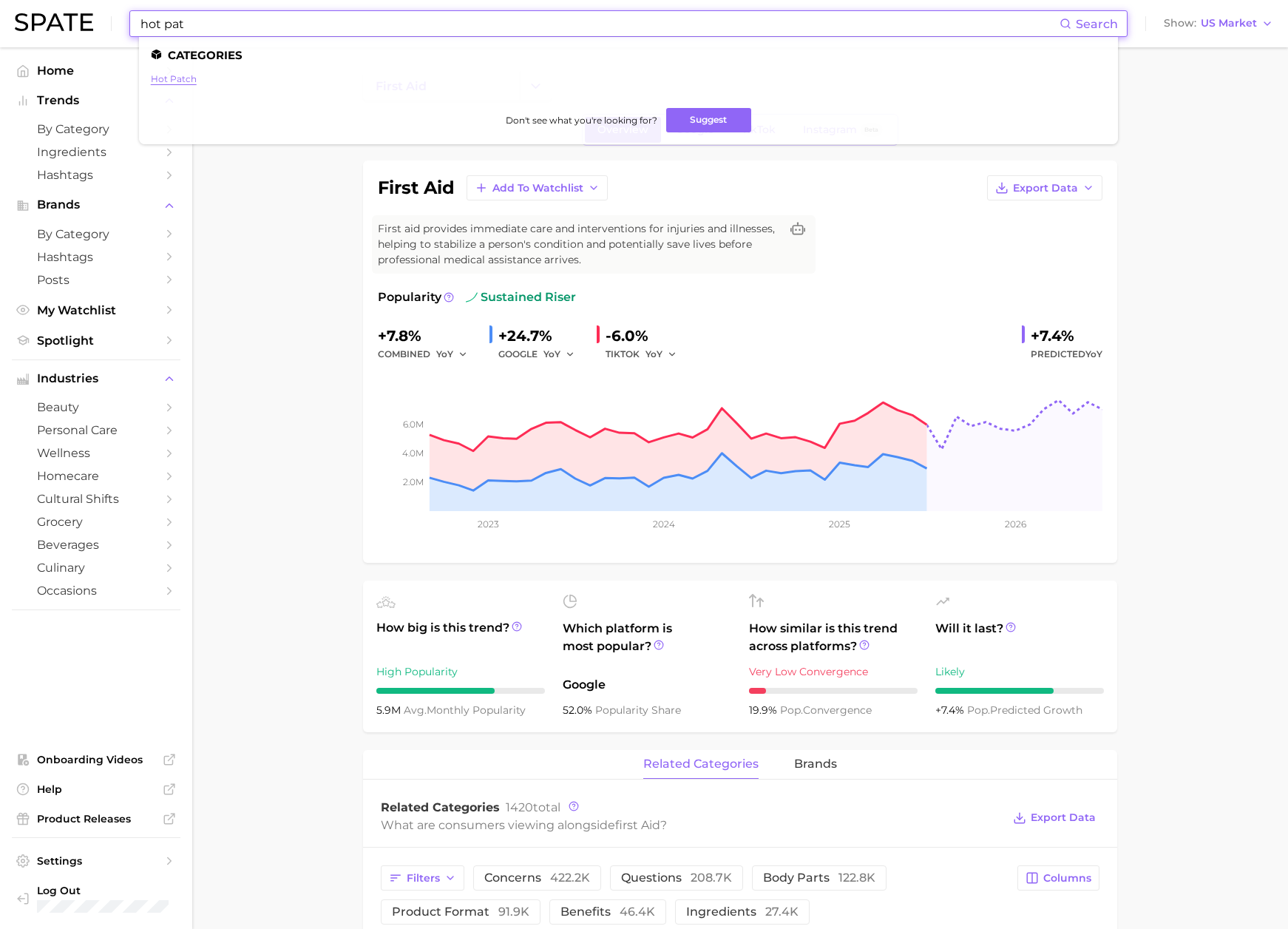
type input "hot pat"
click at [164, 83] on link "hot patch" at bounding box center [174, 79] width 46 height 11
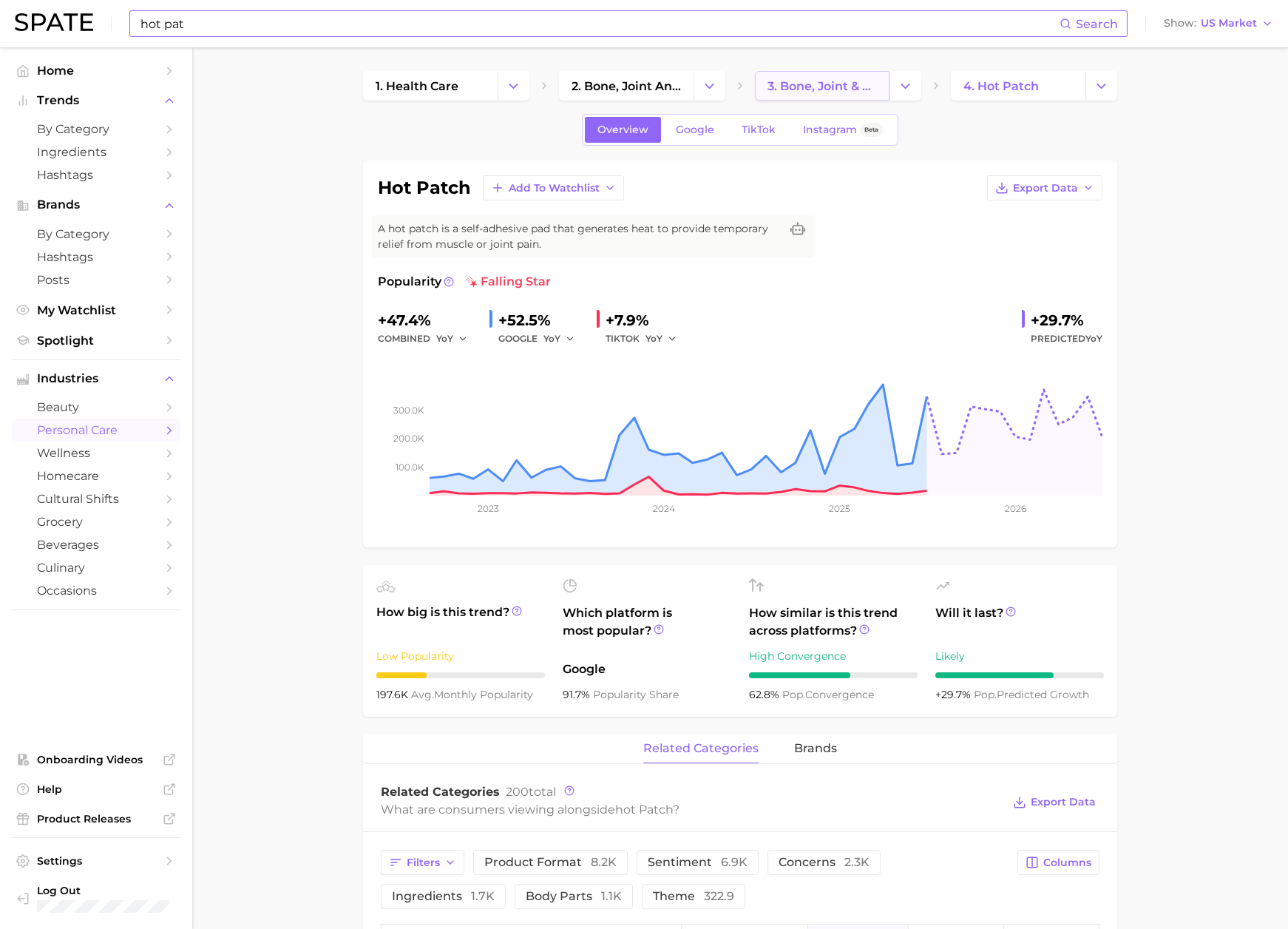
click at [835, 86] on span "3. bone, joint & muscle treatments" at bounding box center [821, 85] width 109 height 14
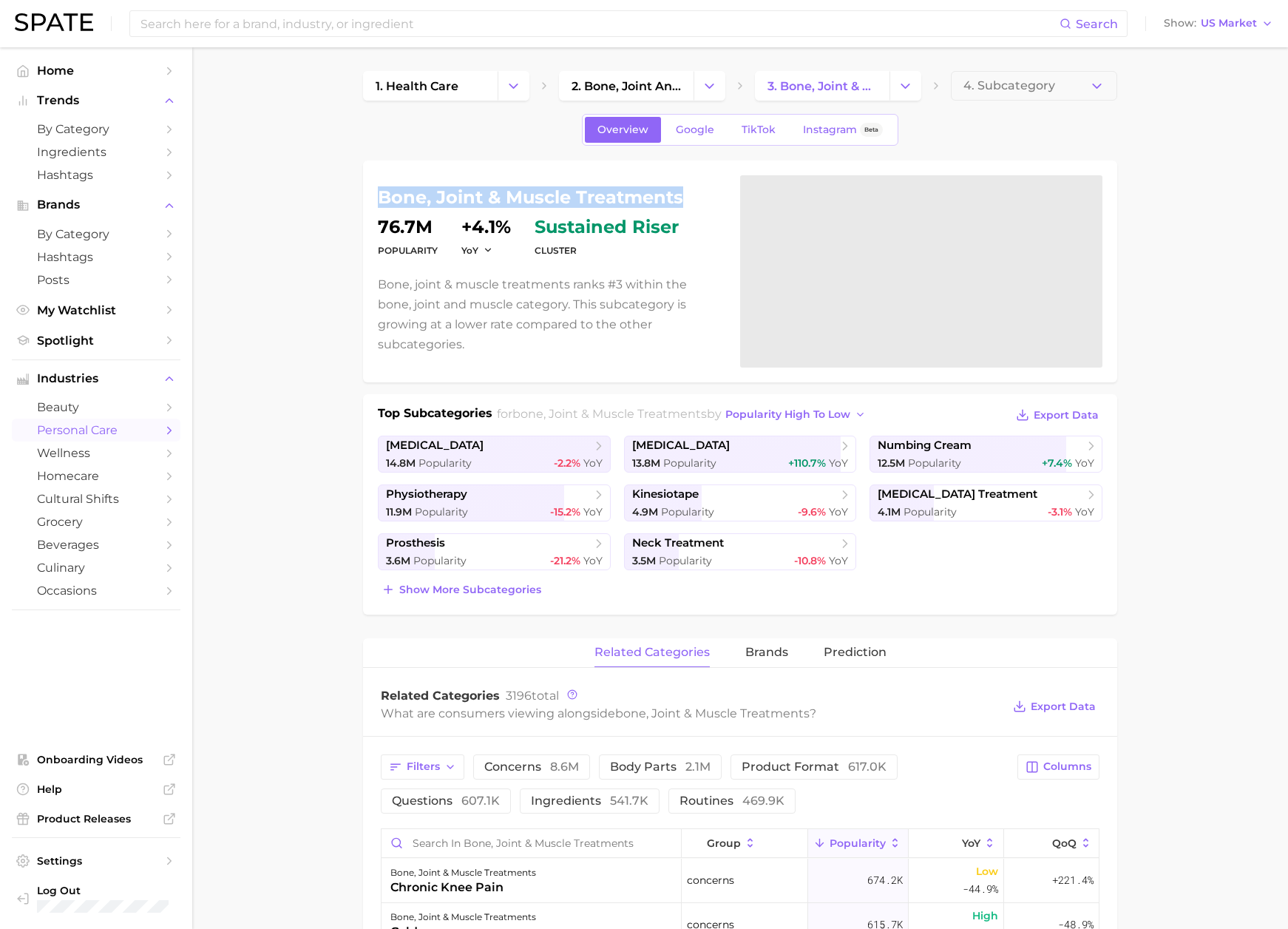
drag, startPoint x: 381, startPoint y: 211, endPoint x: 689, endPoint y: 213, distance: 308.0
click at [689, 206] on h1 "bone, joint & muscle treatments" at bounding box center [550, 197] width 345 height 17
copy h1 "bone, joint & muscle treatments"
click at [499, 584] on span "Show more subcategories" at bounding box center [470, 591] width 142 height 13
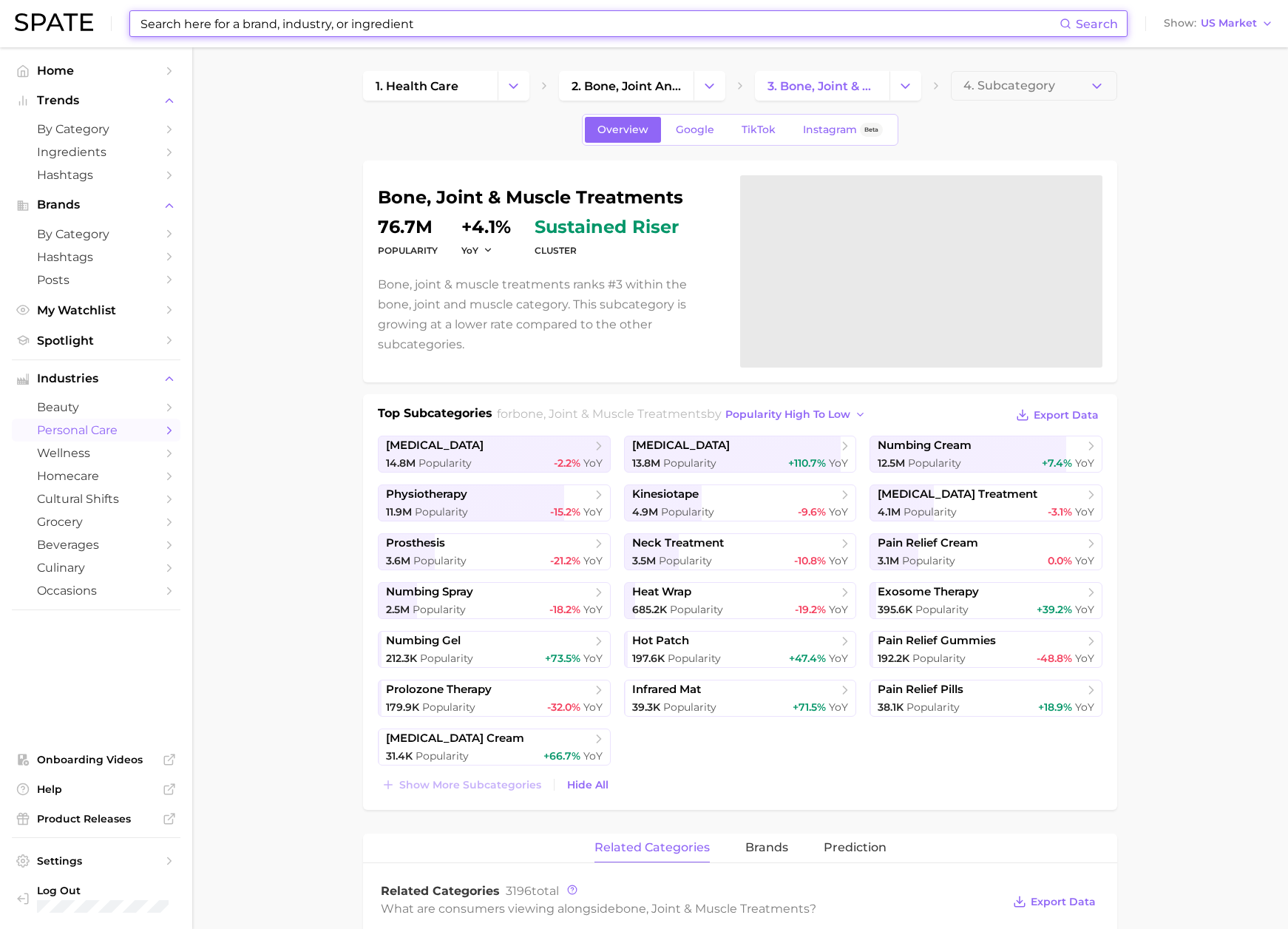
click at [343, 19] on input at bounding box center [600, 23] width 920 height 25
paste input "floral arrangements"
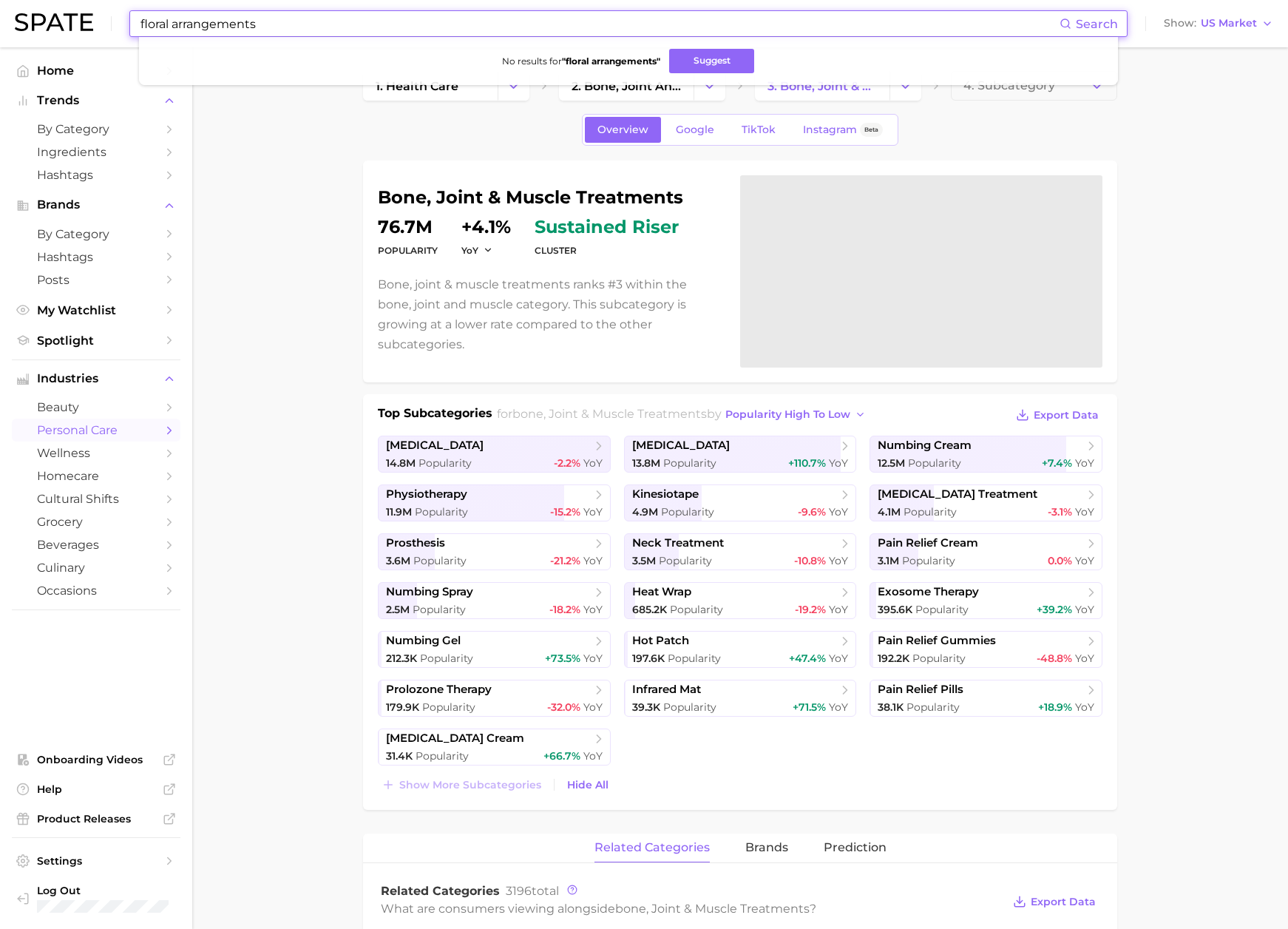
drag, startPoint x: 171, startPoint y: 22, endPoint x: 348, endPoint y: 26, distance: 177.0
click at [348, 26] on input "floral arrangements" at bounding box center [600, 23] width 920 height 25
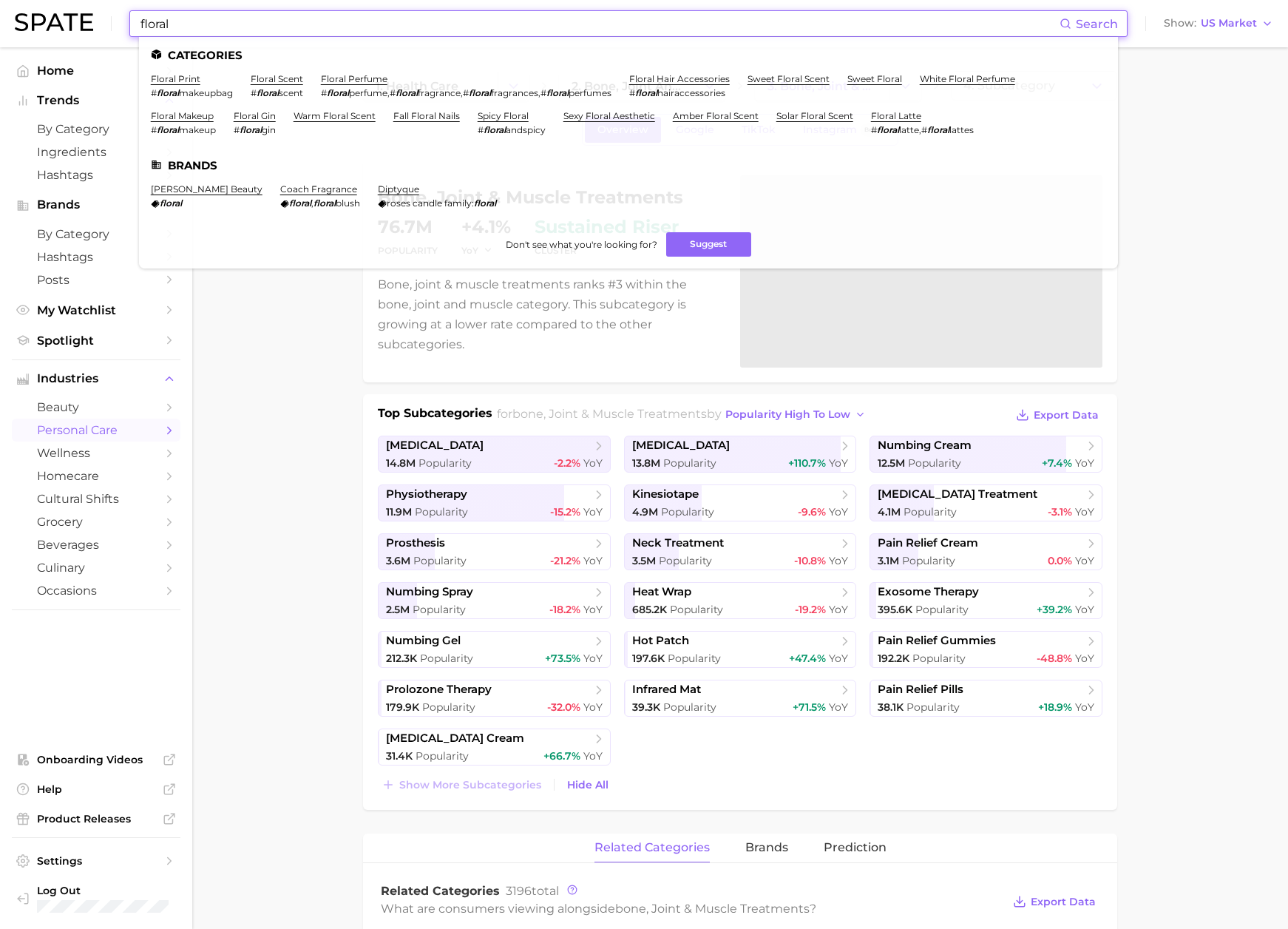
drag, startPoint x: 230, startPoint y: 32, endPoint x: 116, endPoint y: 22, distance: 114.4
click at [116, 22] on div "floral Search Categories floral print # floral makeupbag floral scent # floral …" at bounding box center [644, 24] width 1259 height 48
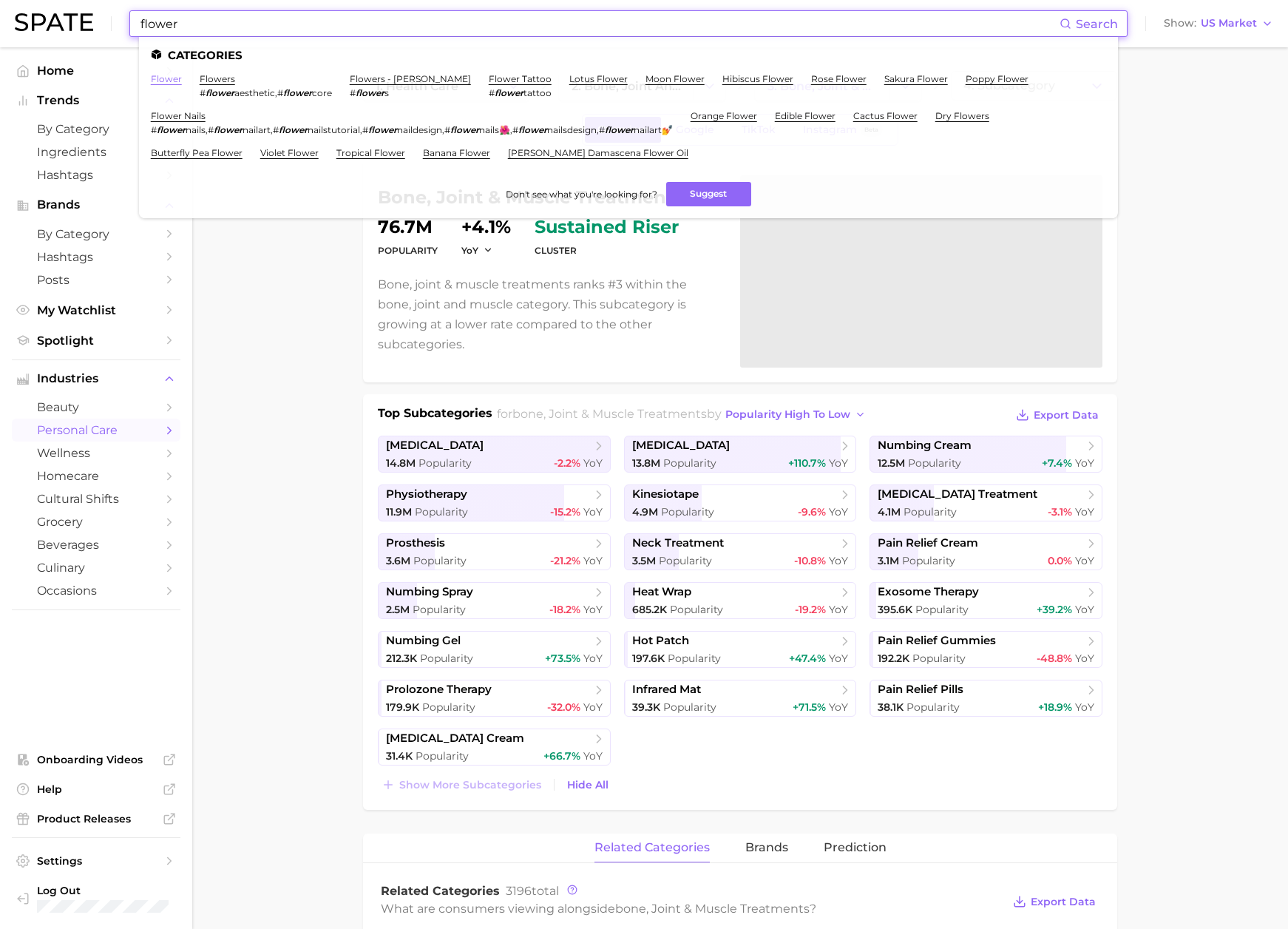
type input "flower"
click at [179, 80] on link "flower" at bounding box center [167, 79] width 31 height 11
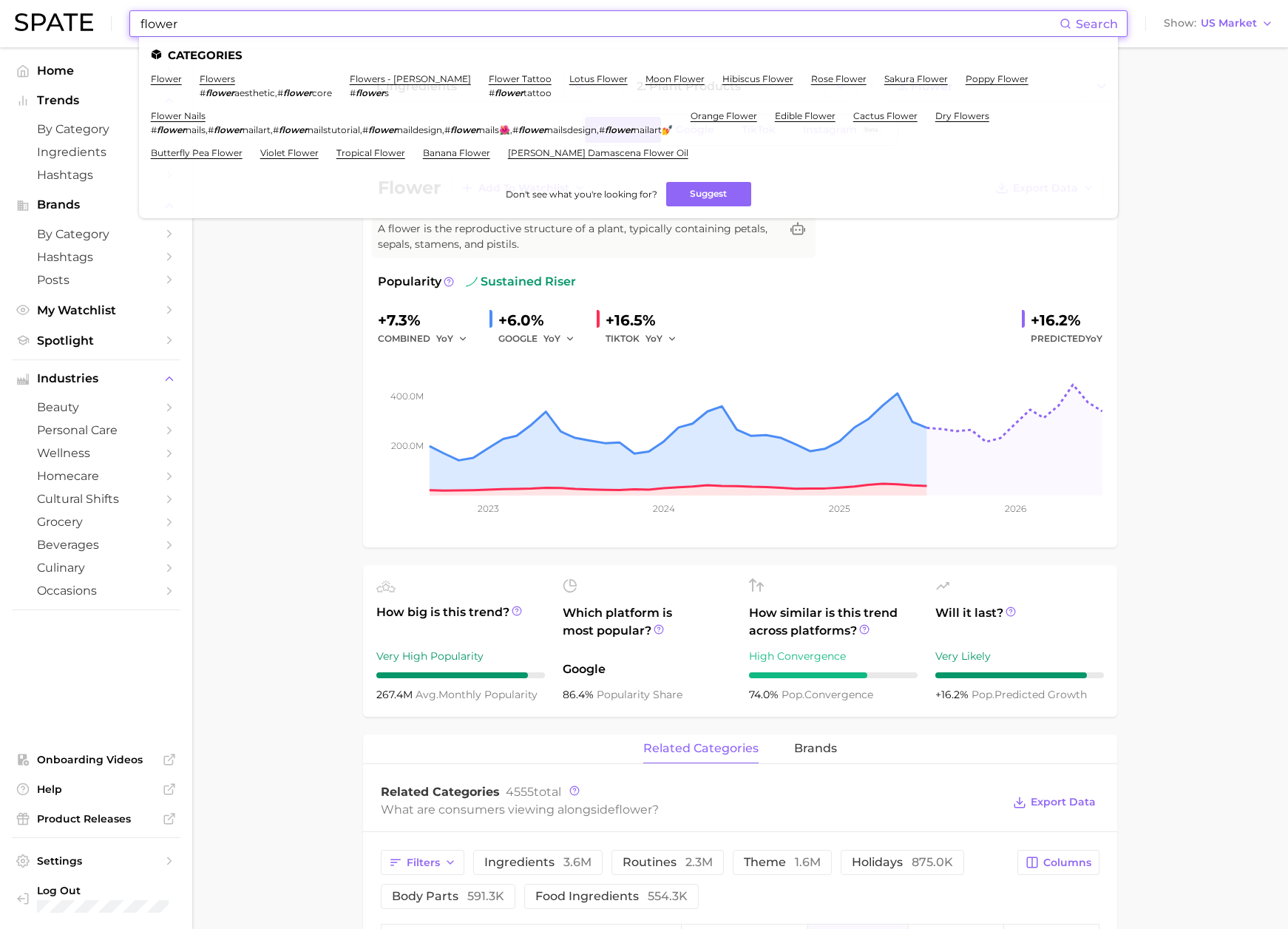
click at [236, 23] on input "flower" at bounding box center [600, 23] width 920 height 25
click at [224, 78] on link "flowers" at bounding box center [217, 79] width 36 height 11
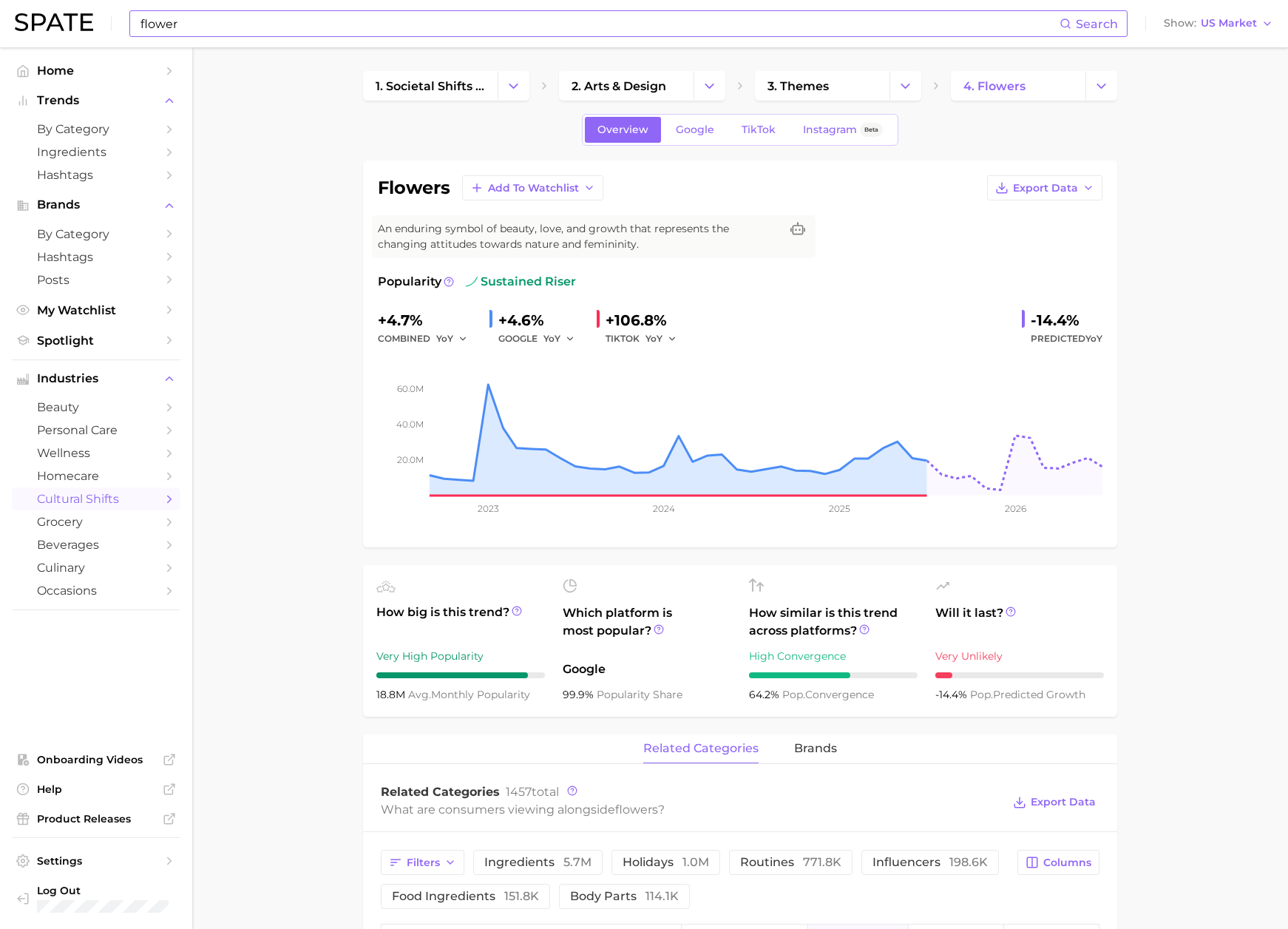
click at [415, 186] on h1 "flowers" at bounding box center [413, 187] width 72 height 17
copy h1 "flowers"
click at [695, 121] on link "Google" at bounding box center [695, 129] width 63 height 26
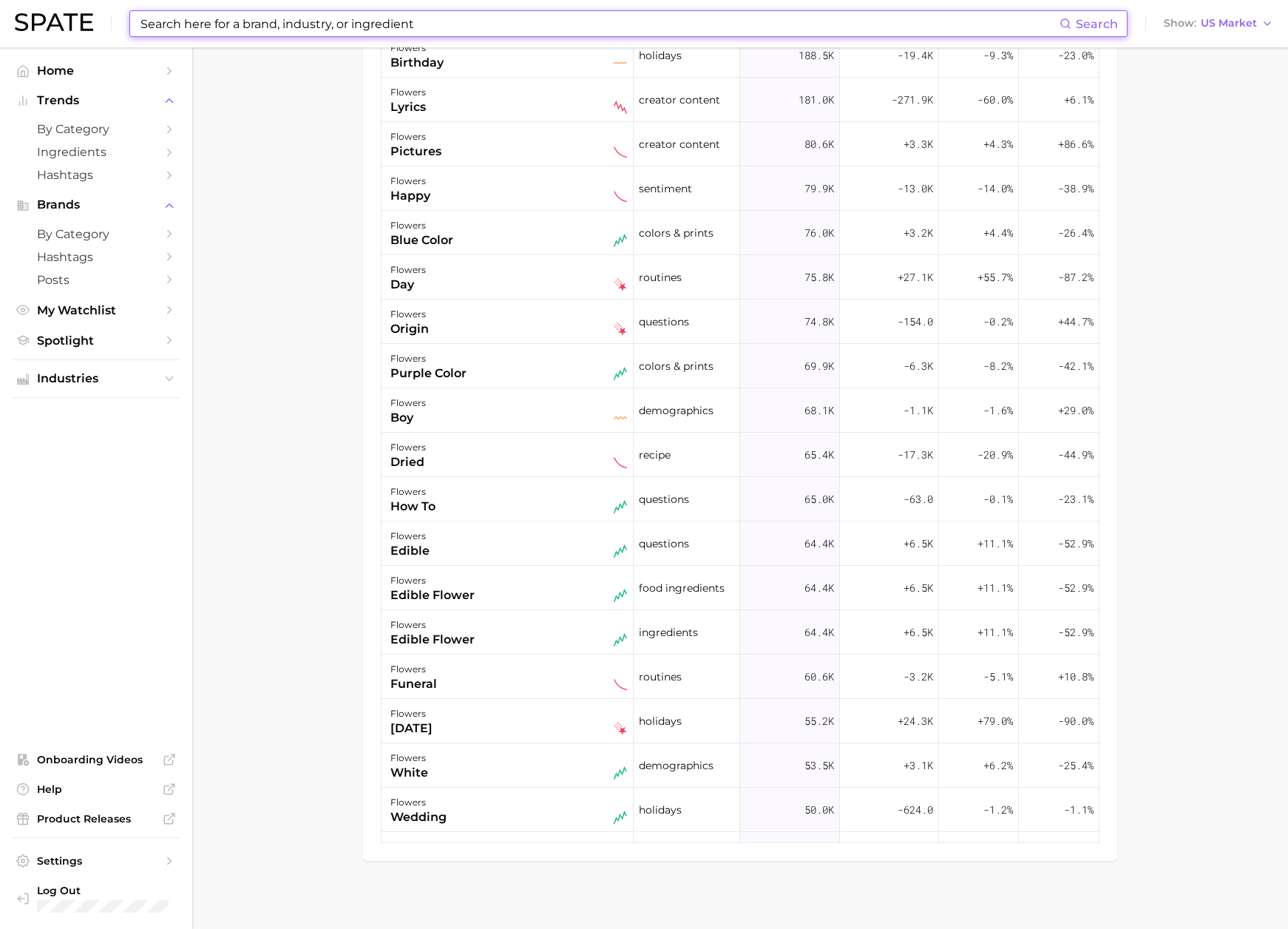
scroll to position [1058, 0]
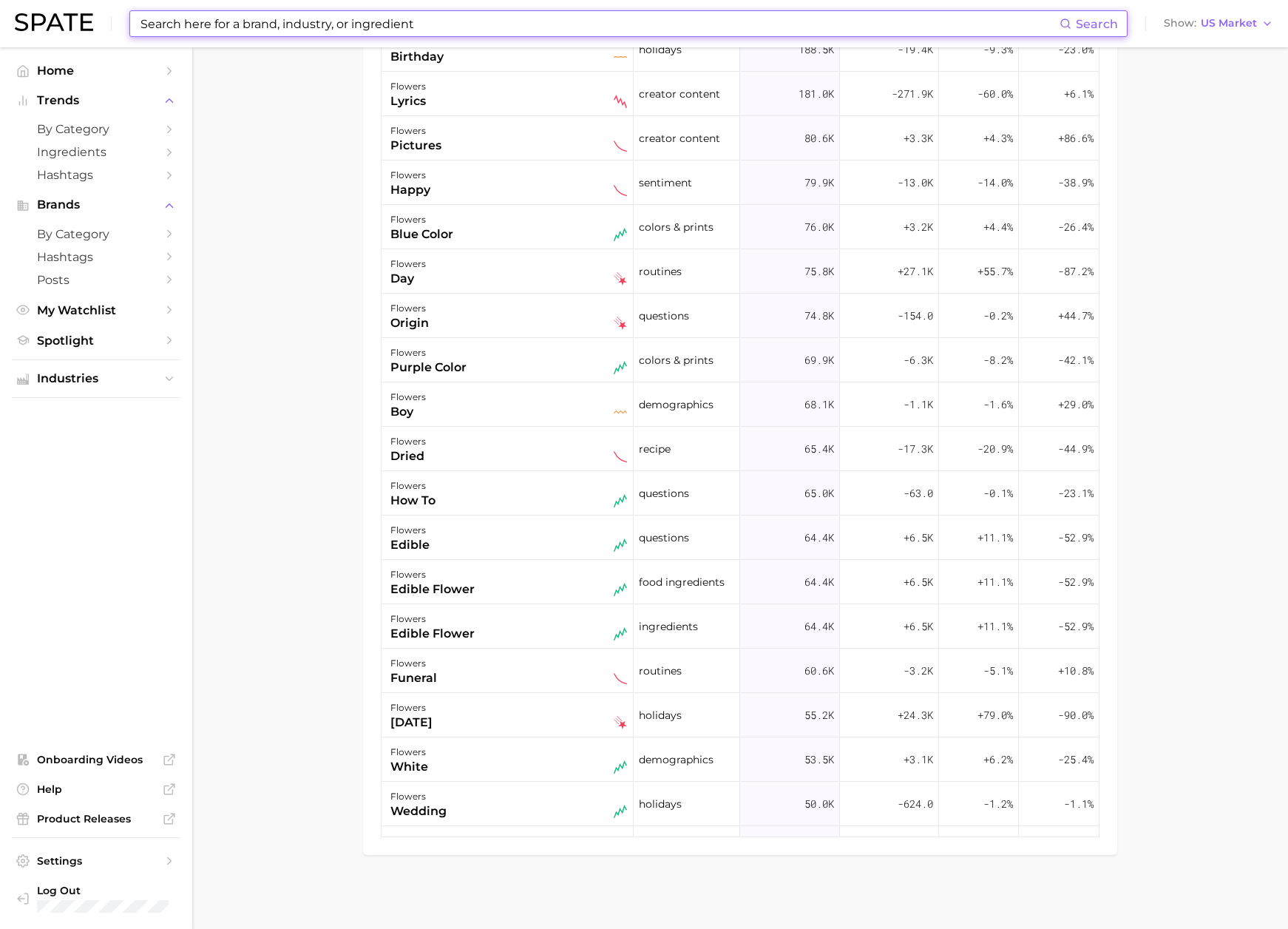
click at [340, 28] on input at bounding box center [600, 23] width 920 height 25
paste input "spring garden scent"
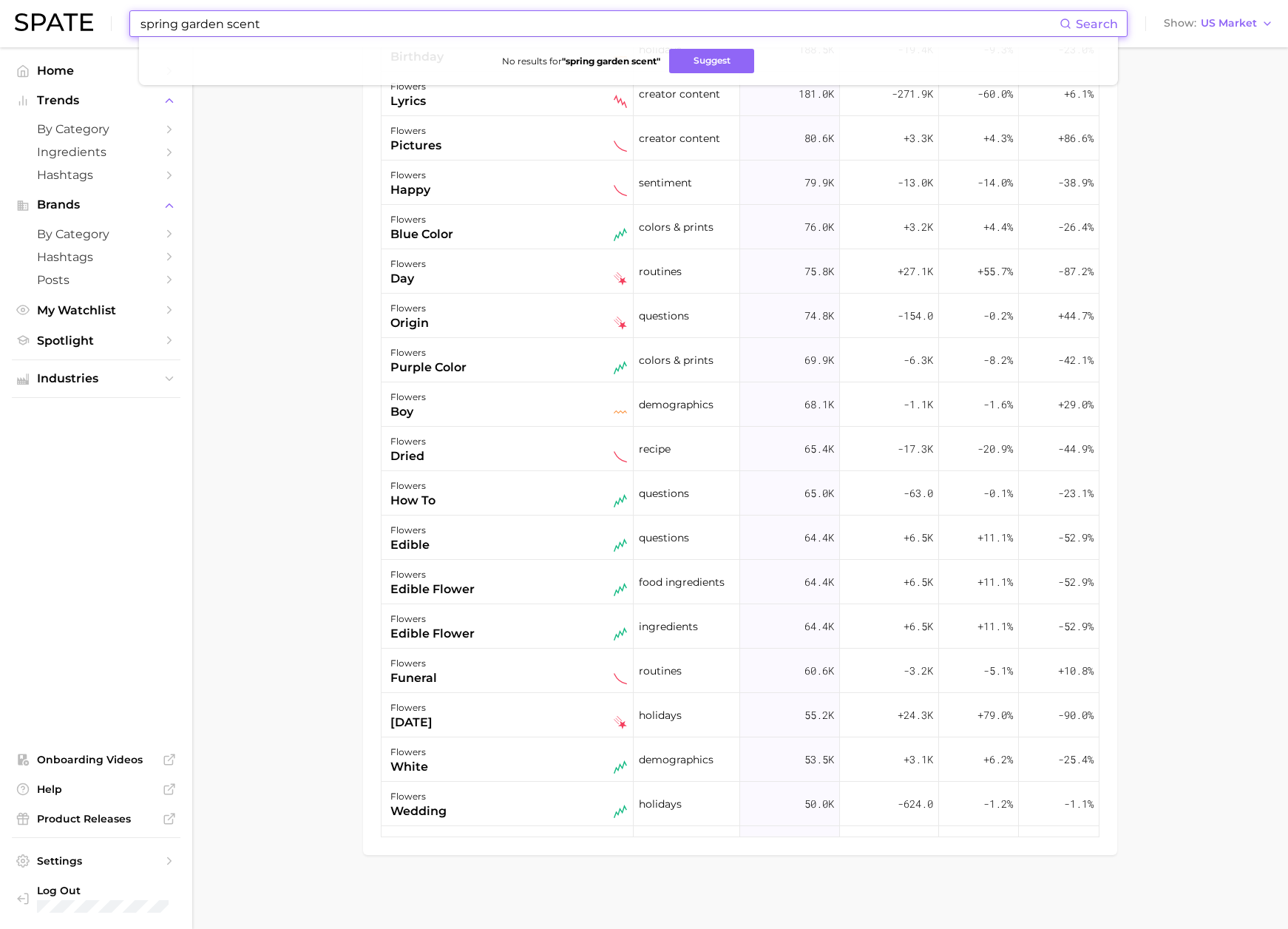
type input "spring garden scent"
